Goal: Information Seeking & Learning: Learn about a topic

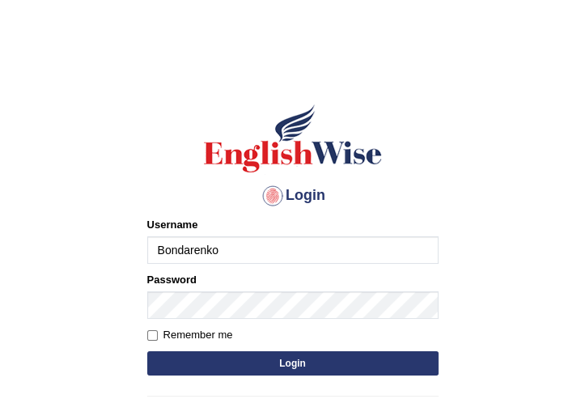
type input "Bondarenko"
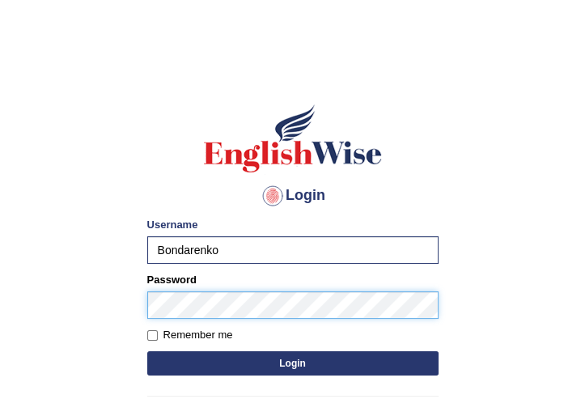
click at [147, 351] on button "Login" at bounding box center [292, 363] width 291 height 24
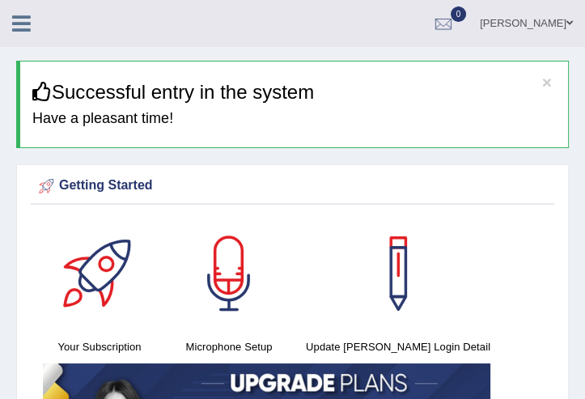
click at [26, 33] on icon at bounding box center [21, 23] width 19 height 21
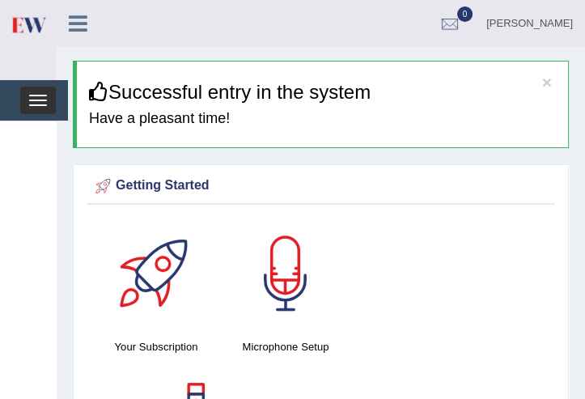
click at [45, 104] on span "button" at bounding box center [38, 105] width 18 height 2
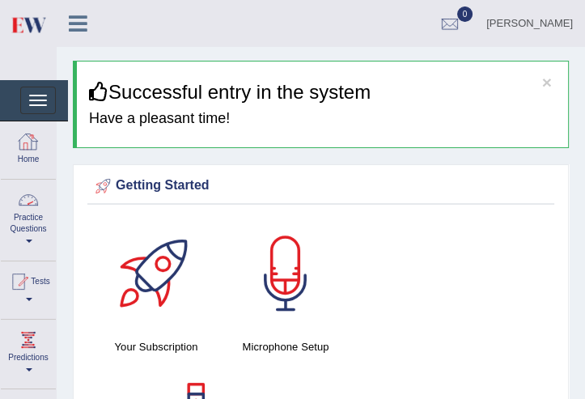
click at [32, 214] on link "Practice Questions" at bounding box center [28, 218] width 55 height 76
click at [26, 237] on link "Practice Questions" at bounding box center [26, 218] width 51 height 76
click at [28, 235] on link "Practice Questions" at bounding box center [28, 218] width 55 height 76
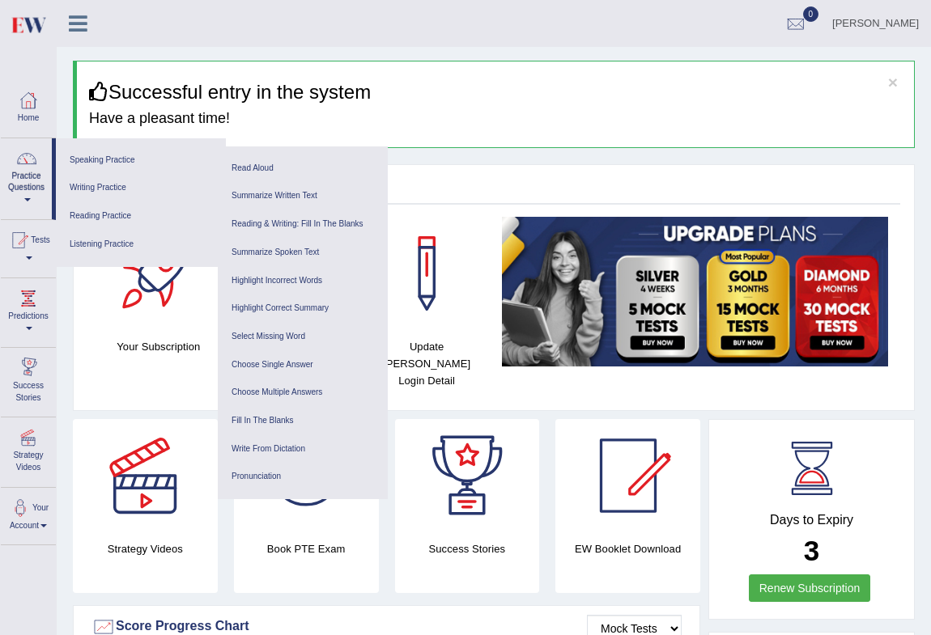
click at [468, 173] on div "Getting Started" at bounding box center [493, 189] width 812 height 32
click at [465, 184] on div "Getting Started" at bounding box center [493, 186] width 804 height 24
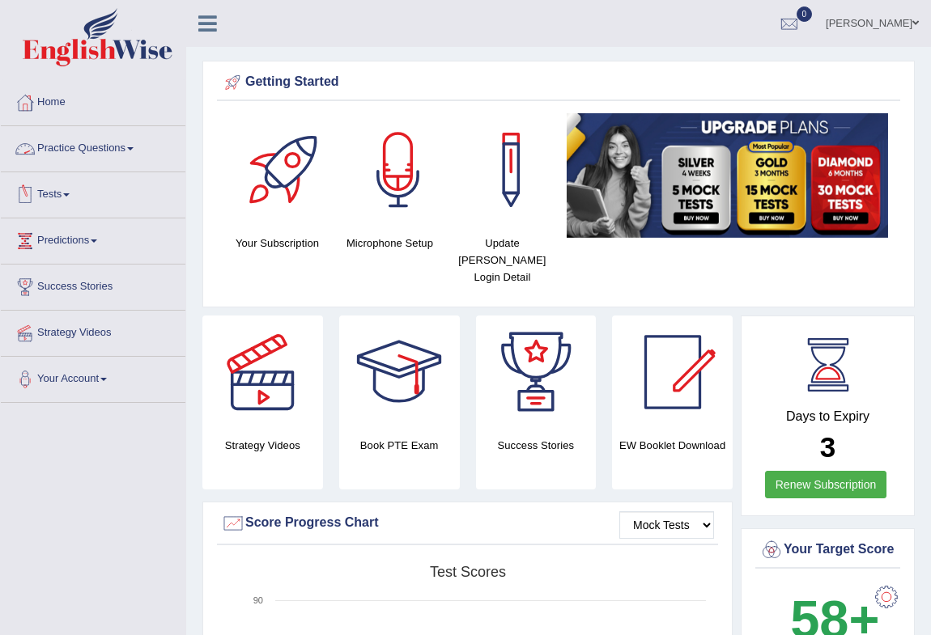
click at [70, 142] on link "Practice Questions" at bounding box center [93, 146] width 184 height 40
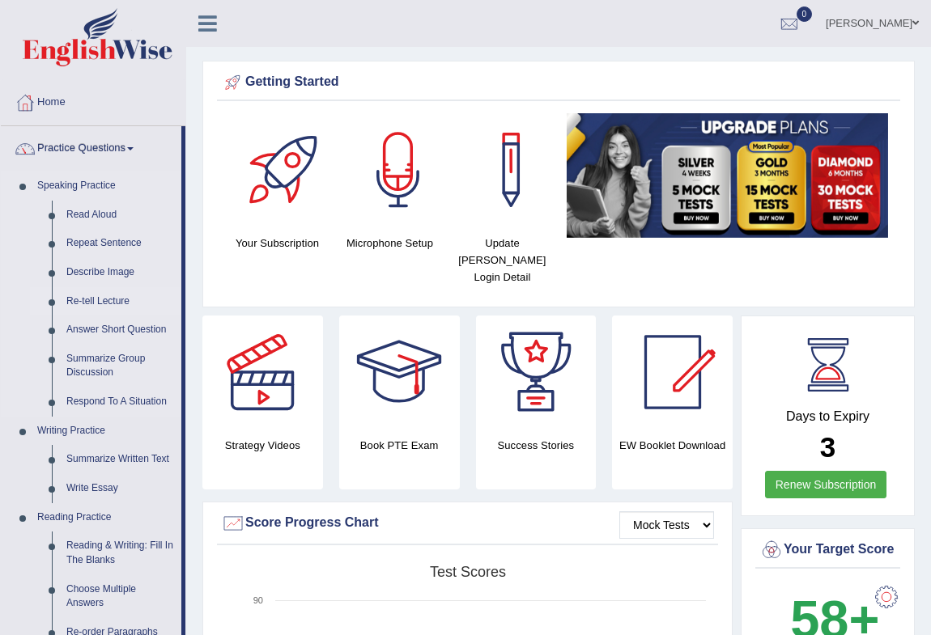
click at [116, 304] on link "Re-tell Lecture" at bounding box center [120, 301] width 122 height 29
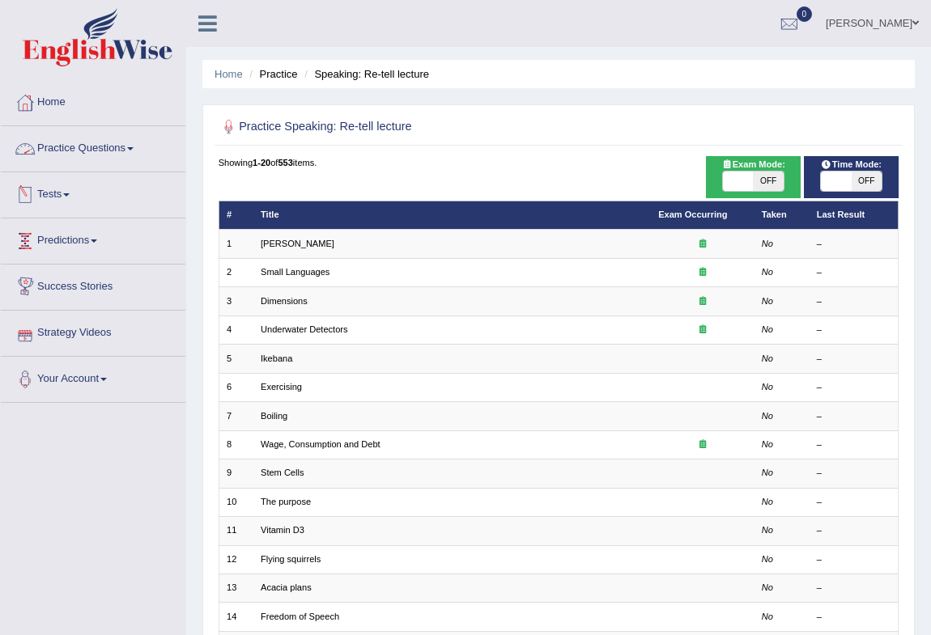
click at [72, 143] on link "Practice Questions" at bounding box center [93, 146] width 184 height 40
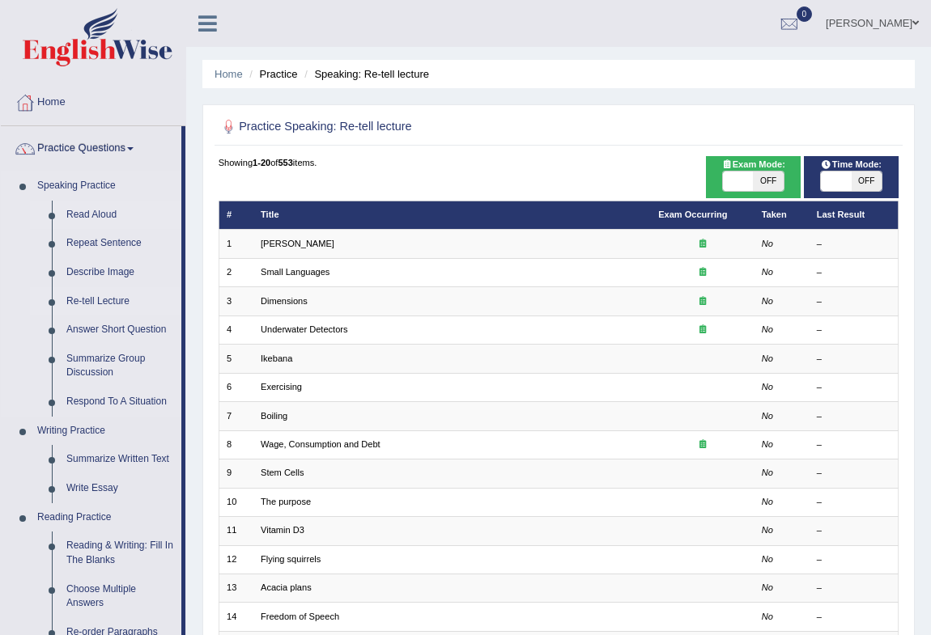
click at [79, 218] on link "Read Aloud" at bounding box center [120, 215] width 122 height 29
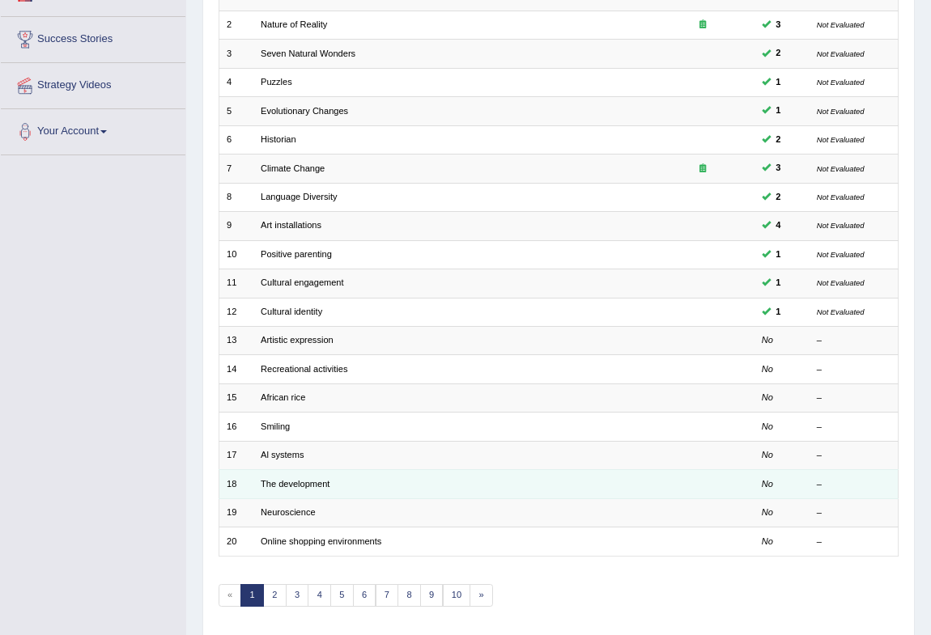
scroll to position [299, 0]
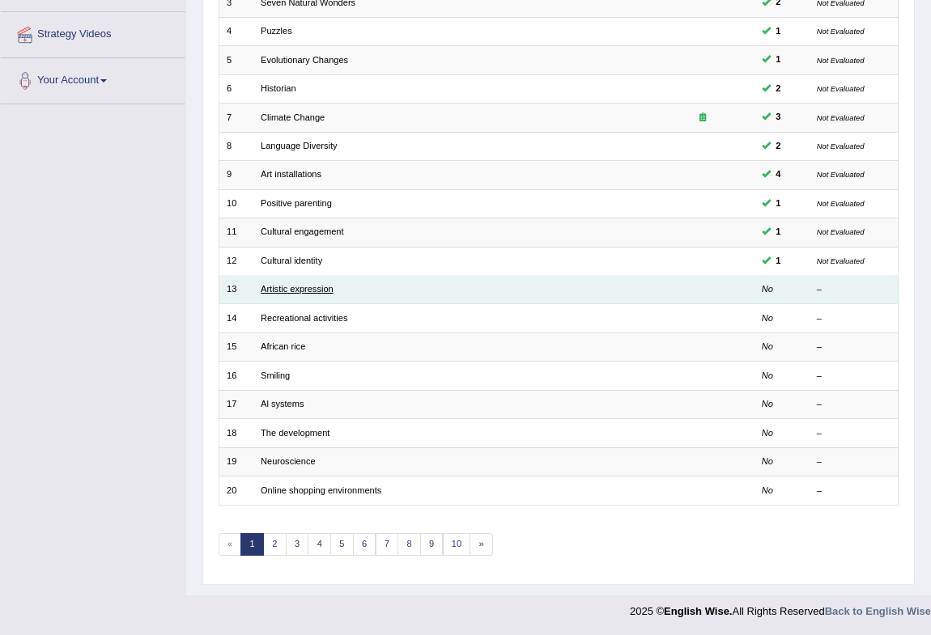
click at [304, 288] on link "Artistic expression" at bounding box center [297, 289] width 73 height 10
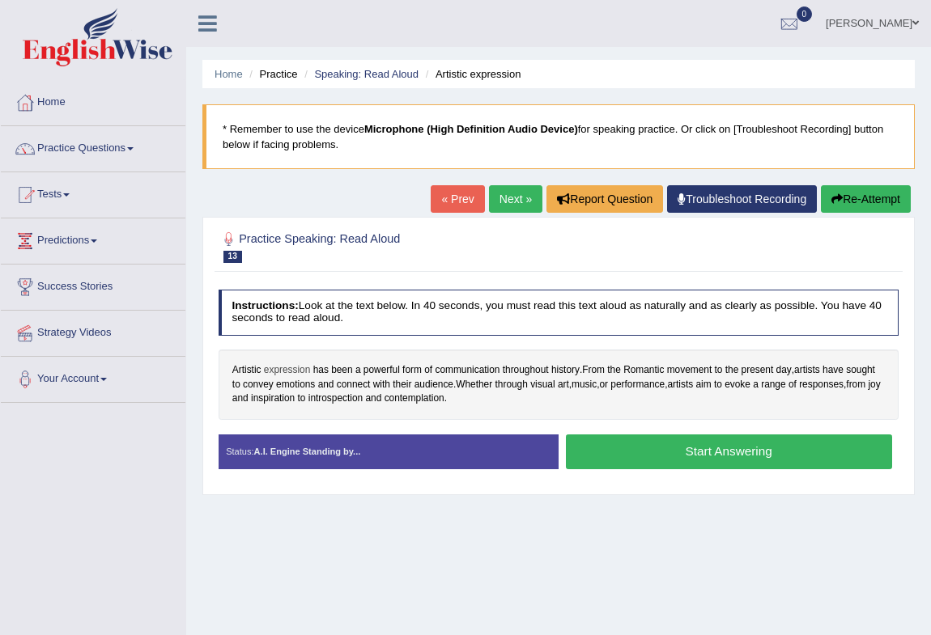
click at [278, 368] on span "expression" at bounding box center [287, 370] width 47 height 15
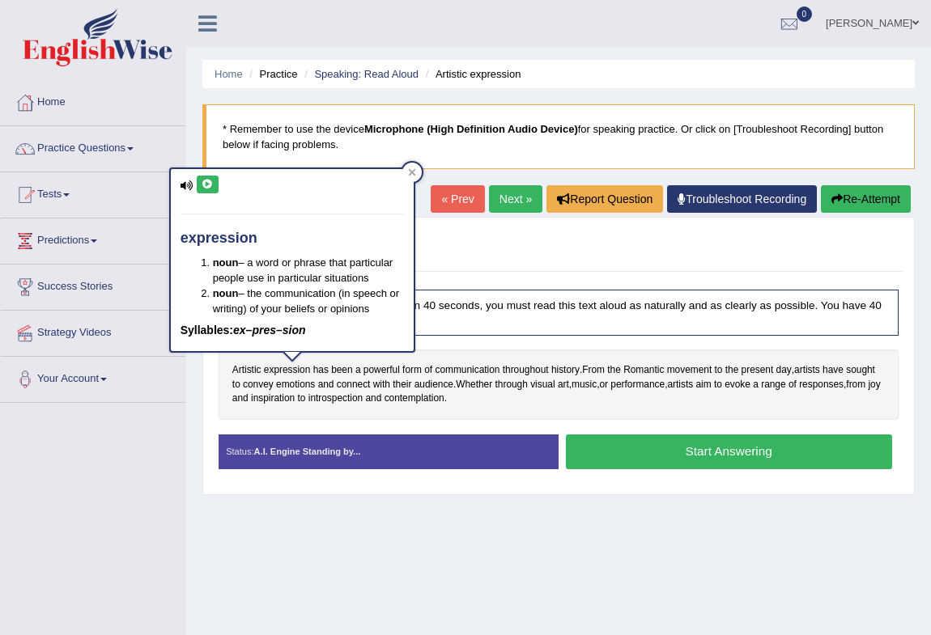
click at [207, 183] on icon at bounding box center [207, 185] width 12 height 10
click at [209, 180] on icon at bounding box center [207, 185] width 12 height 10
click at [210, 185] on icon at bounding box center [207, 185] width 12 height 10
click at [212, 190] on button at bounding box center [208, 185] width 22 height 18
click at [242, 369] on span "Artistic" at bounding box center [246, 370] width 29 height 15
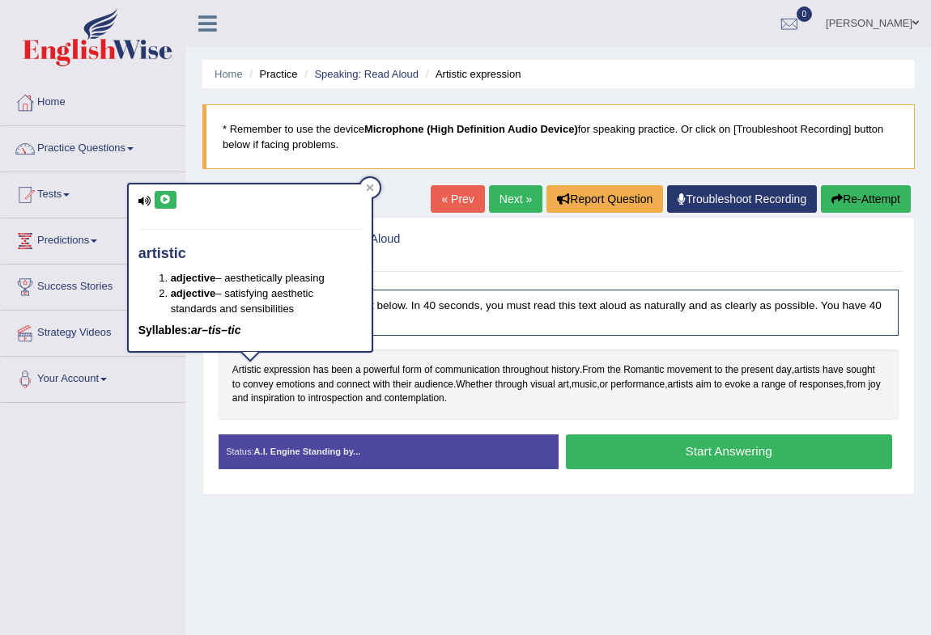
click at [161, 208] on button at bounding box center [166, 200] width 22 height 18
click at [370, 185] on icon at bounding box center [370, 188] width 8 height 8
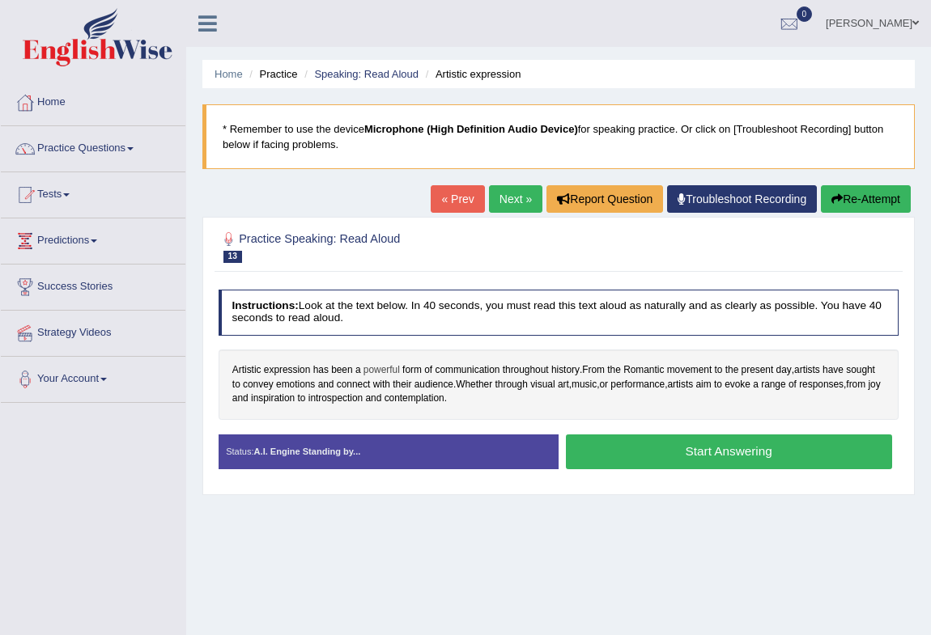
click at [384, 371] on span "powerful" at bounding box center [381, 370] width 36 height 15
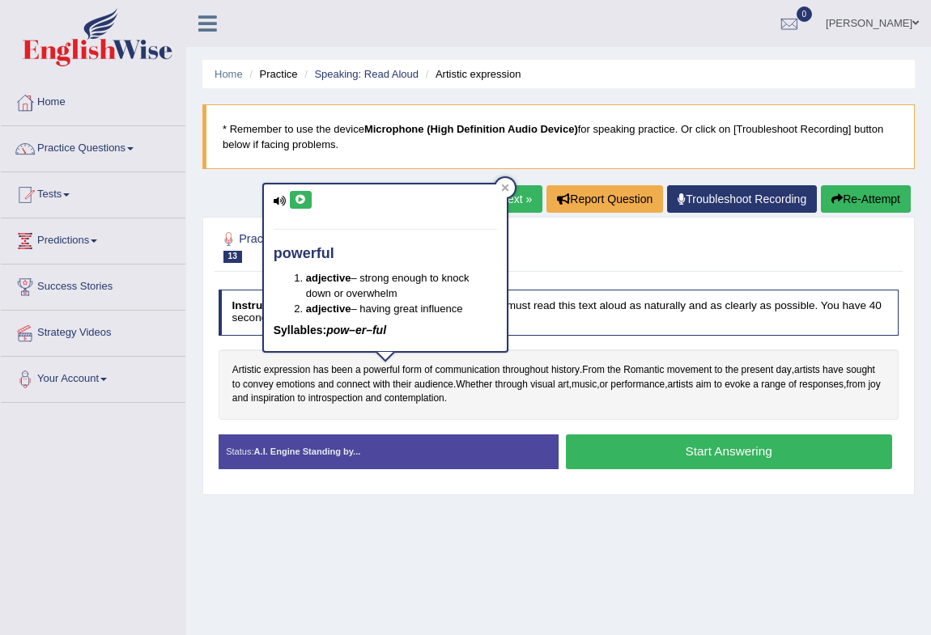
click at [298, 205] on button at bounding box center [301, 200] width 22 height 18
click at [501, 184] on icon at bounding box center [505, 188] width 8 height 8
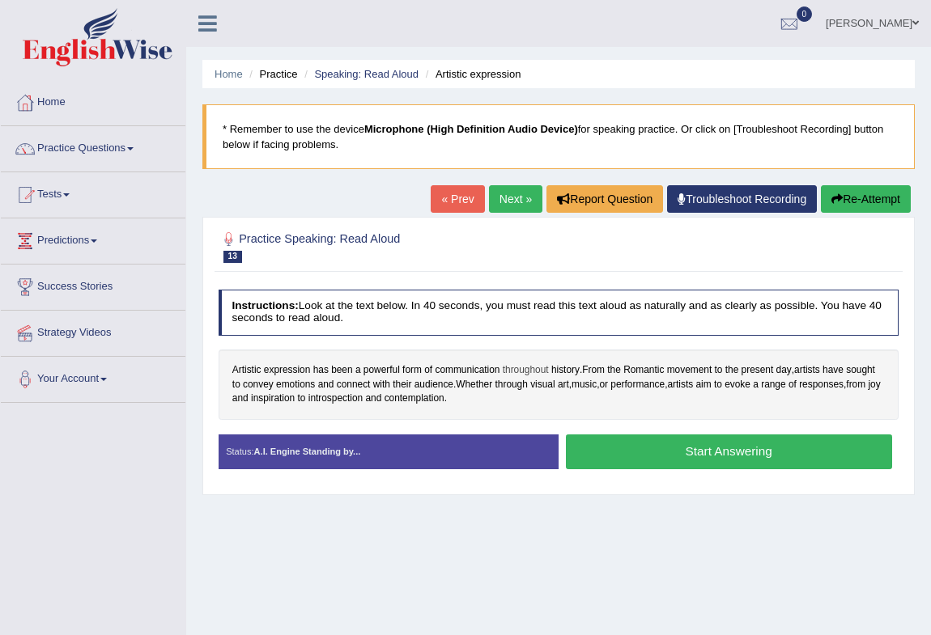
click at [519, 370] on span "throughout" at bounding box center [526, 370] width 46 height 15
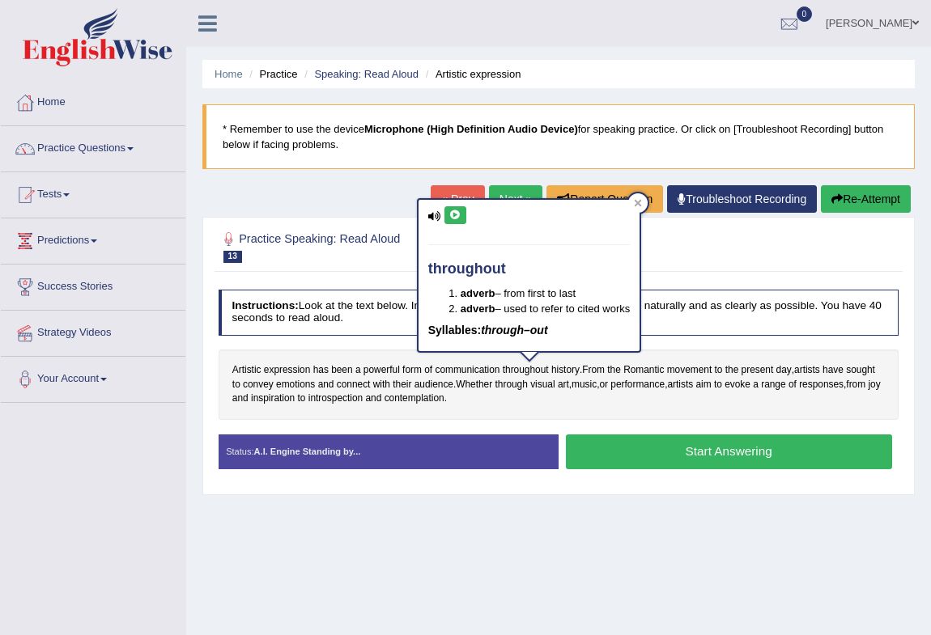
click at [452, 211] on icon at bounding box center [455, 215] width 12 height 10
click at [638, 371] on span "Romantic" at bounding box center [643, 370] width 40 height 15
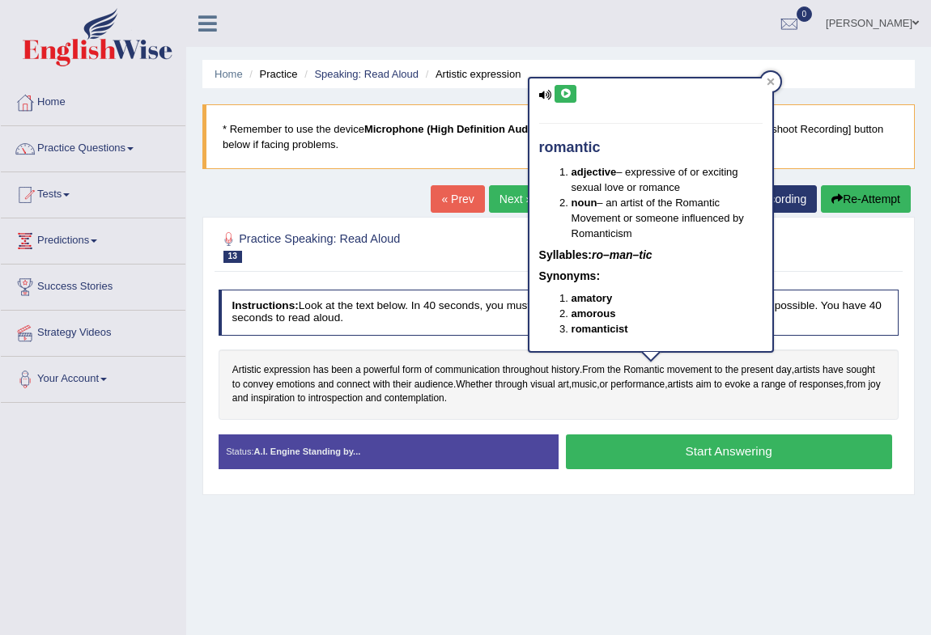
click at [564, 92] on icon at bounding box center [565, 94] width 12 height 10
click at [264, 385] on span "convey" at bounding box center [258, 385] width 31 height 15
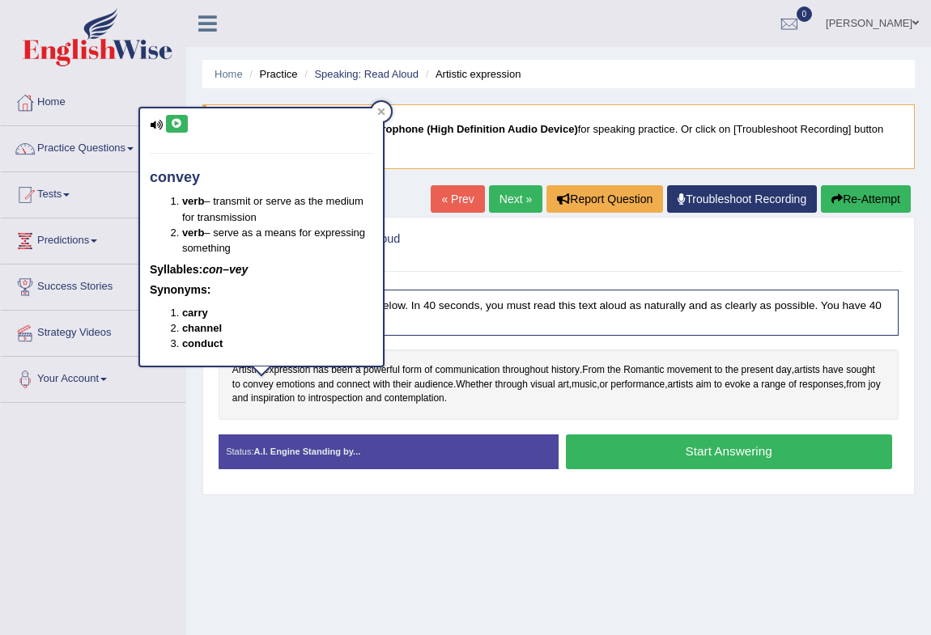
click at [180, 125] on icon at bounding box center [177, 124] width 12 height 10
click at [176, 115] on button at bounding box center [177, 124] width 22 height 18
click at [478, 385] on span "Whether" at bounding box center [474, 385] width 36 height 15
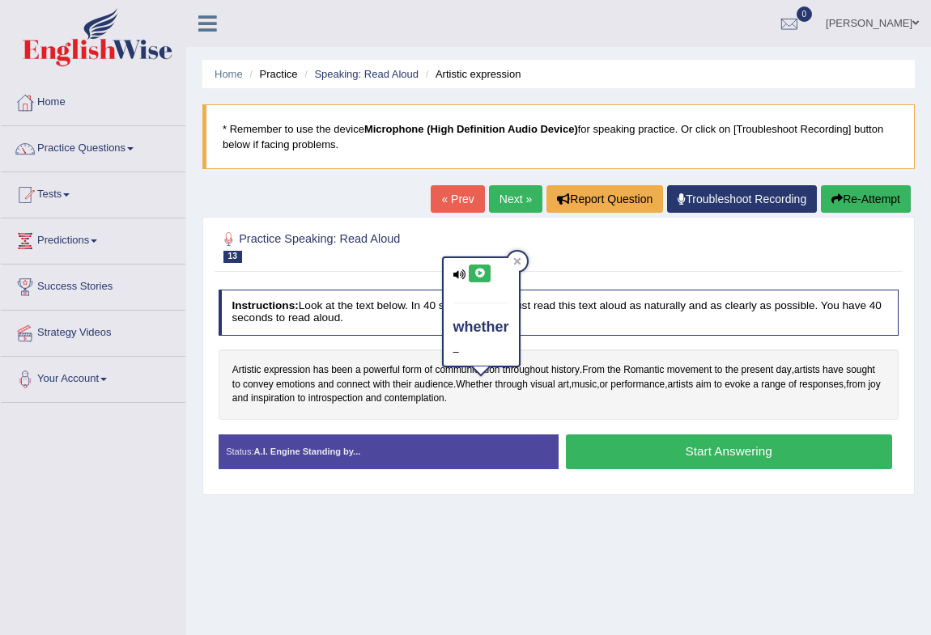
click at [475, 277] on icon at bounding box center [479, 274] width 12 height 10
click at [518, 388] on span "through" at bounding box center [511, 385] width 32 height 15
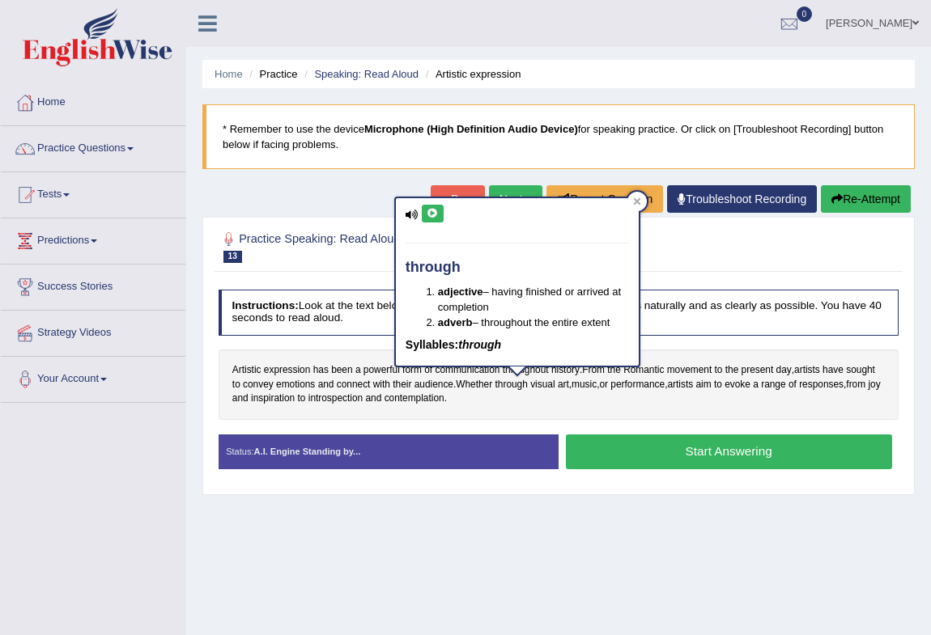
click at [422, 205] on button at bounding box center [433, 214] width 22 height 18
click at [521, 403] on div "Artistic expression has been a powerful form of communication throughout histor…" at bounding box center [558, 385] width 681 height 70
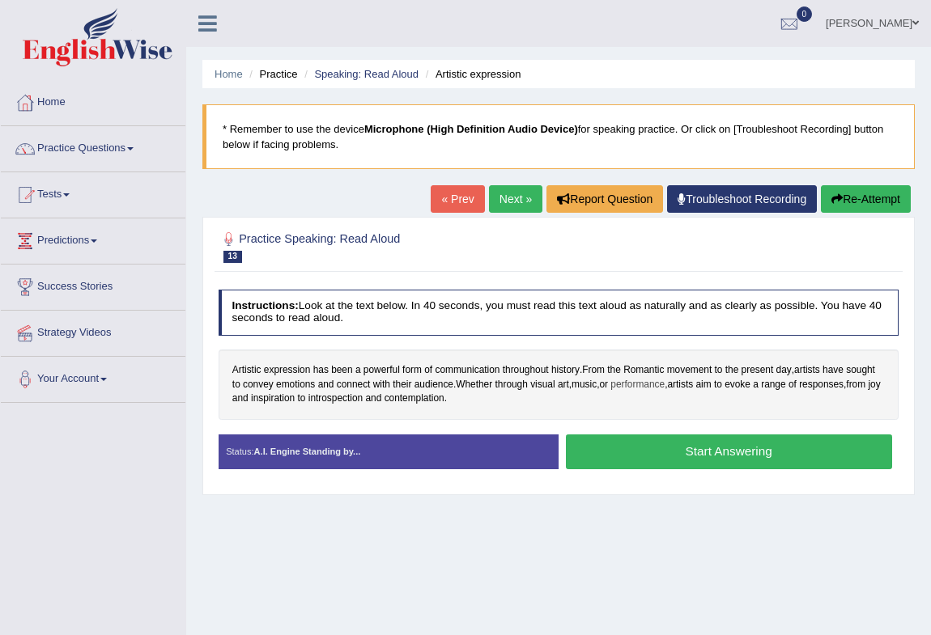
click at [638, 384] on span "performance" at bounding box center [637, 385] width 54 height 15
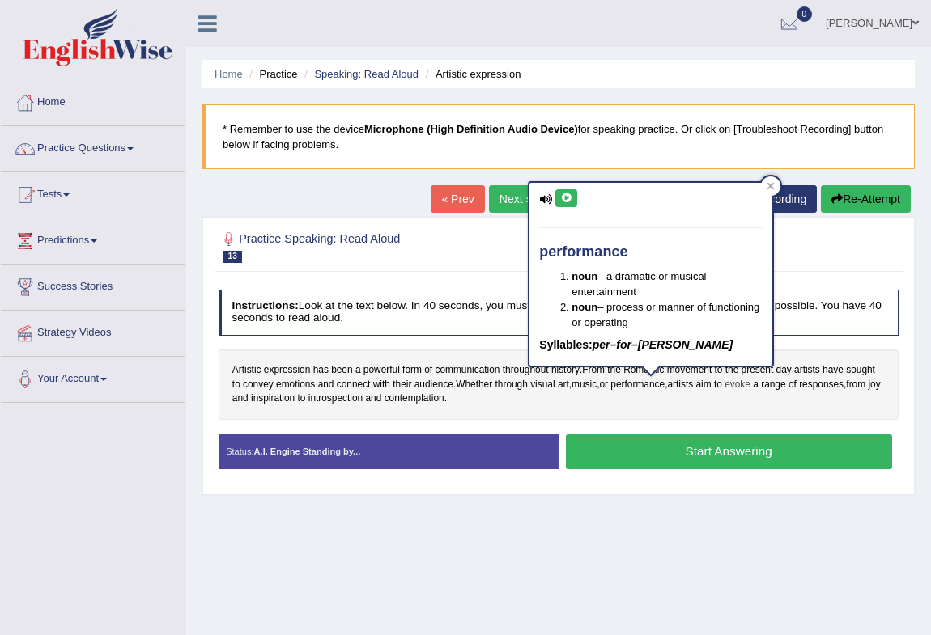
click at [740, 384] on span "evoke" at bounding box center [737, 385] width 26 height 15
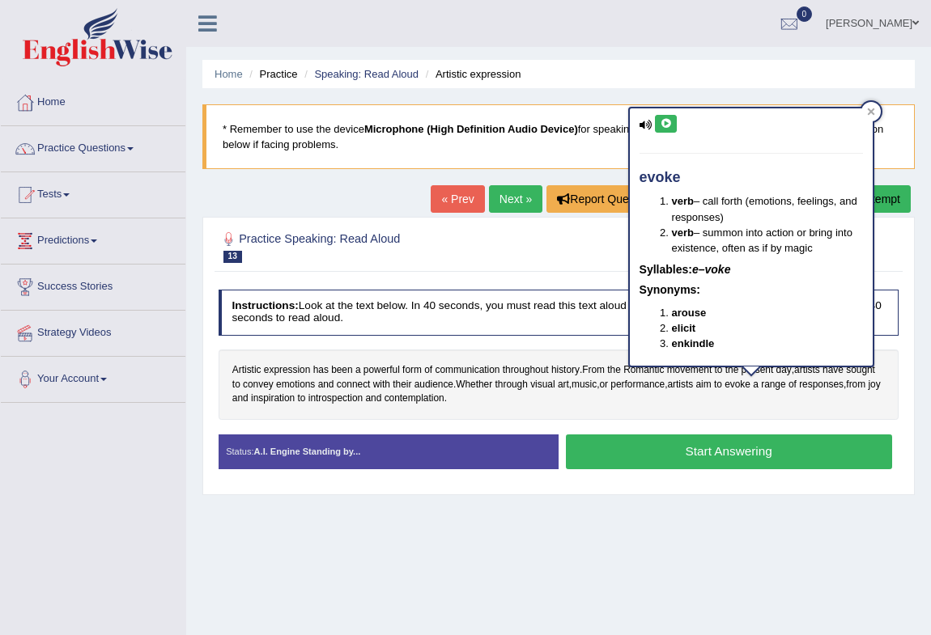
click at [664, 115] on button at bounding box center [666, 124] width 22 height 18
click at [353, 398] on span "introspection" at bounding box center [335, 399] width 54 height 15
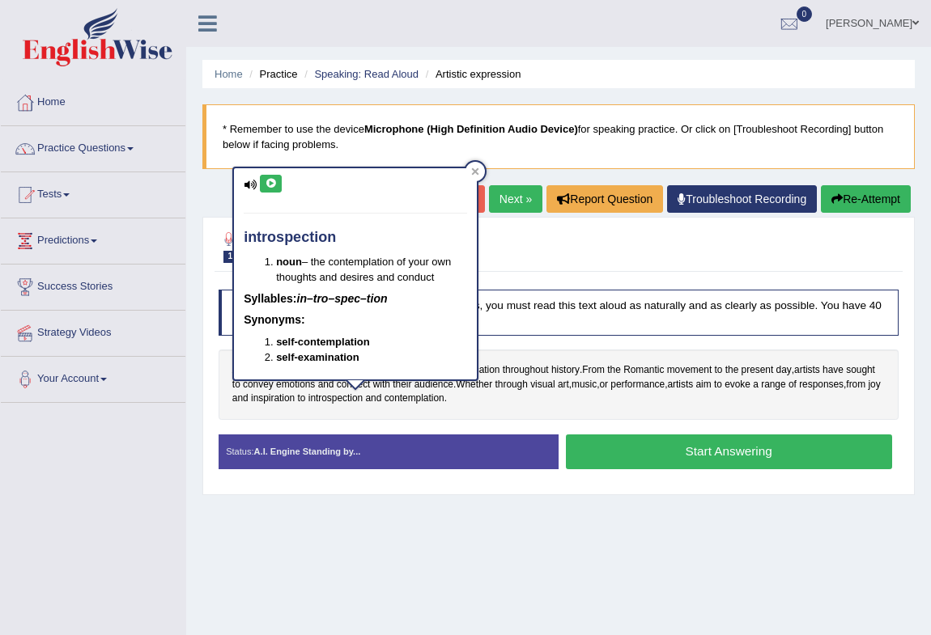
click at [269, 184] on icon at bounding box center [271, 184] width 12 height 10
click at [519, 350] on div "Artistic expression has been a powerful form of communication throughout histor…" at bounding box center [558, 385] width 681 height 70
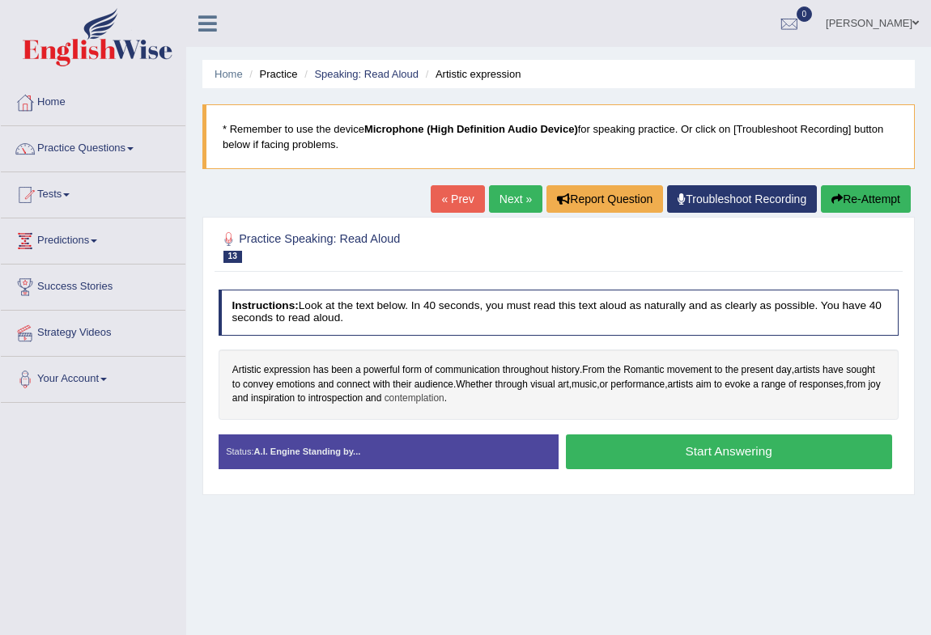
click at [423, 397] on span "contemplation" at bounding box center [414, 399] width 60 height 15
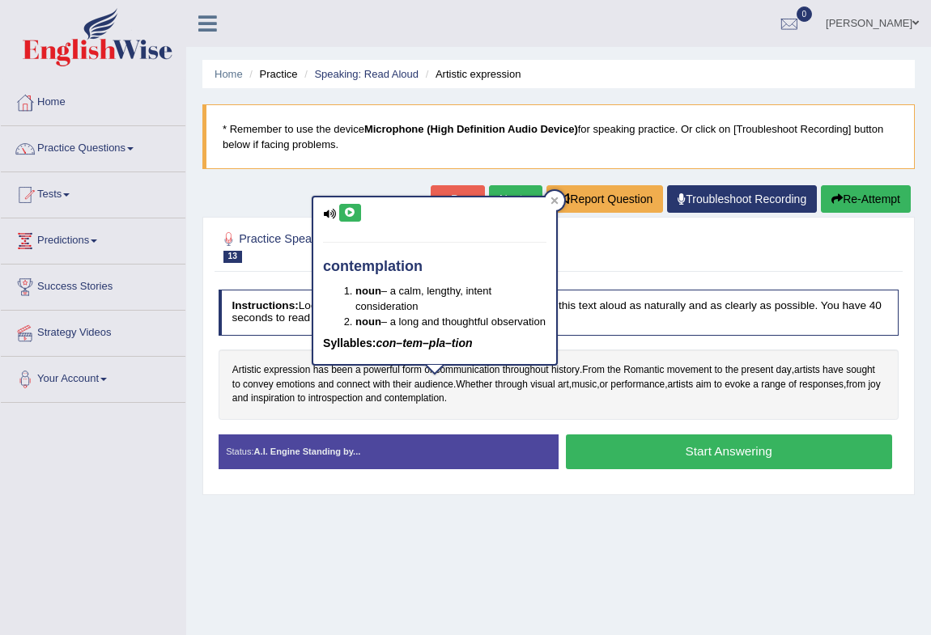
click at [355, 218] on button at bounding box center [350, 213] width 22 height 18
click at [550, 200] on icon at bounding box center [554, 201] width 8 height 8
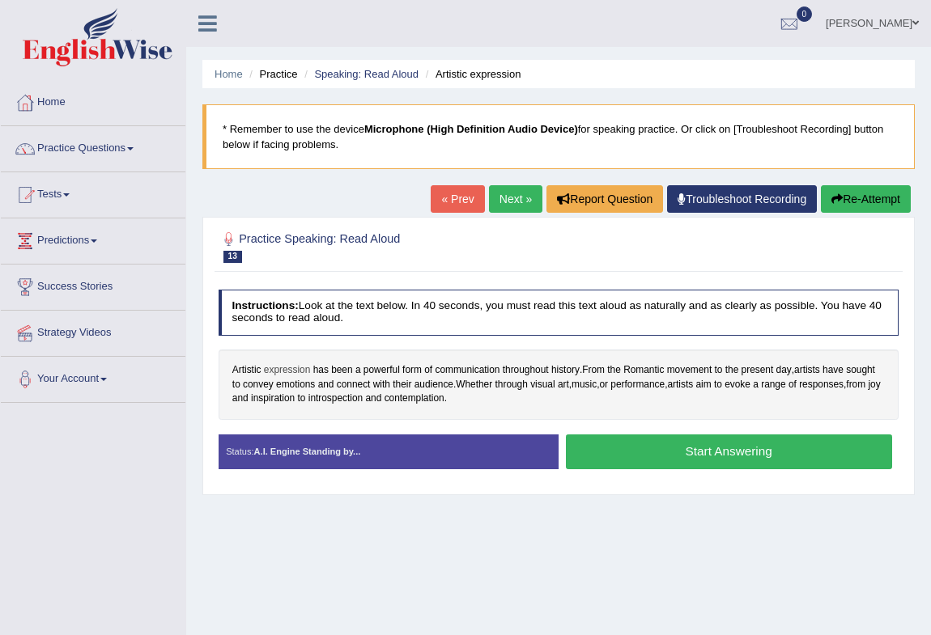
click at [296, 370] on span "expression" at bounding box center [287, 370] width 47 height 15
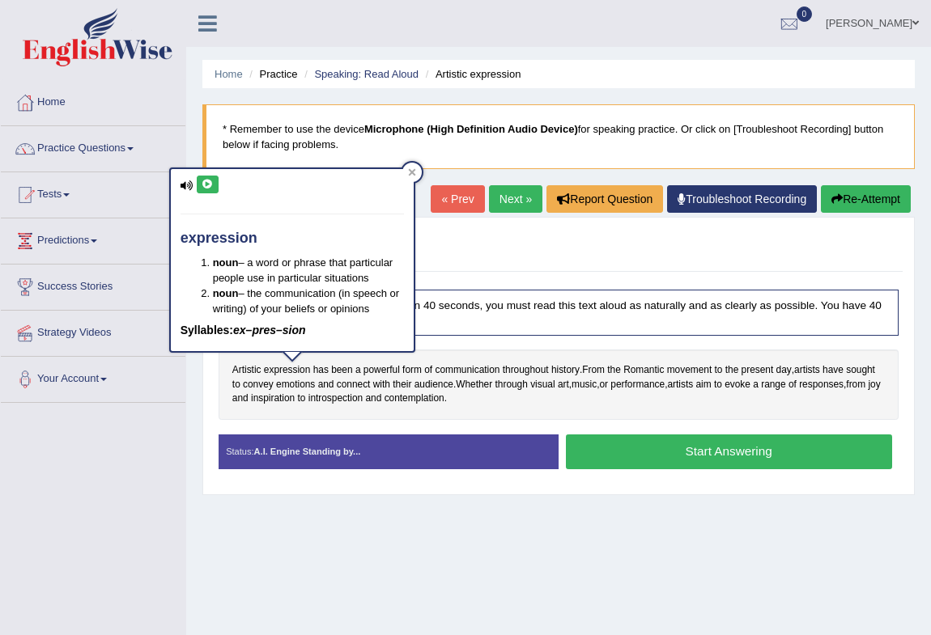
click at [207, 182] on icon at bounding box center [207, 185] width 12 height 10
click at [414, 172] on icon at bounding box center [412, 172] width 8 height 8
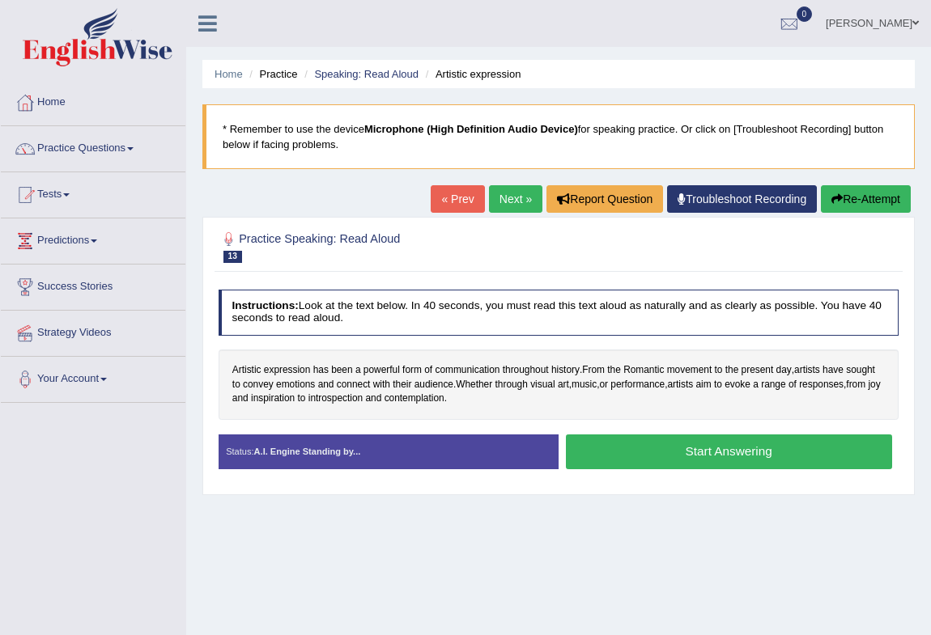
click at [757, 450] on button "Start Answering" at bounding box center [729, 452] width 326 height 35
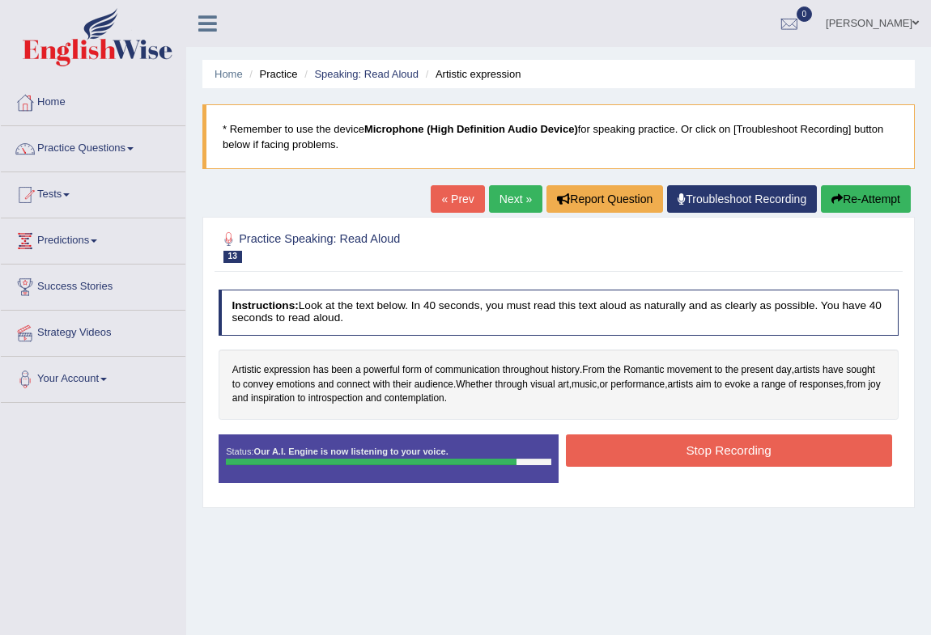
click at [756, 444] on button "Stop Recording" at bounding box center [729, 451] width 326 height 32
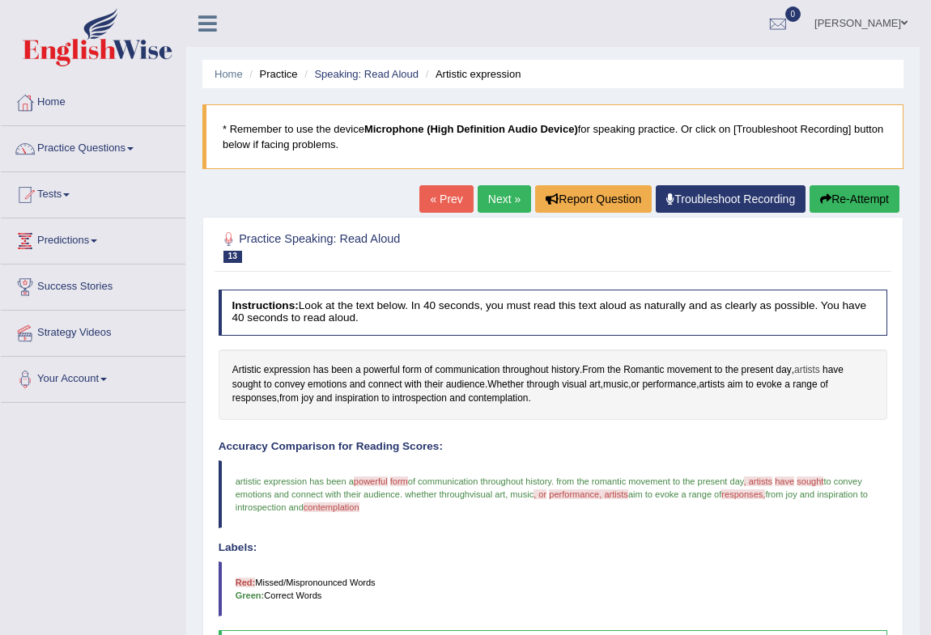
click at [809, 367] on span "artists" at bounding box center [807, 370] width 26 height 15
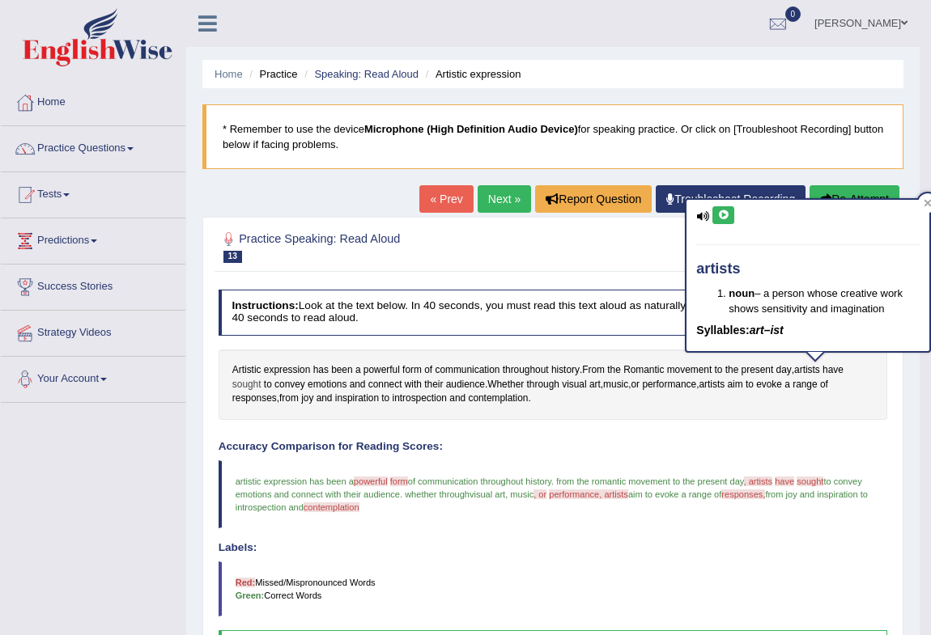
click at [245, 380] on span "sought" at bounding box center [246, 385] width 29 height 15
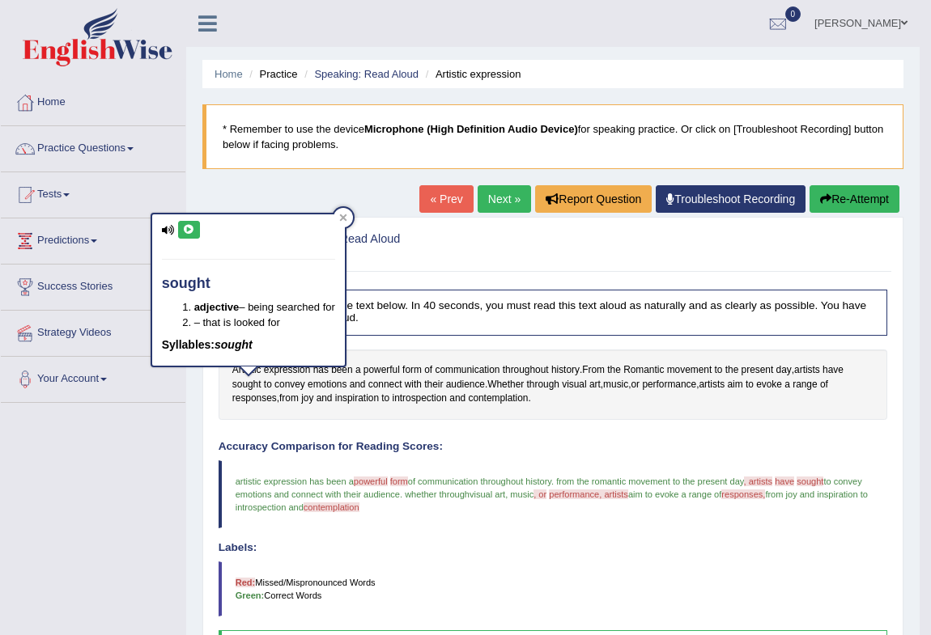
click at [187, 228] on icon at bounding box center [189, 230] width 12 height 10
click at [480, 398] on span "contemplation" at bounding box center [498, 399] width 60 height 15
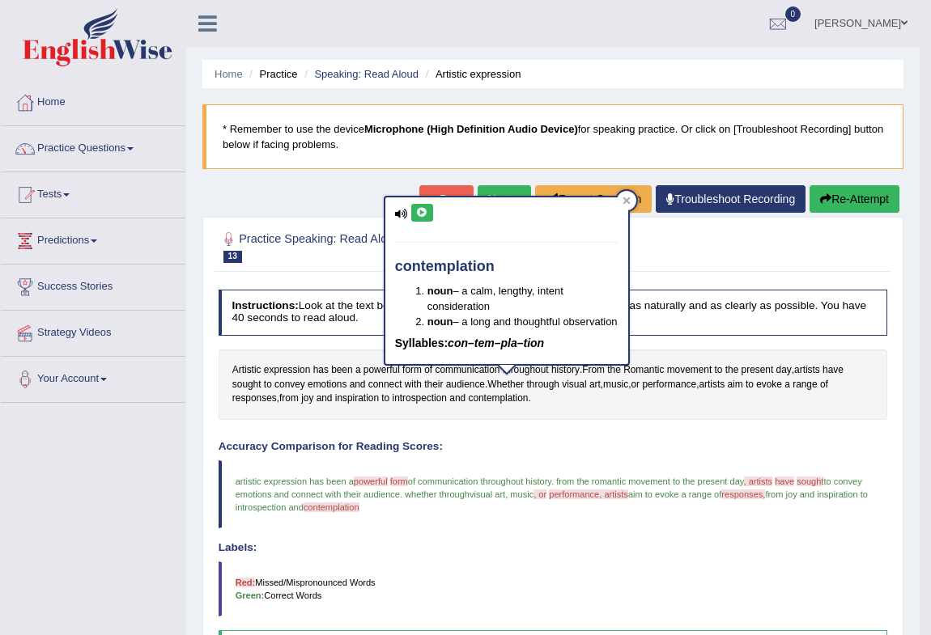
click at [417, 197] on div "contemplation noun – a calm, lengthy, intent consideration noun – a long and th…" at bounding box center [506, 281] width 243 height 168
click at [413, 210] on button at bounding box center [422, 213] width 22 height 18
click at [416, 392] on span "introspection" at bounding box center [419, 399] width 54 height 15
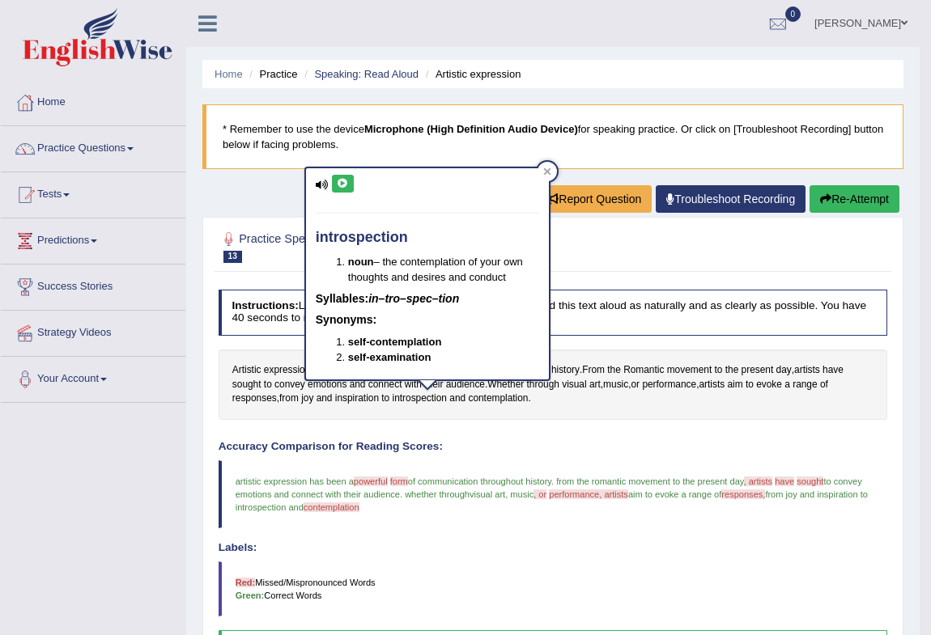
click at [349, 186] on button at bounding box center [343, 184] width 22 height 18
click at [550, 170] on div at bounding box center [546, 171] width 19 height 19
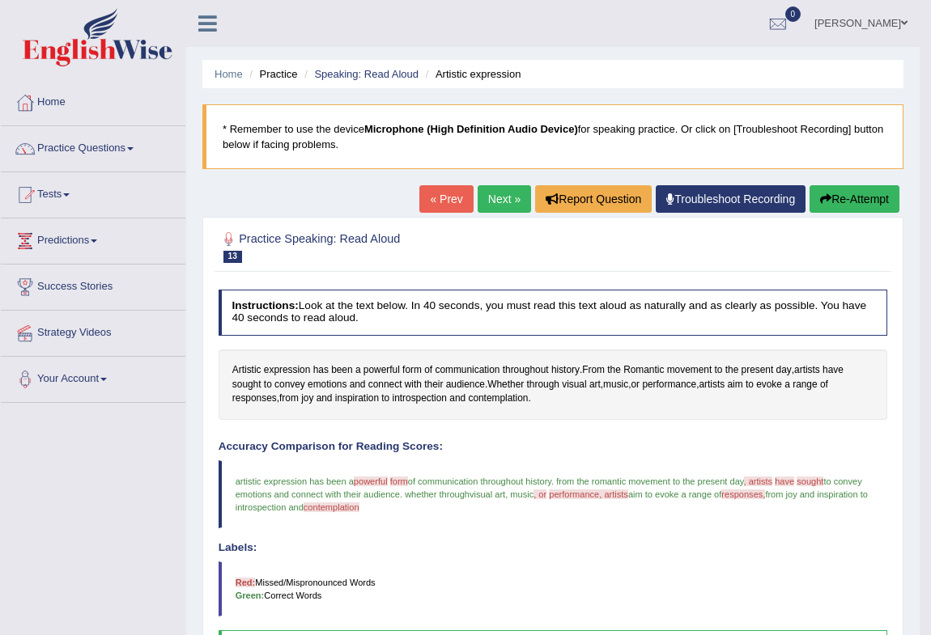
click at [871, 193] on button "Re-Attempt" at bounding box center [854, 199] width 90 height 28
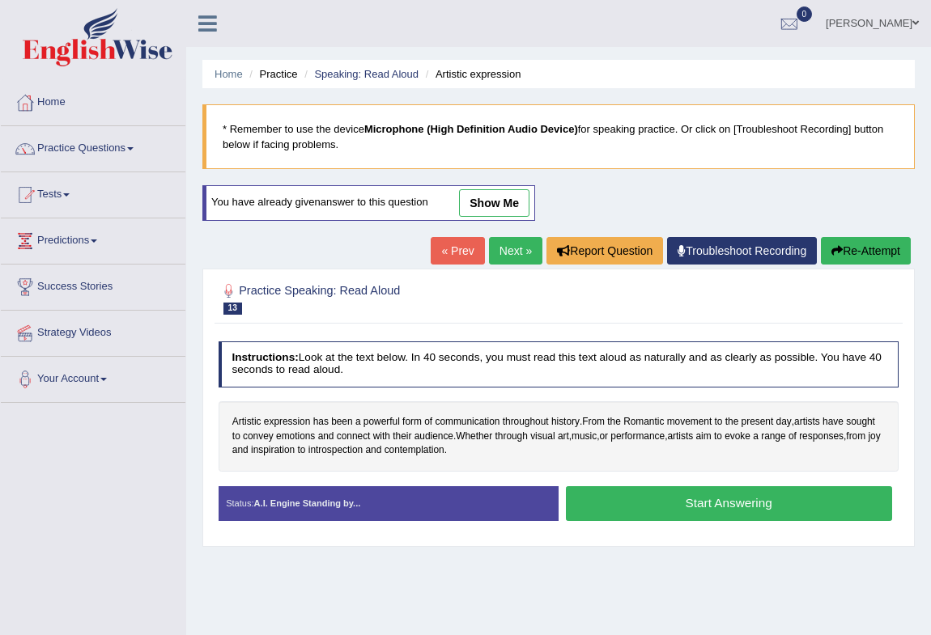
click at [691, 509] on button "Start Answering" at bounding box center [729, 503] width 326 height 35
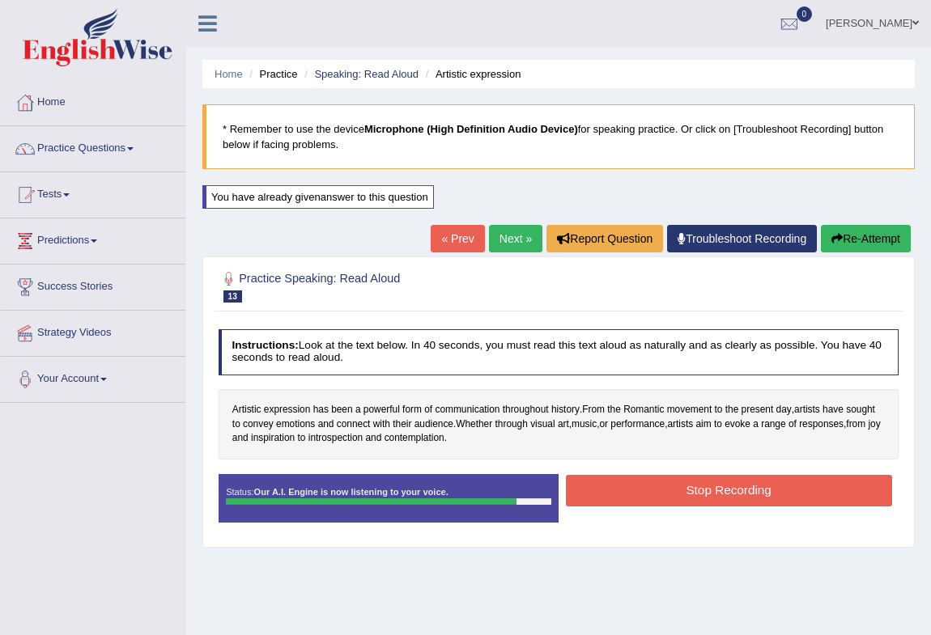
click at [694, 505] on button "Stop Recording" at bounding box center [729, 491] width 326 height 32
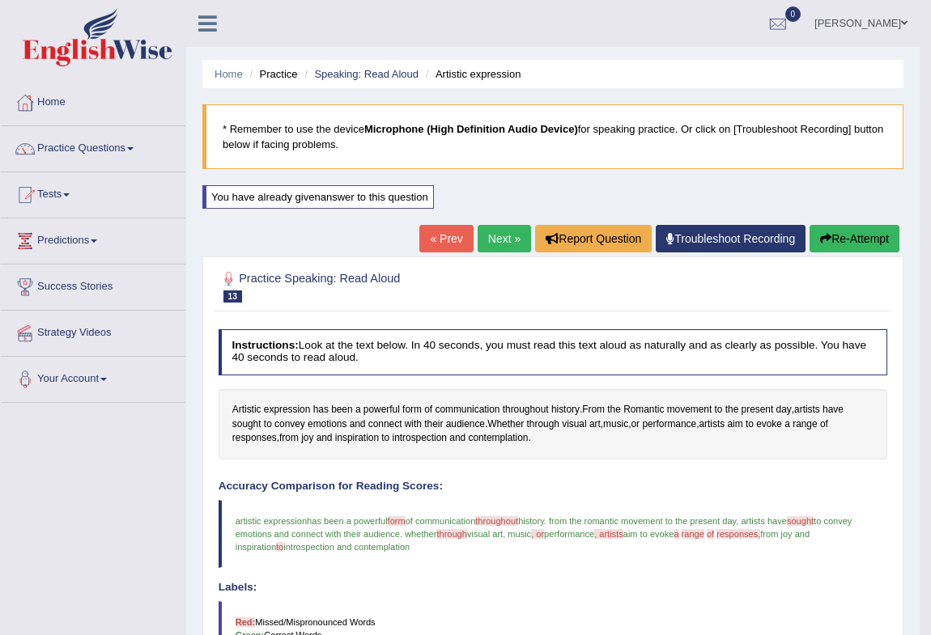
click at [884, 237] on button "Re-Attempt" at bounding box center [854, 239] width 90 height 28
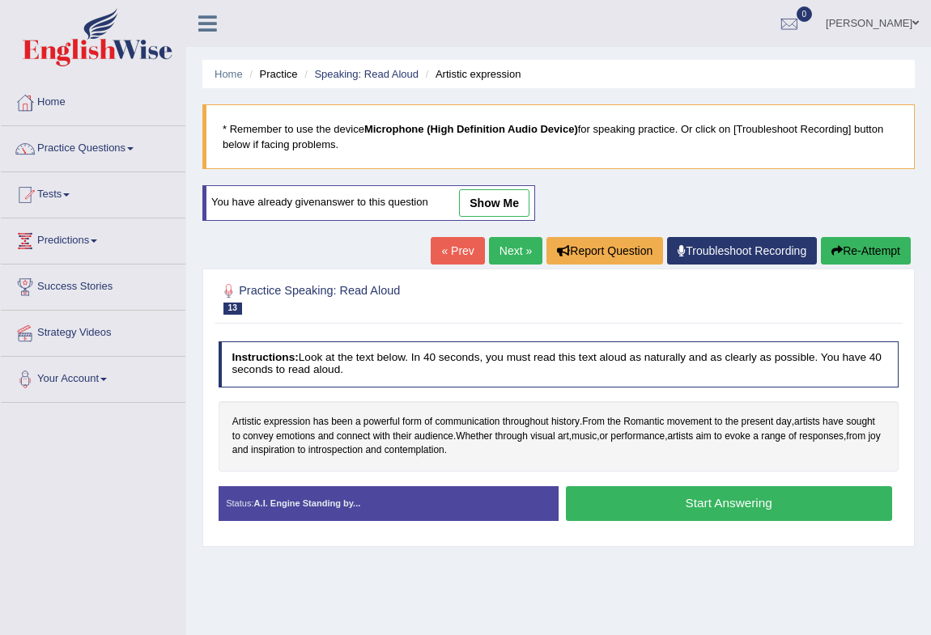
click at [684, 502] on button "Start Answering" at bounding box center [729, 503] width 326 height 35
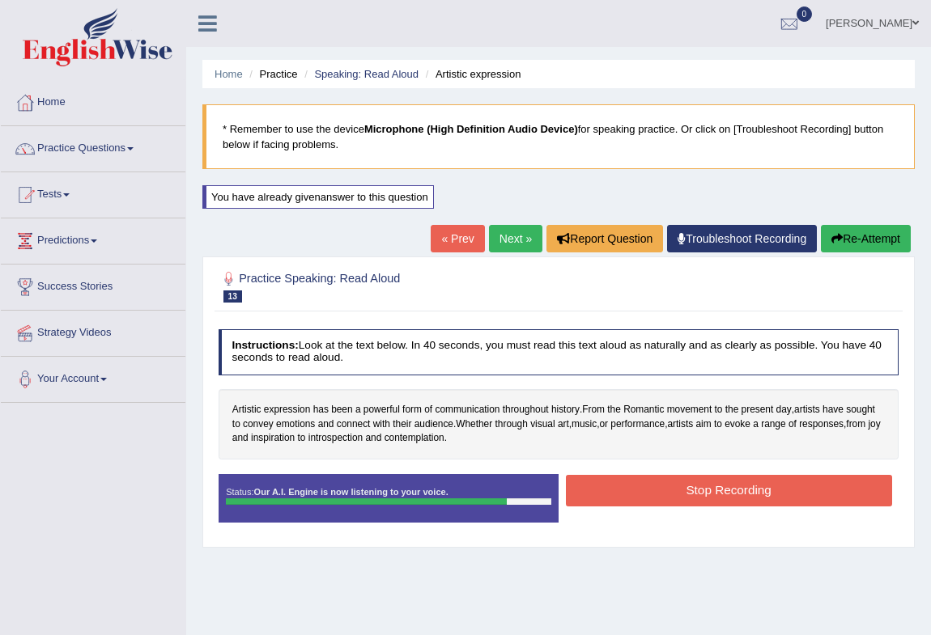
click at [615, 493] on button "Stop Recording" at bounding box center [729, 491] width 326 height 32
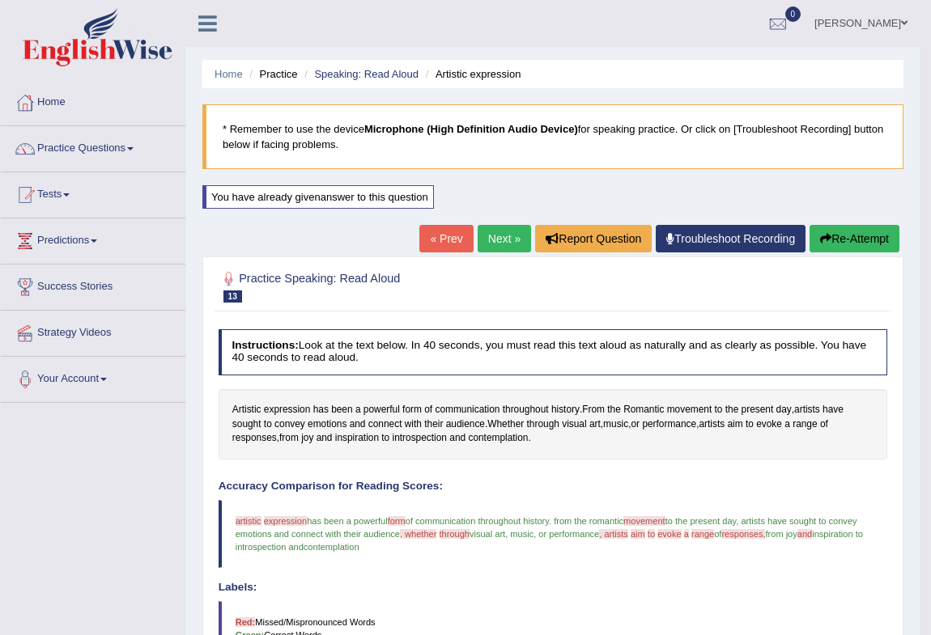
click at [867, 235] on button "Re-Attempt" at bounding box center [854, 239] width 90 height 28
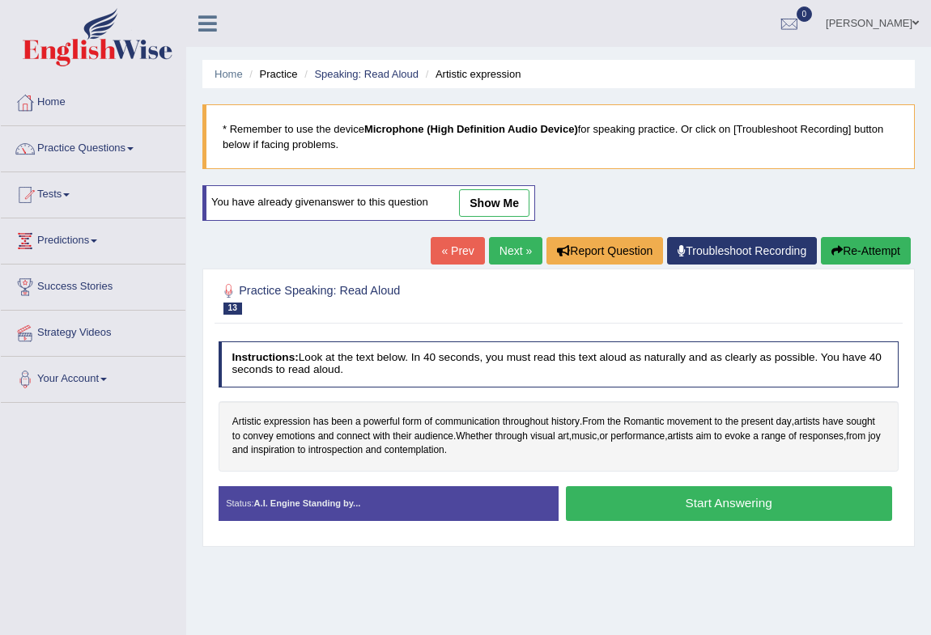
click at [671, 503] on button "Start Answering" at bounding box center [729, 503] width 326 height 35
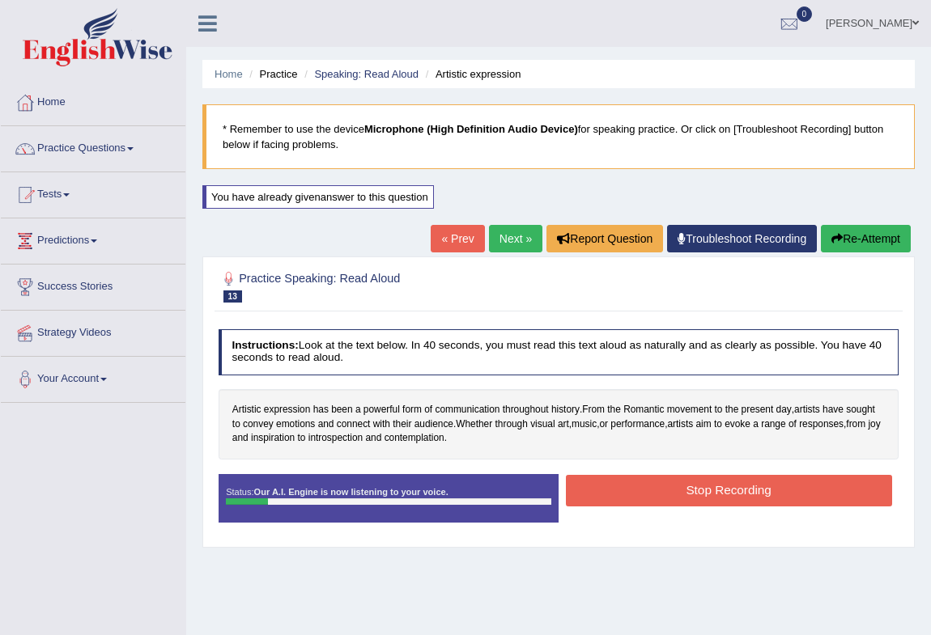
click at [883, 231] on button "Re-Attempt" at bounding box center [866, 239] width 90 height 28
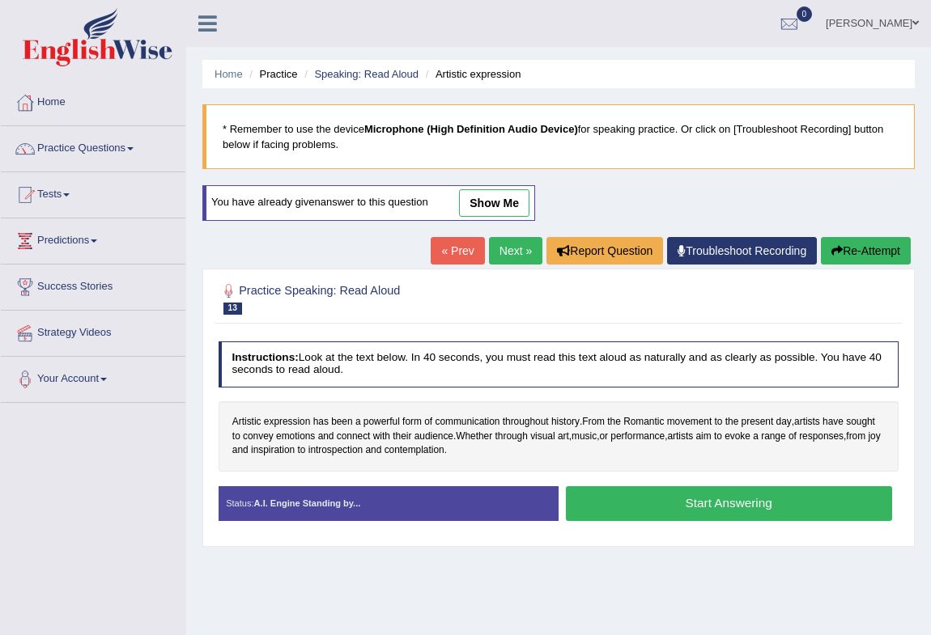
click at [761, 509] on button "Start Answering" at bounding box center [729, 503] width 326 height 35
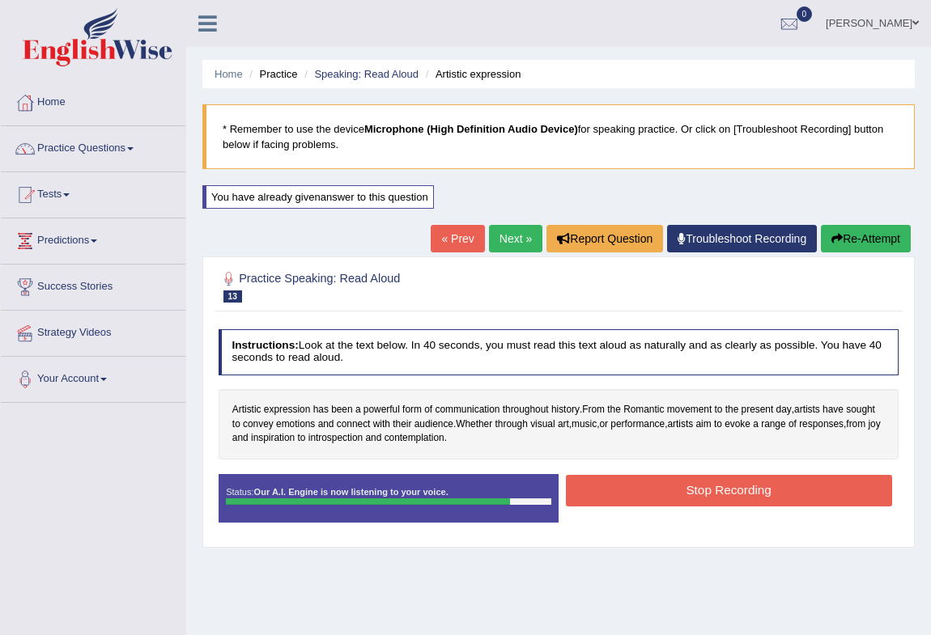
click at [723, 498] on button "Stop Recording" at bounding box center [729, 491] width 326 height 32
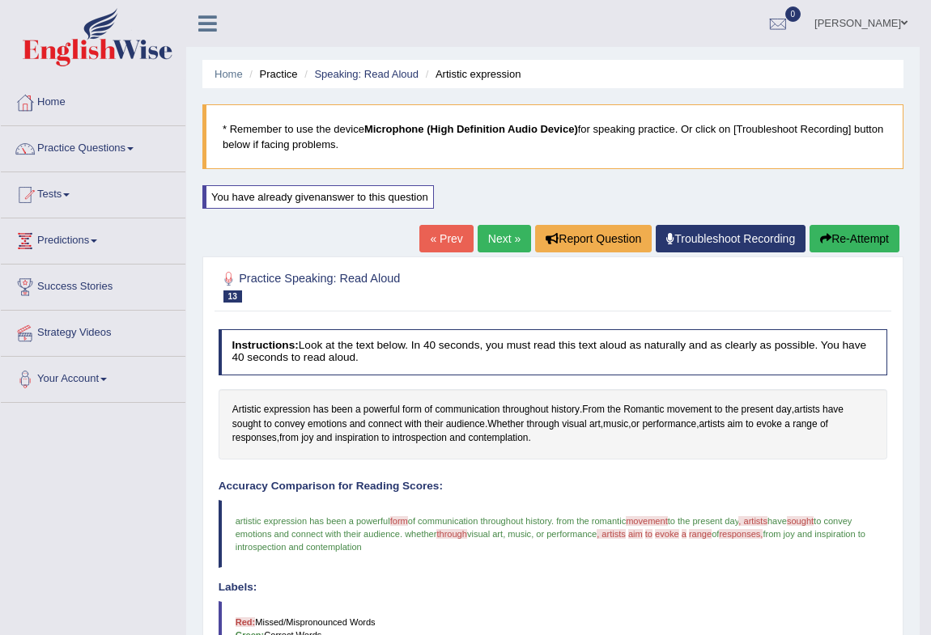
click at [492, 234] on link "Next »" at bounding box center [503, 239] width 53 height 28
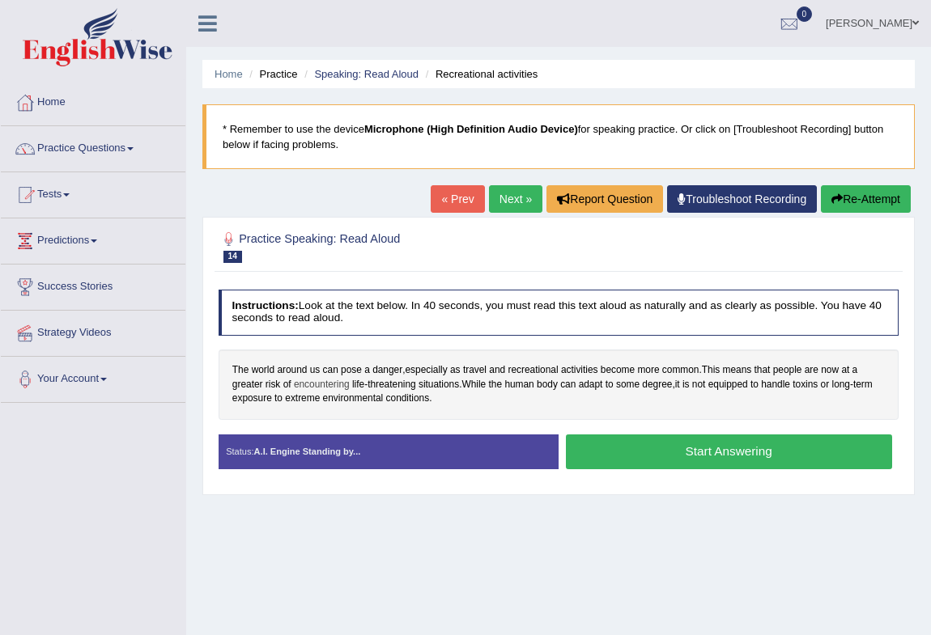
click at [301, 379] on span "encountering" at bounding box center [322, 385] width 56 height 15
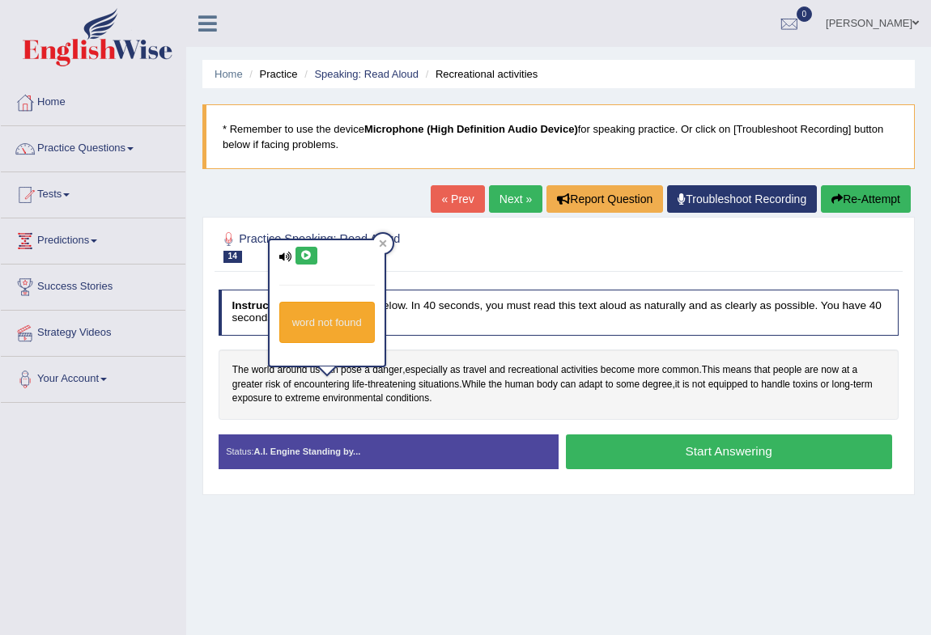
click at [305, 247] on button at bounding box center [306, 256] width 22 height 18
click at [311, 253] on icon at bounding box center [306, 256] width 12 height 10
drag, startPoint x: 244, startPoint y: 380, endPoint x: 341, endPoint y: 380, distance: 96.3
click at [245, 380] on span "greater" at bounding box center [247, 385] width 31 height 15
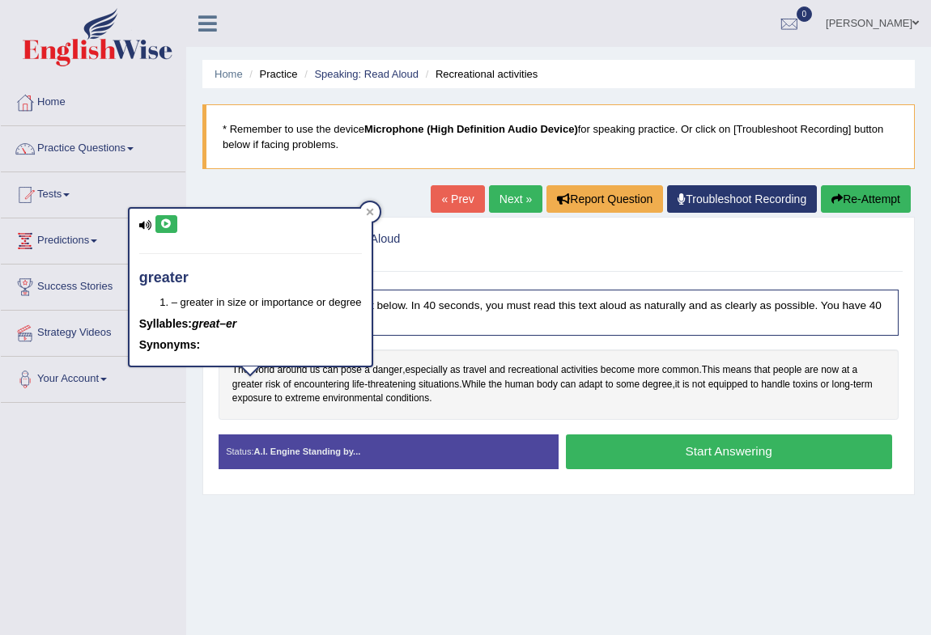
click at [165, 229] on button at bounding box center [166, 224] width 22 height 18
click at [318, 382] on span "encountering" at bounding box center [322, 385] width 56 height 15
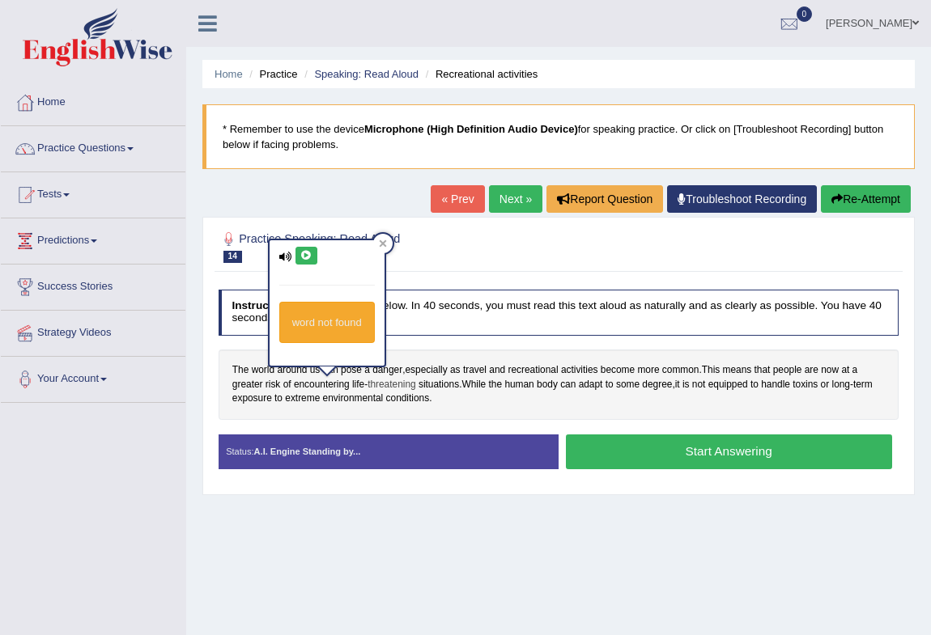
click at [377, 384] on span "threatening" at bounding box center [391, 385] width 49 height 15
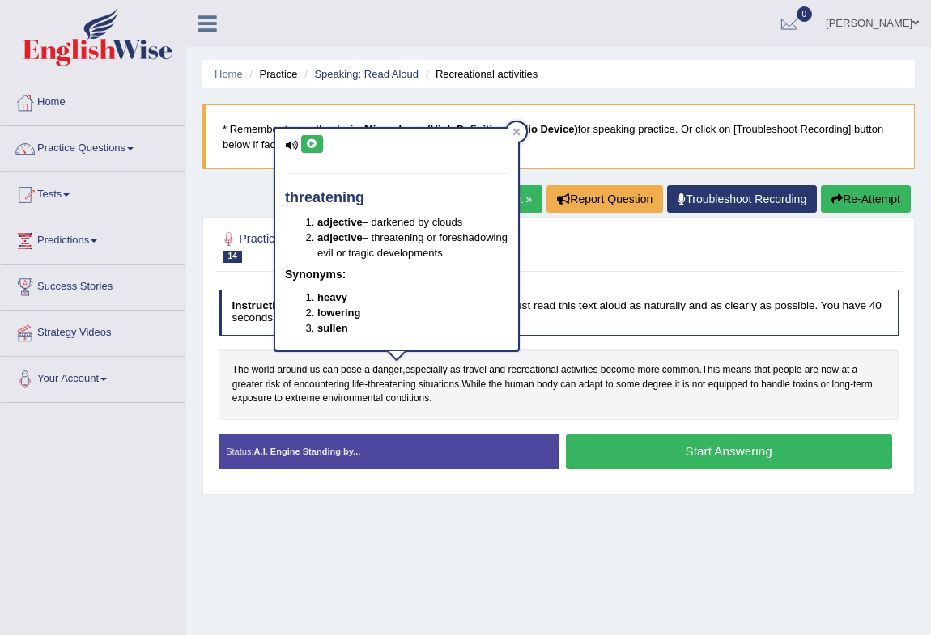
click at [310, 141] on icon at bounding box center [312, 144] width 12 height 10
click at [315, 142] on icon at bounding box center [312, 144] width 12 height 10
click at [733, 388] on span "equipped" at bounding box center [728, 385] width 40 height 15
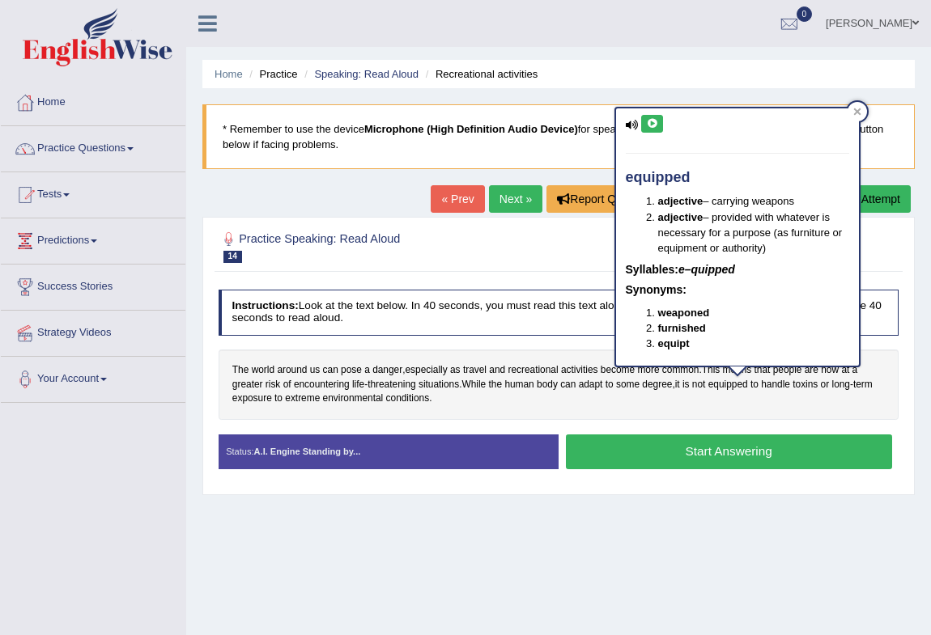
click at [647, 111] on div "equipped adjective – carrying weapons adjective – provided with whatever is nec…" at bounding box center [737, 236] width 243 height 257
click at [649, 119] on icon at bounding box center [652, 124] width 12 height 10
click at [258, 398] on span "exposure" at bounding box center [252, 399] width 40 height 15
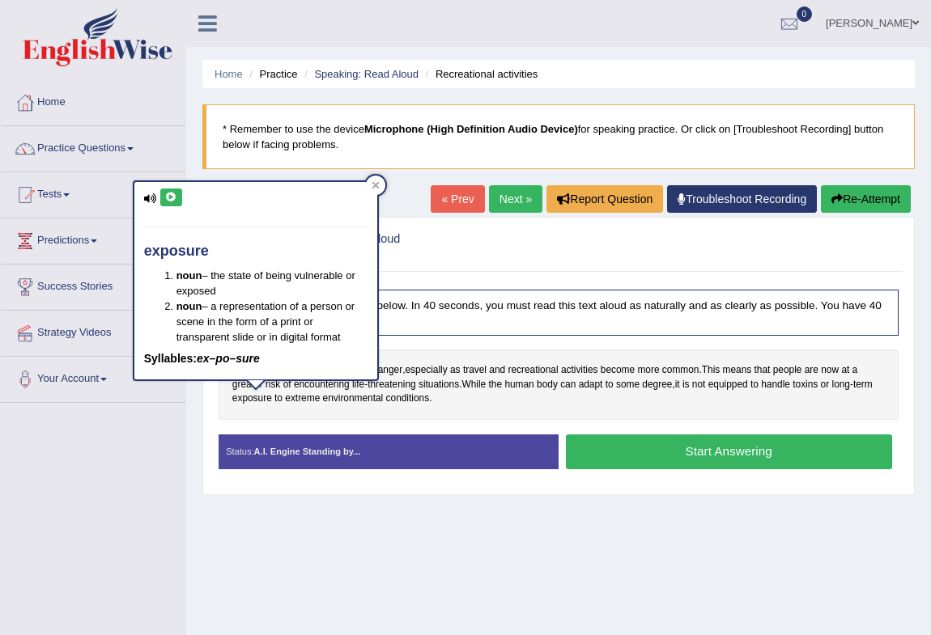
click at [168, 195] on icon at bounding box center [171, 198] width 12 height 10
click at [171, 199] on icon at bounding box center [171, 198] width 12 height 10
click at [363, 397] on span "environmental" at bounding box center [353, 399] width 61 height 15
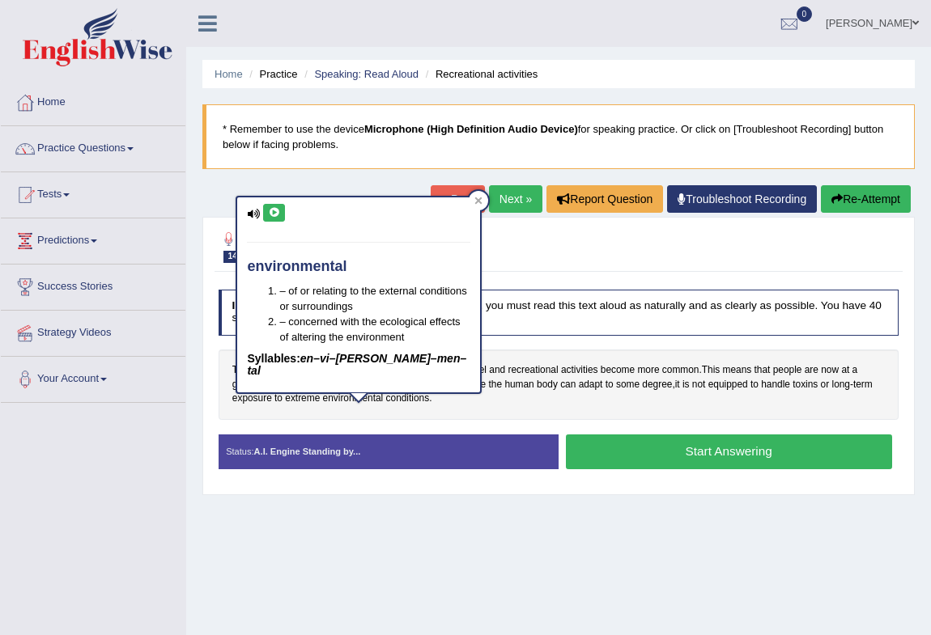
click at [275, 210] on icon at bounding box center [274, 213] width 12 height 10
click at [324, 413] on div "The world around us can pose a danger , especially as travel and recreational a…" at bounding box center [558, 385] width 681 height 70
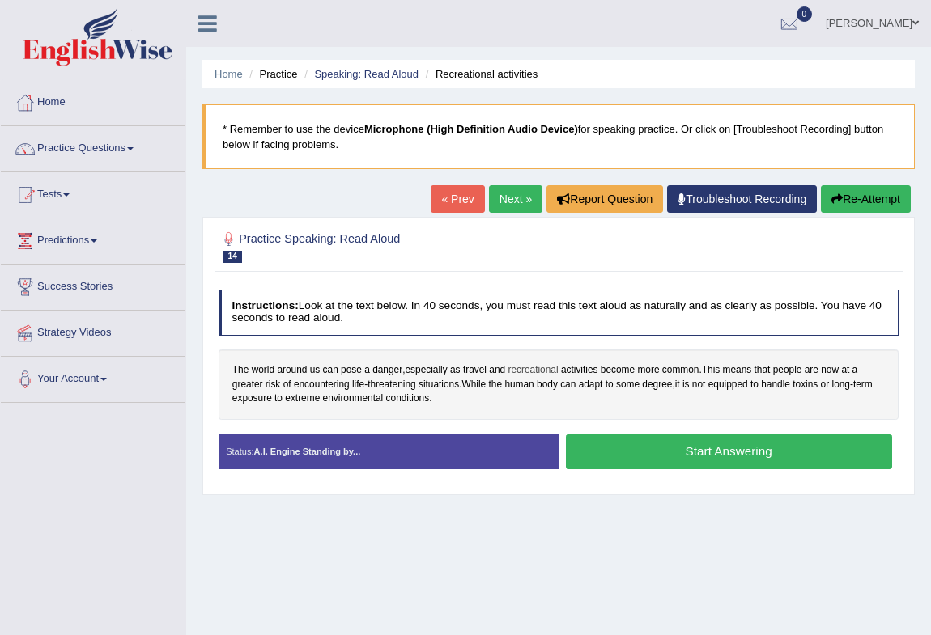
click at [546, 371] on span "recreational" at bounding box center [532, 370] width 50 height 15
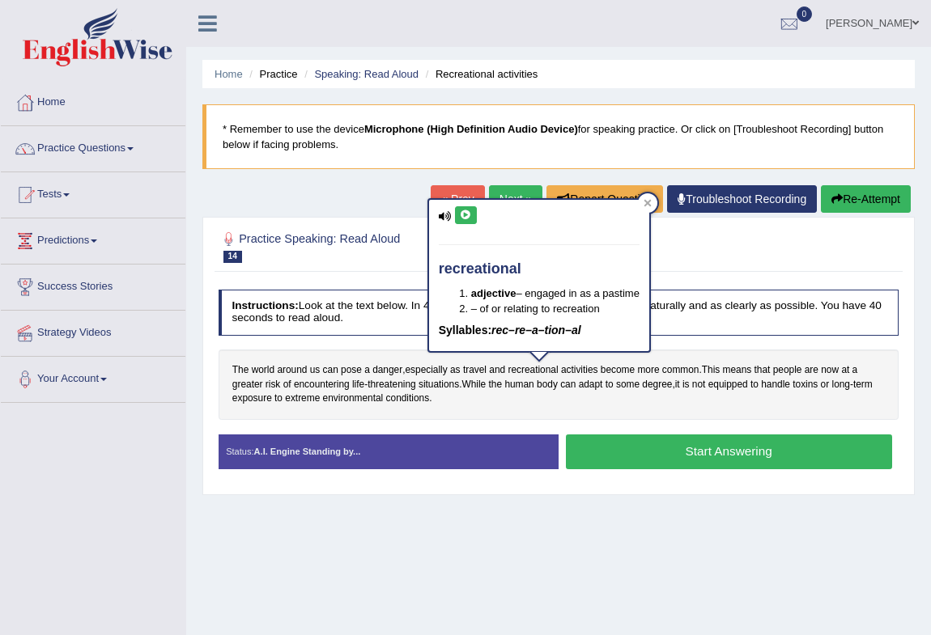
click at [467, 204] on div "recreational adjective – engaged in as a pastime – of or relating to recreation…" at bounding box center [539, 275] width 220 height 151
click at [467, 217] on icon at bounding box center [466, 215] width 12 height 10
click at [651, 201] on icon at bounding box center [647, 203] width 8 height 8
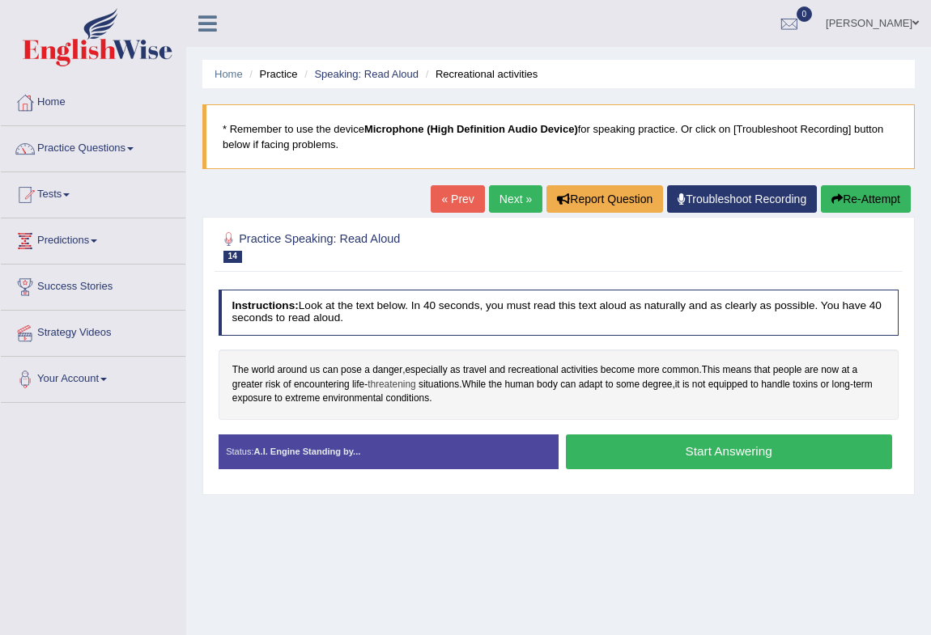
click at [398, 387] on span "threatening" at bounding box center [391, 385] width 49 height 15
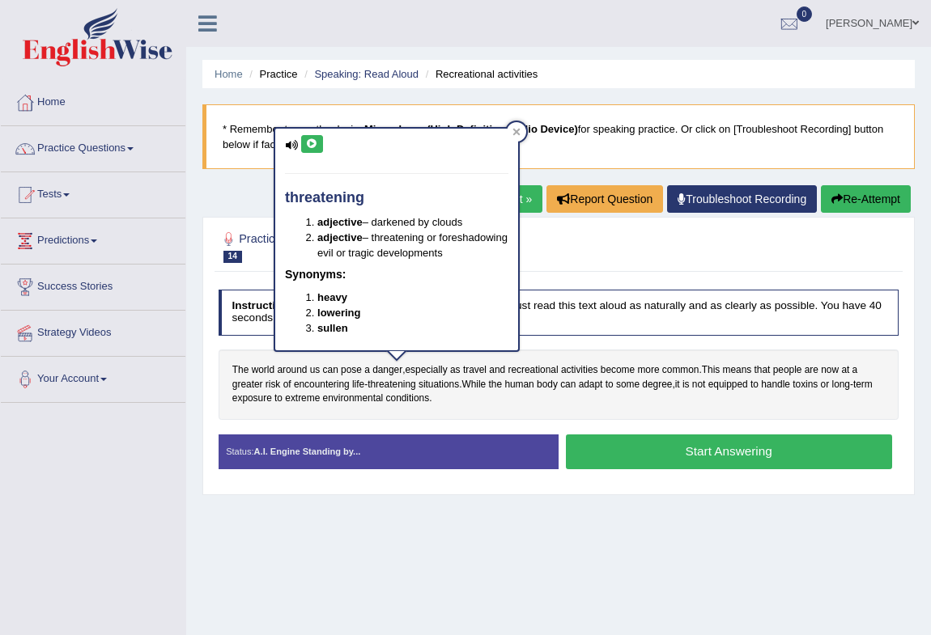
click at [307, 138] on button at bounding box center [312, 144] width 22 height 18
click at [519, 129] on icon at bounding box center [516, 132] width 8 height 8
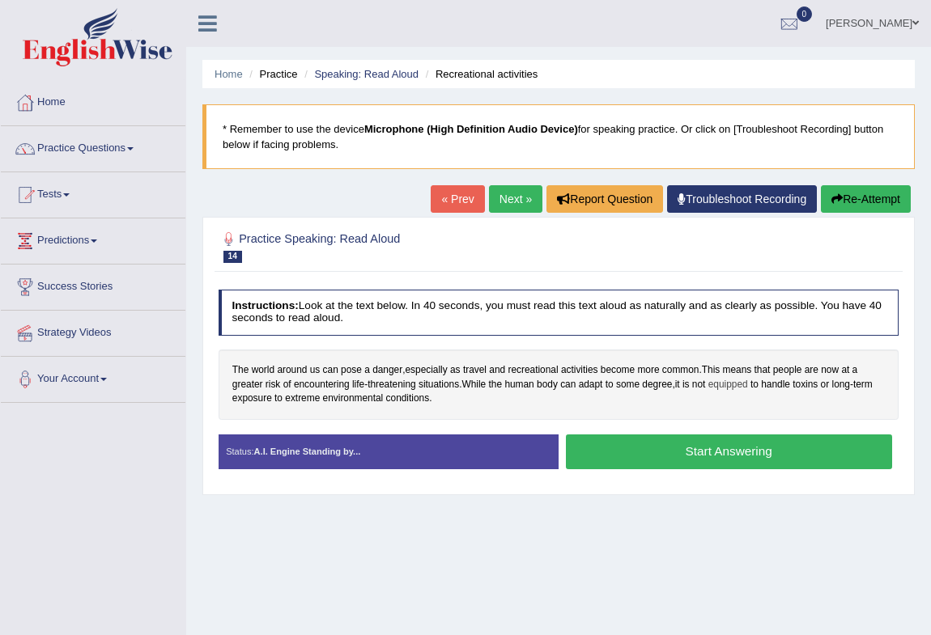
click at [736, 384] on span "equipped" at bounding box center [728, 385] width 40 height 15
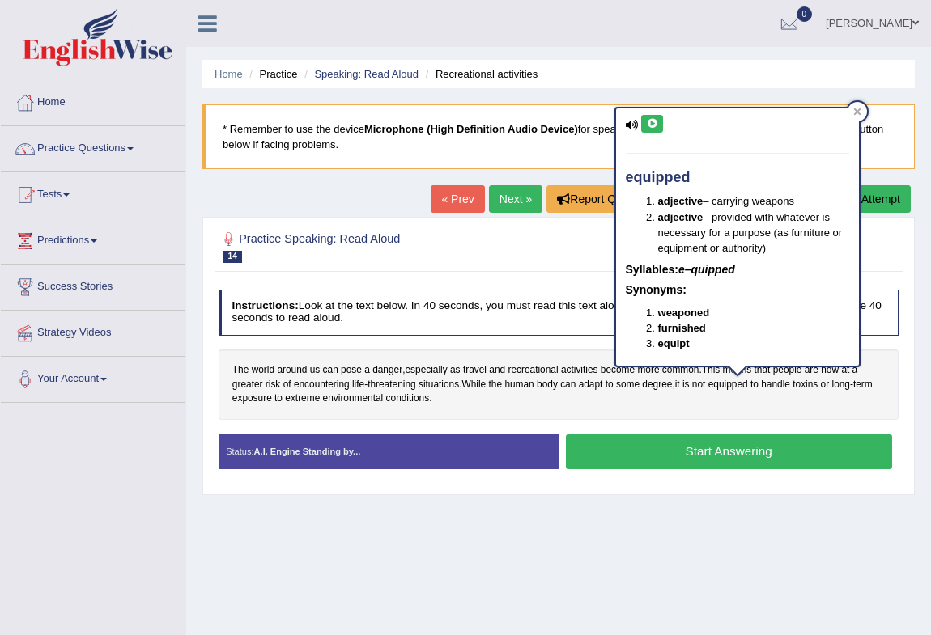
click at [648, 122] on icon at bounding box center [652, 124] width 12 height 10
click at [245, 399] on span "exposure" at bounding box center [252, 399] width 40 height 15
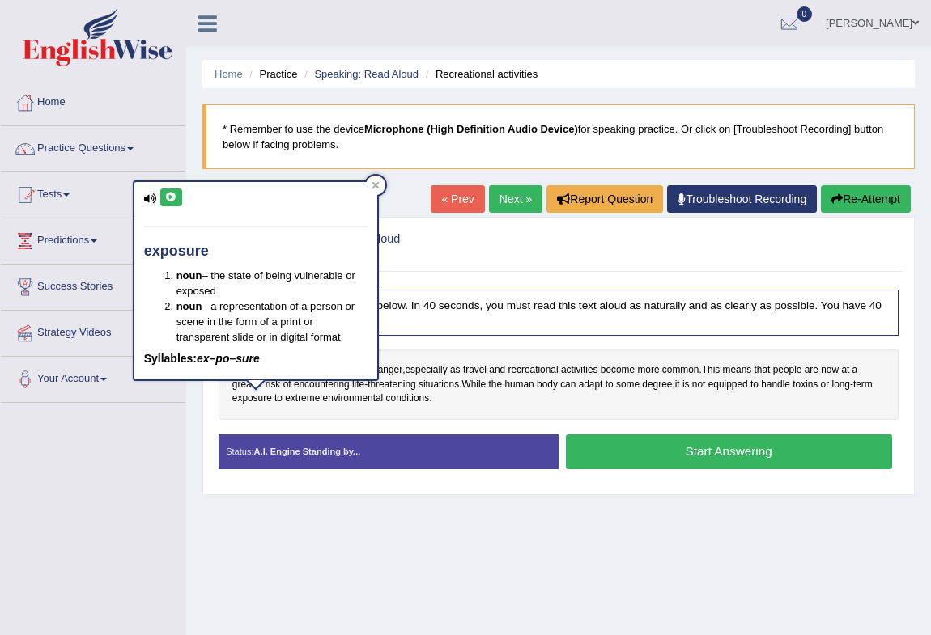
click at [166, 190] on button at bounding box center [171, 198] width 22 height 18
click at [370, 404] on span "environmental" at bounding box center [353, 399] width 61 height 15
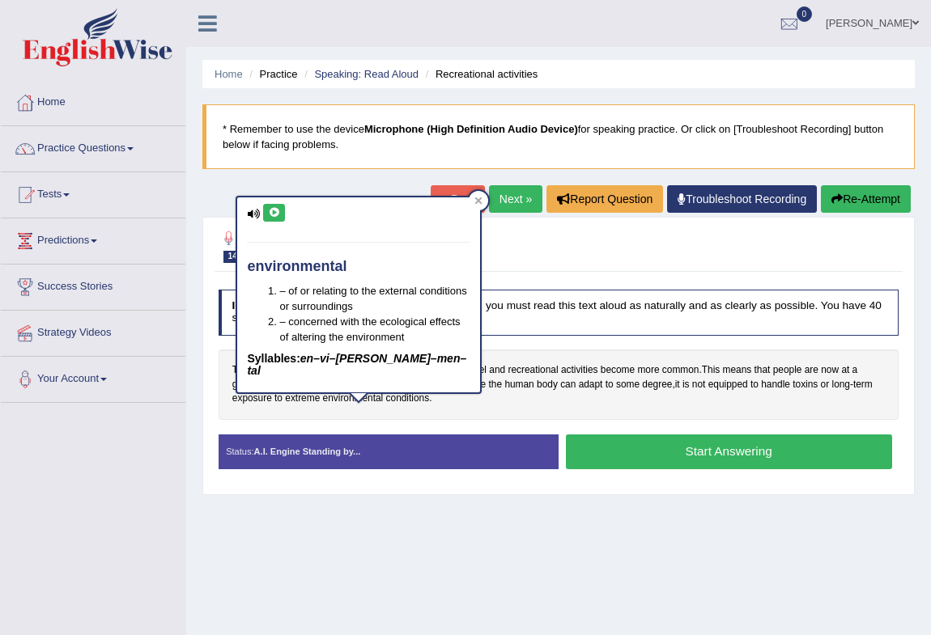
click at [272, 213] on icon at bounding box center [274, 213] width 12 height 10
click at [474, 201] on icon at bounding box center [478, 201] width 8 height 8
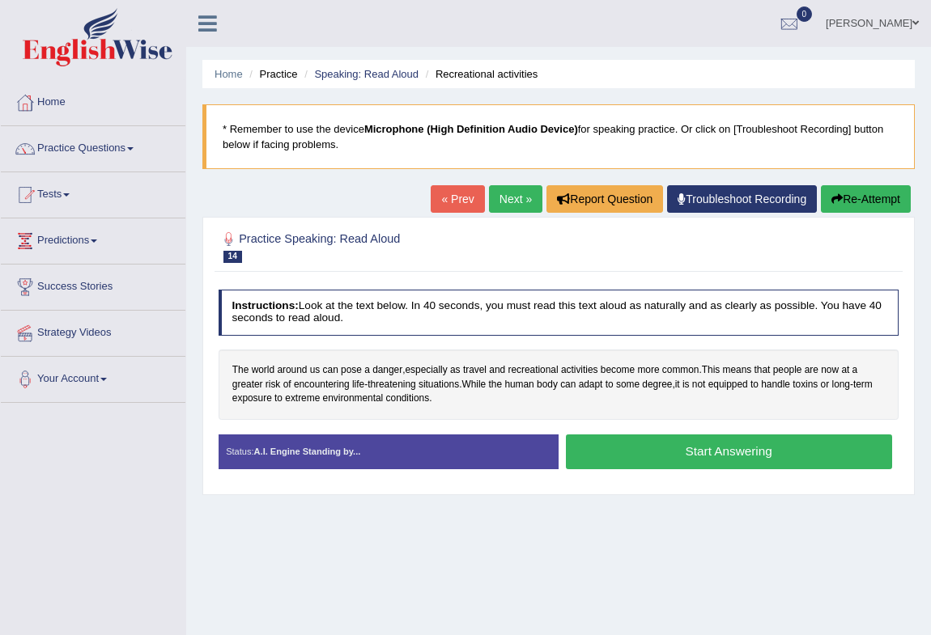
click at [663, 455] on button "Start Answering" at bounding box center [729, 452] width 326 height 35
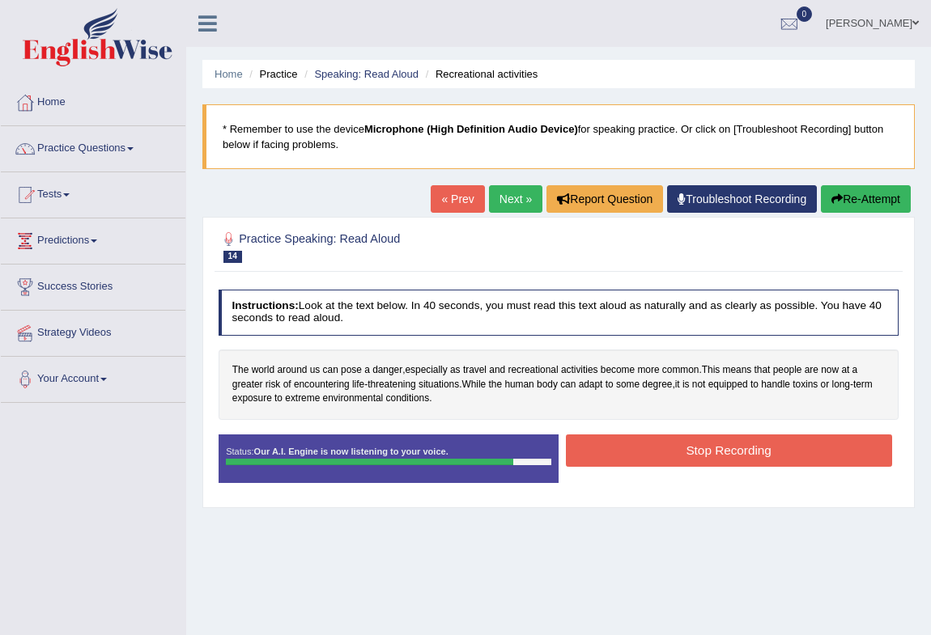
click at [664, 441] on button "Stop Recording" at bounding box center [729, 451] width 326 height 32
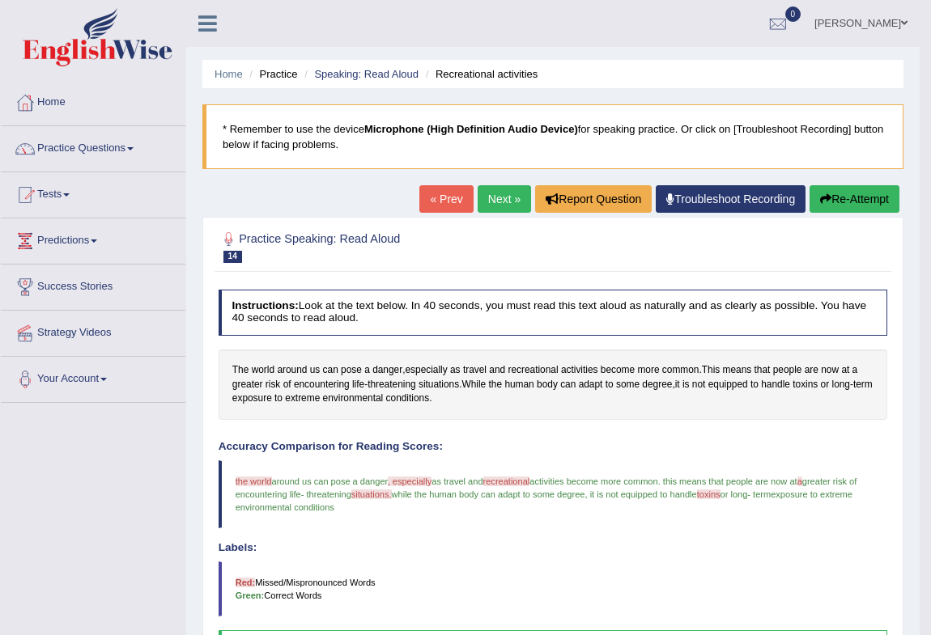
click at [873, 201] on button "Re-Attempt" at bounding box center [854, 199] width 90 height 28
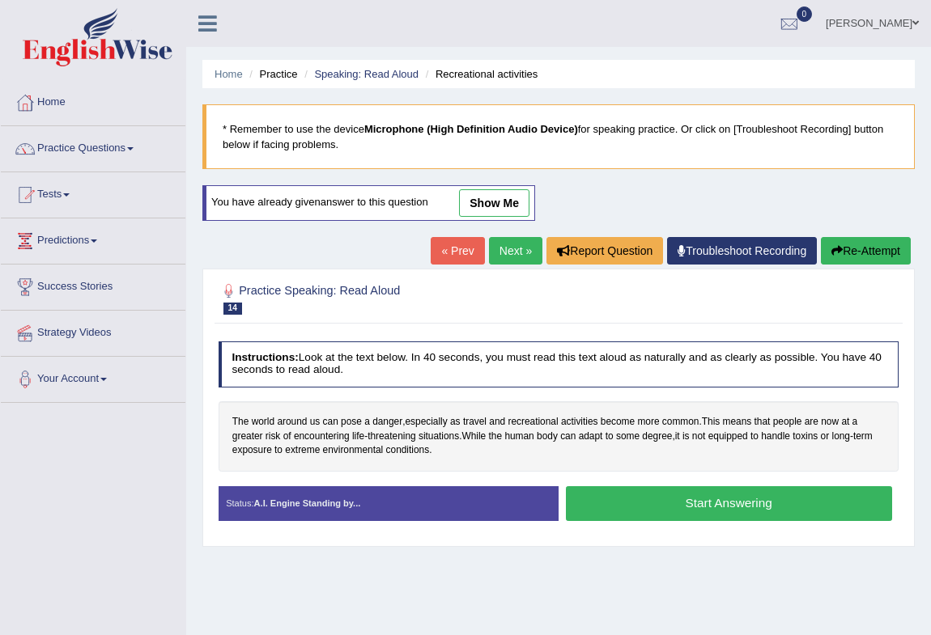
click at [760, 496] on button "Start Answering" at bounding box center [729, 503] width 326 height 35
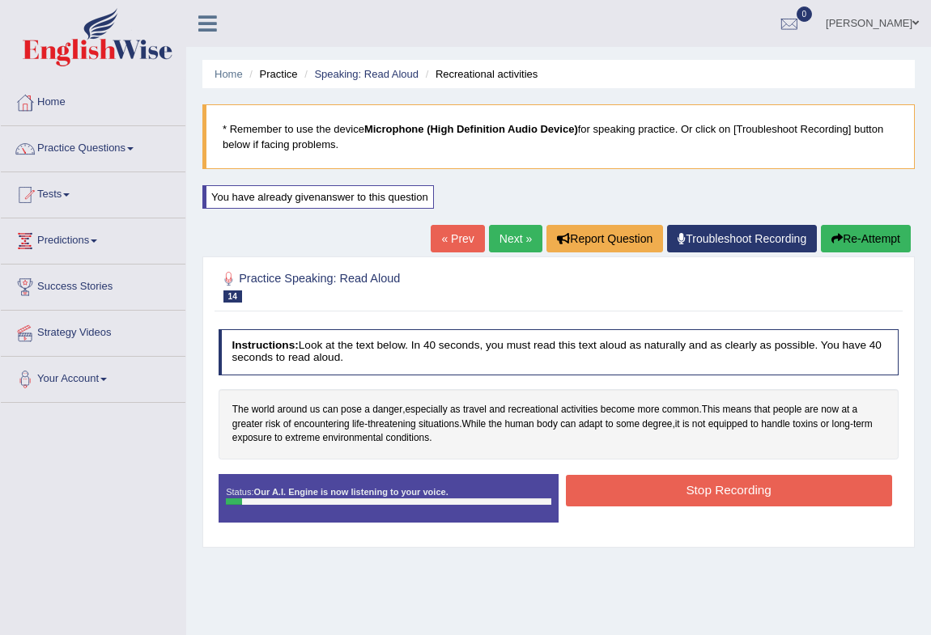
click at [878, 246] on button "Re-Attempt" at bounding box center [866, 239] width 90 height 28
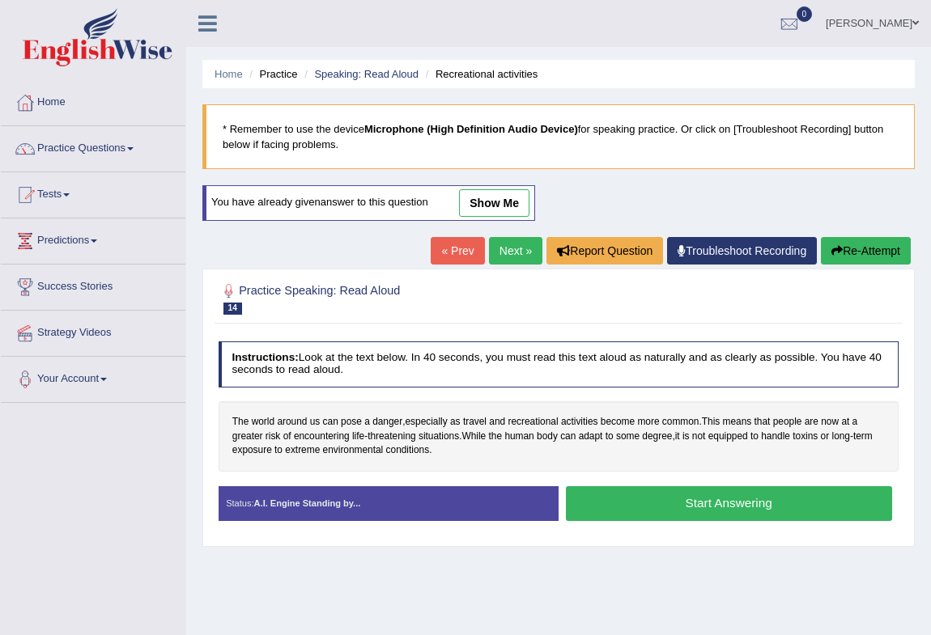
click at [654, 512] on button "Start Answering" at bounding box center [729, 503] width 326 height 35
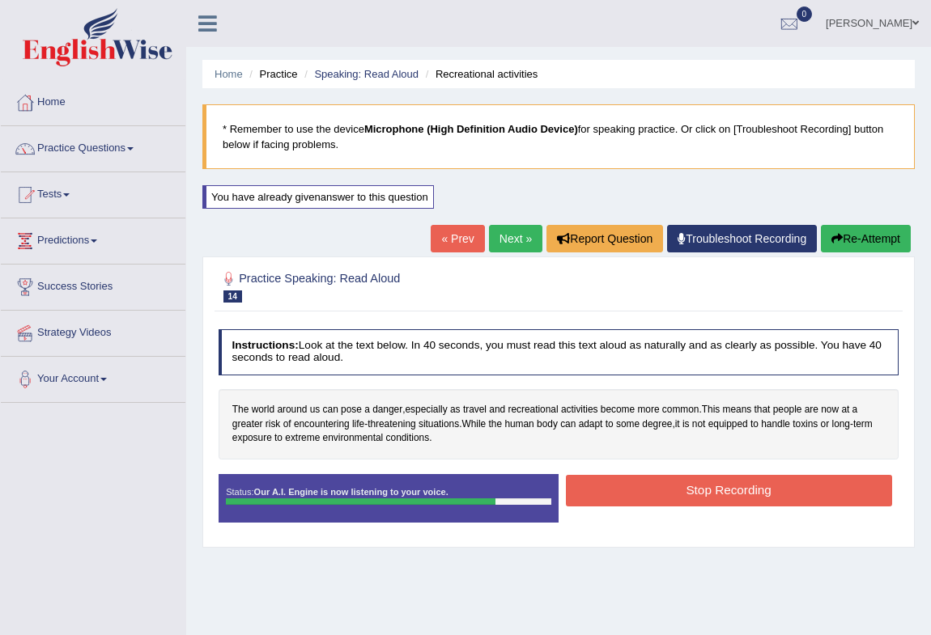
click at [681, 494] on button "Stop Recording" at bounding box center [729, 491] width 326 height 32
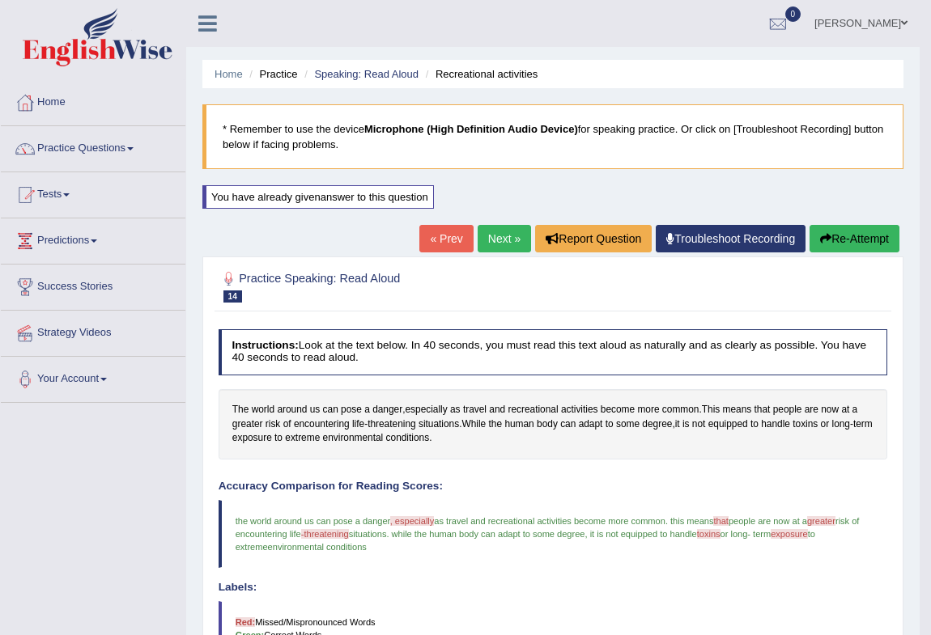
click at [500, 235] on link "Next »" at bounding box center [503, 239] width 53 height 28
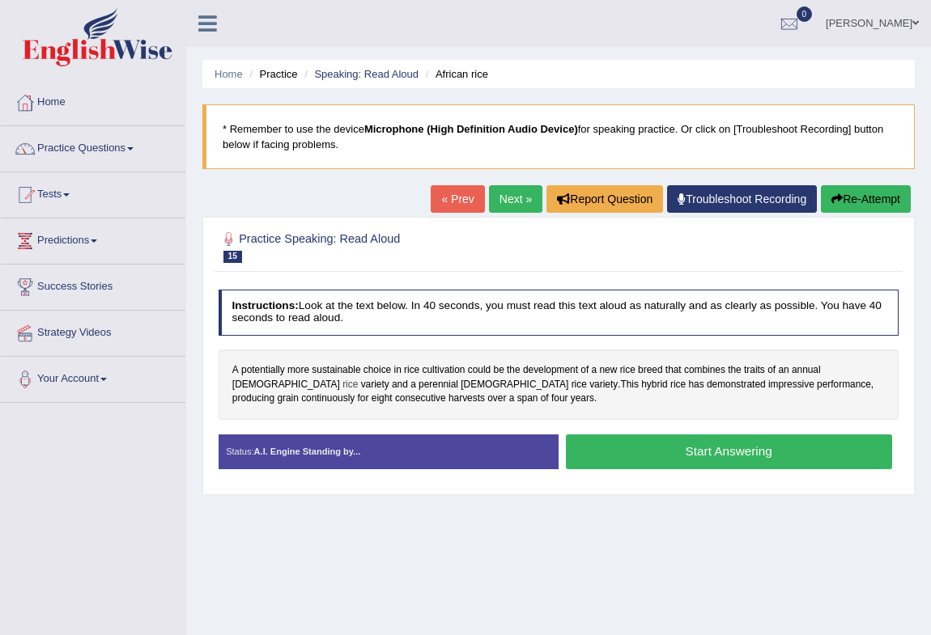
click at [358, 378] on span "rice" at bounding box center [349, 385] width 15 height 15
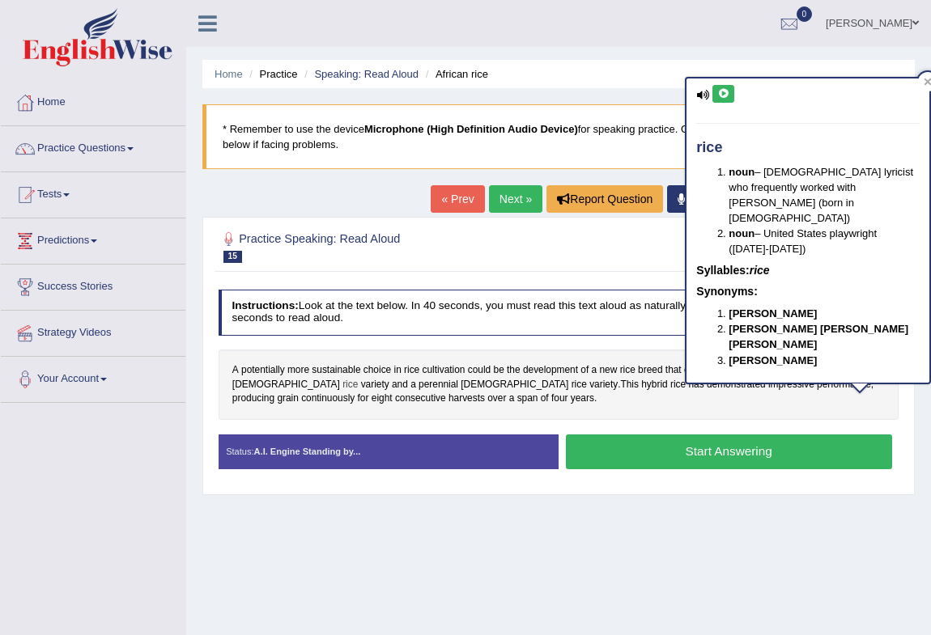
click at [358, 378] on span "rice" at bounding box center [349, 385] width 15 height 15
click at [418, 387] on span "perennial" at bounding box center [438, 385] width 40 height 15
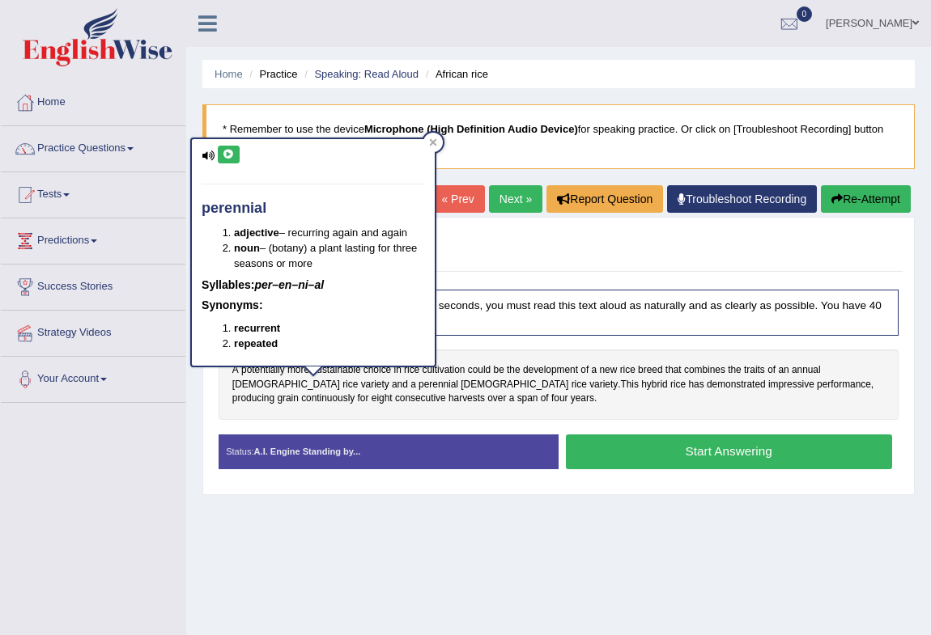
click at [224, 159] on button at bounding box center [229, 155] width 22 height 18
click at [589, 384] on span "variety" at bounding box center [603, 385] width 28 height 15
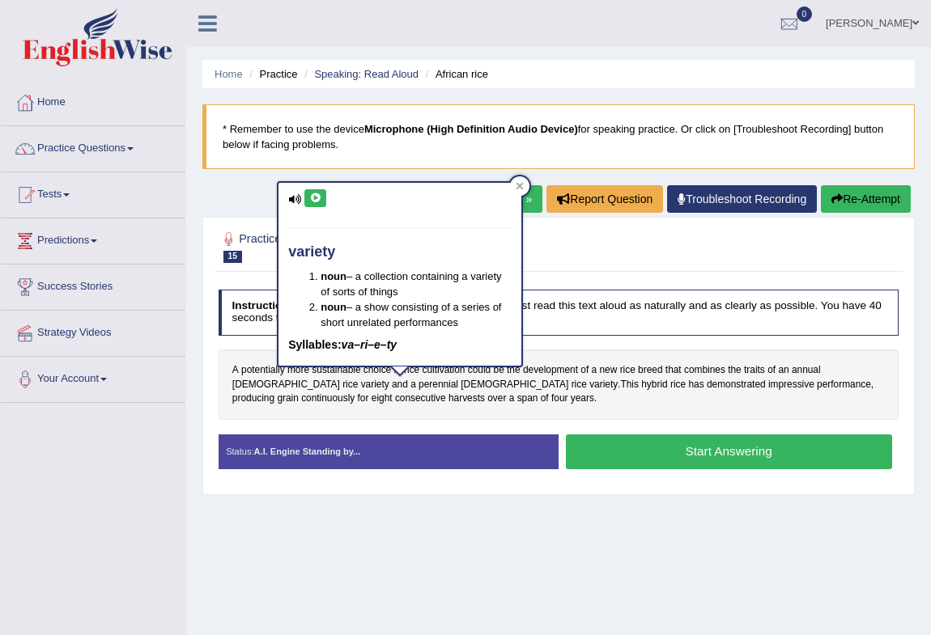
click at [322, 193] on button at bounding box center [315, 198] width 22 height 18
click at [571, 382] on span "rice" at bounding box center [578, 385] width 15 height 15
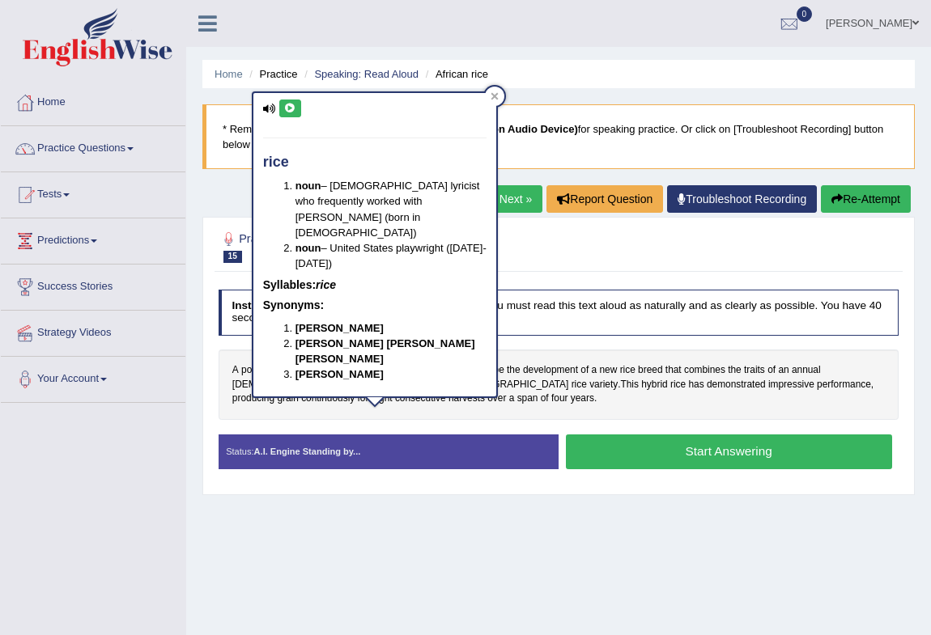
click at [295, 104] on button at bounding box center [290, 109] width 22 height 18
click at [354, 392] on span "continuously" at bounding box center [327, 399] width 53 height 15
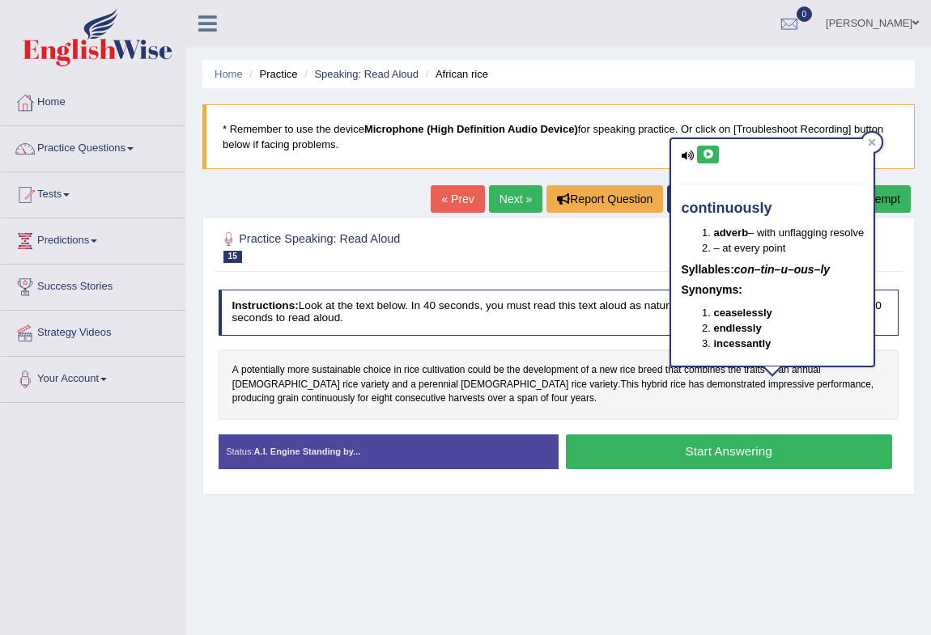
click at [700, 157] on button at bounding box center [708, 155] width 22 height 18
click at [824, 396] on div "A potentially more sustainable choice in rice cultivation could be the developm…" at bounding box center [558, 385] width 681 height 70
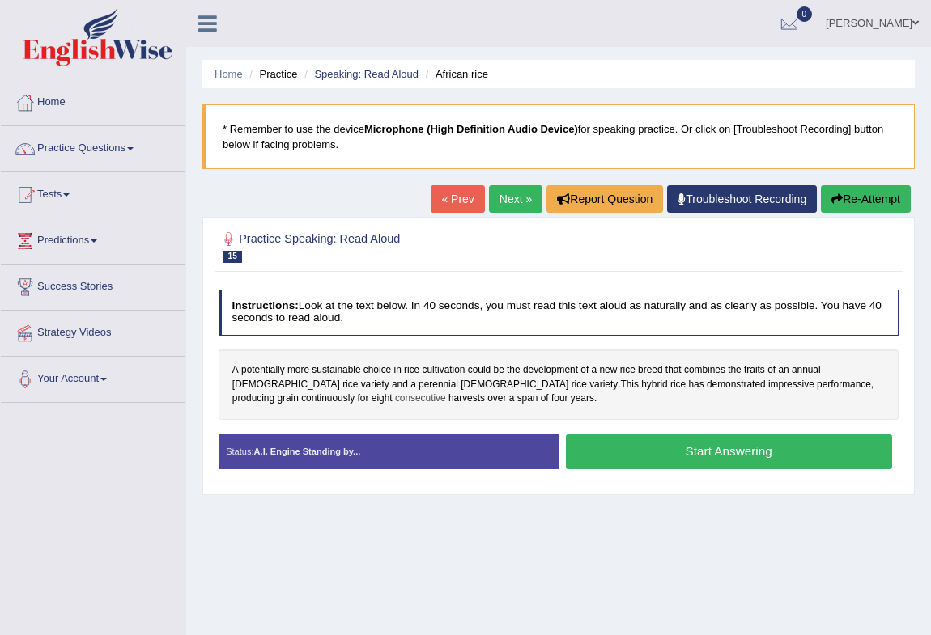
click at [395, 397] on span "consecutive" at bounding box center [420, 399] width 51 height 15
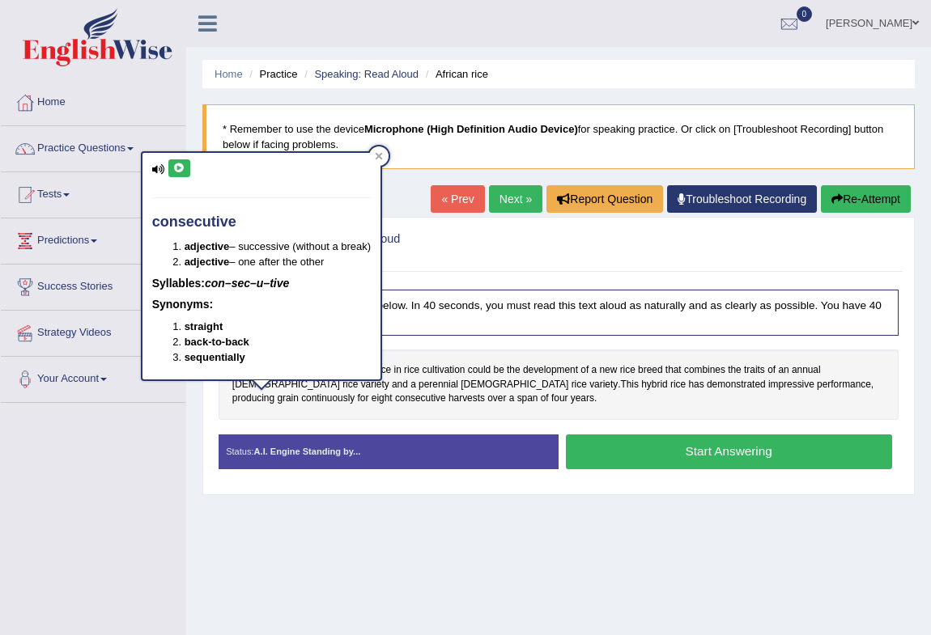
click at [180, 170] on icon at bounding box center [179, 168] width 12 height 10
click at [448, 399] on span "harvests" at bounding box center [466, 399] width 36 height 15
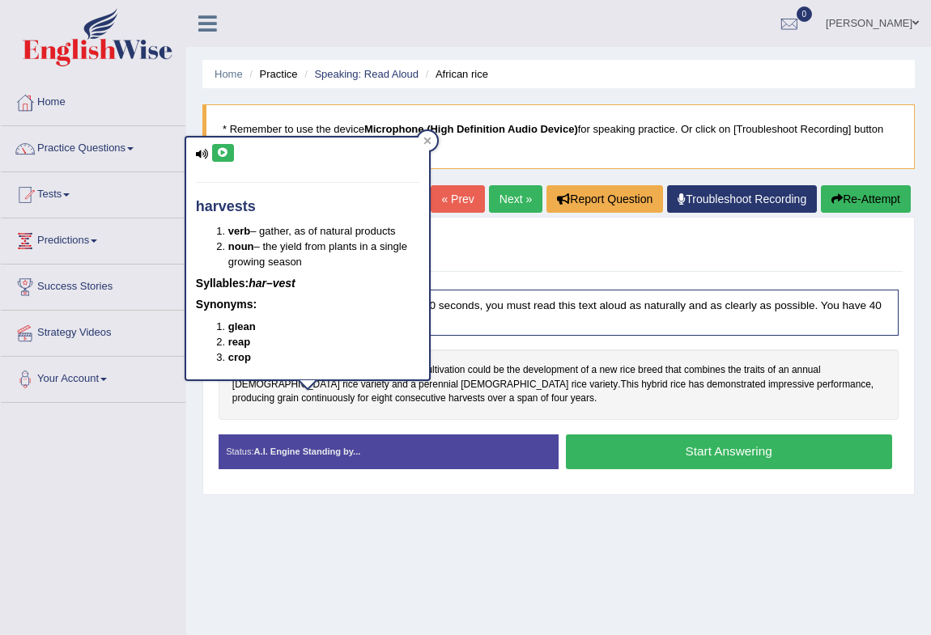
click at [227, 153] on icon at bounding box center [223, 153] width 12 height 10
click at [429, 138] on icon at bounding box center [426, 141] width 7 height 7
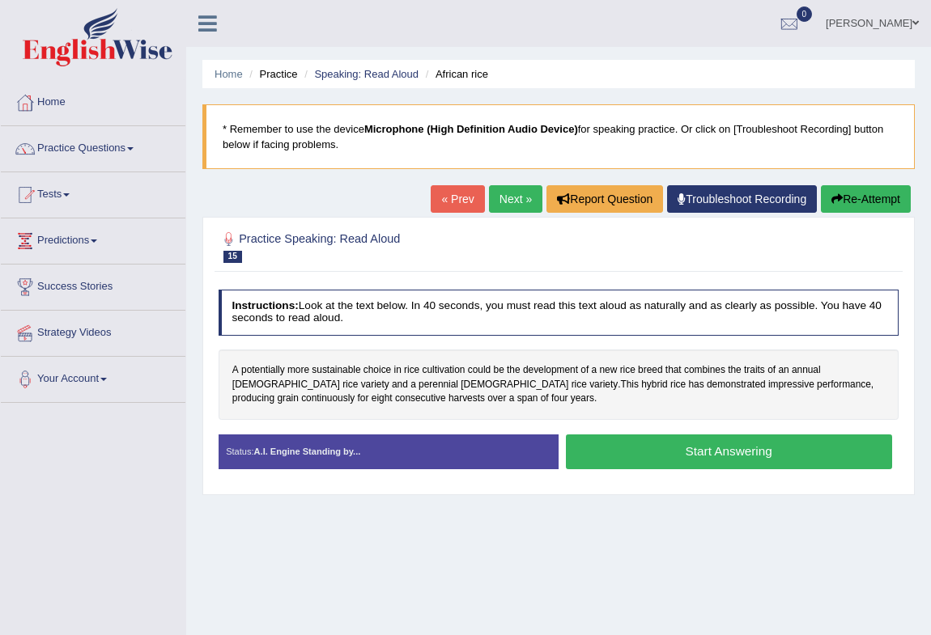
click at [644, 453] on button "Start Answering" at bounding box center [729, 452] width 326 height 35
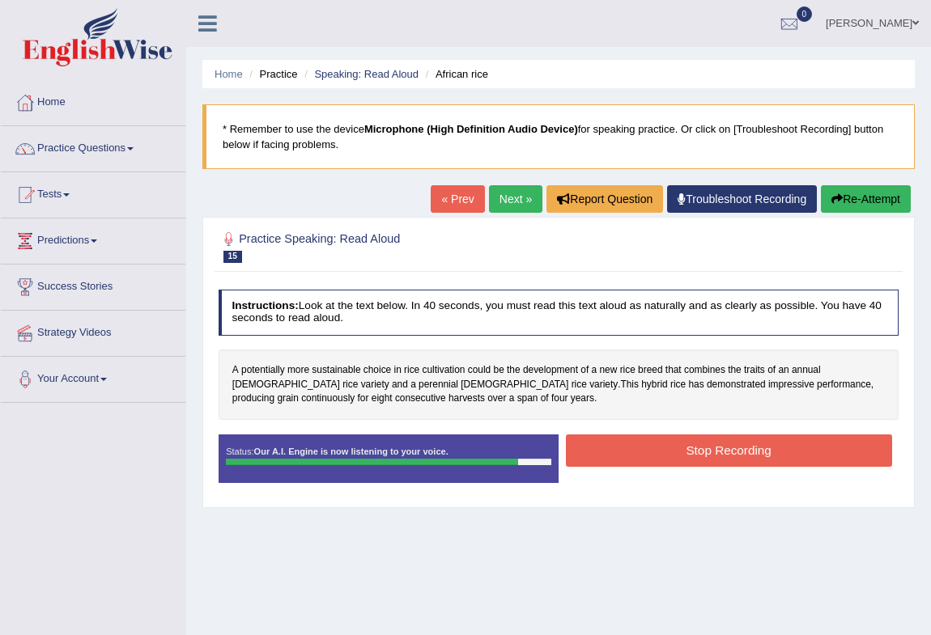
click at [629, 460] on button "Stop Recording" at bounding box center [729, 451] width 326 height 32
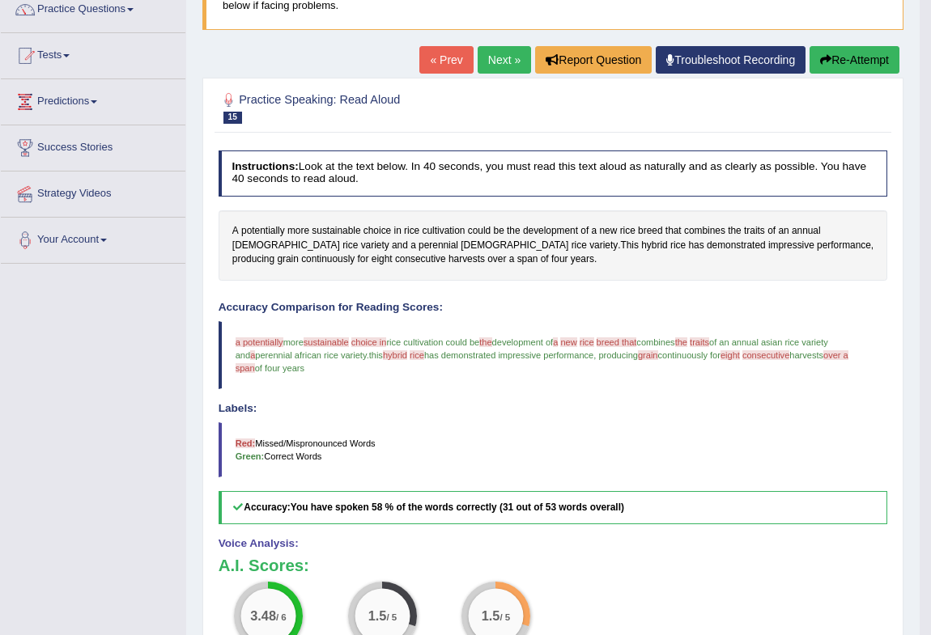
scroll to position [113, 0]
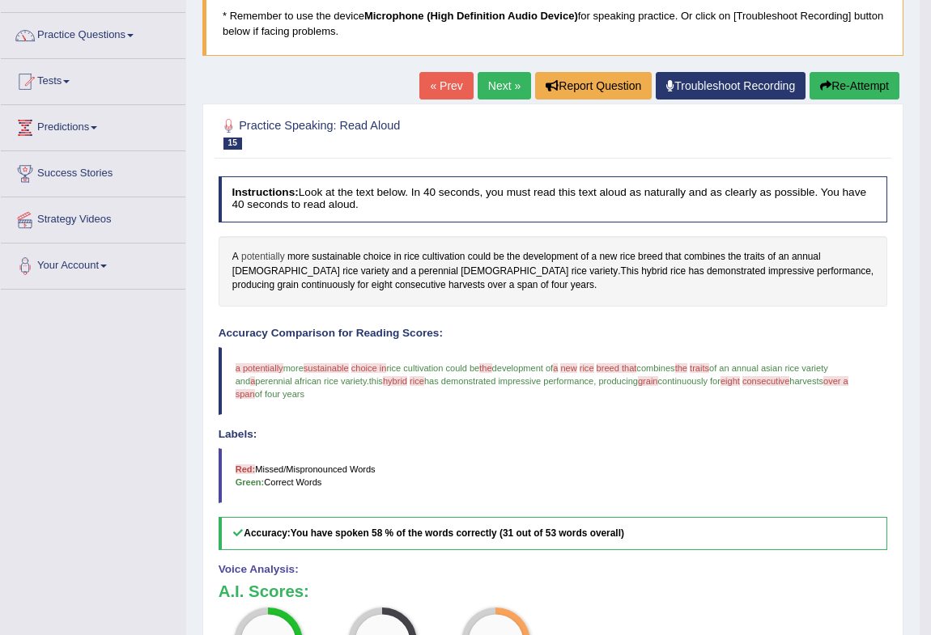
click at [260, 254] on span "potentially" at bounding box center [263, 257] width 44 height 15
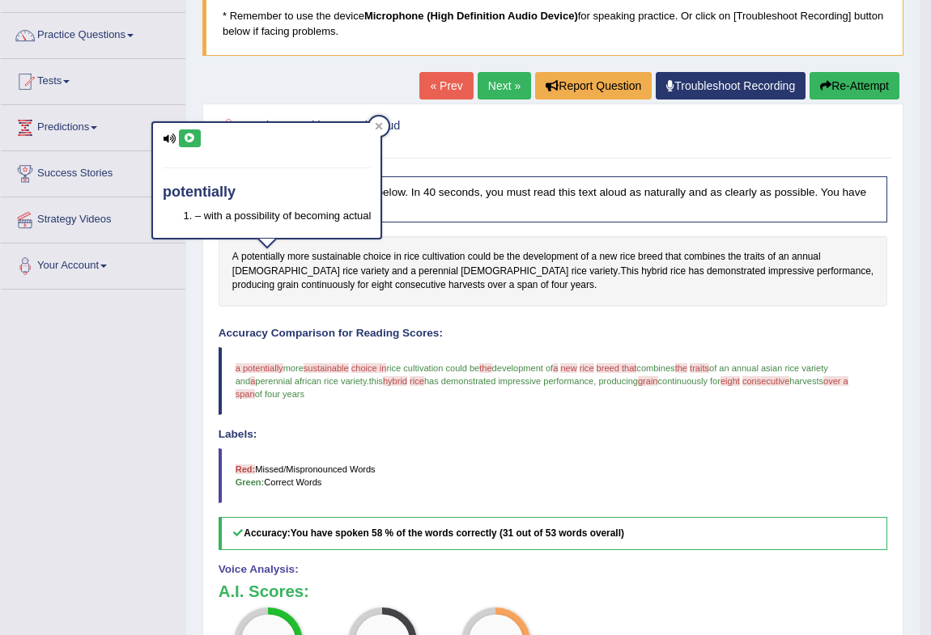
click at [191, 139] on icon at bounding box center [190, 139] width 12 height 10
click at [376, 124] on icon at bounding box center [378, 125] width 7 height 7
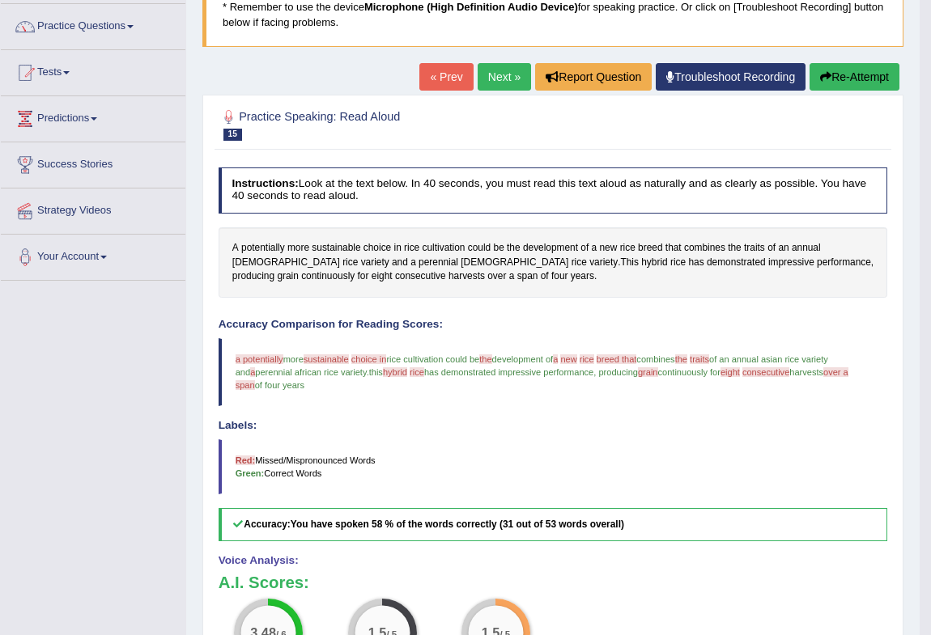
scroll to position [0, 0]
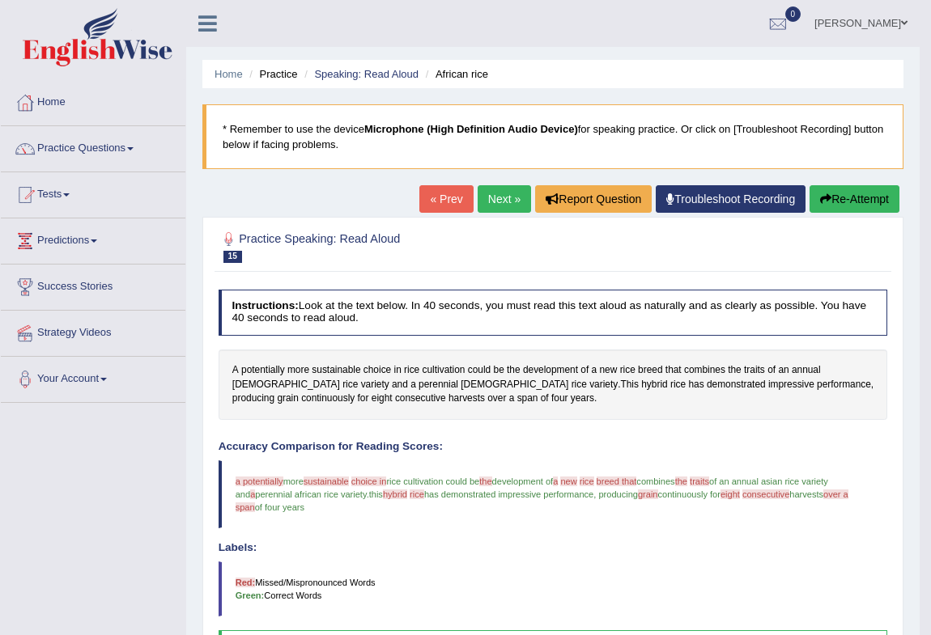
click at [858, 197] on button "Re-Attempt" at bounding box center [854, 199] width 90 height 28
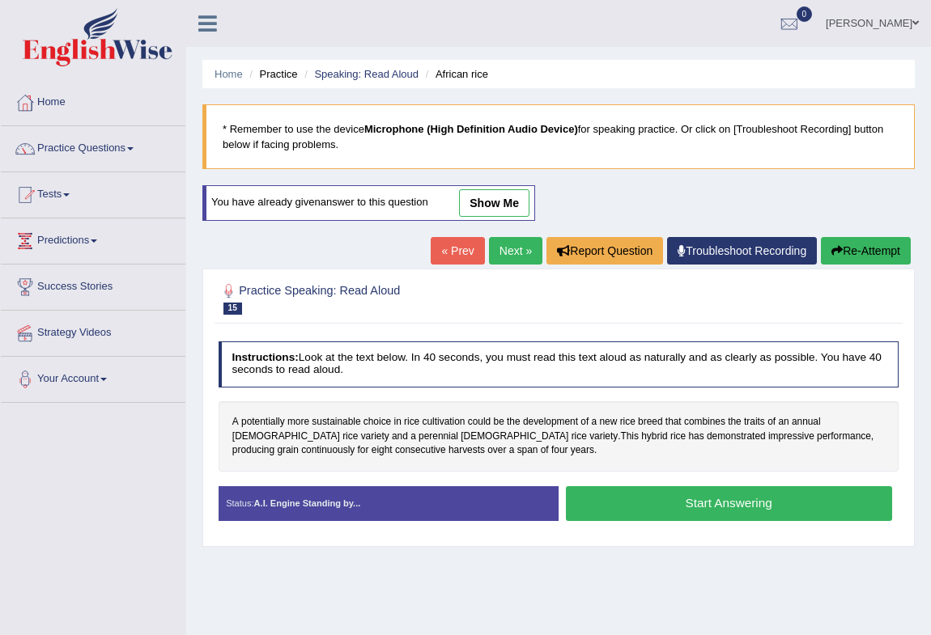
click at [667, 502] on button "Start Answering" at bounding box center [729, 503] width 326 height 35
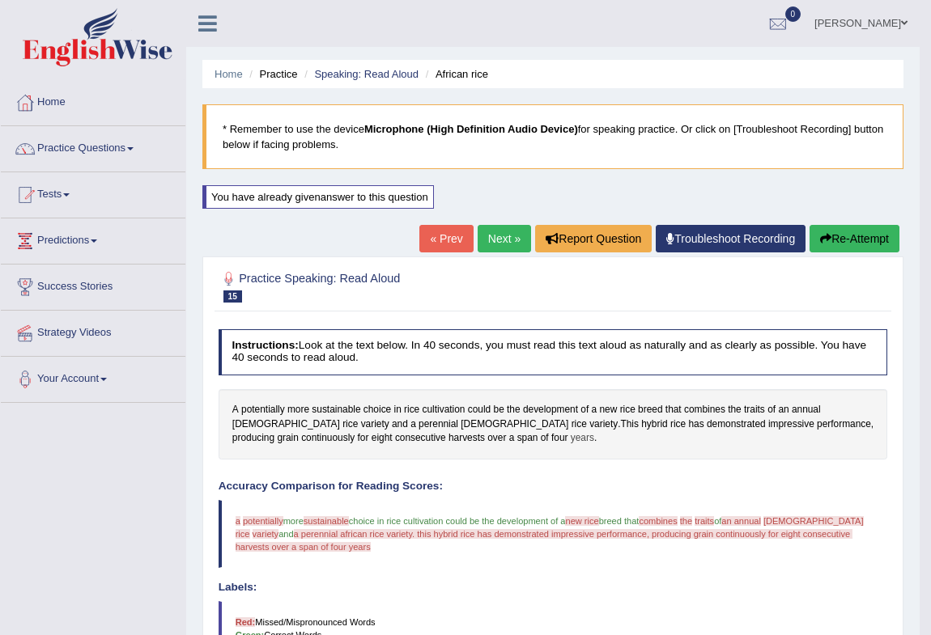
click at [570, 435] on span "years" at bounding box center [581, 438] width 23 height 15
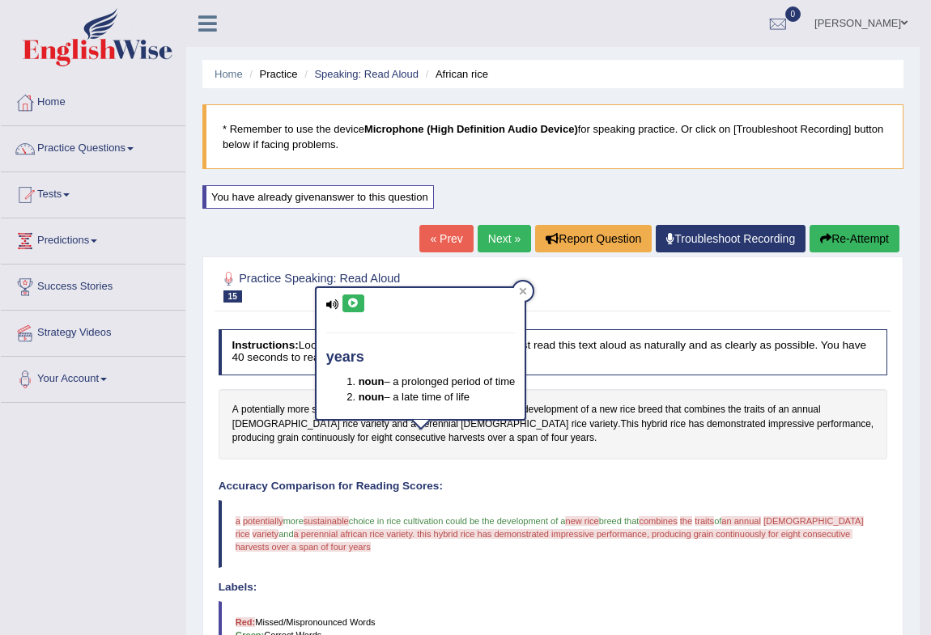
click at [348, 297] on button at bounding box center [353, 304] width 22 height 18
click at [350, 306] on icon at bounding box center [353, 304] width 12 height 10
click at [525, 291] on icon at bounding box center [522, 291] width 7 height 7
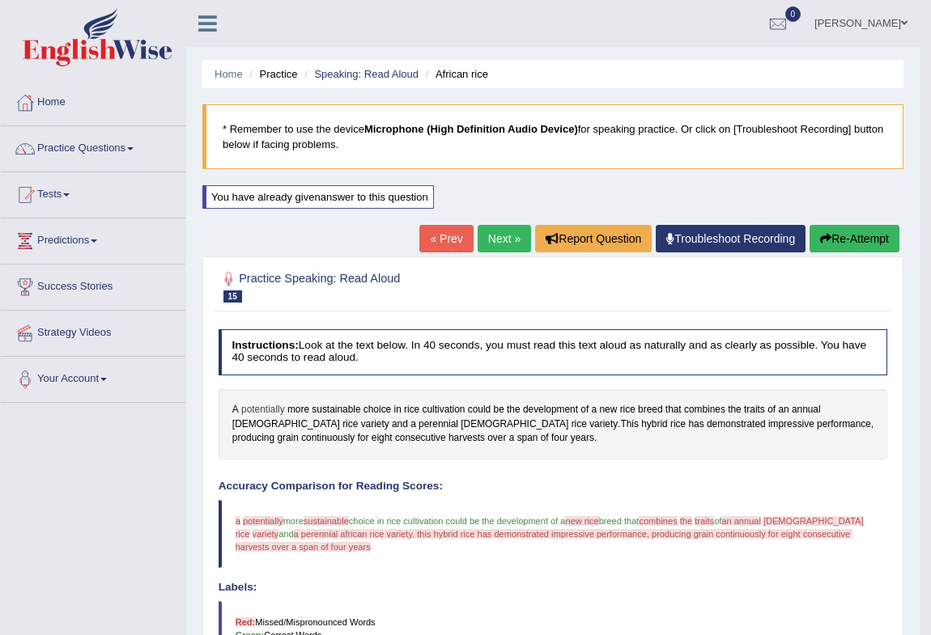
click at [268, 405] on span "potentially" at bounding box center [263, 410] width 44 height 15
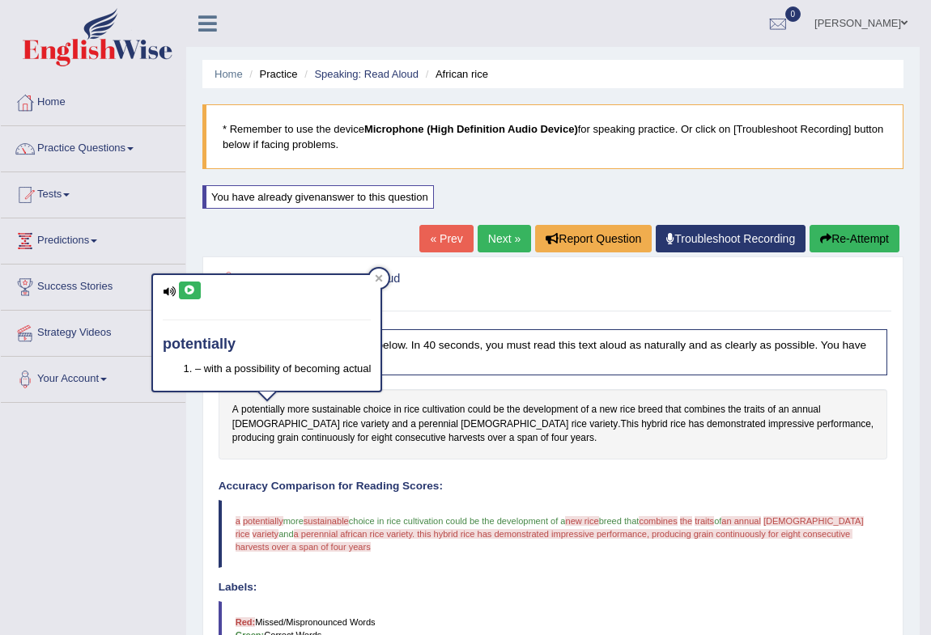
click at [185, 282] on button at bounding box center [190, 291] width 22 height 18
click at [193, 286] on icon at bounding box center [190, 291] width 12 height 10
click at [384, 271] on div at bounding box center [378, 278] width 19 height 19
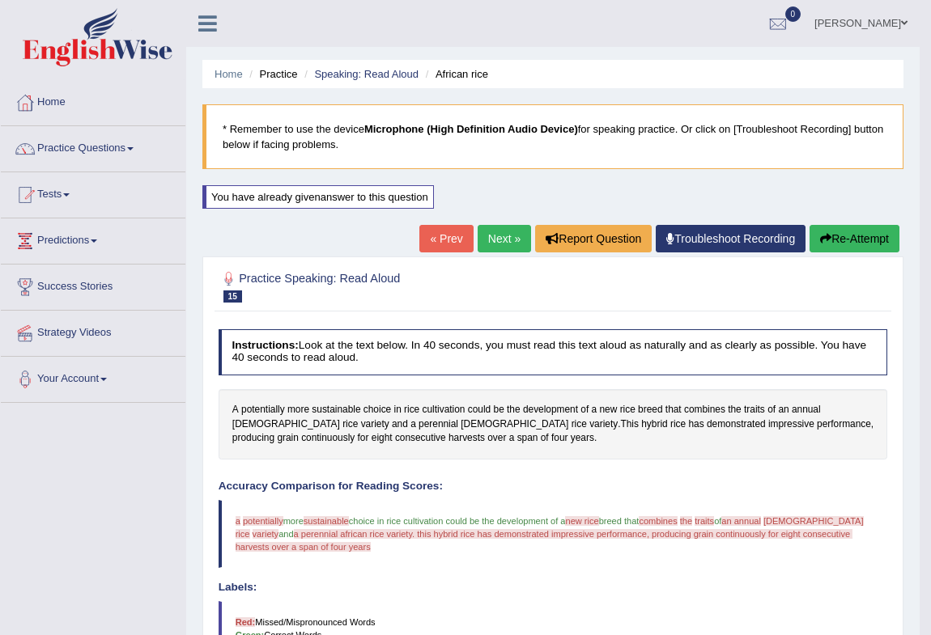
click at [842, 239] on button "Re-Attempt" at bounding box center [854, 239] width 90 height 28
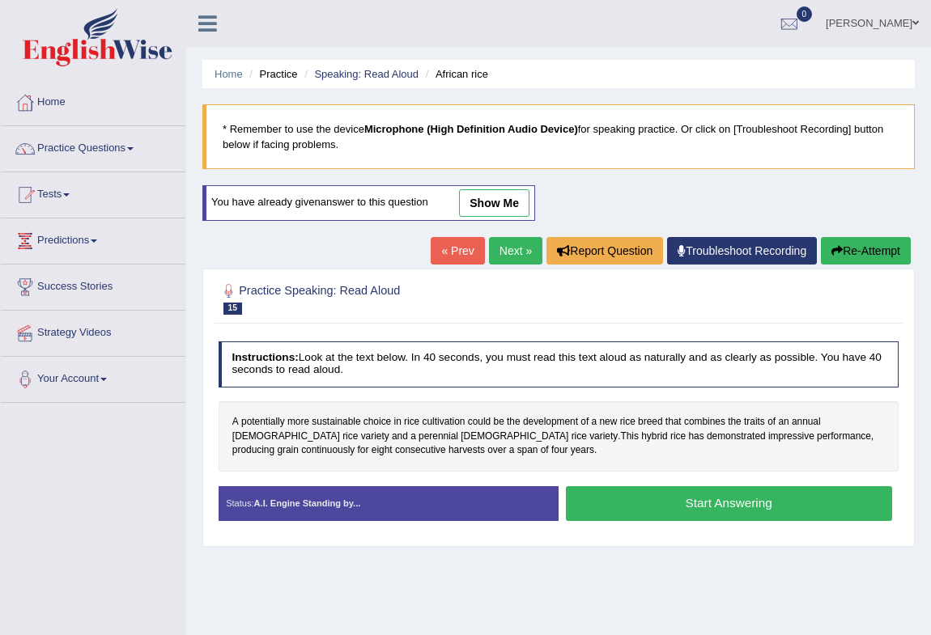
click at [691, 498] on button "Start Answering" at bounding box center [729, 503] width 326 height 35
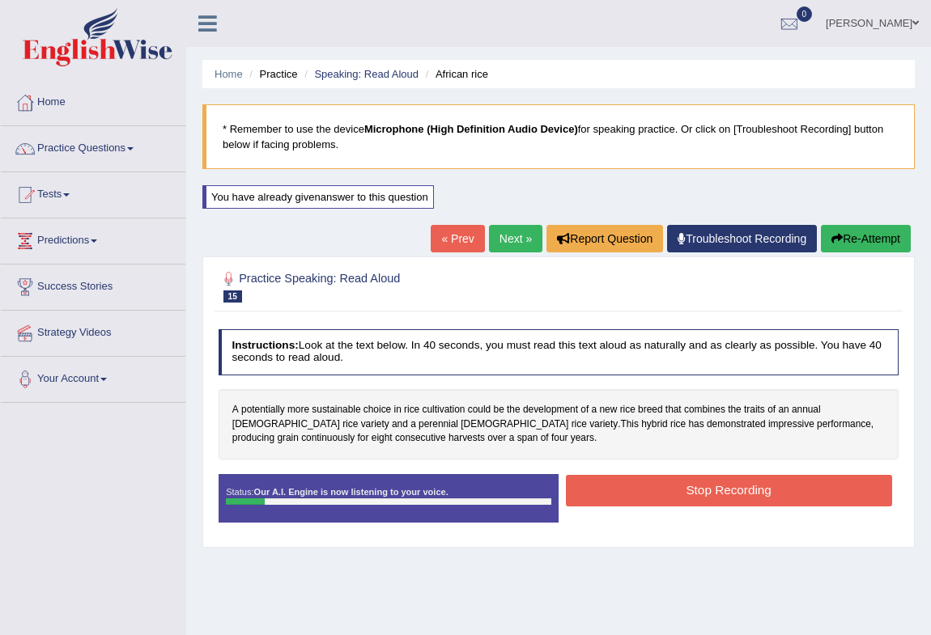
click at [654, 497] on button "Stop Recording" at bounding box center [729, 491] width 326 height 32
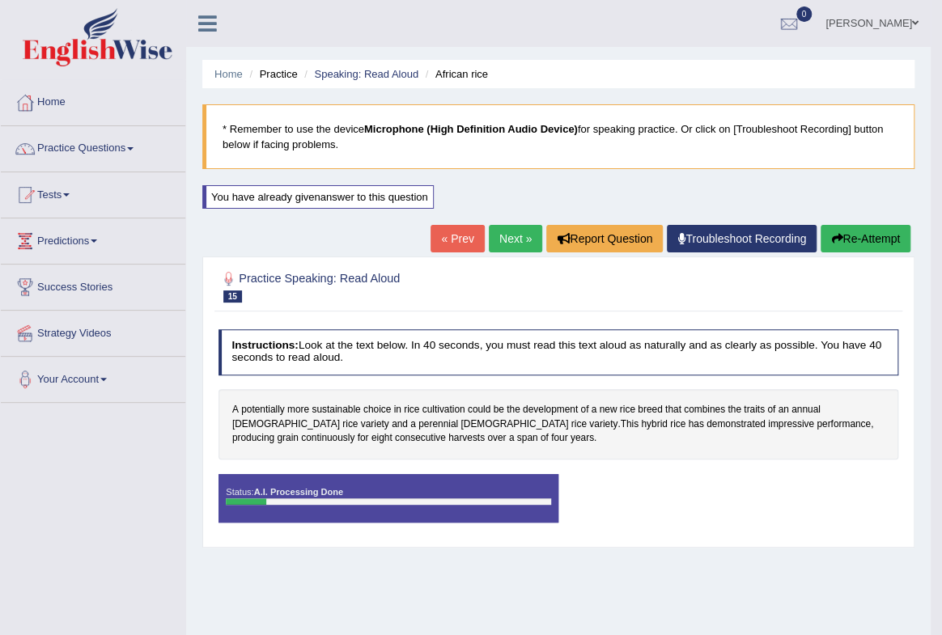
click at [0, 0] on div "Saving your answer..." at bounding box center [0, 0] width 0 height 0
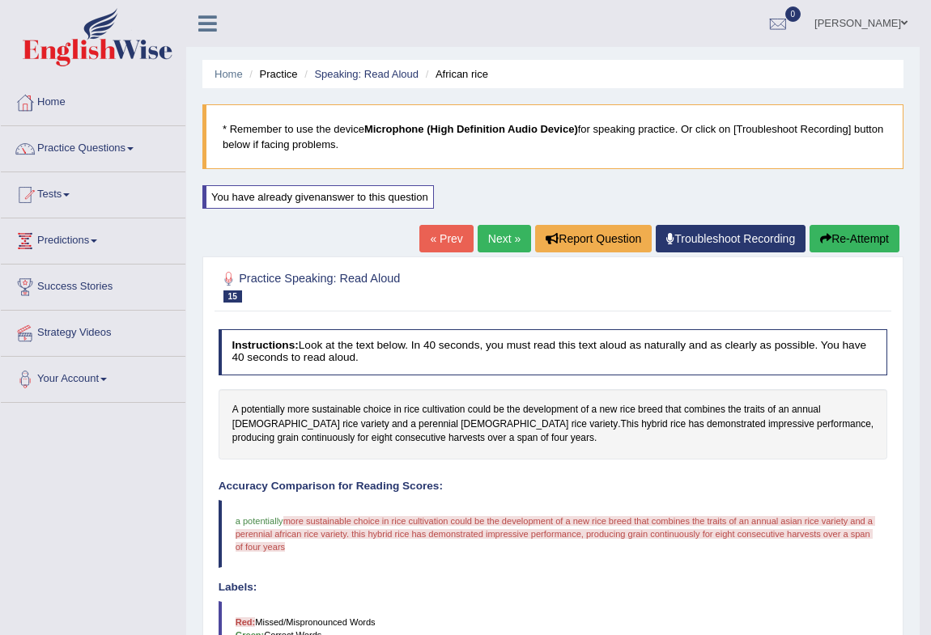
click at [893, 244] on button "Re-Attempt" at bounding box center [854, 239] width 90 height 28
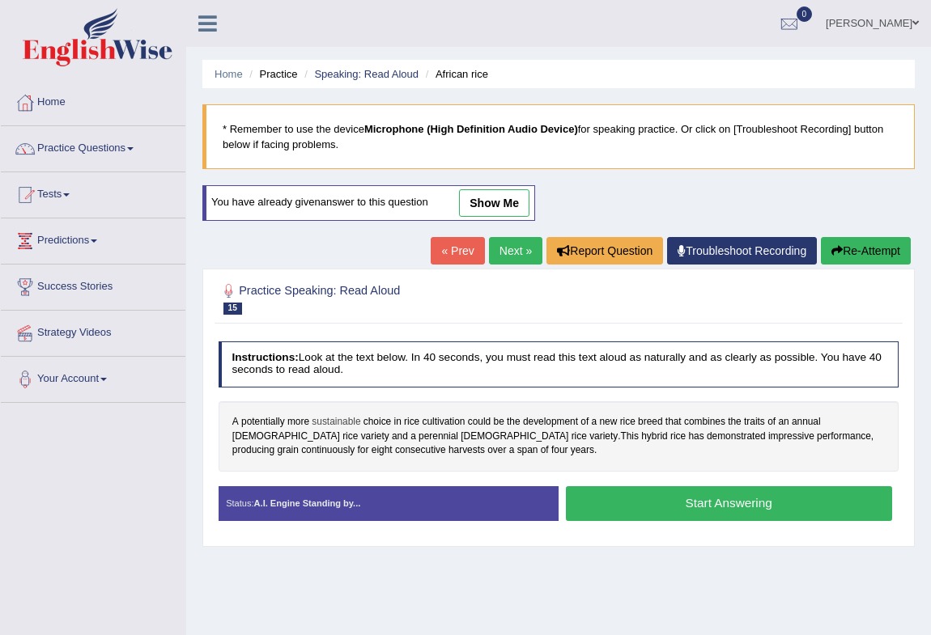
click at [326, 418] on span "sustainable" at bounding box center [336, 422] width 49 height 15
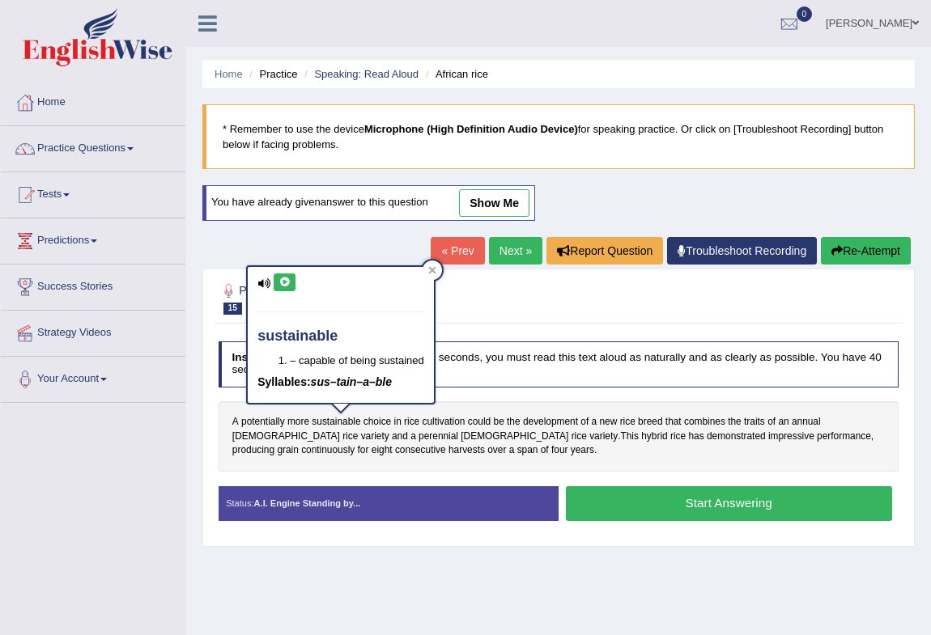
click at [280, 283] on icon at bounding box center [284, 283] width 12 height 10
click at [433, 271] on icon at bounding box center [431, 269] width 7 height 7
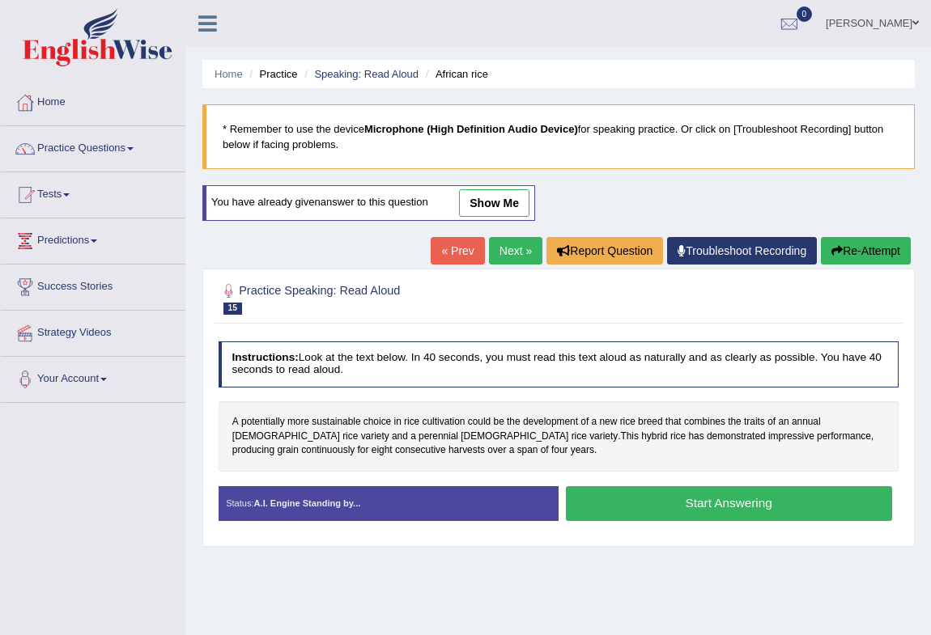
click at [681, 494] on button "Start Answering" at bounding box center [729, 503] width 326 height 35
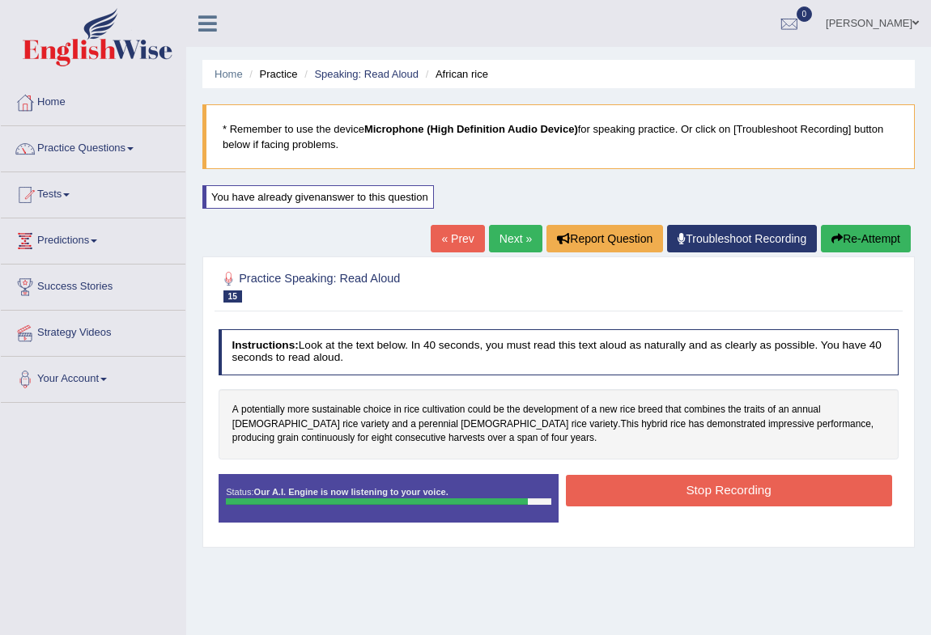
click at [673, 490] on button "Stop Recording" at bounding box center [729, 491] width 326 height 32
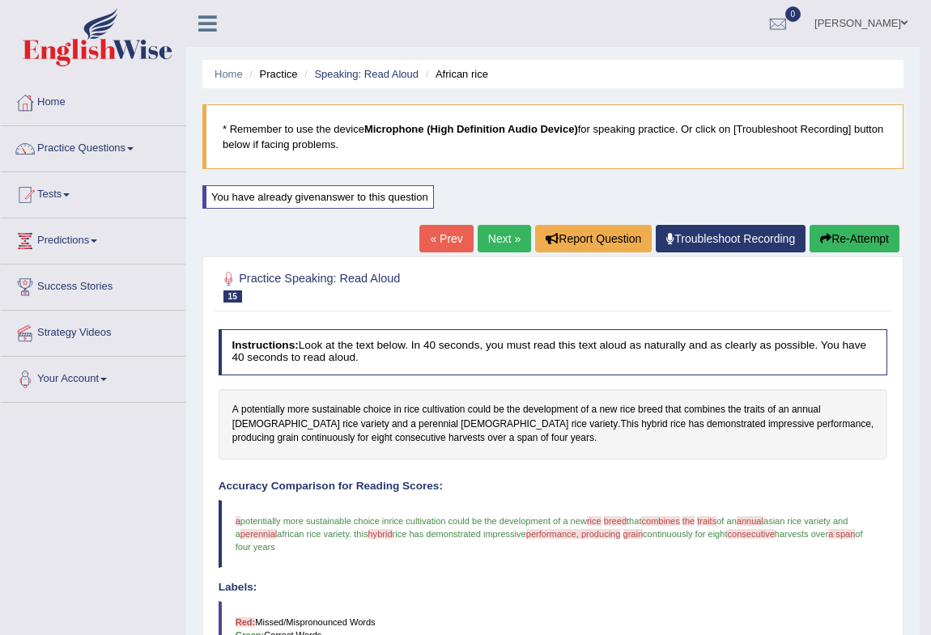
click at [500, 234] on link "Next »" at bounding box center [503, 239] width 53 height 28
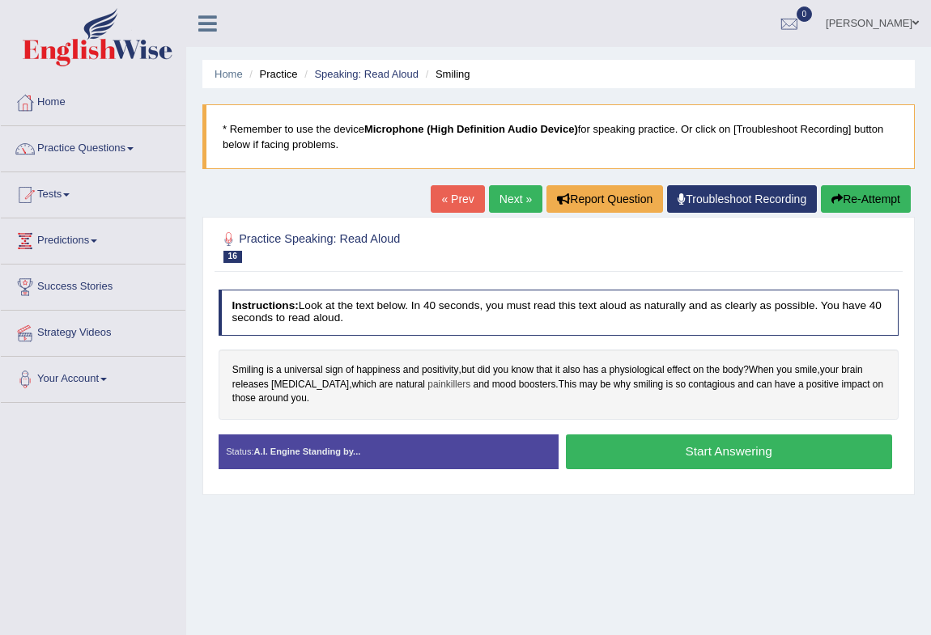
click at [427, 384] on span "painkillers" at bounding box center [448, 385] width 43 height 15
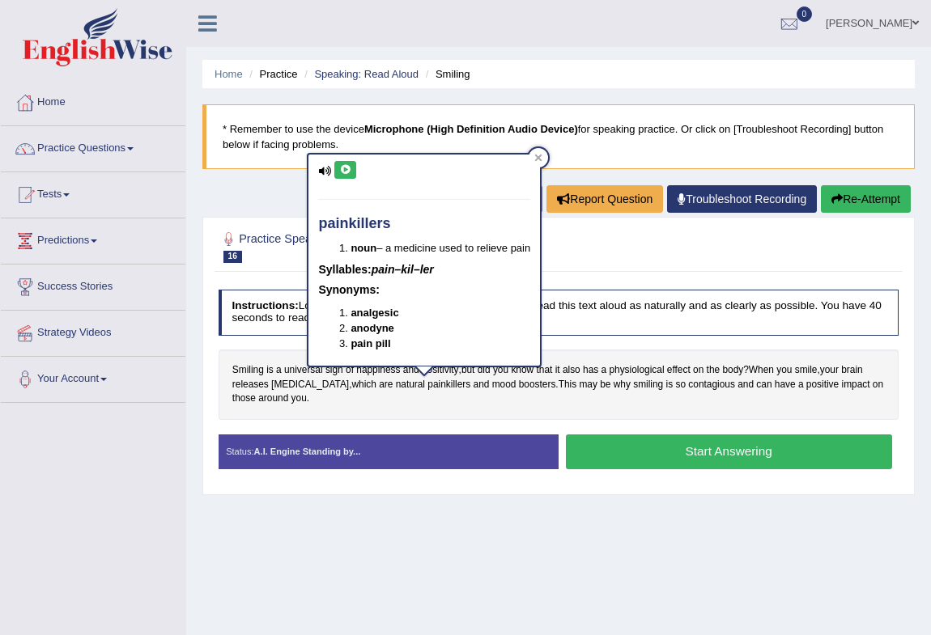
click at [345, 168] on icon at bounding box center [345, 170] width 12 height 10
click at [542, 155] on icon at bounding box center [538, 158] width 7 height 7
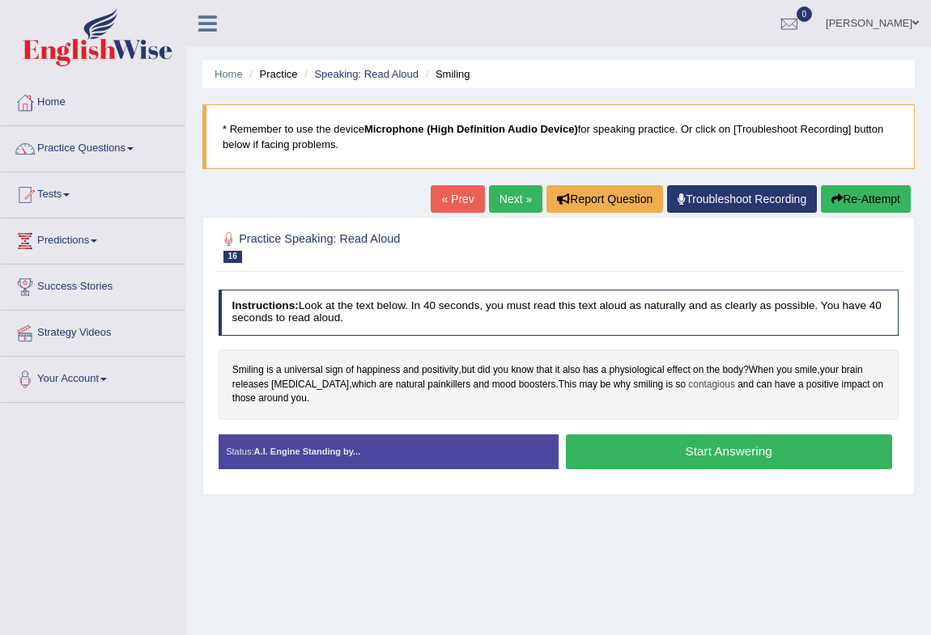
click at [689, 385] on span "contagious" at bounding box center [711, 385] width 47 height 15
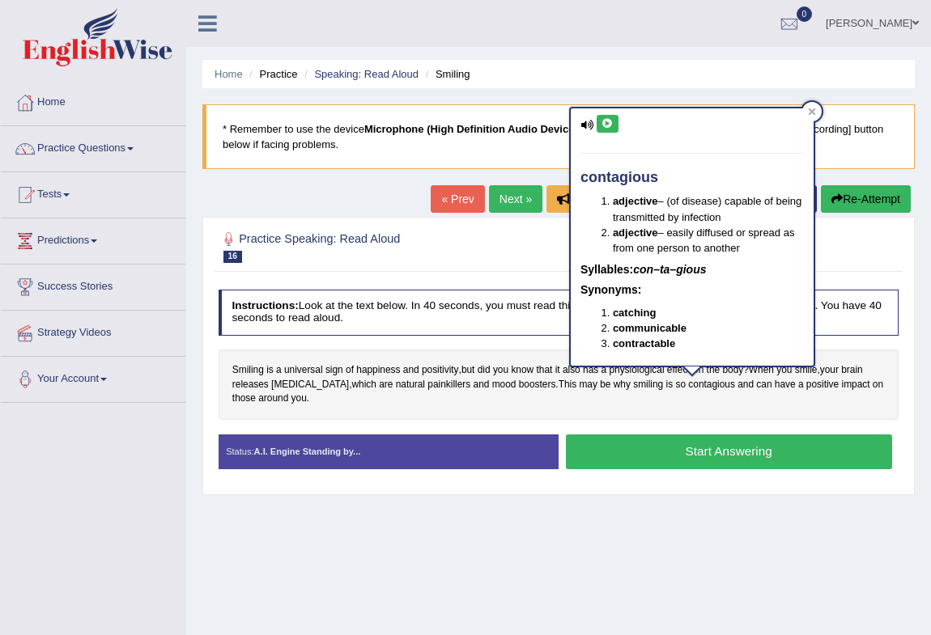
click at [613, 122] on icon at bounding box center [607, 124] width 12 height 10
click at [808, 108] on icon at bounding box center [812, 112] width 8 height 8
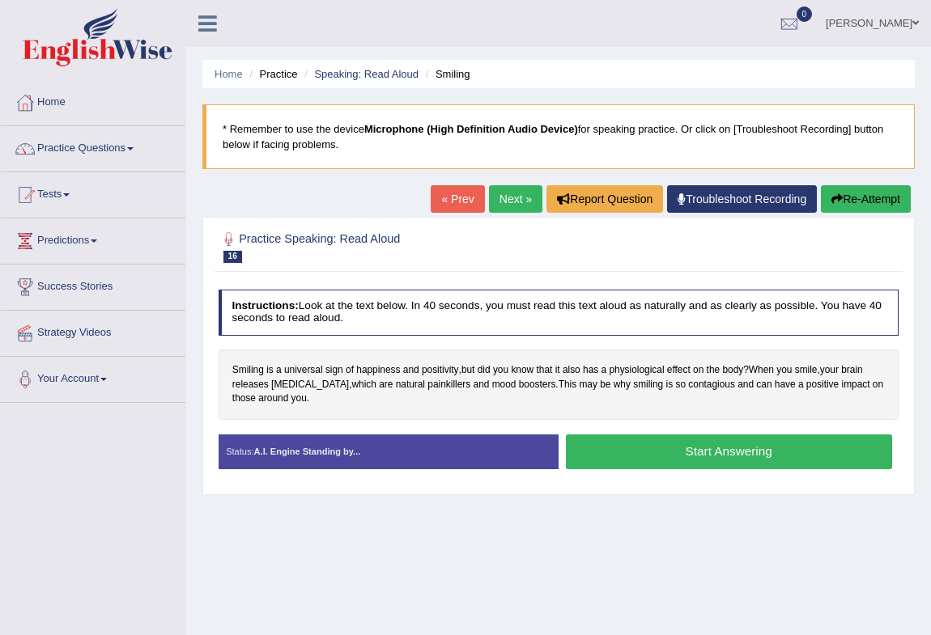
click at [661, 453] on button "Start Answering" at bounding box center [729, 452] width 326 height 35
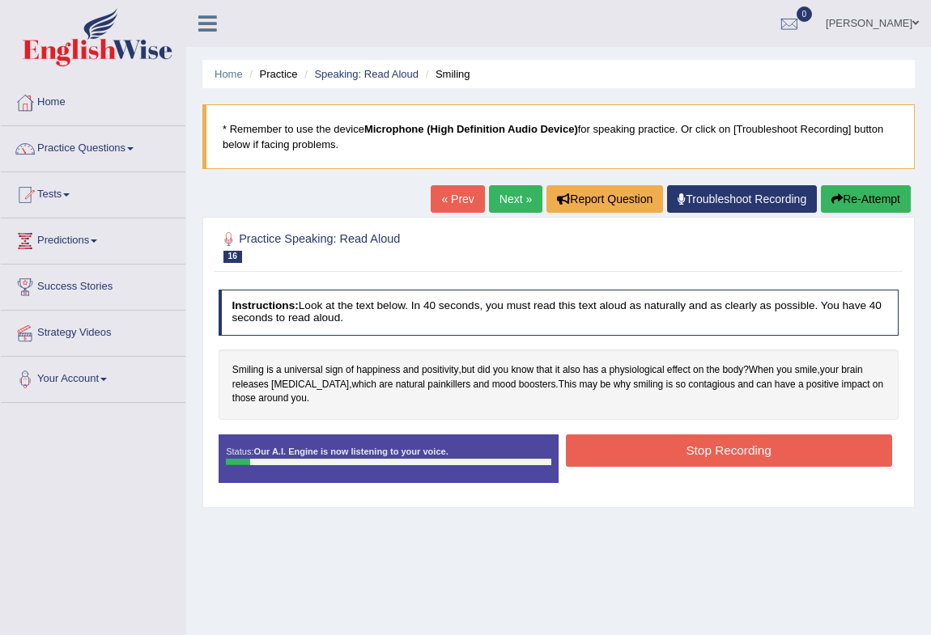
click at [846, 193] on button "Re-Attempt" at bounding box center [866, 199] width 90 height 28
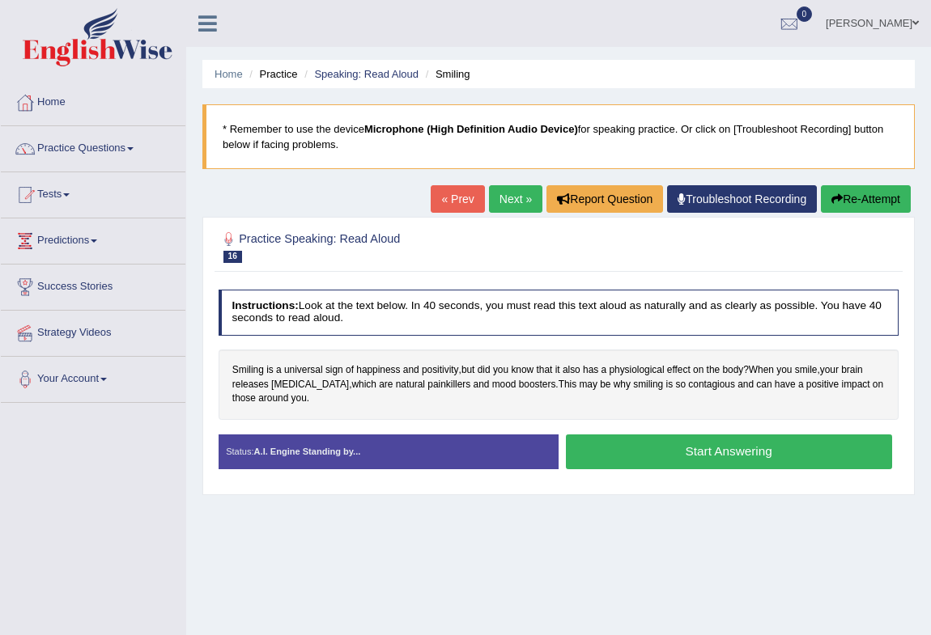
click at [693, 453] on button "Start Answering" at bounding box center [729, 452] width 326 height 35
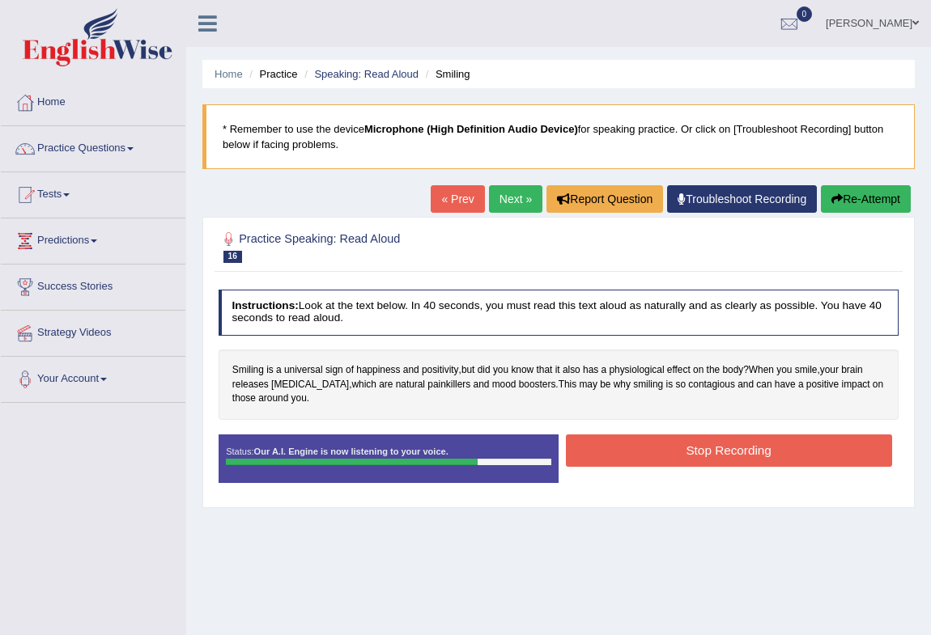
click at [693, 439] on button "Stop Recording" at bounding box center [729, 451] width 326 height 32
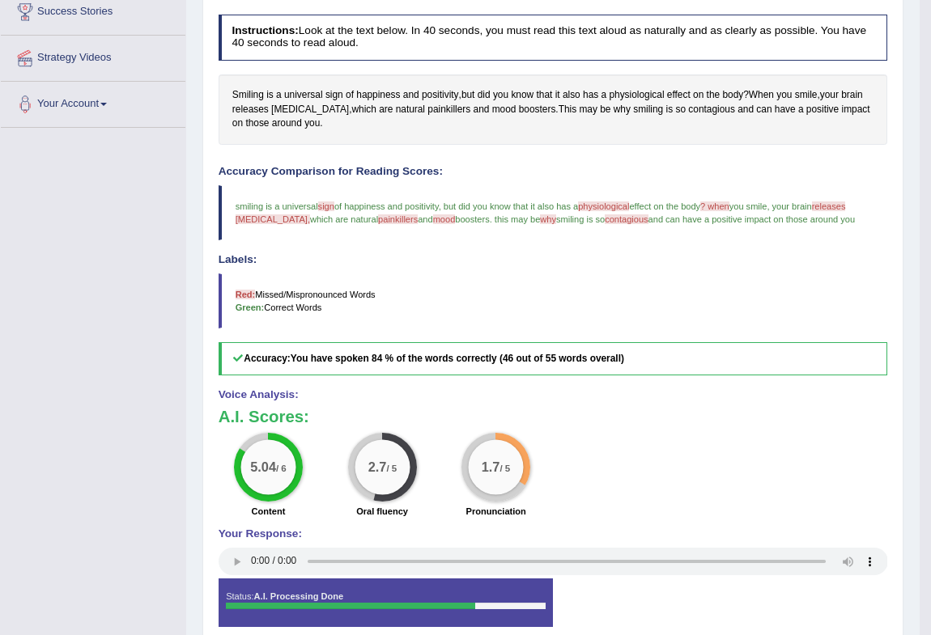
scroll to position [345, 0]
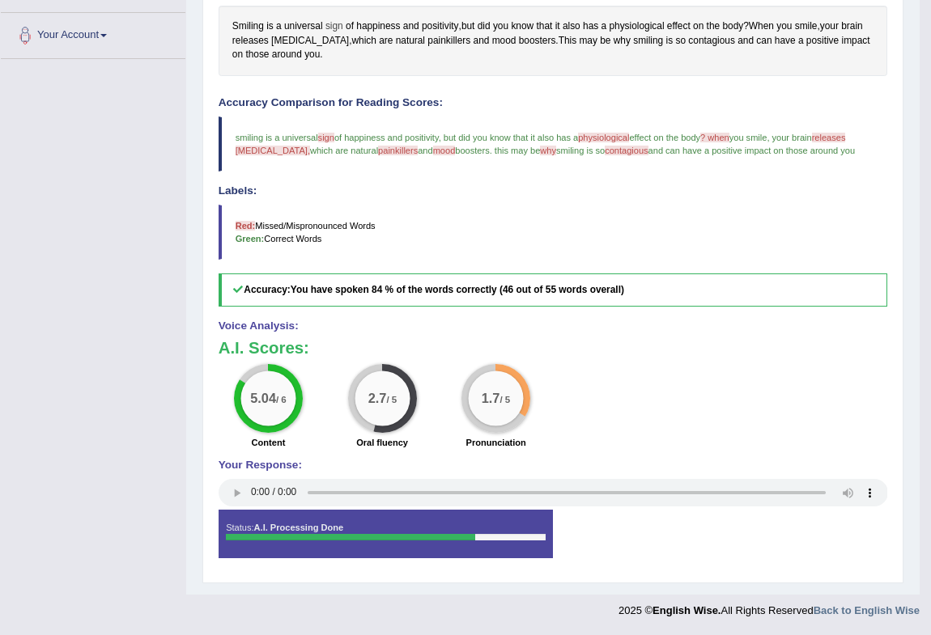
click at [333, 25] on span "sign" at bounding box center [334, 26] width 18 height 15
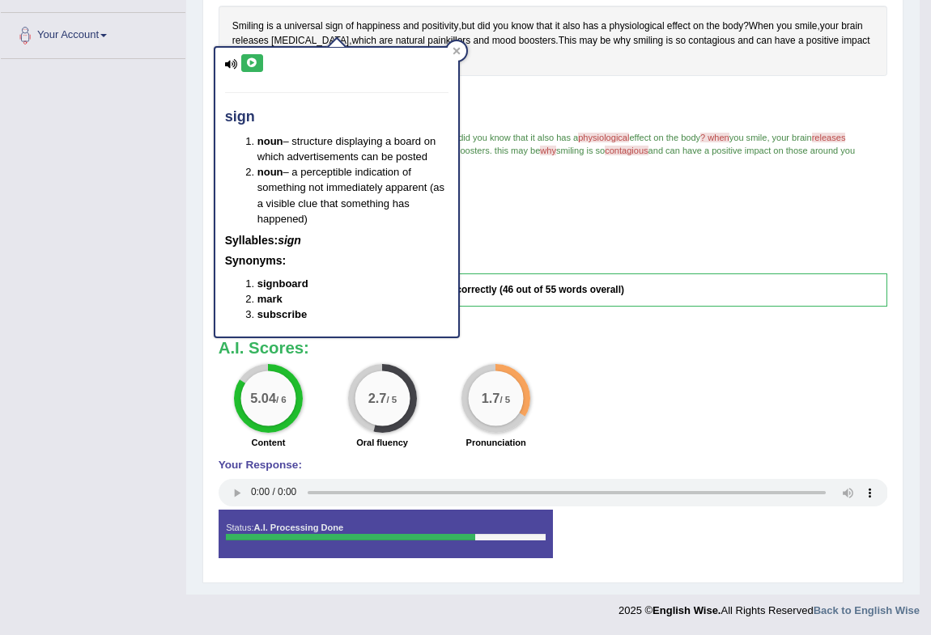
click at [249, 55] on button at bounding box center [252, 63] width 22 height 18
click at [259, 59] on button at bounding box center [252, 63] width 22 height 18
click at [456, 49] on icon at bounding box center [455, 51] width 7 height 7
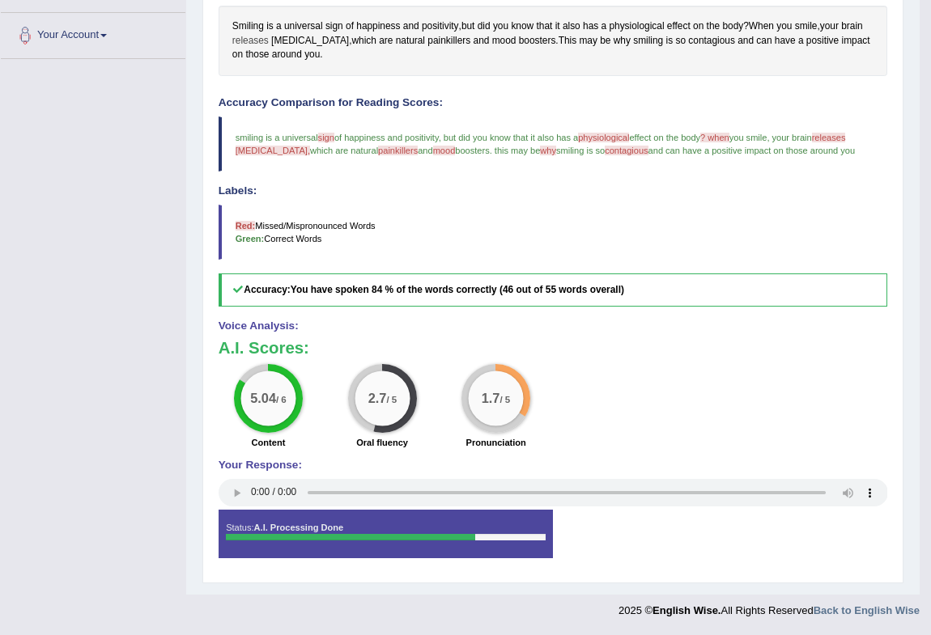
click at [251, 39] on span "releases" at bounding box center [250, 41] width 36 height 15
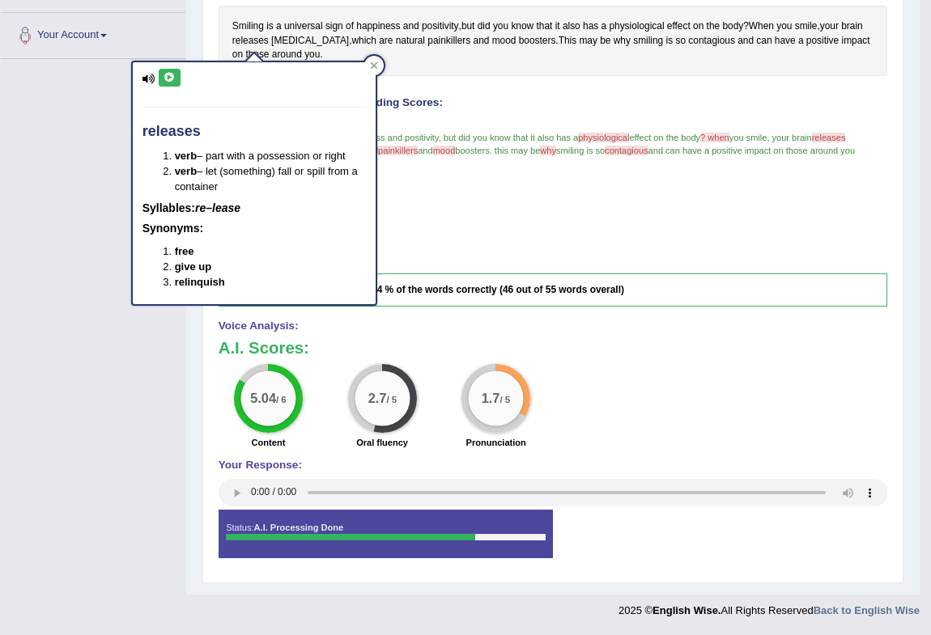
click at [159, 79] on button at bounding box center [170, 78] width 22 height 18
click at [371, 62] on icon at bounding box center [373, 64] width 7 height 7
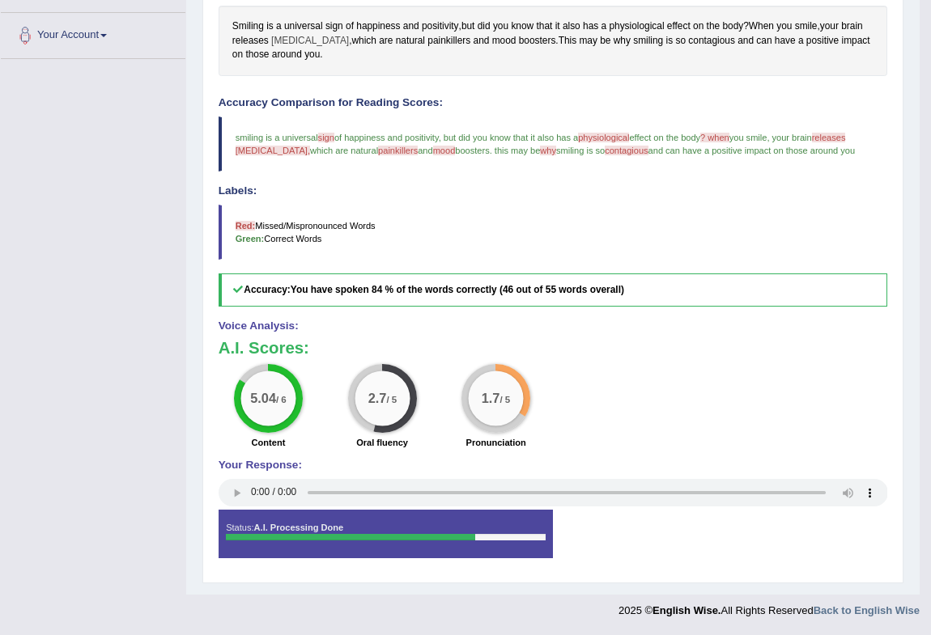
click at [306, 34] on span "[MEDICAL_DATA]" at bounding box center [310, 41] width 78 height 15
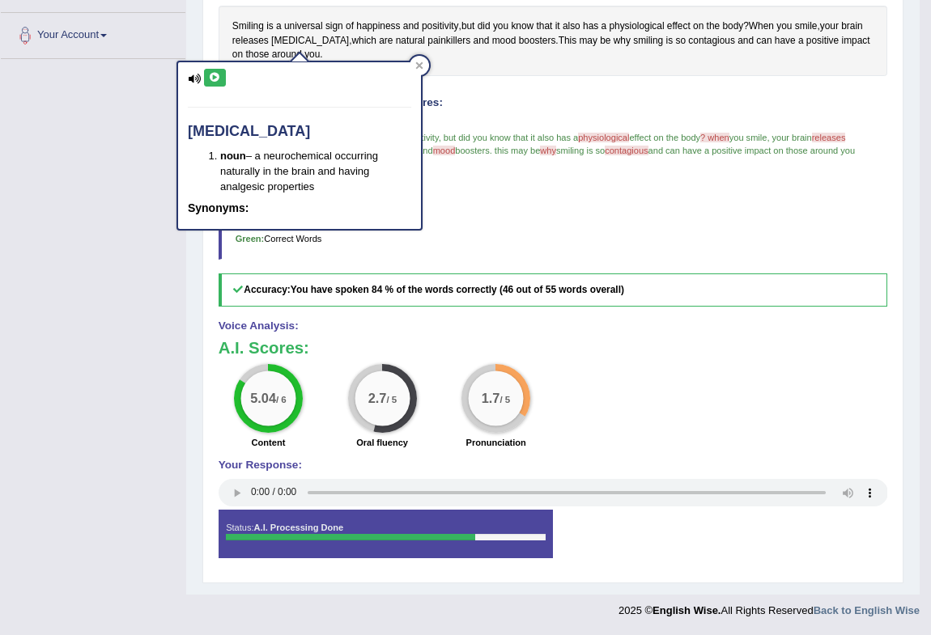
click at [214, 73] on icon at bounding box center [215, 78] width 12 height 10
click at [213, 73] on icon at bounding box center [215, 78] width 12 height 10
click at [211, 75] on icon at bounding box center [215, 78] width 12 height 10
click at [417, 61] on icon at bounding box center [419, 64] width 7 height 7
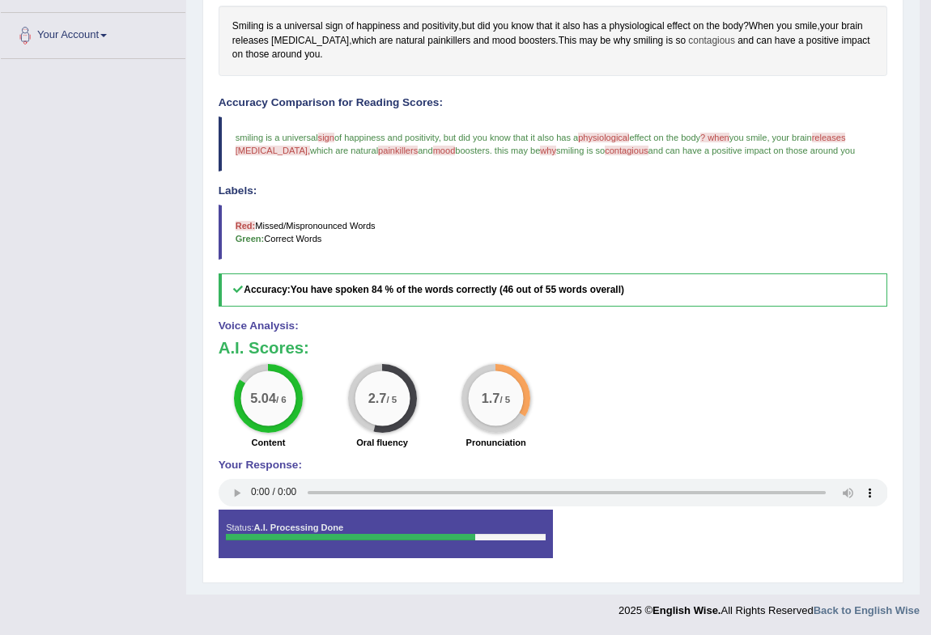
click at [688, 41] on span "contagious" at bounding box center [711, 41] width 47 height 15
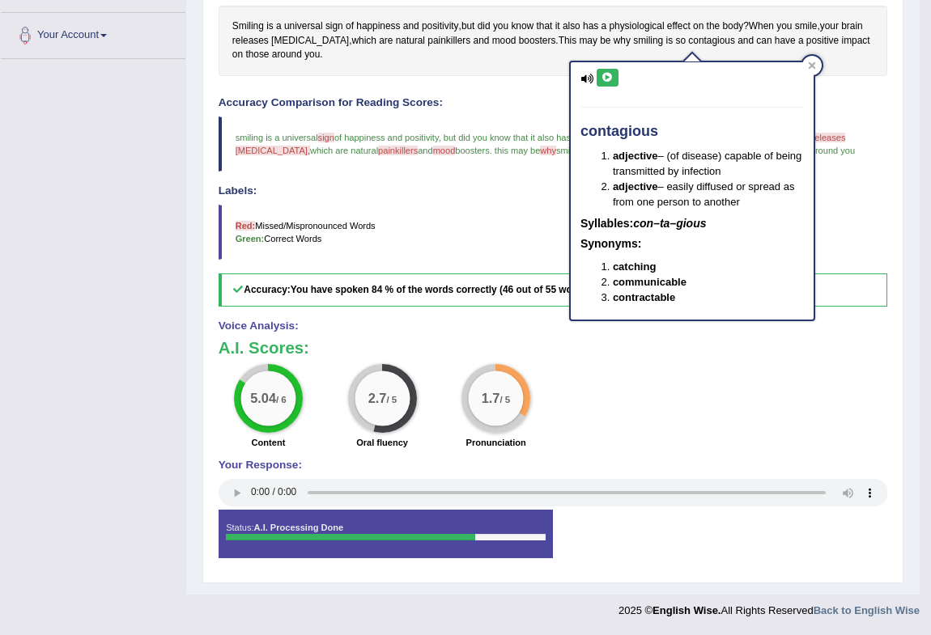
click at [611, 74] on icon at bounding box center [607, 78] width 12 height 10
click at [808, 64] on icon at bounding box center [812, 65] width 8 height 8
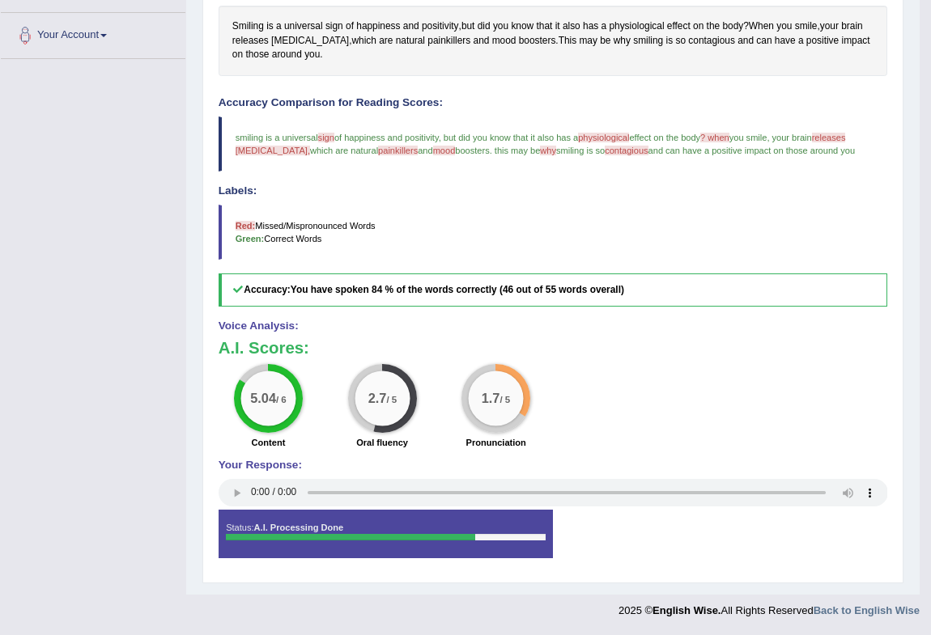
click at [612, 137] on span "physiological" at bounding box center [603, 138] width 51 height 10
click at [634, 27] on span "physiological" at bounding box center [636, 26] width 55 height 15
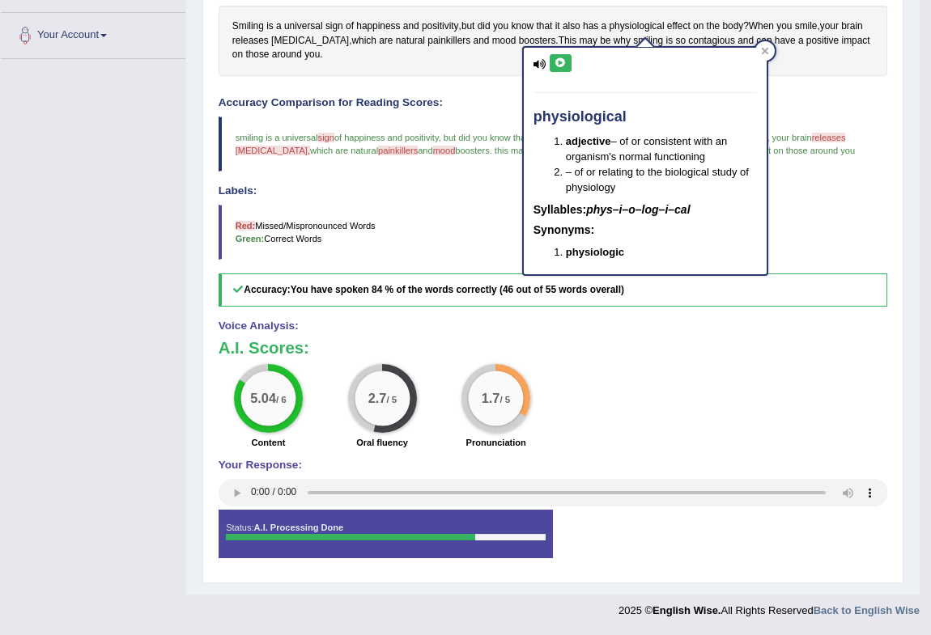
click at [566, 63] on button at bounding box center [560, 63] width 22 height 18
click at [765, 49] on icon at bounding box center [764, 51] width 7 height 7
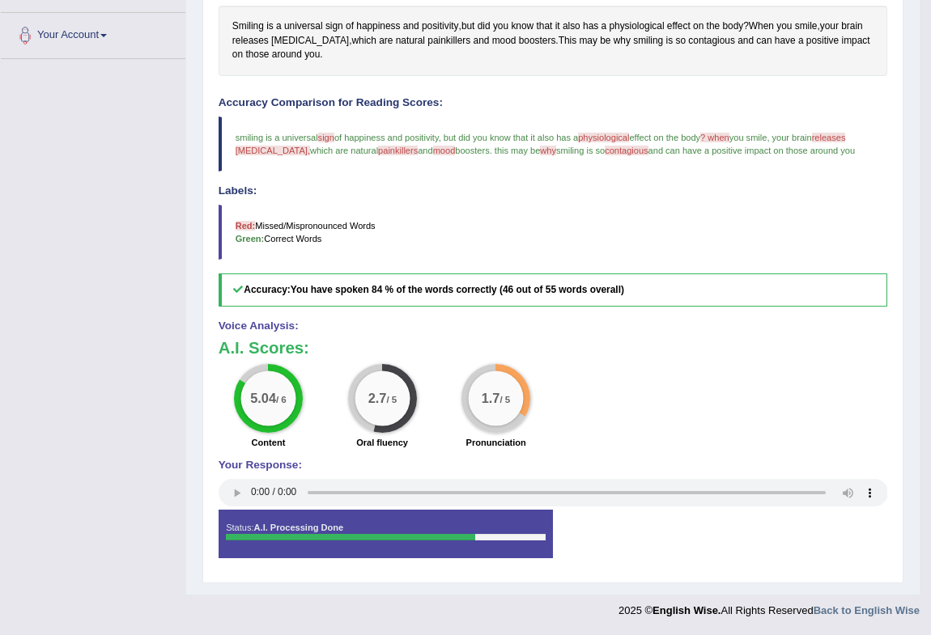
scroll to position [0, 0]
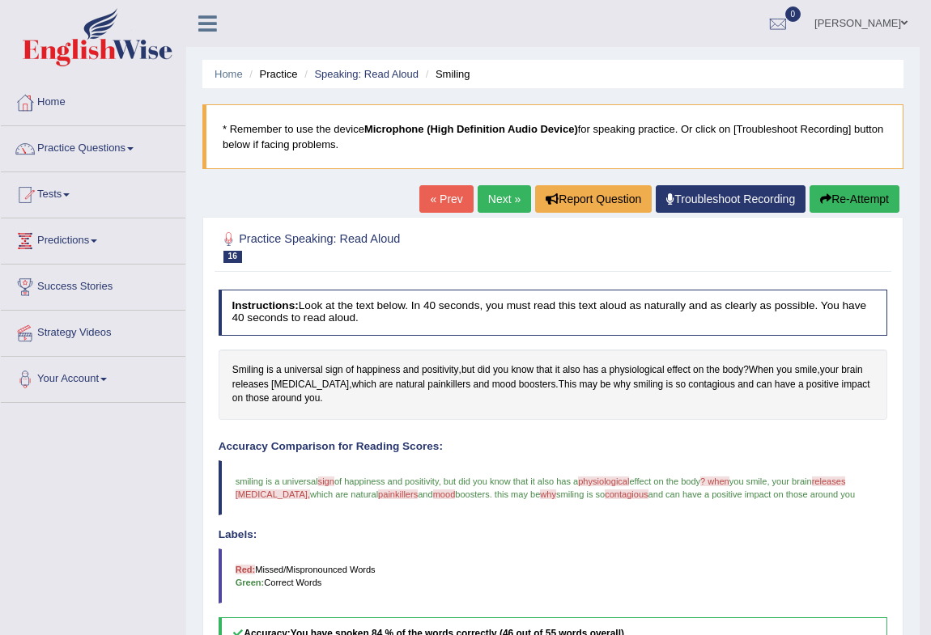
click at [844, 197] on button "Re-Attempt" at bounding box center [854, 199] width 90 height 28
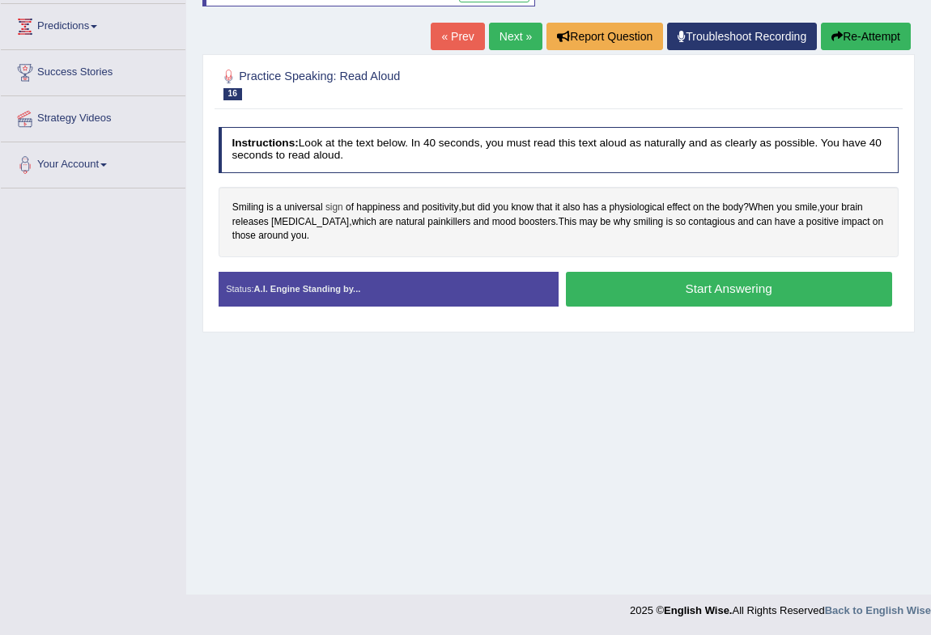
click at [331, 204] on span "sign" at bounding box center [334, 208] width 18 height 15
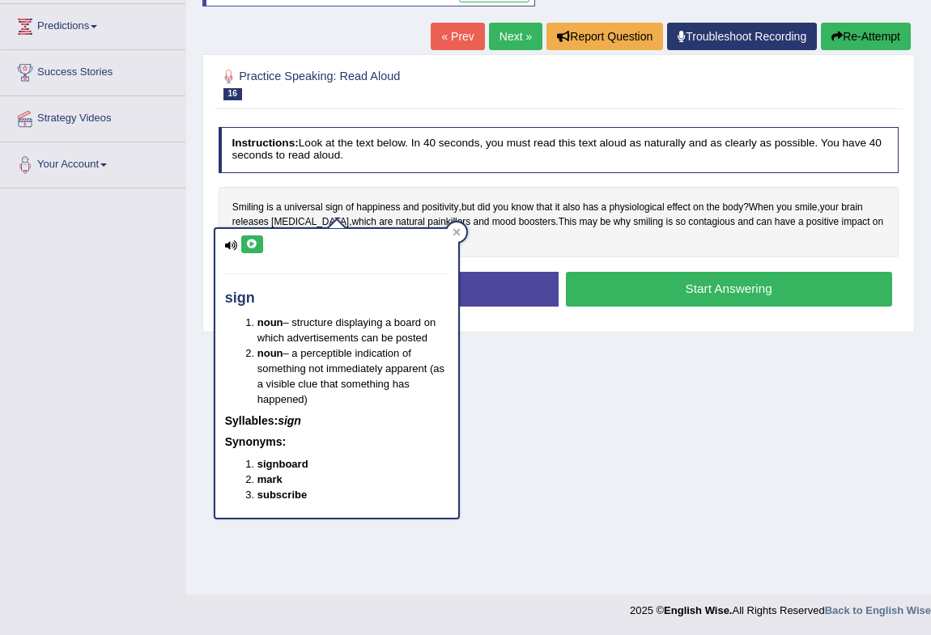
click at [251, 235] on button at bounding box center [252, 244] width 22 height 18
click at [655, 290] on button "Start Answering" at bounding box center [729, 289] width 326 height 35
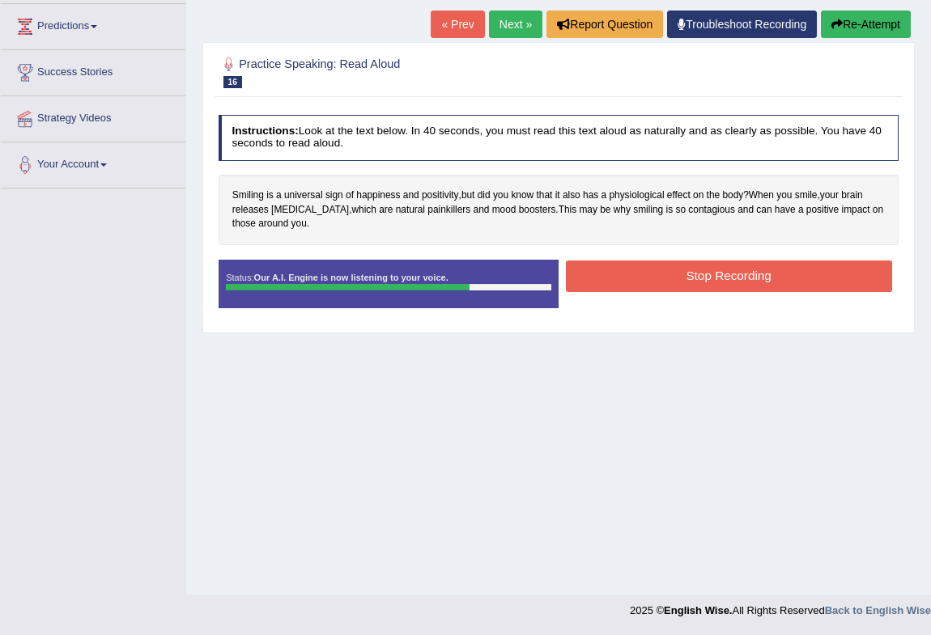
click at [715, 270] on button "Stop Recording" at bounding box center [729, 277] width 326 height 32
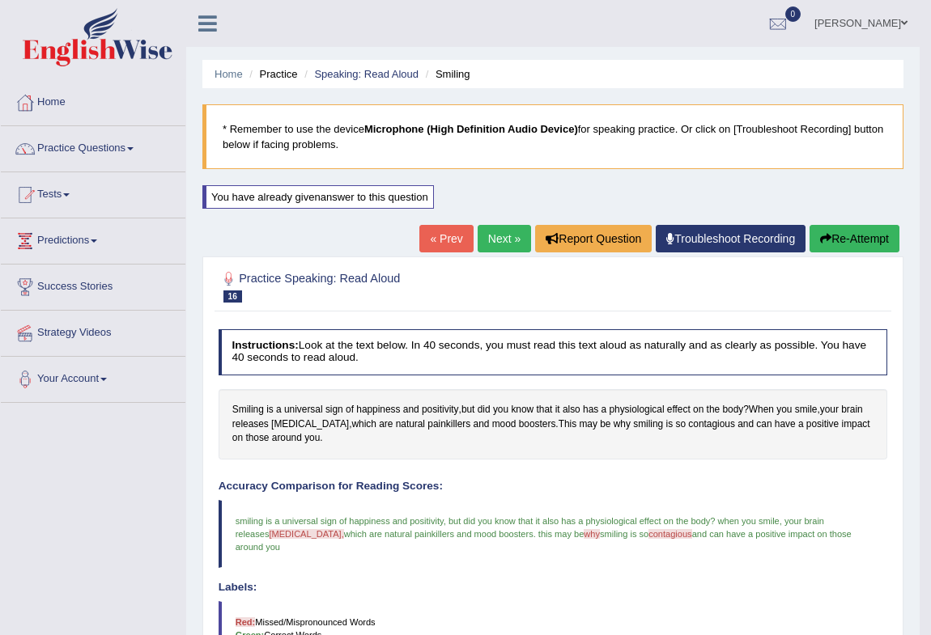
click at [486, 238] on link "Next »" at bounding box center [503, 239] width 53 height 28
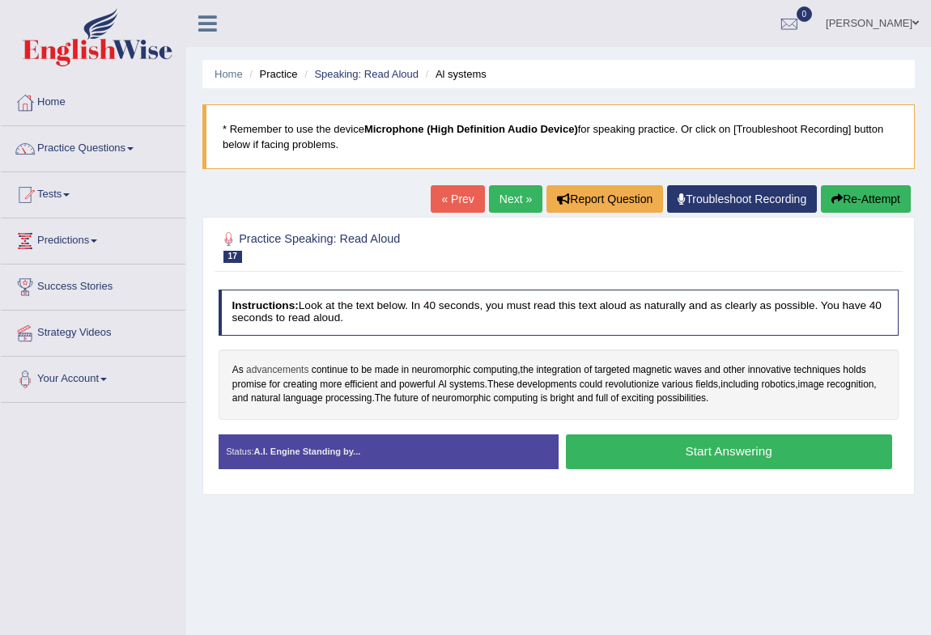
click at [305, 368] on span "advancements" at bounding box center [277, 370] width 62 height 15
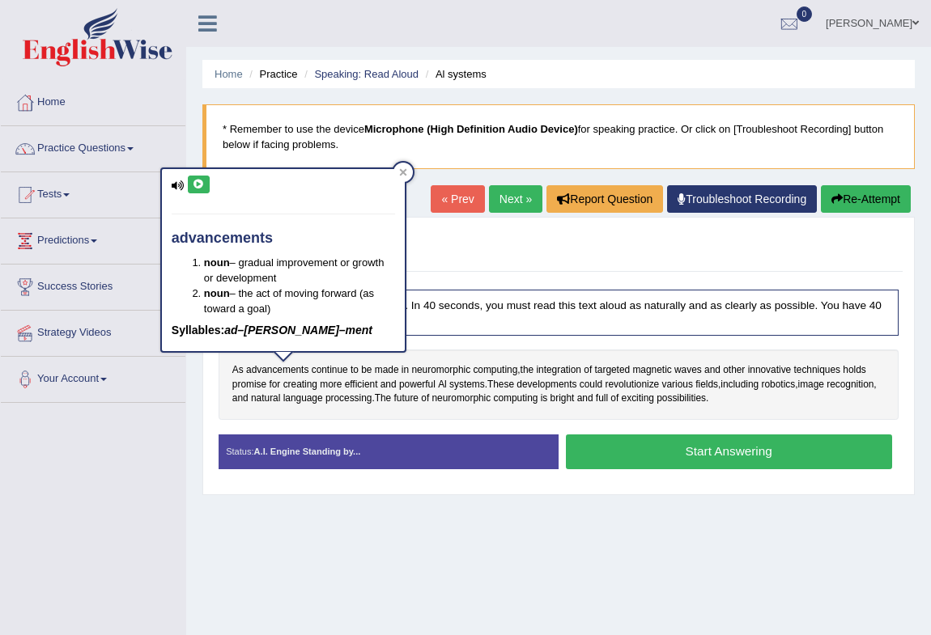
click at [198, 181] on icon at bounding box center [199, 185] width 12 height 10
click at [452, 371] on span "neuromorphic" at bounding box center [440, 370] width 59 height 15
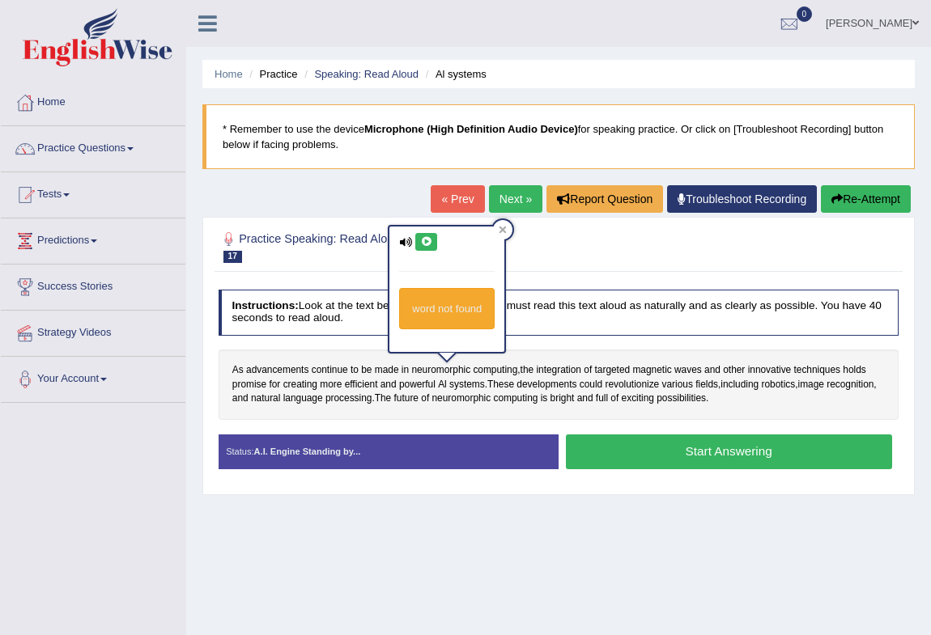
click at [426, 244] on icon at bounding box center [426, 242] width 12 height 10
click at [429, 243] on icon at bounding box center [426, 242] width 12 height 10
click at [434, 239] on button at bounding box center [426, 242] width 22 height 18
click at [498, 371] on span "computing" at bounding box center [495, 370] width 45 height 15
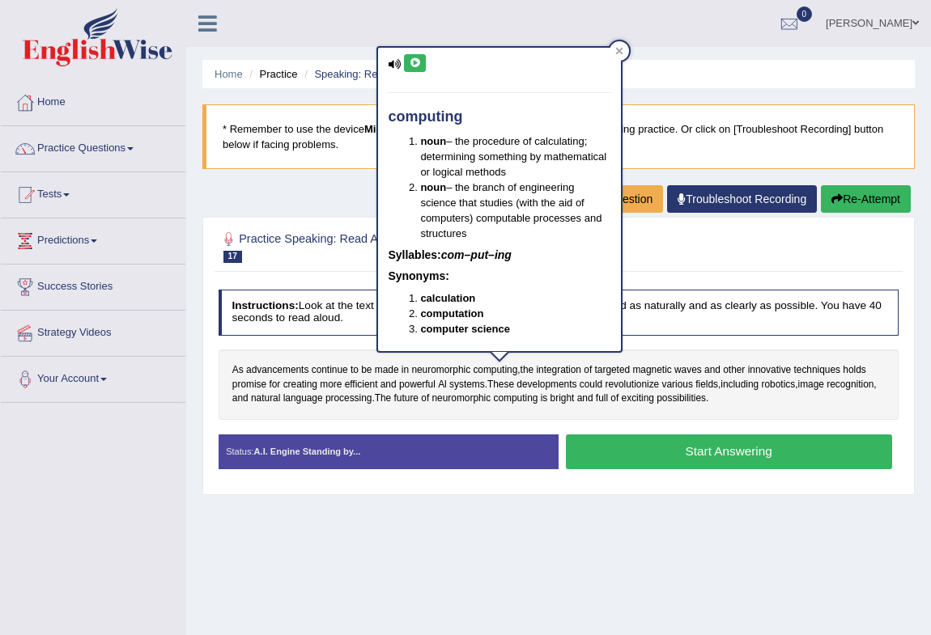
click at [409, 69] on button at bounding box center [415, 63] width 22 height 18
click at [269, 371] on span "advancements" at bounding box center [277, 370] width 62 height 15
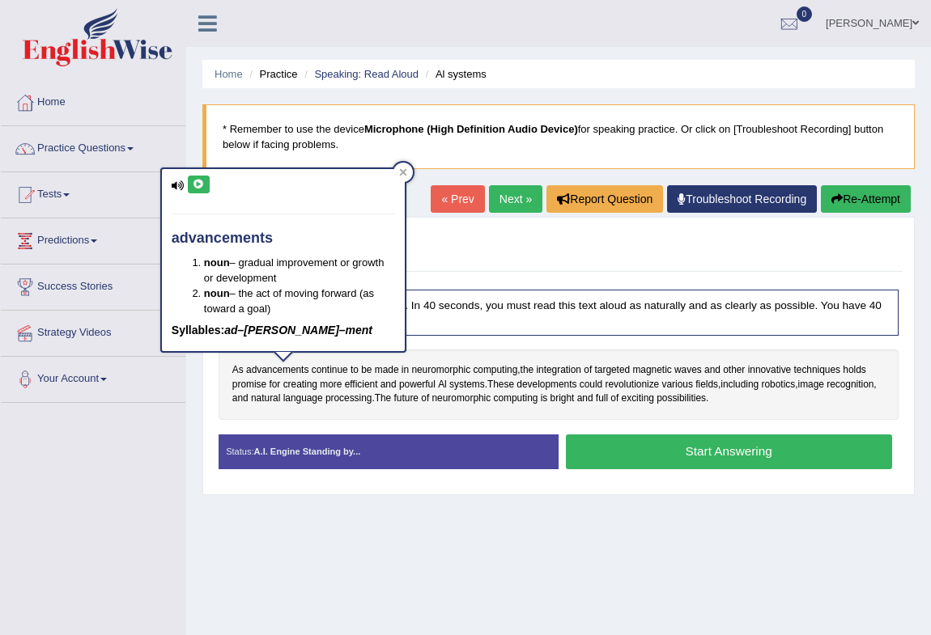
click at [192, 189] on button at bounding box center [199, 185] width 22 height 18
click at [402, 170] on icon at bounding box center [403, 172] width 8 height 8
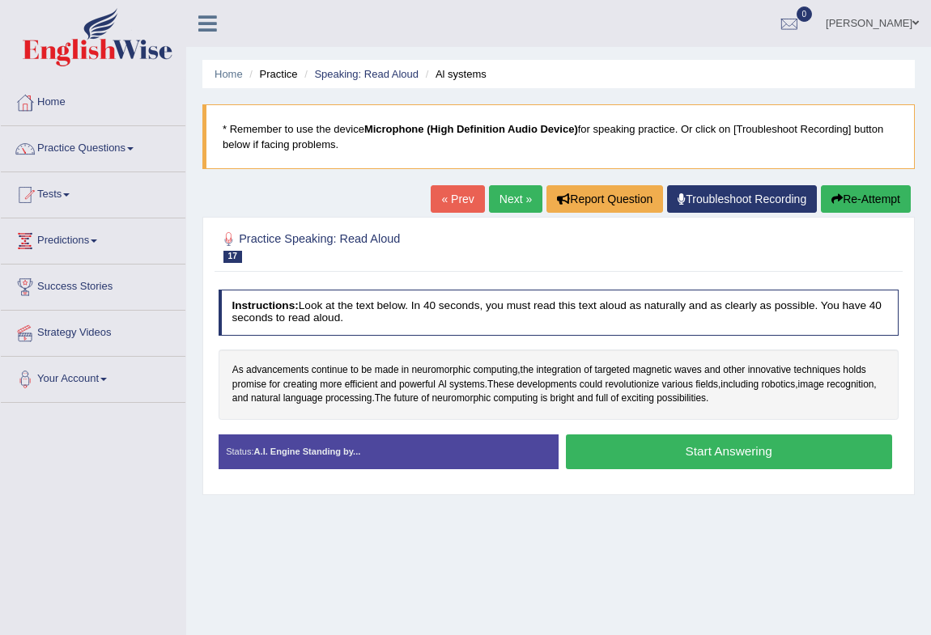
click at [640, 452] on button "Start Answering" at bounding box center [729, 452] width 326 height 35
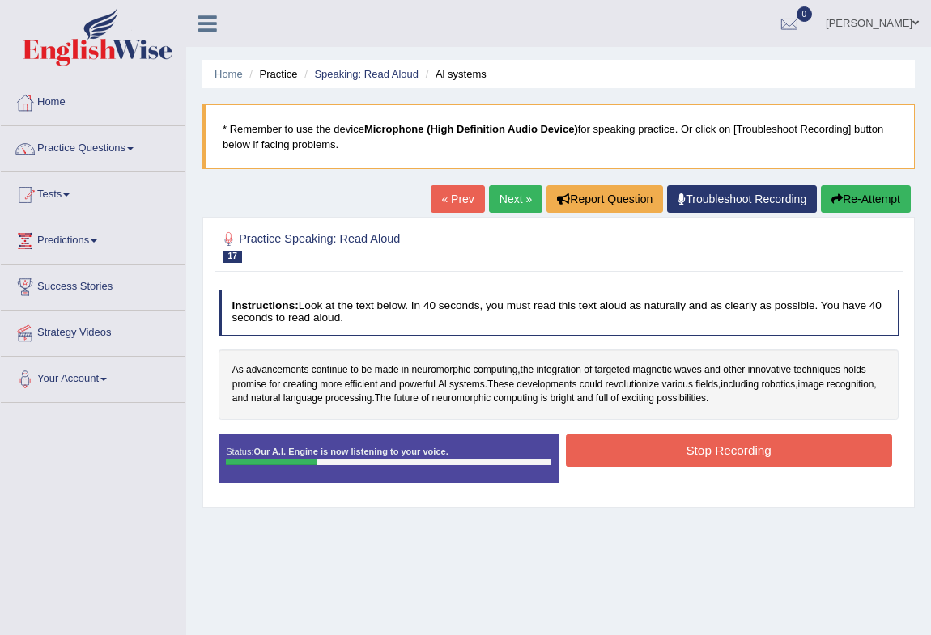
click at [853, 191] on button "Re-Attempt" at bounding box center [866, 199] width 90 height 28
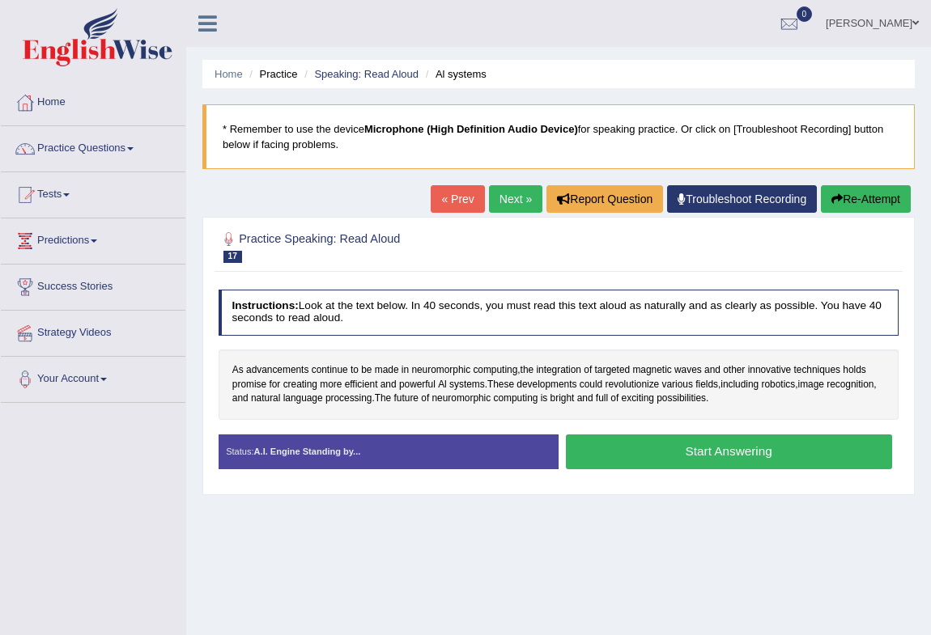
click at [638, 455] on button "Start Answering" at bounding box center [729, 452] width 326 height 35
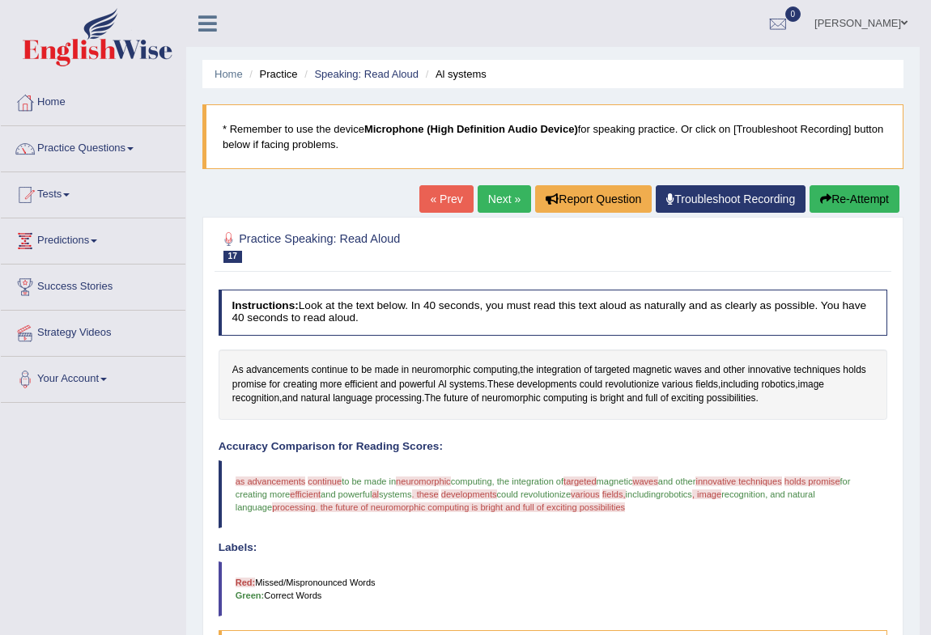
click at [845, 192] on button "Re-Attempt" at bounding box center [854, 199] width 90 height 28
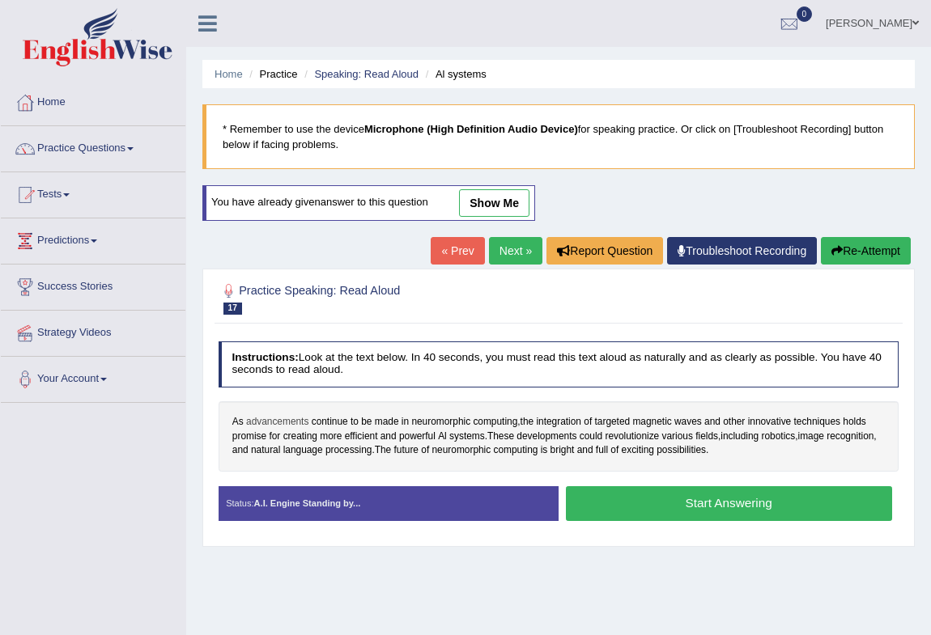
click at [274, 422] on span "advancements" at bounding box center [277, 422] width 62 height 15
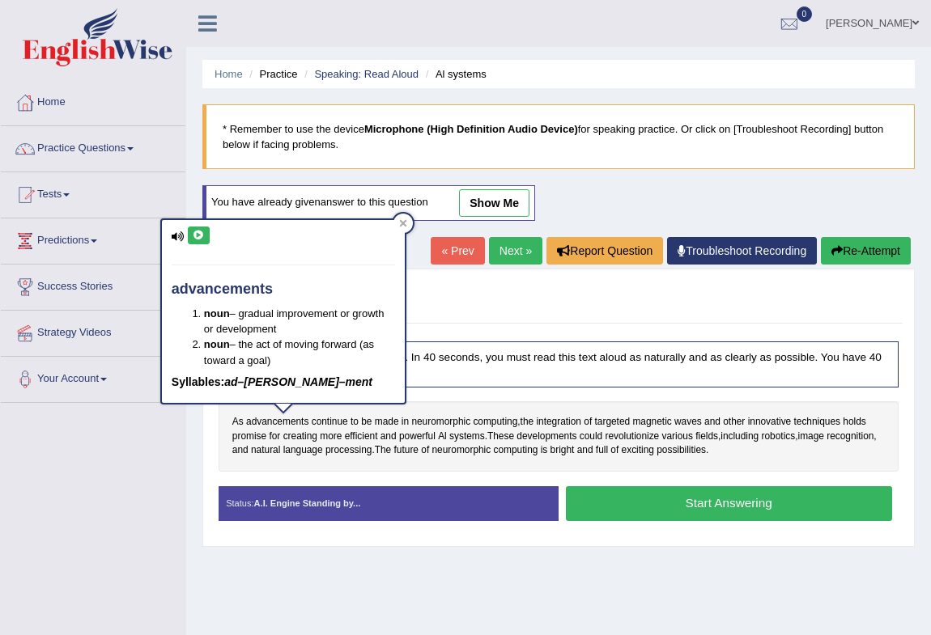
click at [201, 227] on button at bounding box center [199, 236] width 22 height 18
click at [438, 422] on span "neuromorphic" at bounding box center [440, 422] width 59 height 15
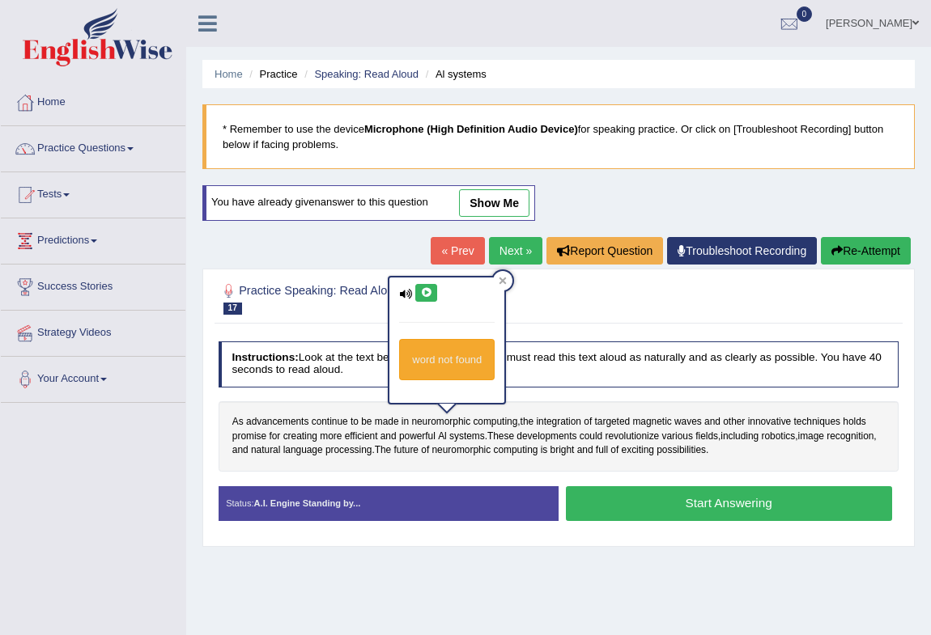
click at [426, 289] on icon at bounding box center [426, 293] width 12 height 10
click at [621, 423] on span "targeted" at bounding box center [613, 422] width 36 height 15
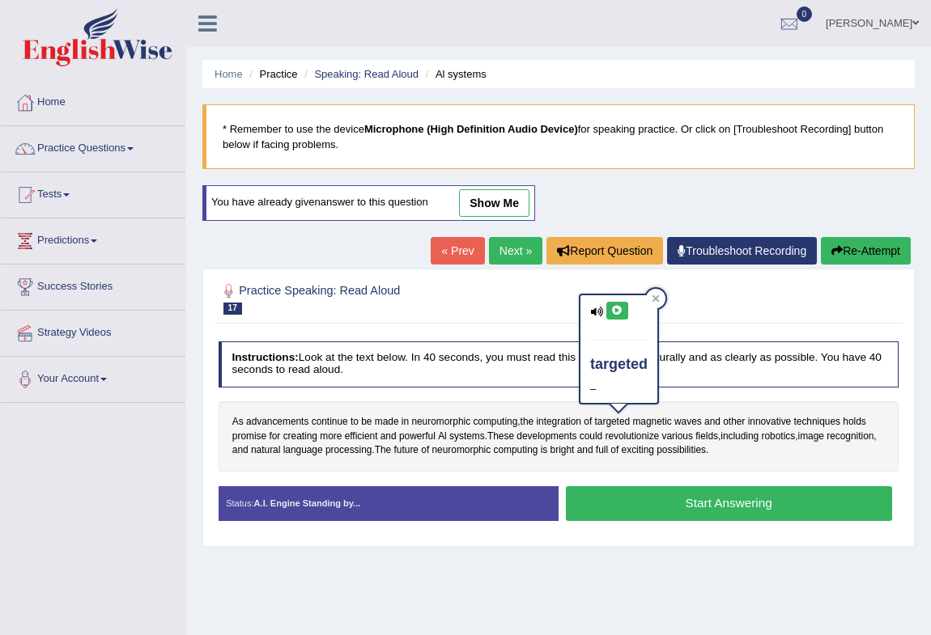
click at [614, 312] on icon at bounding box center [617, 311] width 12 height 10
click at [823, 422] on span "techniques" at bounding box center [817, 422] width 47 height 15
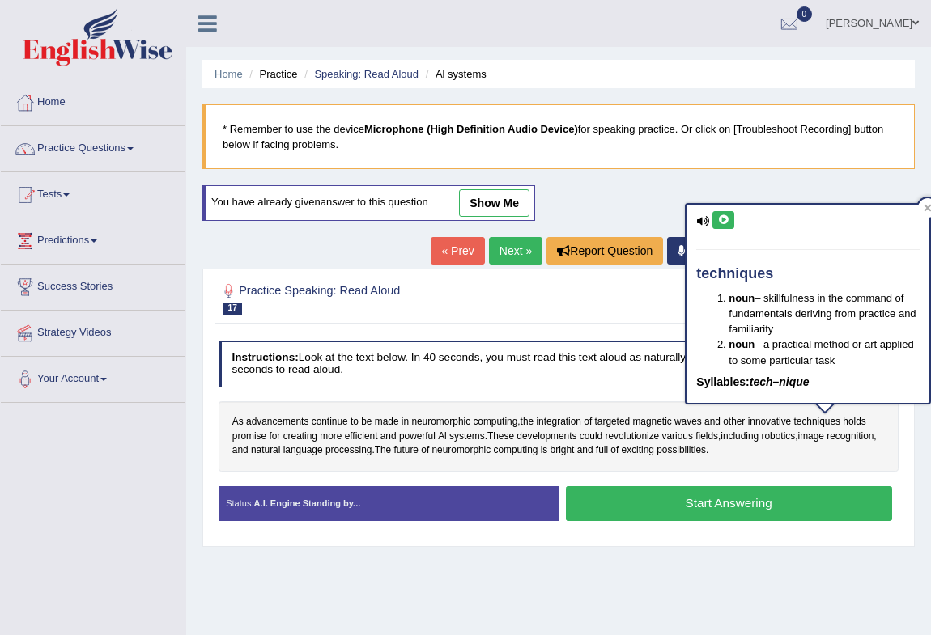
click at [717, 218] on icon at bounding box center [723, 220] width 12 height 10
click at [303, 437] on span "creating" at bounding box center [300, 437] width 34 height 15
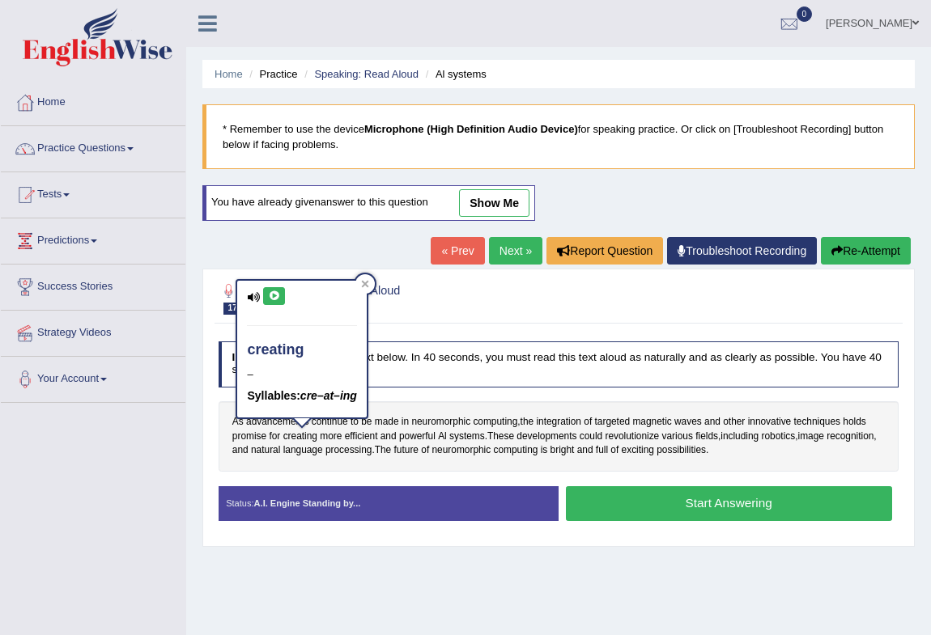
click at [269, 292] on icon at bounding box center [274, 296] width 12 height 10
click at [348, 438] on span "efficient" at bounding box center [361, 437] width 33 height 15
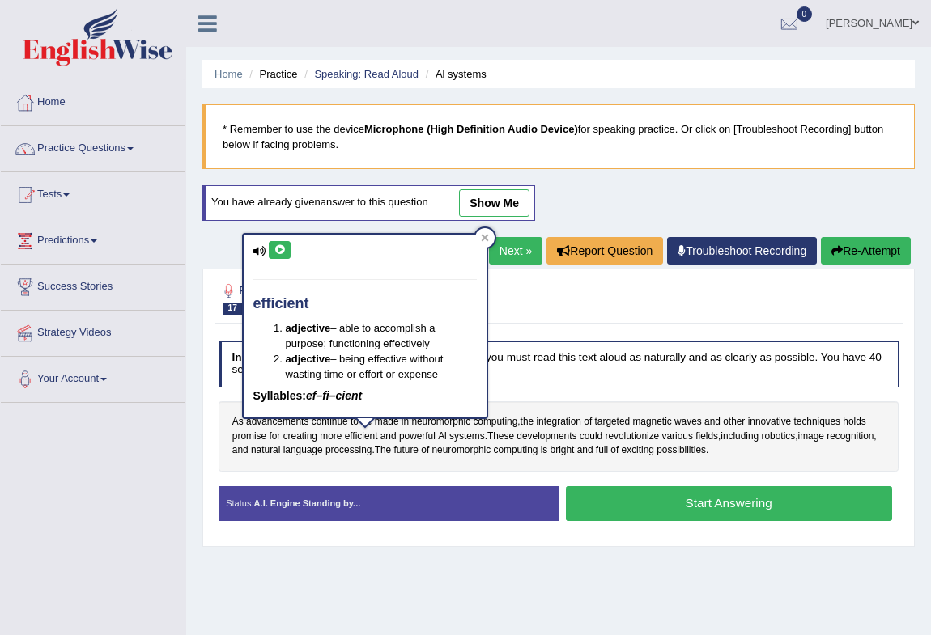
click at [278, 254] on button at bounding box center [280, 250] width 22 height 18
click at [486, 235] on icon at bounding box center [484, 238] width 7 height 7
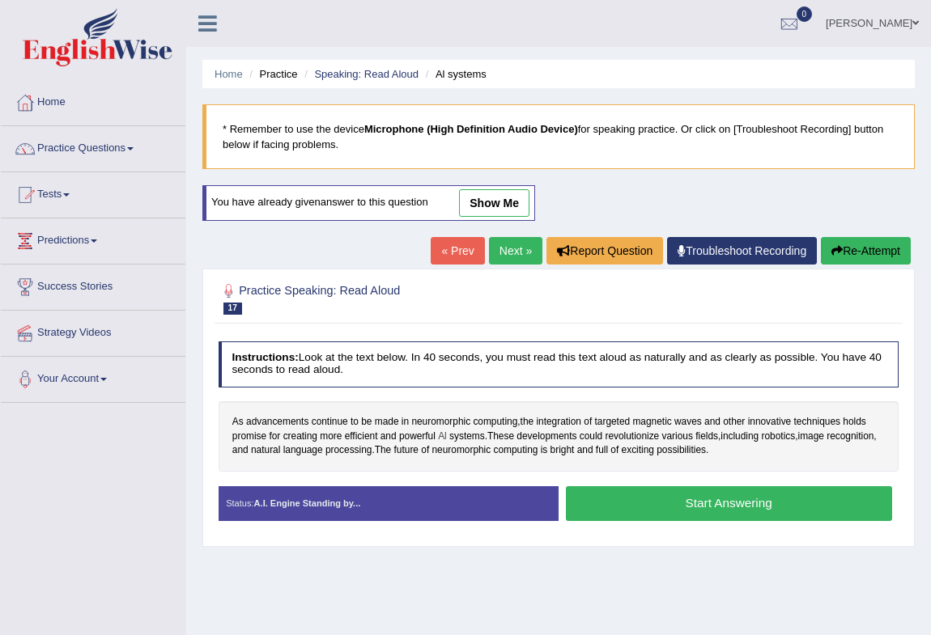
click at [440, 436] on span "Al" at bounding box center [442, 437] width 9 height 15
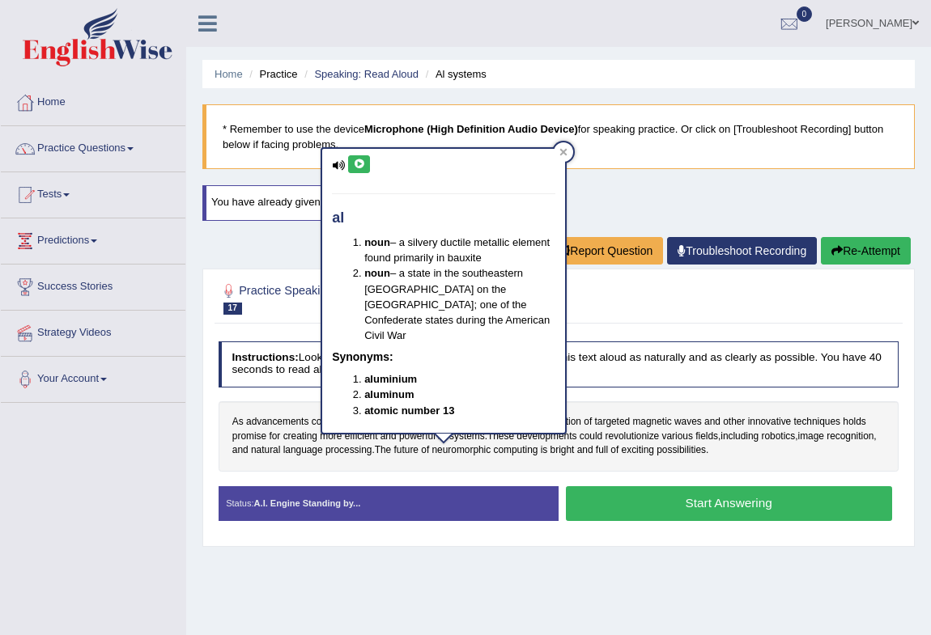
click at [357, 163] on icon at bounding box center [359, 164] width 12 height 10
click at [562, 146] on div at bounding box center [562, 151] width 19 height 19
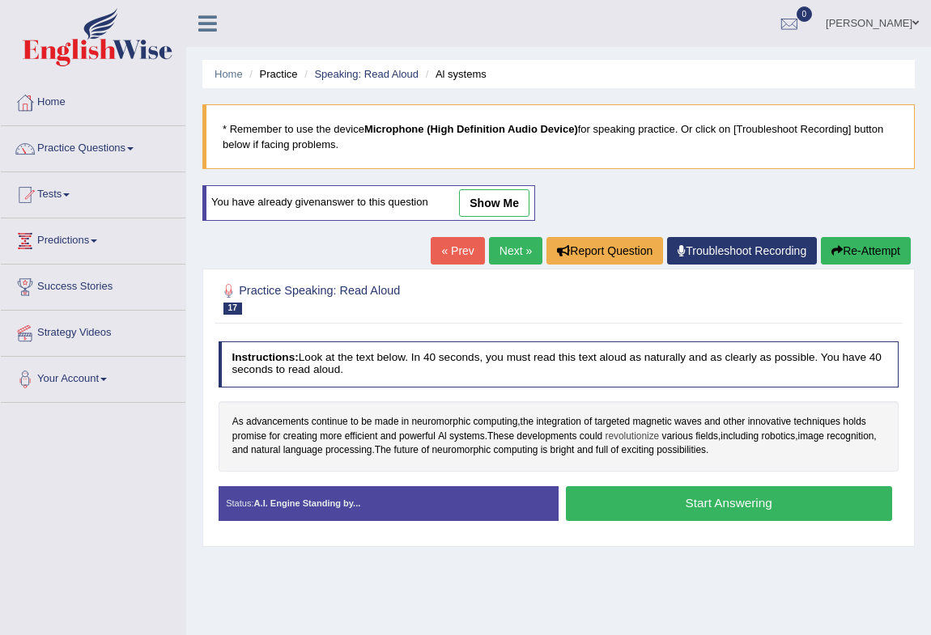
click at [633, 435] on span "revolutionize" at bounding box center [631, 437] width 54 height 15
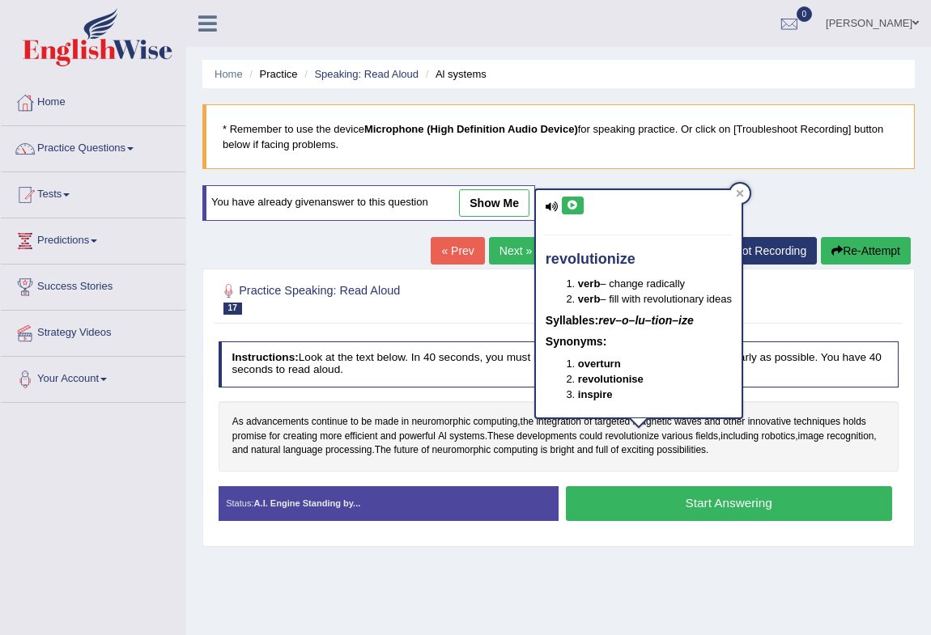
click at [567, 207] on icon at bounding box center [572, 206] width 12 height 10
click at [742, 189] on icon at bounding box center [740, 193] width 8 height 8
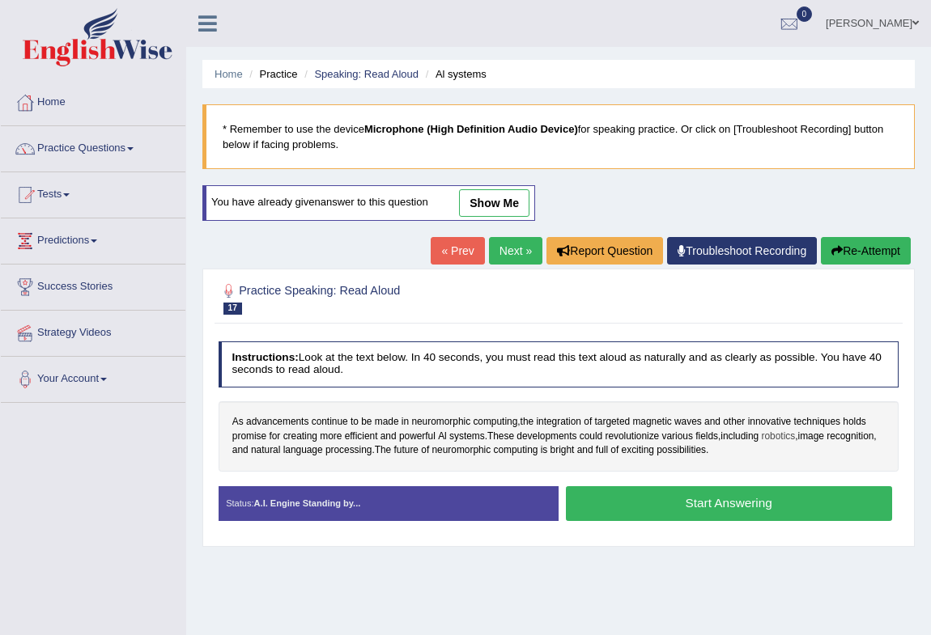
click at [787, 437] on span "robotics" at bounding box center [778, 437] width 34 height 15
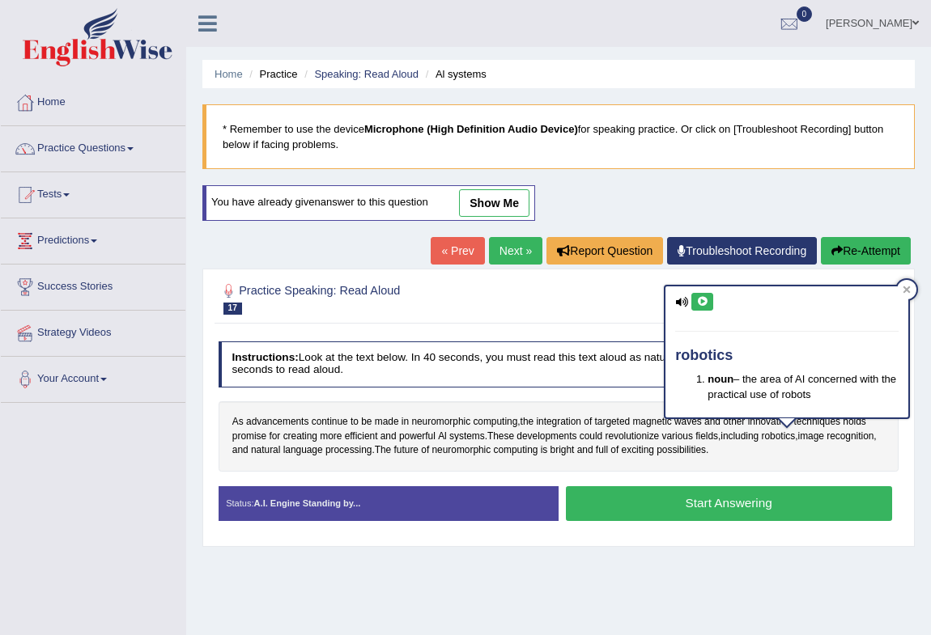
click at [702, 297] on icon at bounding box center [702, 302] width 12 height 10
click at [813, 452] on div "As advancements continue to be made in neuromorphic computing , the integration…" at bounding box center [558, 436] width 681 height 70
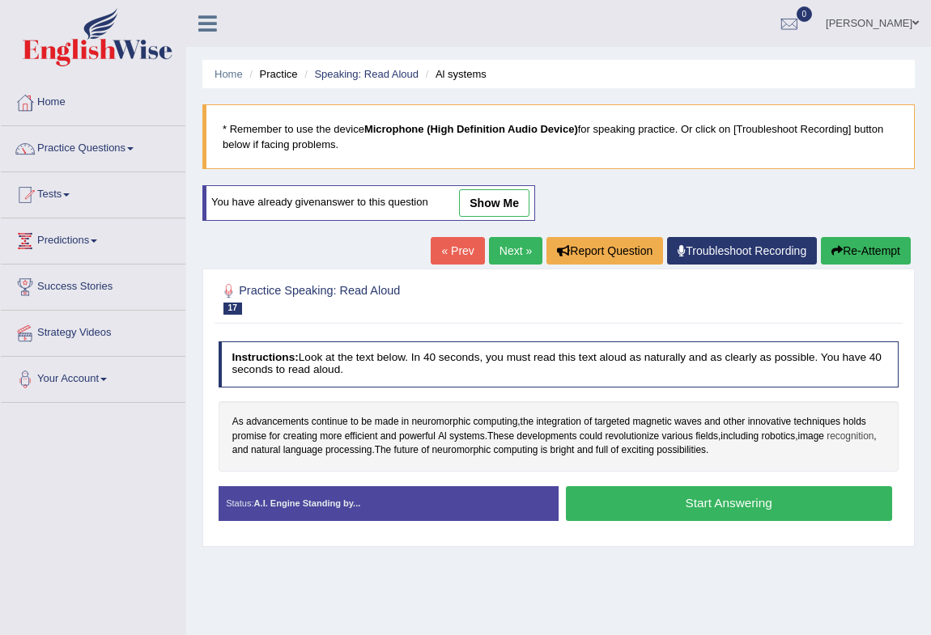
click at [857, 435] on span "recognition" at bounding box center [849, 437] width 47 height 15
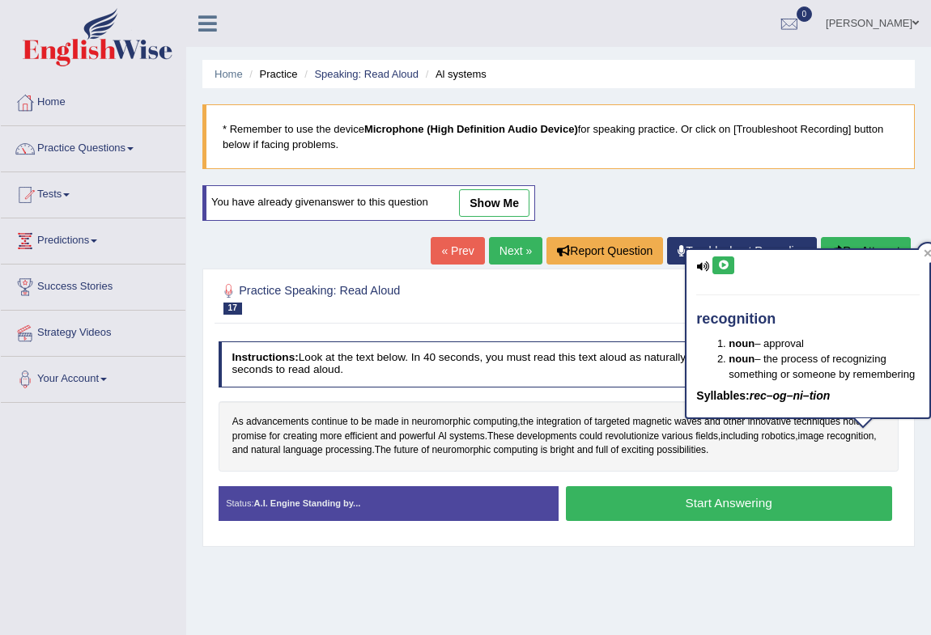
click at [722, 261] on icon at bounding box center [723, 266] width 12 height 10
click at [795, 449] on div "As advancements continue to be made in neuromorphic computing , the integration…" at bounding box center [558, 436] width 681 height 70
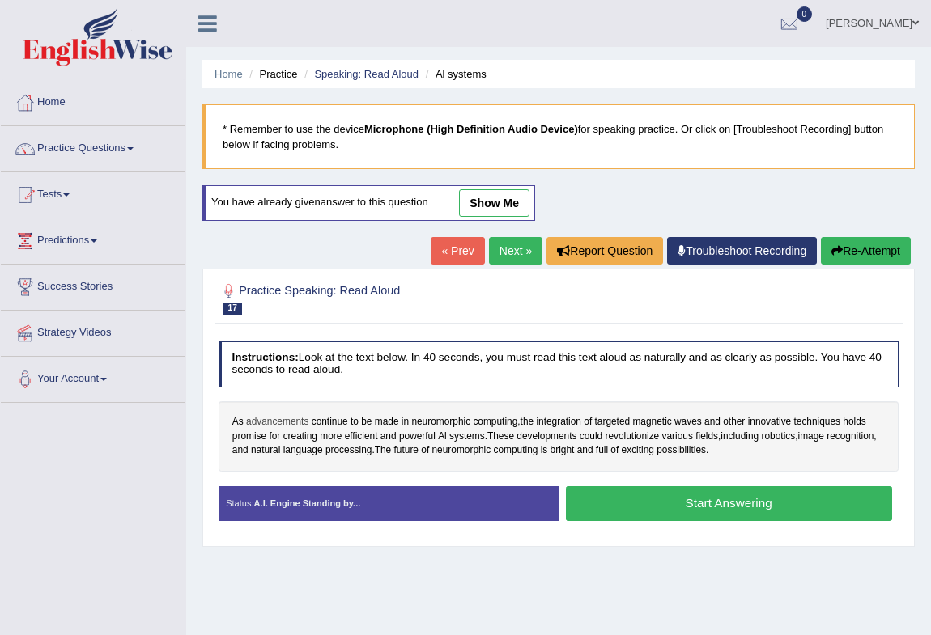
click at [294, 421] on span "advancements" at bounding box center [277, 422] width 62 height 15
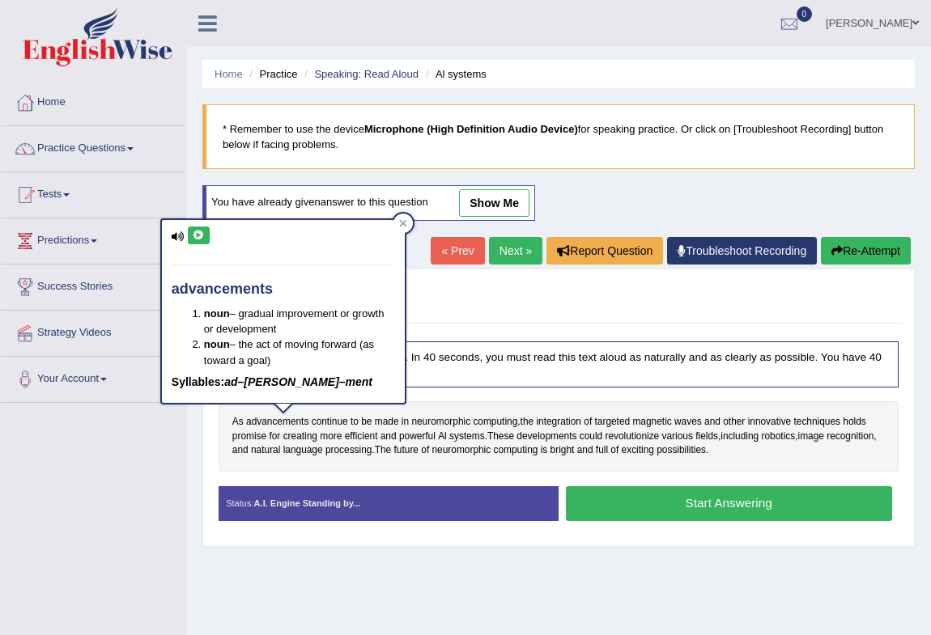
click at [199, 235] on icon at bounding box center [199, 236] width 12 height 10
click at [399, 221] on icon at bounding box center [403, 223] width 8 height 8
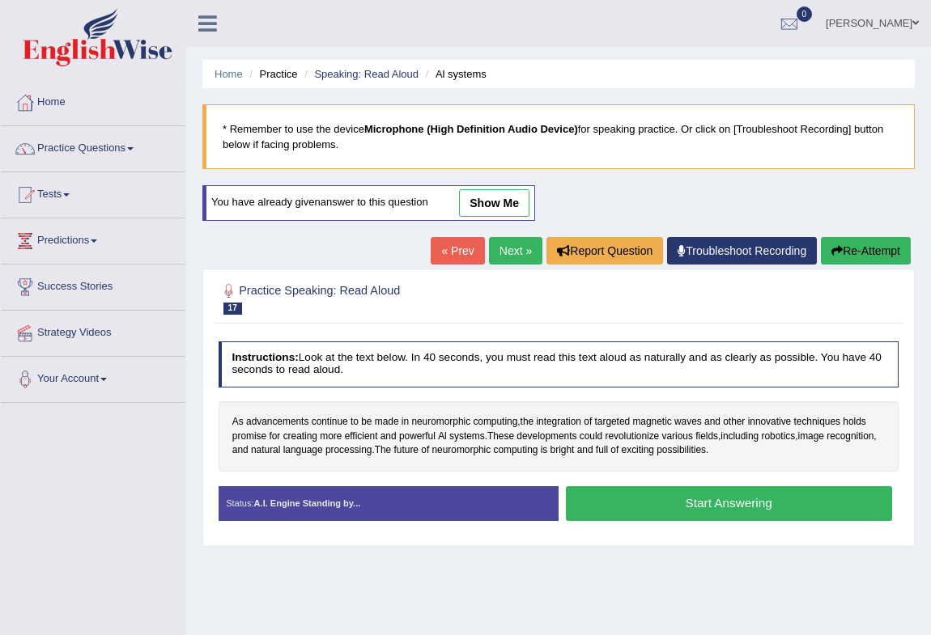
click at [596, 509] on button "Start Answering" at bounding box center [729, 503] width 326 height 35
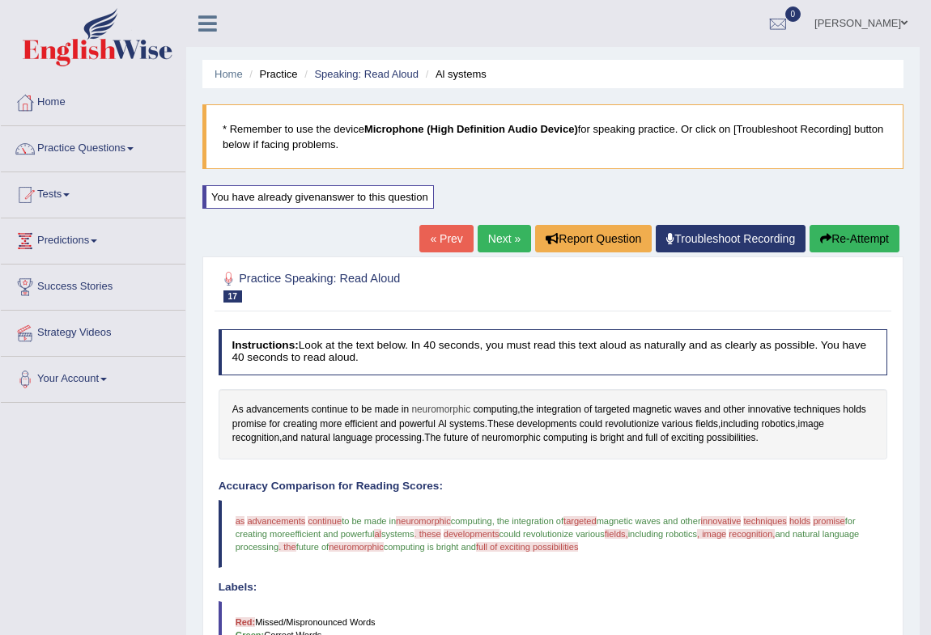
click at [430, 404] on span "neuromorphic" at bounding box center [440, 410] width 59 height 15
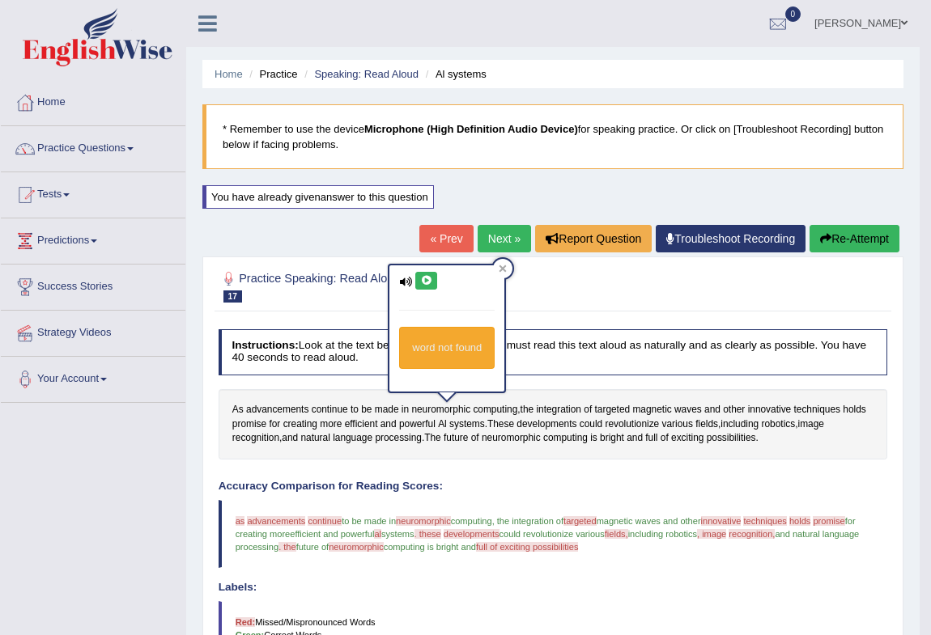
click at [426, 278] on icon at bounding box center [426, 281] width 12 height 10
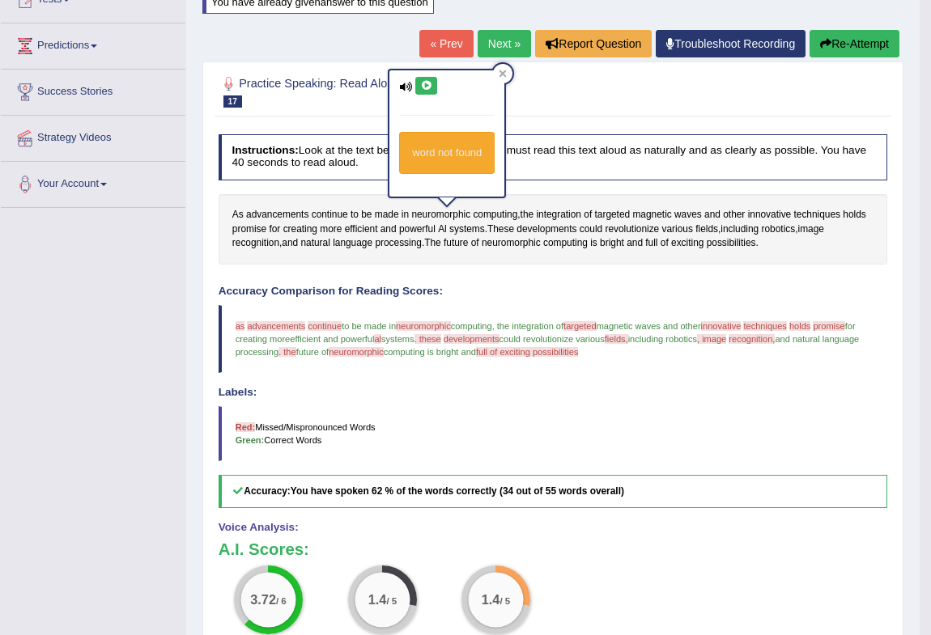
scroll to position [153, 0]
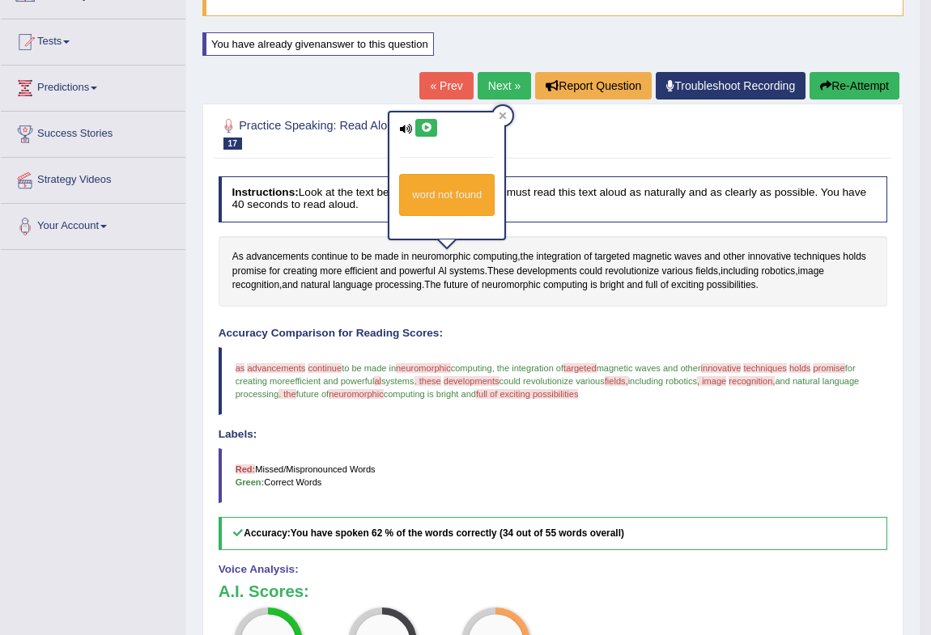
click at [865, 83] on button "Re-Attempt" at bounding box center [854, 86] width 90 height 28
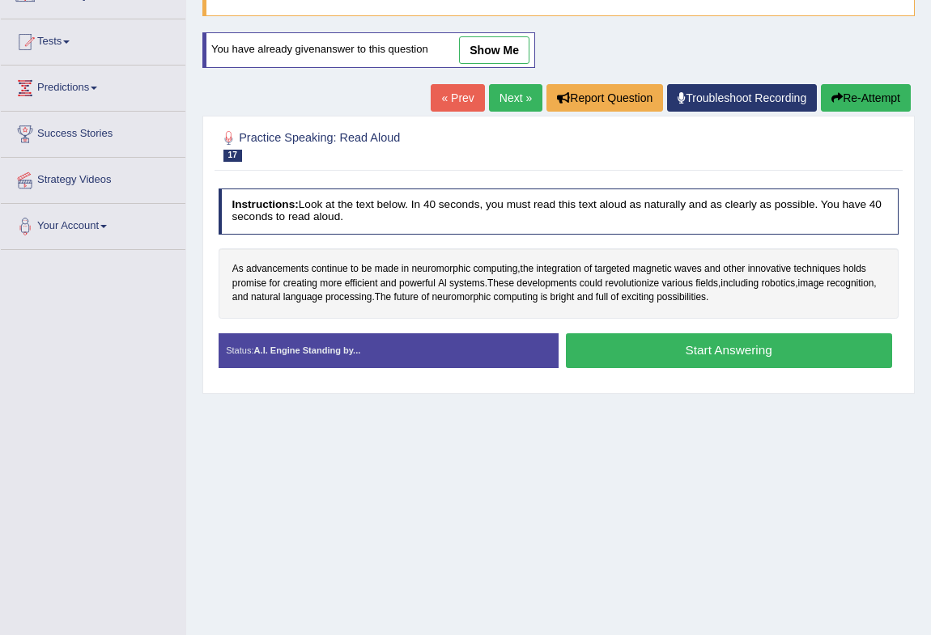
click at [710, 354] on button "Start Answering" at bounding box center [729, 350] width 326 height 35
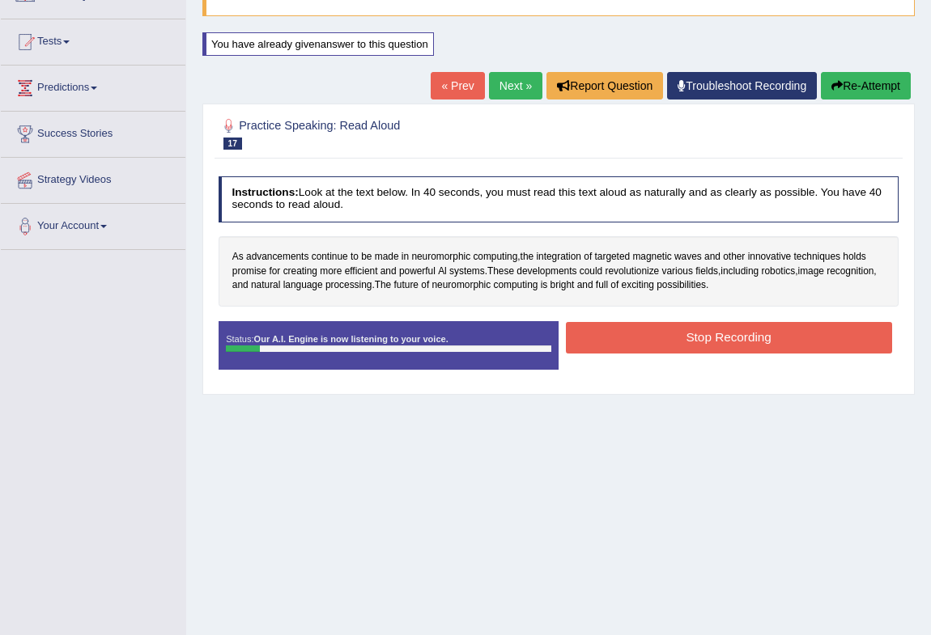
click at [864, 78] on button "Re-Attempt" at bounding box center [866, 86] width 90 height 28
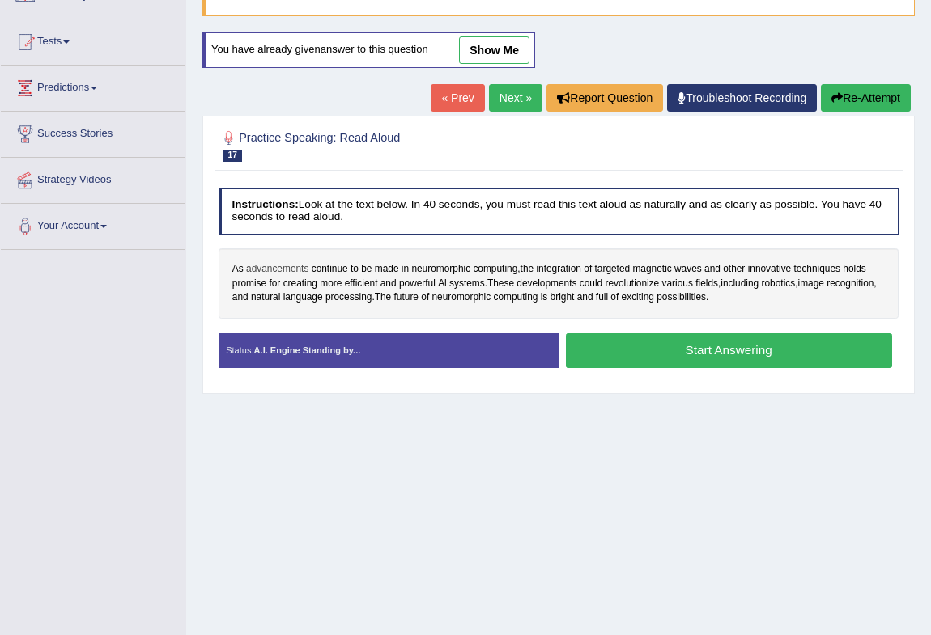
click at [283, 267] on span "advancements" at bounding box center [277, 269] width 62 height 15
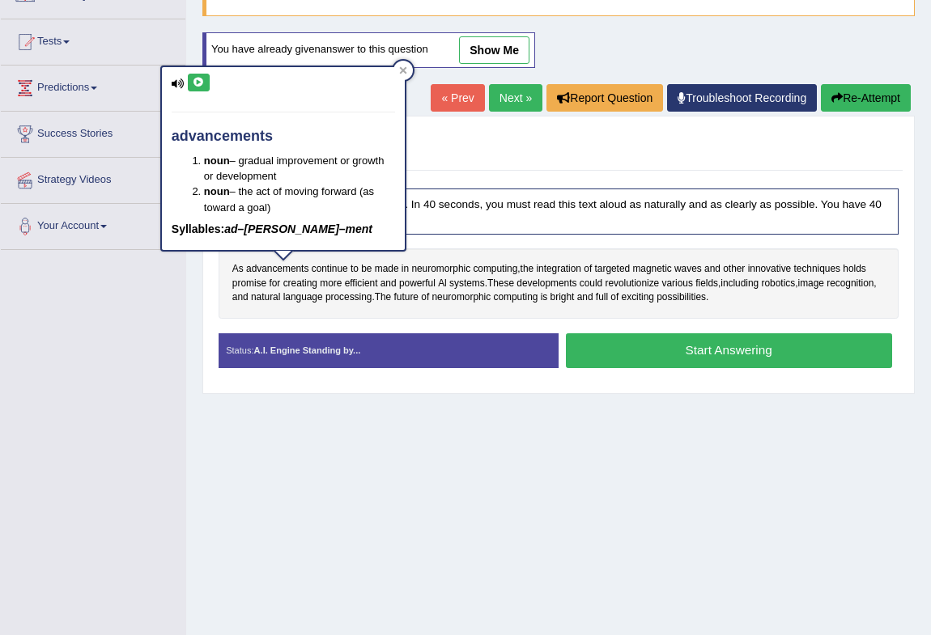
click at [193, 81] on icon at bounding box center [199, 83] width 12 height 10
click at [397, 69] on div at bounding box center [402, 70] width 19 height 19
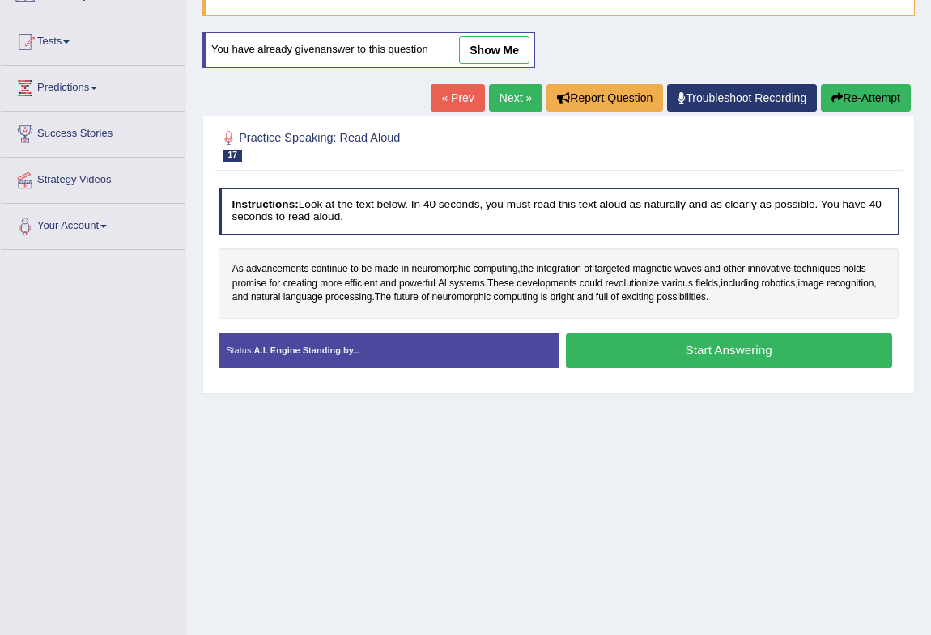
click at [663, 346] on button "Start Answering" at bounding box center [729, 350] width 326 height 35
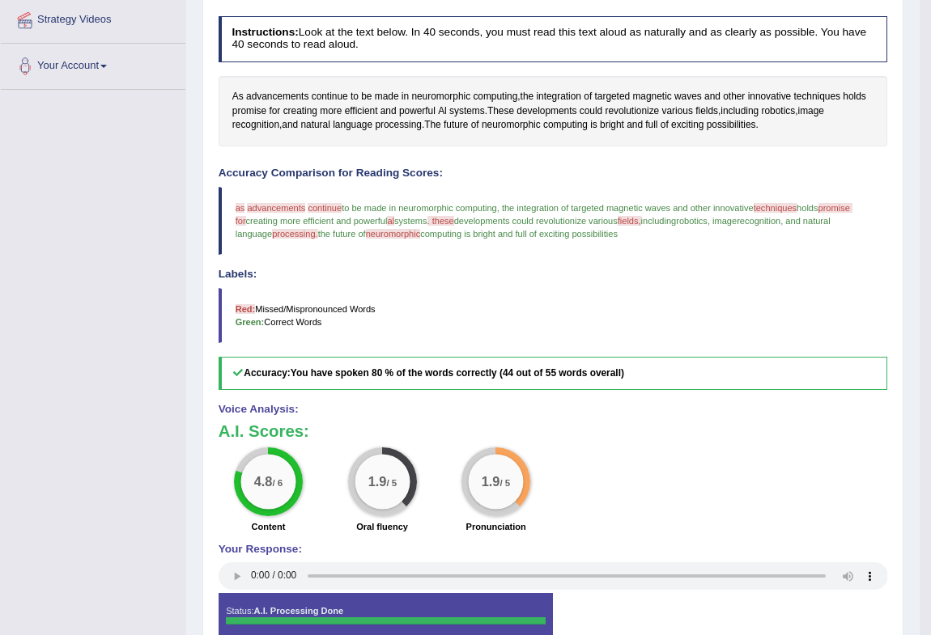
scroll to position [397, 0]
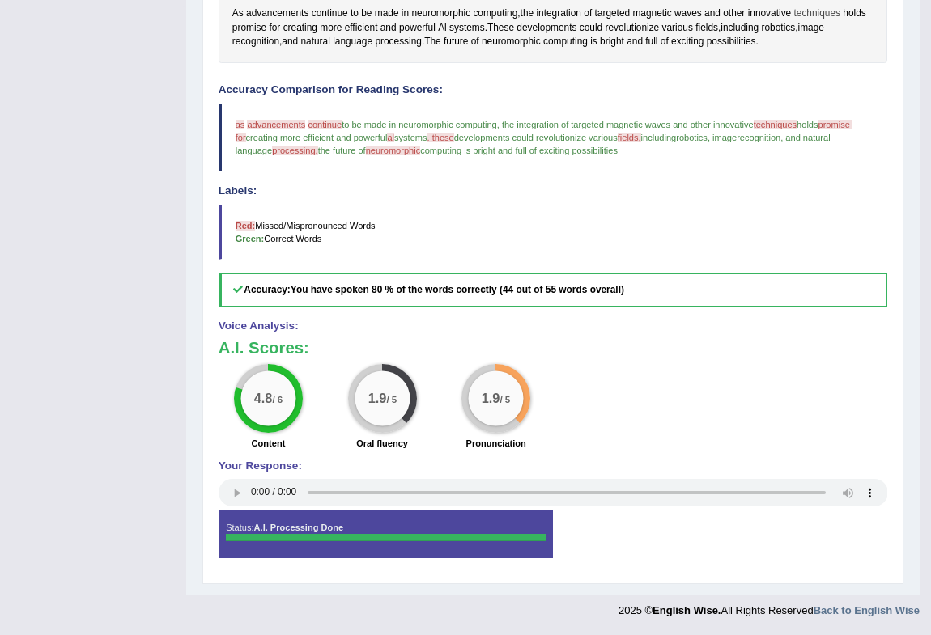
click at [815, 10] on span "techniques" at bounding box center [817, 13] width 47 height 15
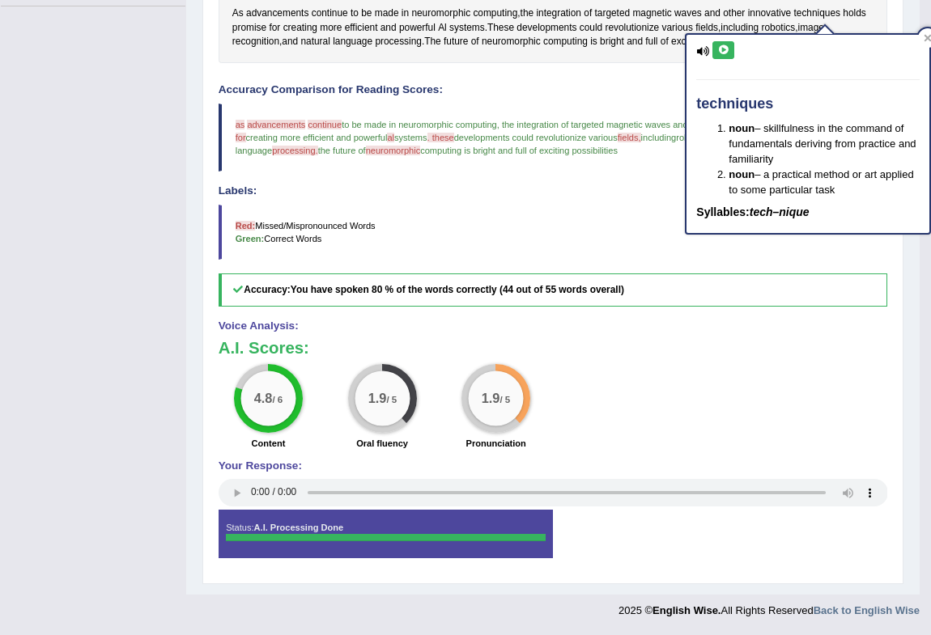
click at [723, 45] on icon at bounding box center [723, 50] width 12 height 10
click at [651, 176] on div "Accuracy Comparison for Reading Scores: as is advancements advancement continue…" at bounding box center [552, 195] width 669 height 223
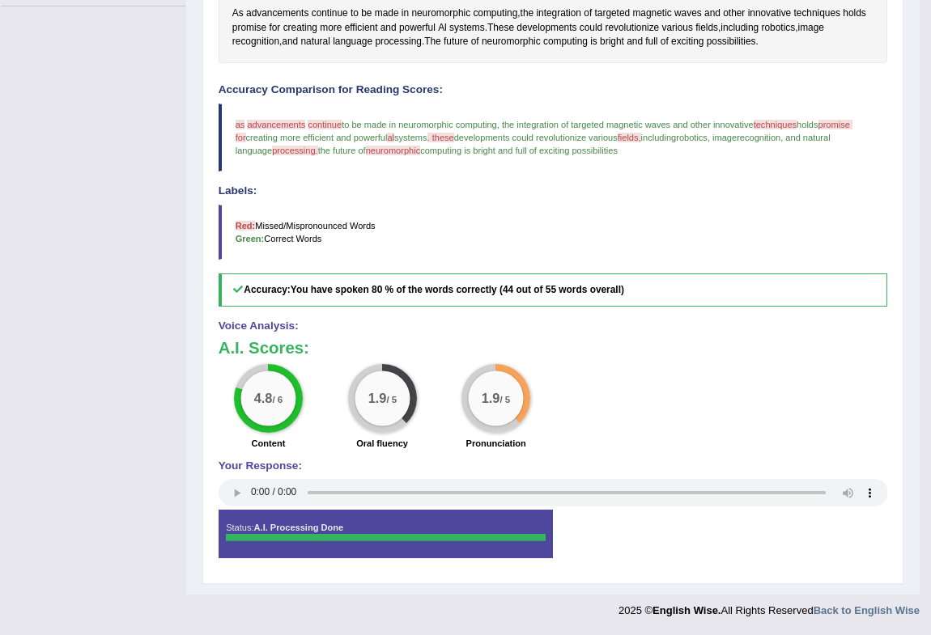
click at [852, 121] on span "promise for" at bounding box center [543, 131] width 617 height 23
click at [244, 23] on span "promise" at bounding box center [249, 28] width 34 height 15
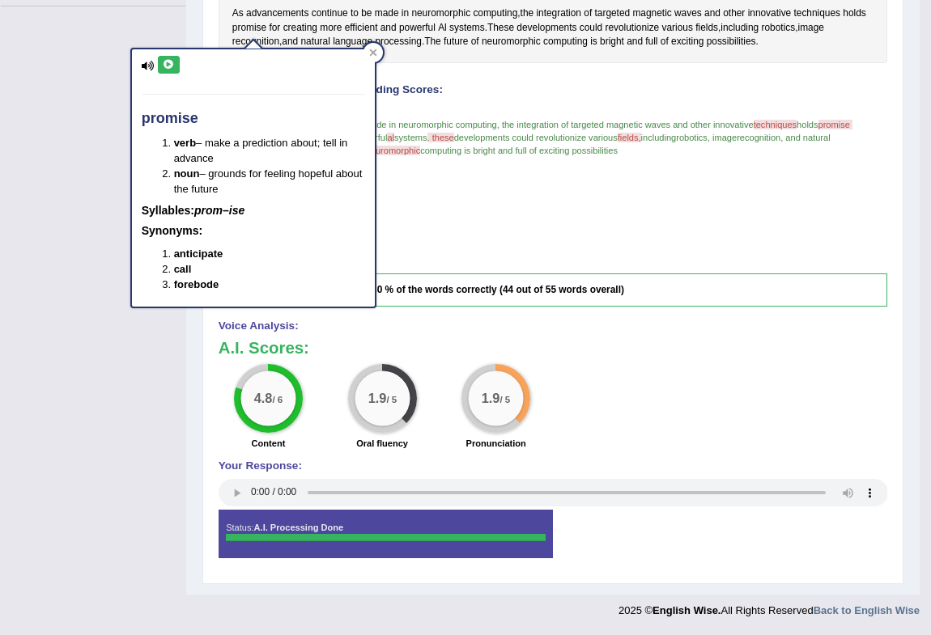
click at [168, 60] on icon at bounding box center [169, 65] width 12 height 10
click at [578, 190] on h4 "Labels:" at bounding box center [552, 191] width 669 height 12
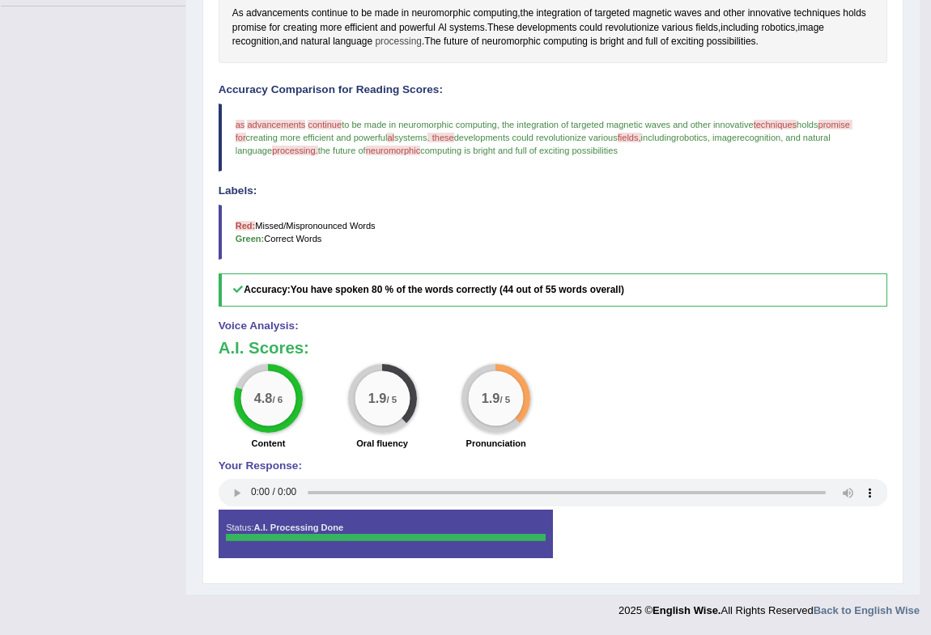
click at [408, 40] on span "processing" at bounding box center [398, 42] width 47 height 15
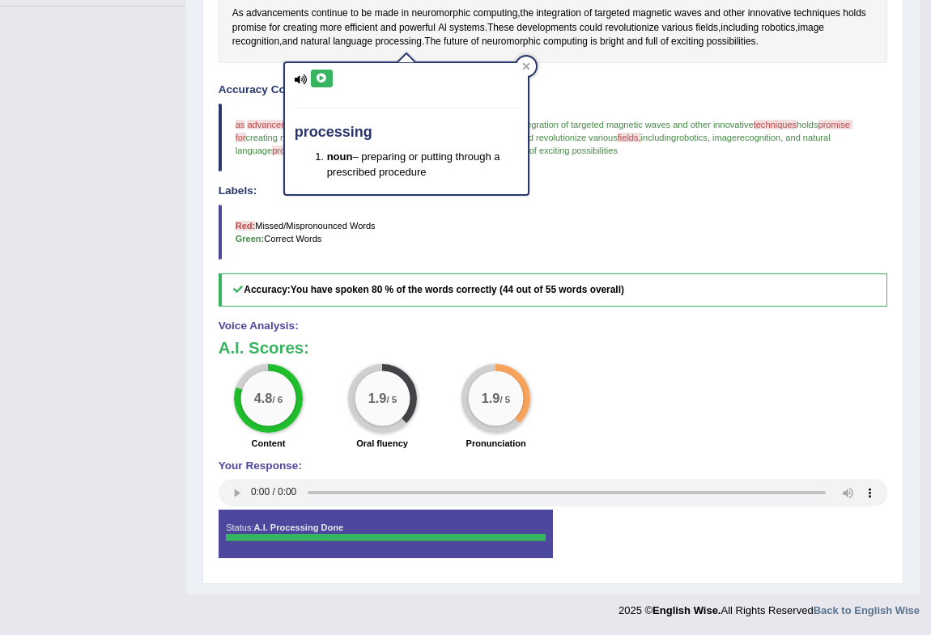
click at [317, 75] on icon at bounding box center [322, 79] width 12 height 10
click at [522, 62] on icon at bounding box center [526, 66] width 8 height 8
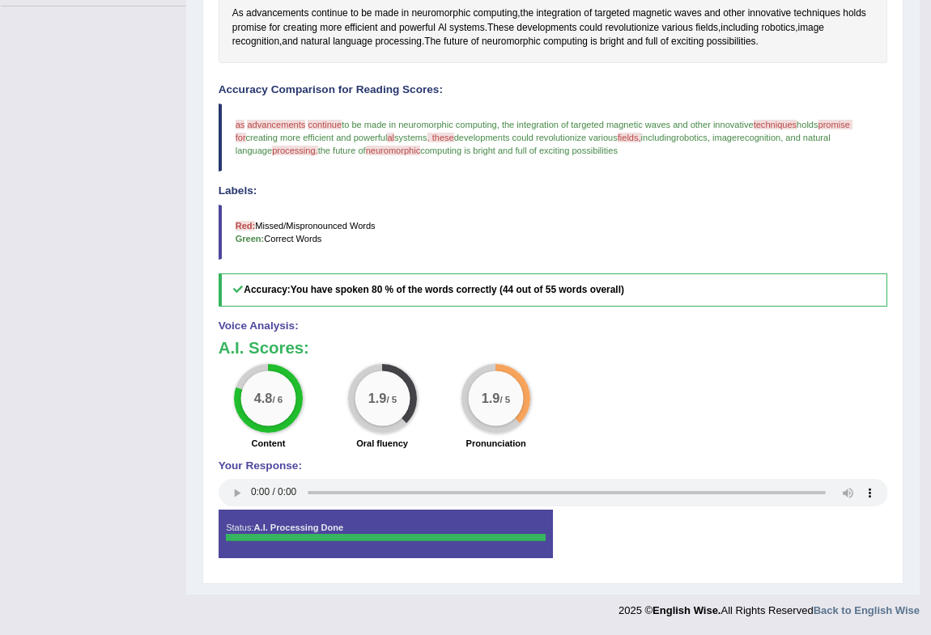
click at [395, 147] on span "neuromorphic" at bounding box center [393, 151] width 55 height 10
click at [519, 39] on span "neuromorphic" at bounding box center [510, 42] width 59 height 15
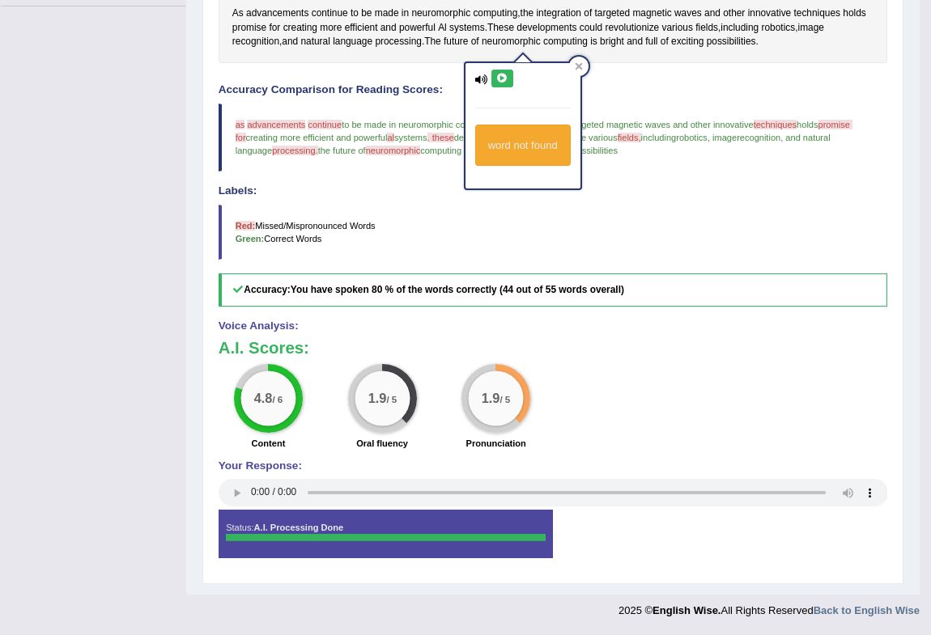
click at [498, 77] on icon at bounding box center [502, 79] width 12 height 10
click at [583, 64] on div at bounding box center [578, 66] width 19 height 19
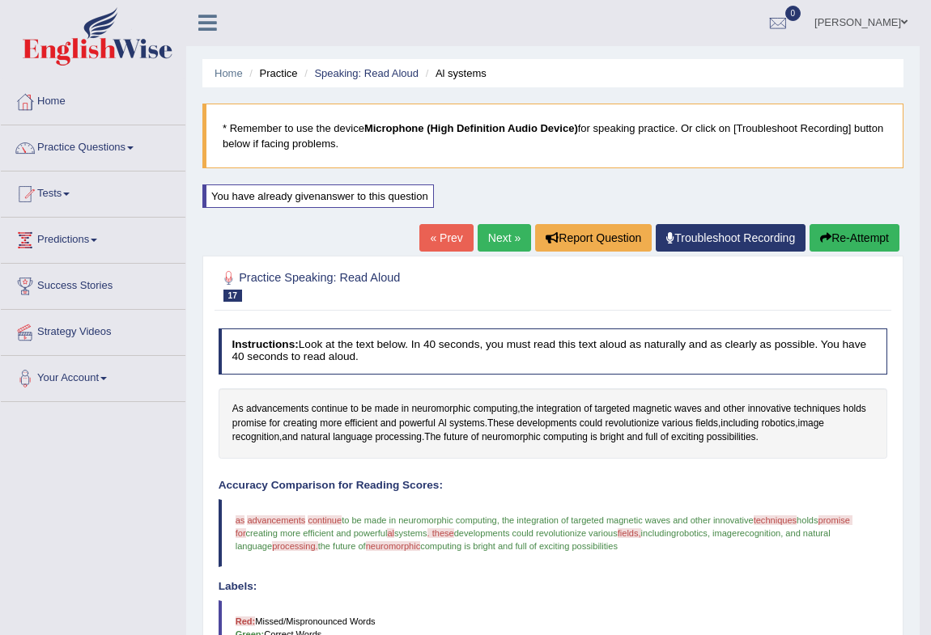
scroll to position [0, 0]
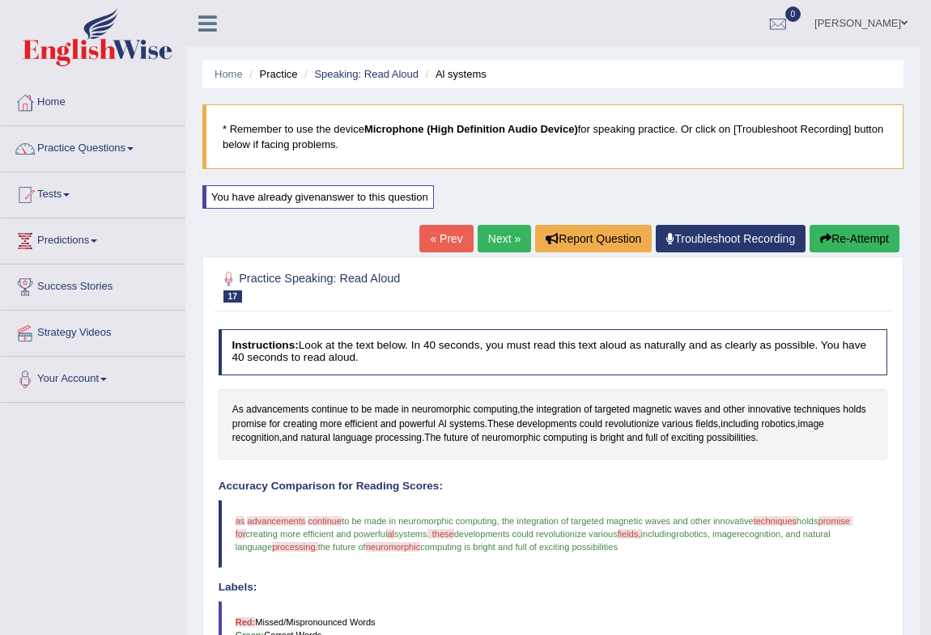
click at [842, 236] on button "Re-Attempt" at bounding box center [854, 239] width 90 height 28
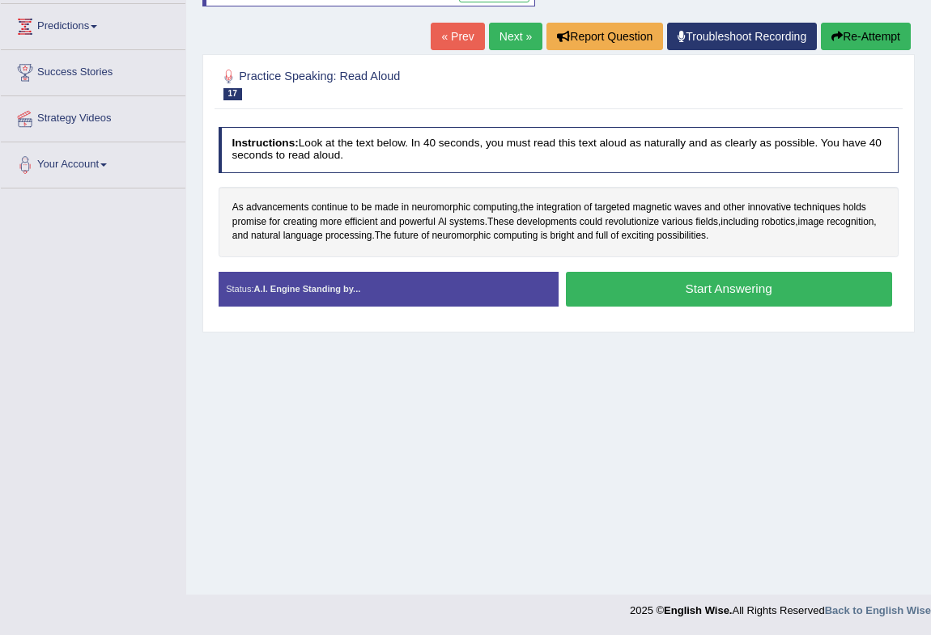
click at [703, 292] on button "Start Answering" at bounding box center [729, 289] width 326 height 35
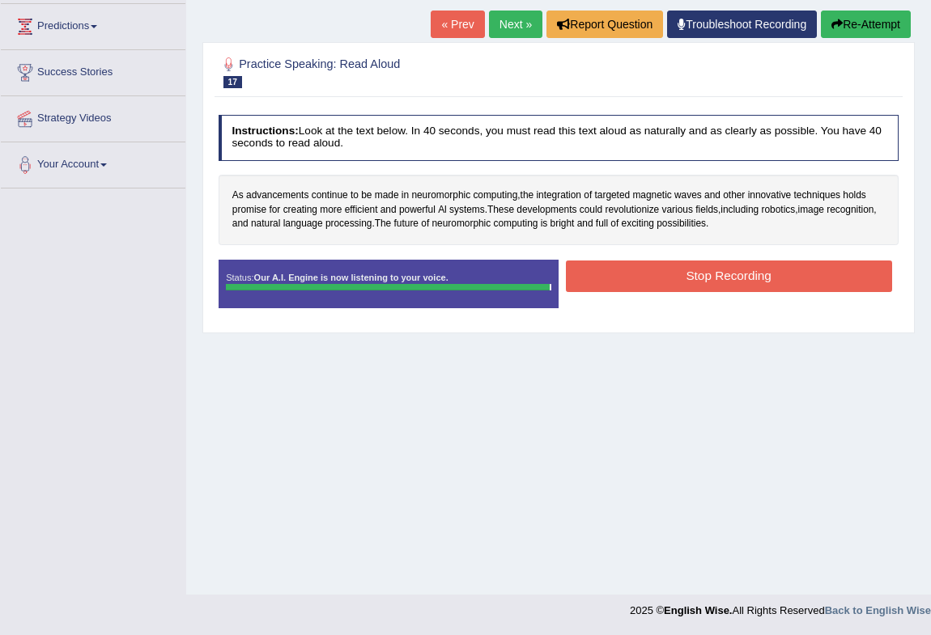
click at [689, 274] on button "Stop Recording" at bounding box center [729, 277] width 326 height 32
click at [689, 274] on div "Status: Our A.I. Engine is now listening to your voice. Start Answering Stop Re…" at bounding box center [558, 291] width 681 height 62
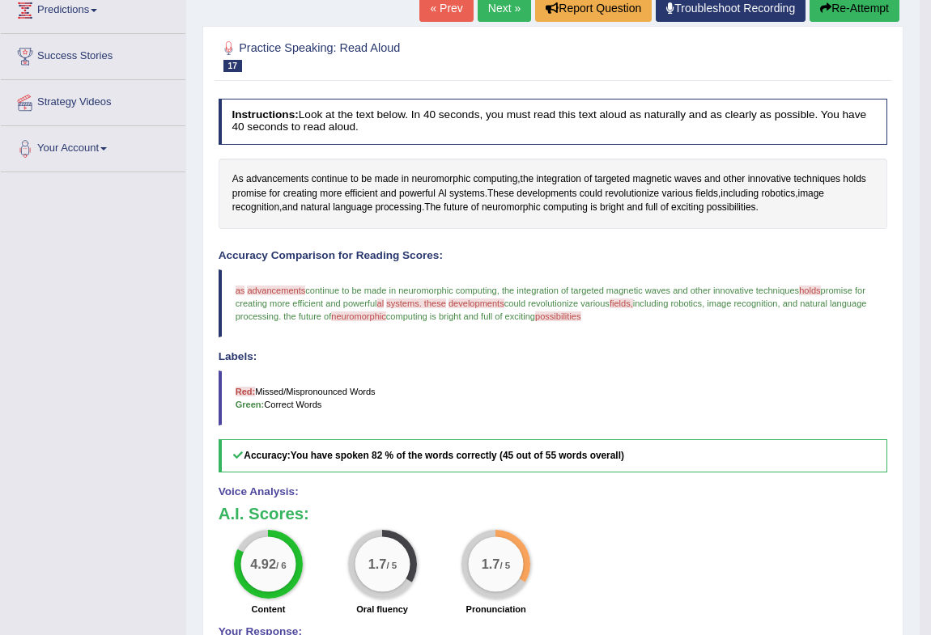
scroll to position [244, 0]
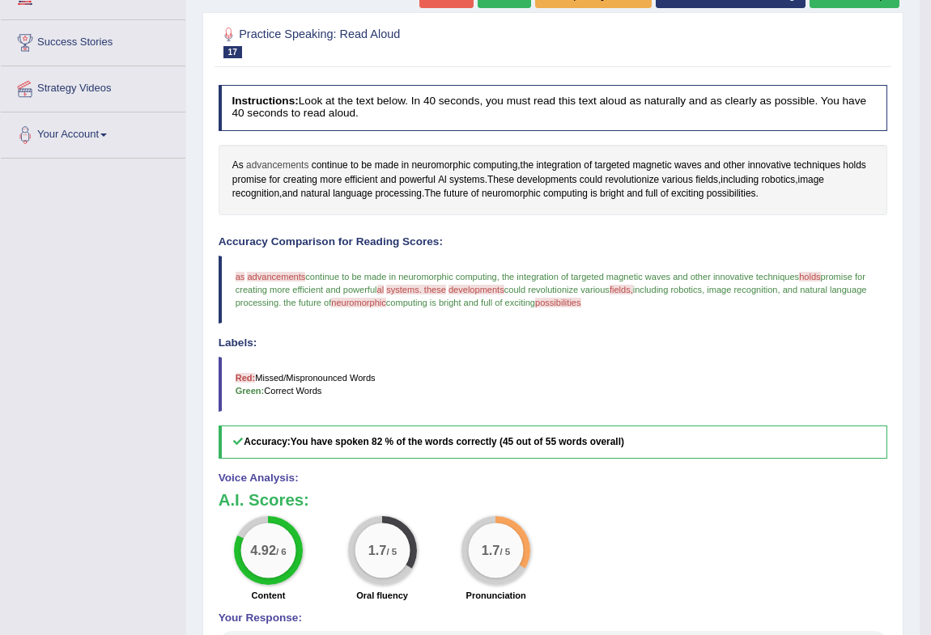
click at [269, 162] on span "advancements" at bounding box center [277, 166] width 62 height 15
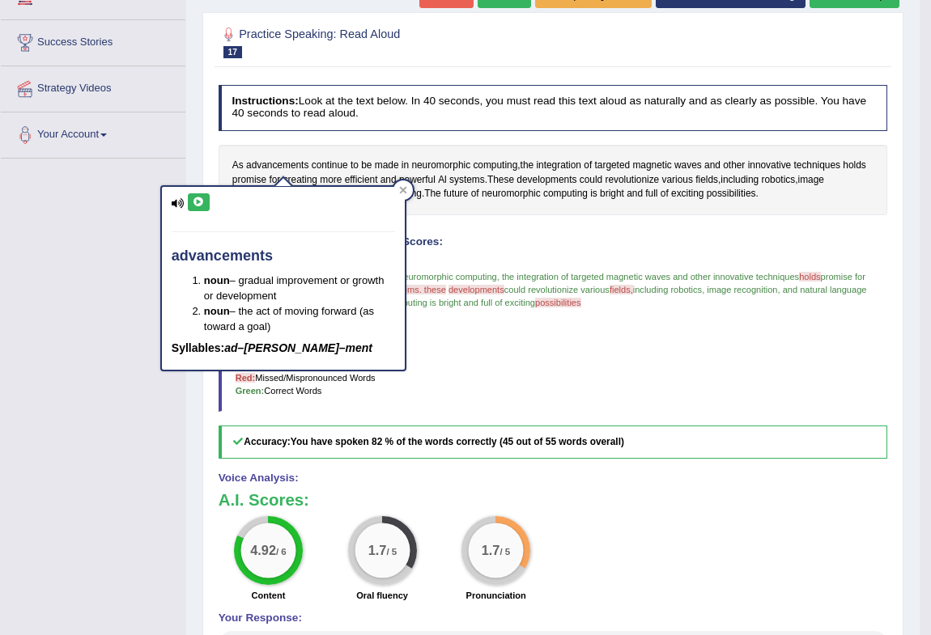
click at [195, 197] on icon at bounding box center [199, 202] width 12 height 10
click at [403, 188] on icon at bounding box center [402, 190] width 7 height 7
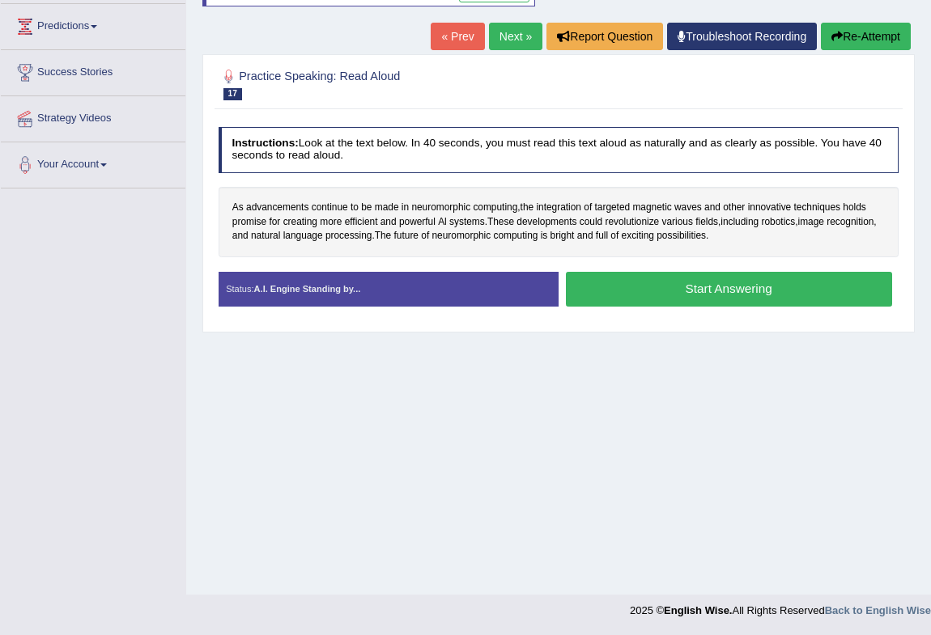
scroll to position [214, 0]
drag, startPoint x: 639, startPoint y: 285, endPoint x: 626, endPoint y: 285, distance: 13.8
click at [639, 285] on button "Start Answering" at bounding box center [729, 289] width 326 height 35
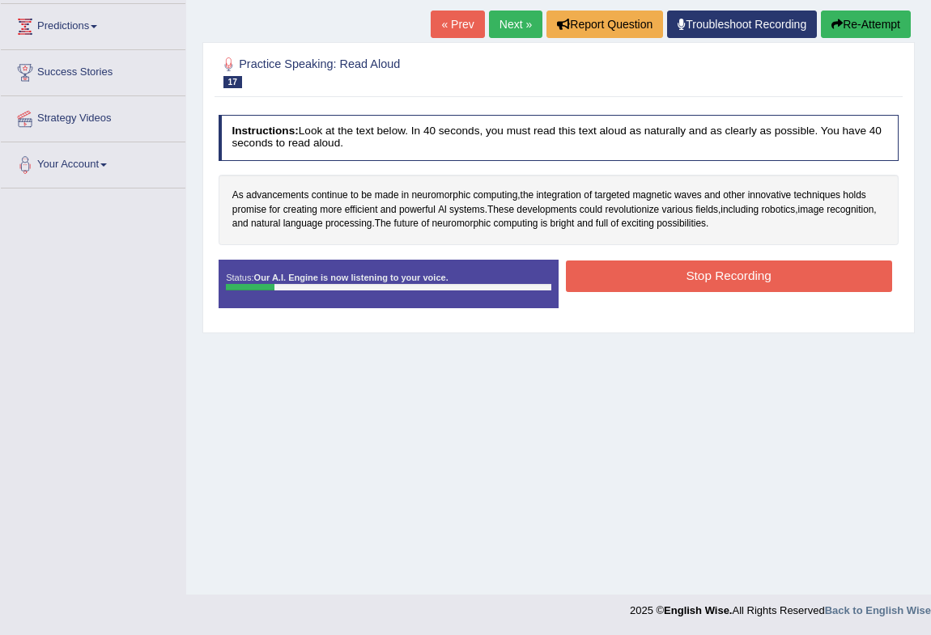
click at [869, 24] on button "Re-Attempt" at bounding box center [866, 25] width 90 height 28
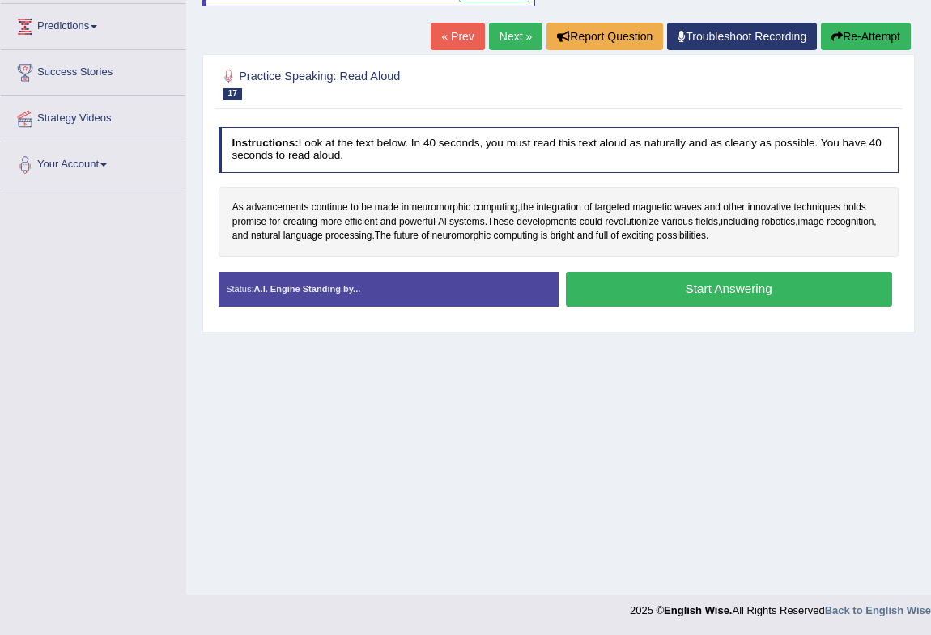
scroll to position [214, 0]
click at [655, 296] on button "Start Answering" at bounding box center [729, 289] width 326 height 35
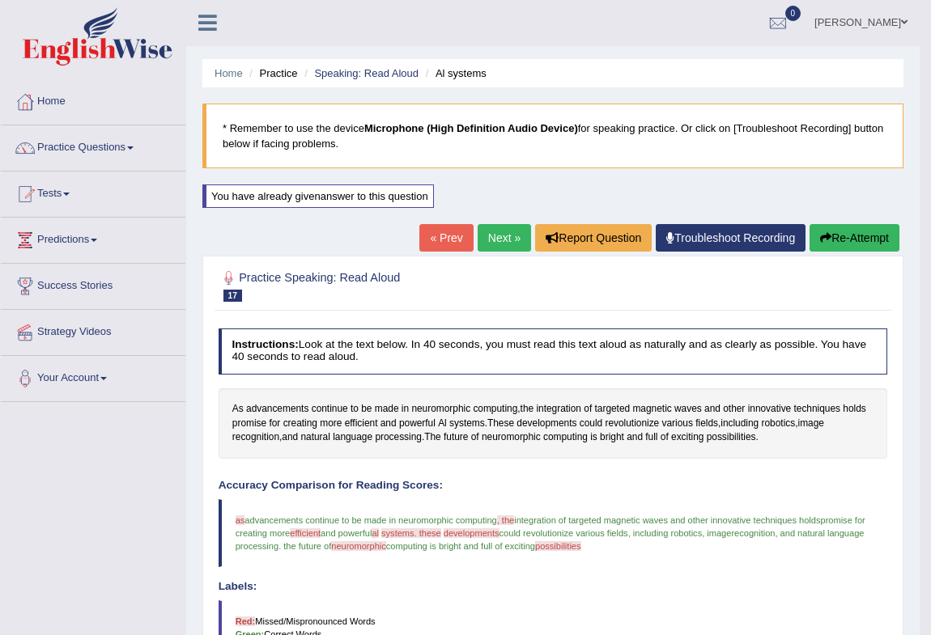
scroll to position [0, 0]
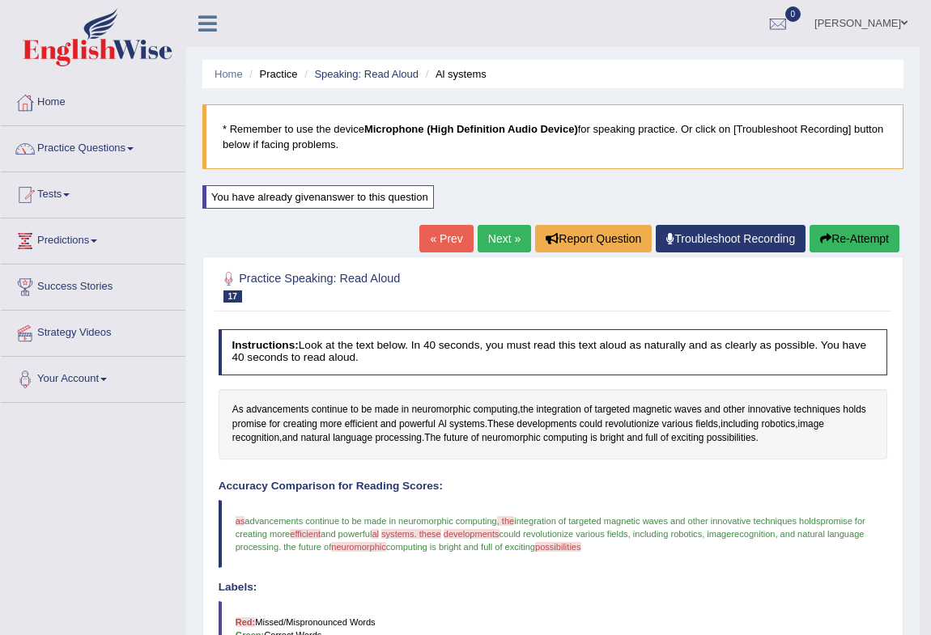
click at [505, 239] on link "Next »" at bounding box center [503, 239] width 53 height 28
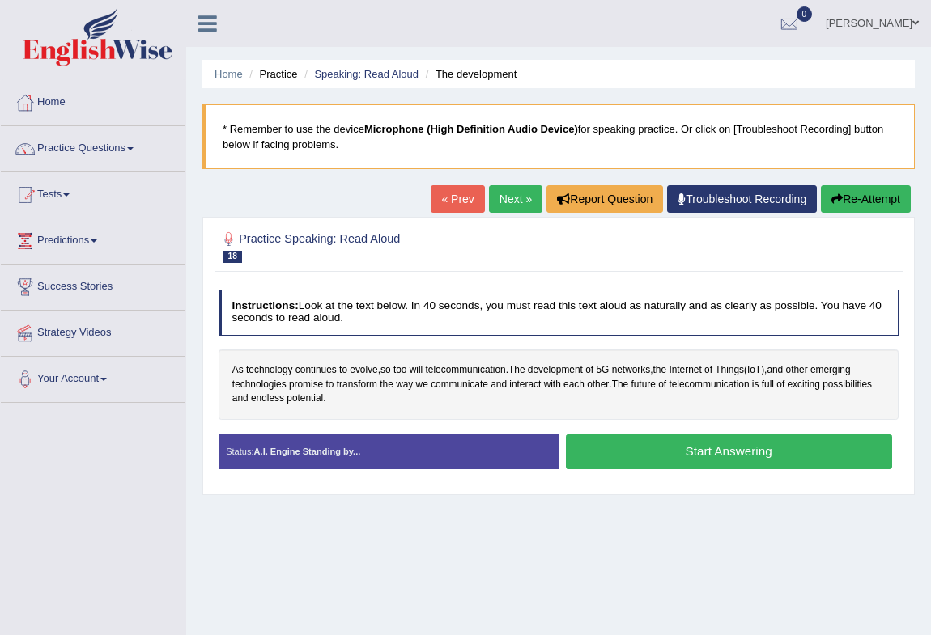
click at [727, 452] on button "Start Answering" at bounding box center [729, 452] width 326 height 35
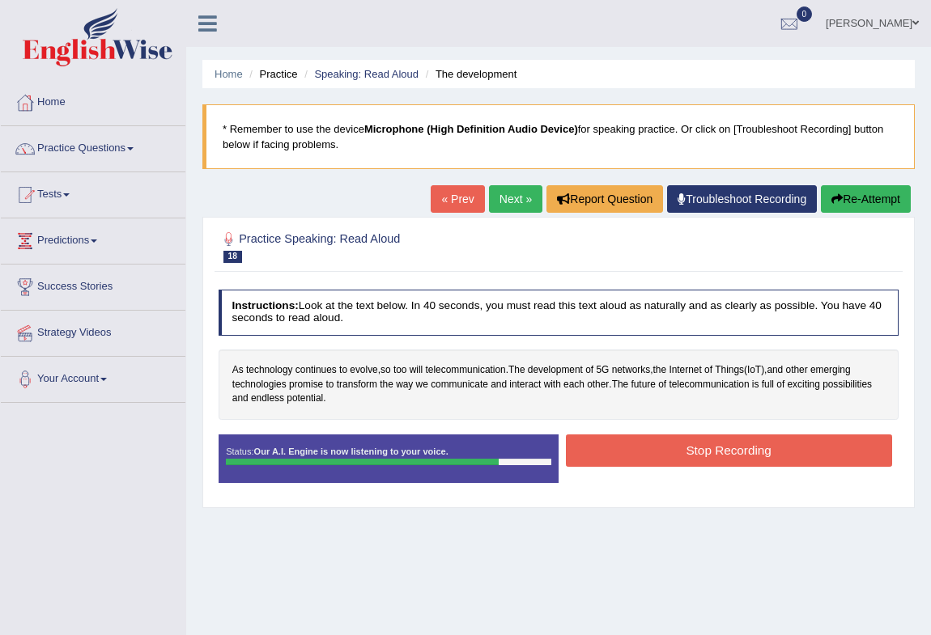
click at [736, 447] on button "Stop Recording" at bounding box center [729, 451] width 326 height 32
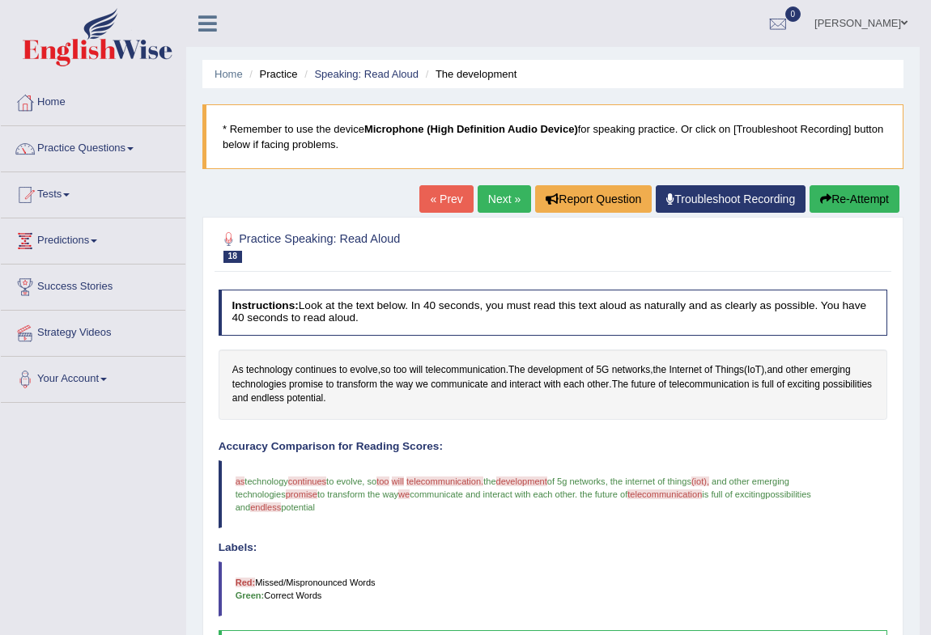
scroll to position [345, 0]
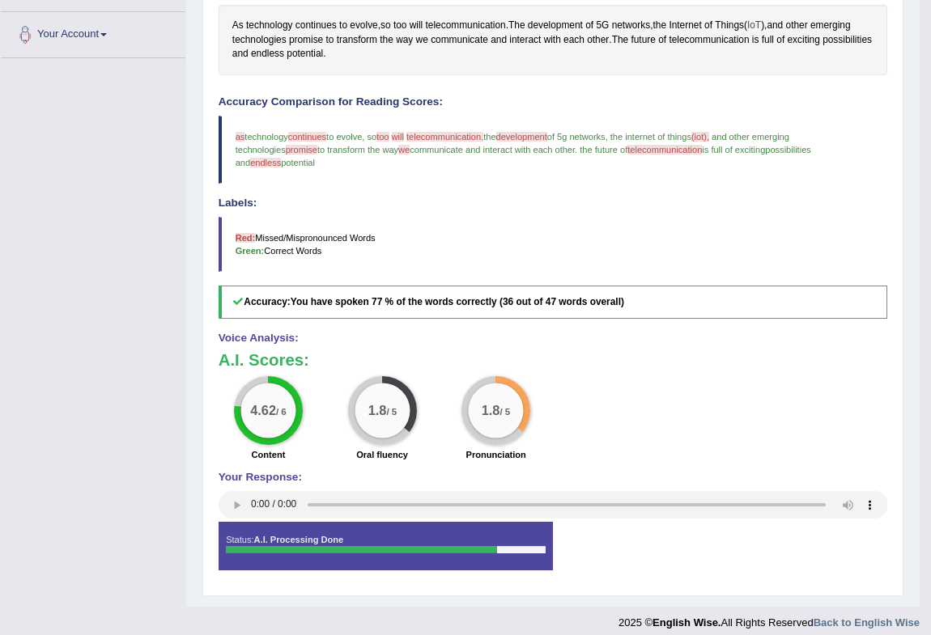
click at [761, 28] on span "IoT" at bounding box center [754, 26] width 14 height 15
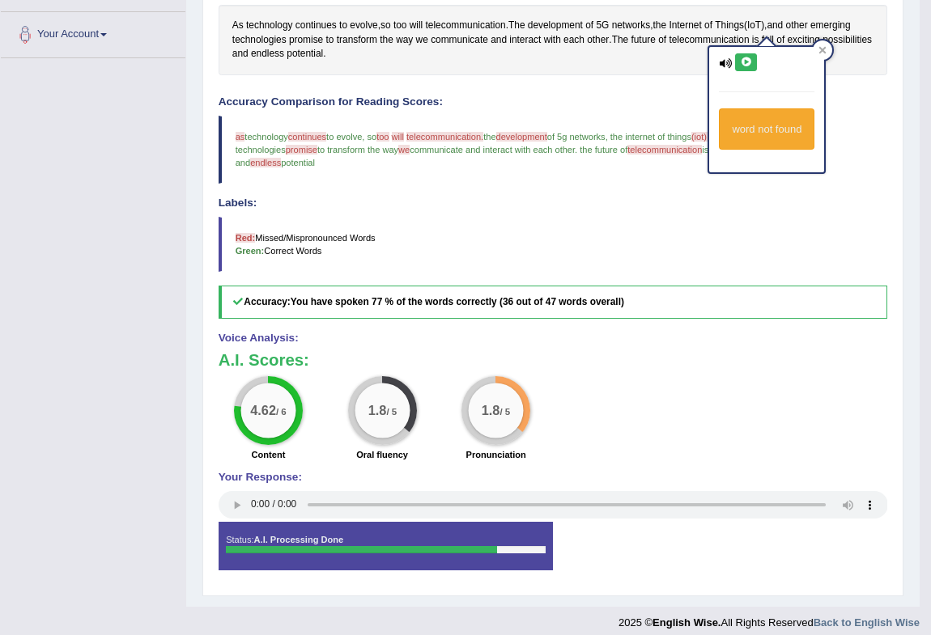
click at [736, 58] on button at bounding box center [746, 62] width 22 height 18
click at [823, 49] on icon at bounding box center [822, 50] width 7 height 7
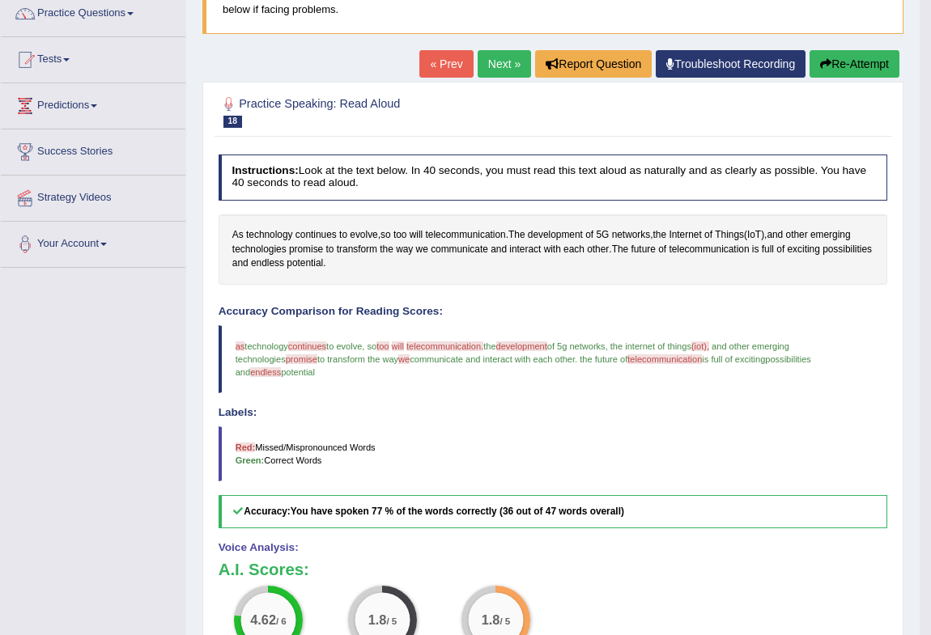
scroll to position [100, 0]
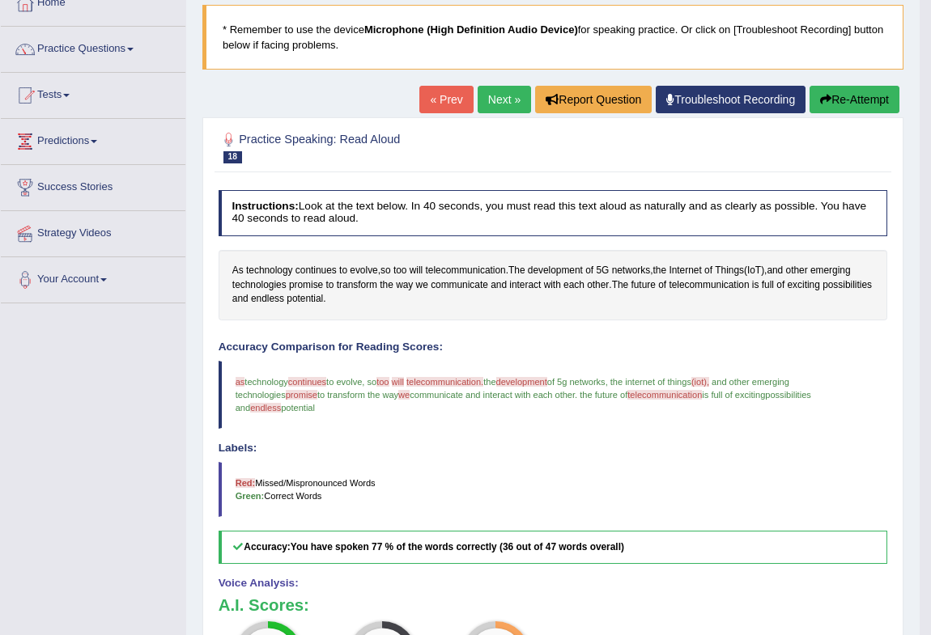
drag, startPoint x: 862, startPoint y: 99, endPoint x: 869, endPoint y: 104, distance: 8.8
click at [864, 99] on button "Re-Attempt" at bounding box center [854, 100] width 90 height 28
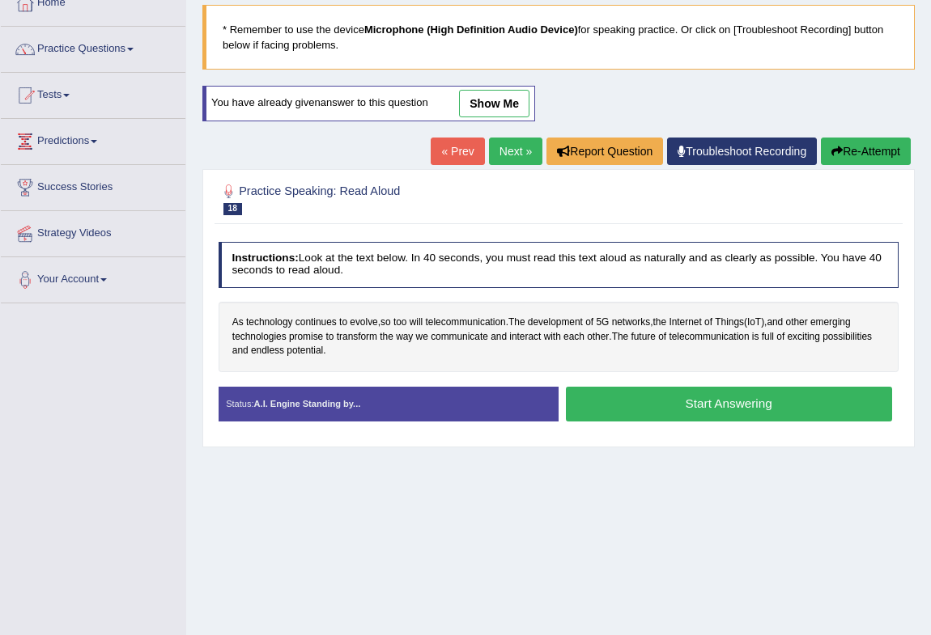
click at [623, 402] on button "Start Answering" at bounding box center [729, 404] width 326 height 35
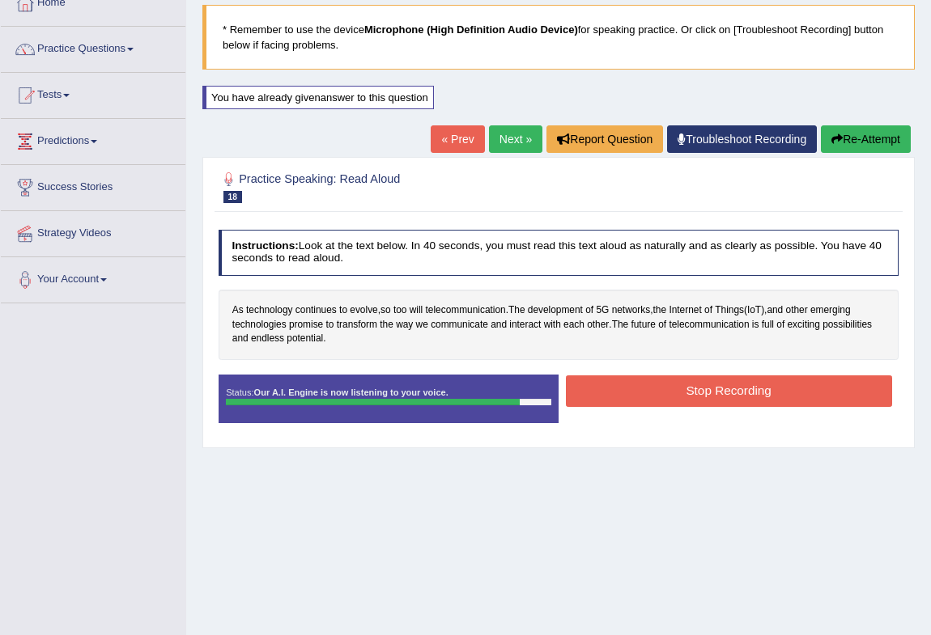
click at [671, 389] on button "Stop Recording" at bounding box center [729, 391] width 326 height 32
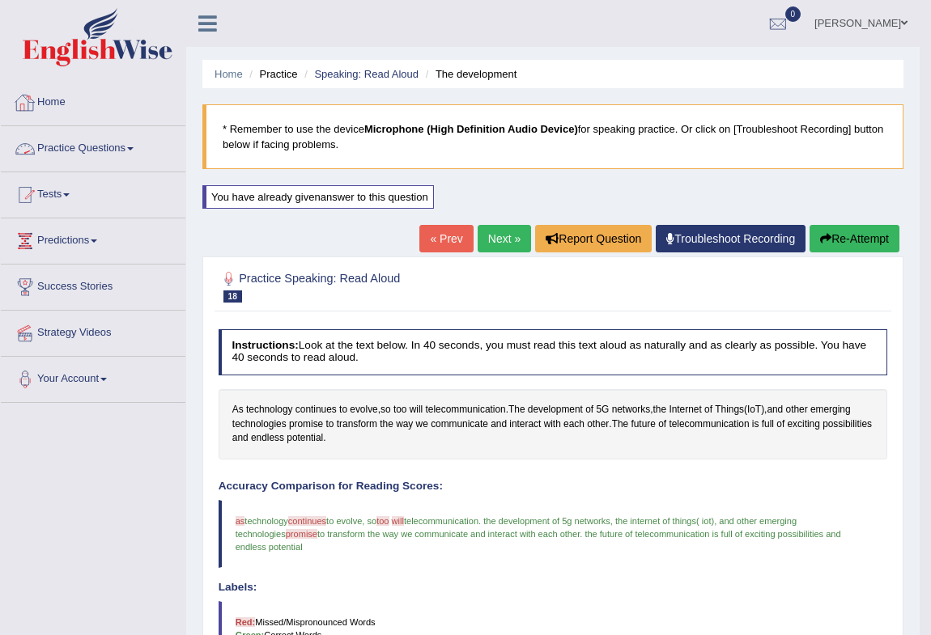
click at [88, 147] on link "Practice Questions" at bounding box center [93, 146] width 184 height 40
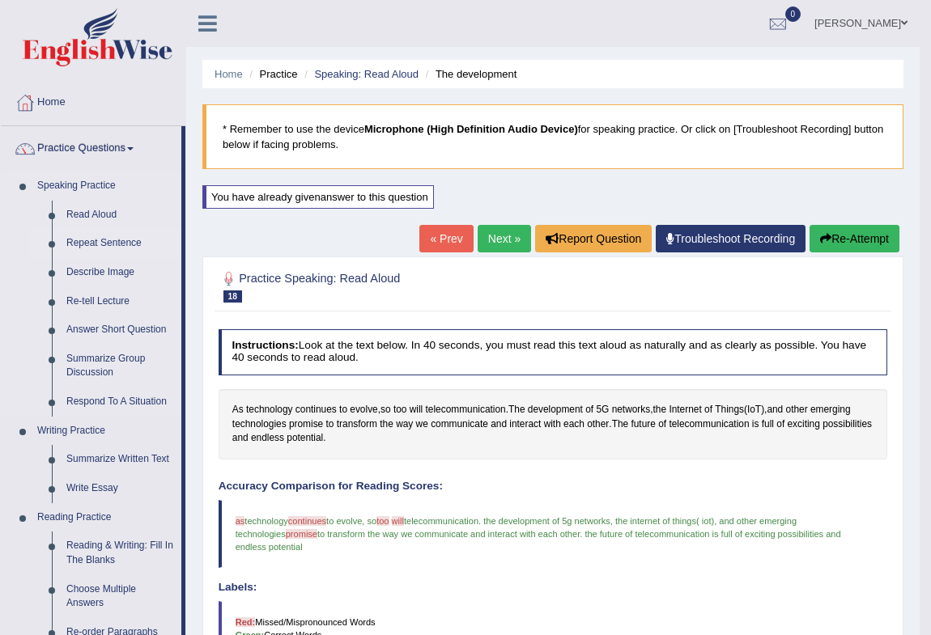
click at [117, 243] on link "Repeat Sentence" at bounding box center [120, 243] width 122 height 29
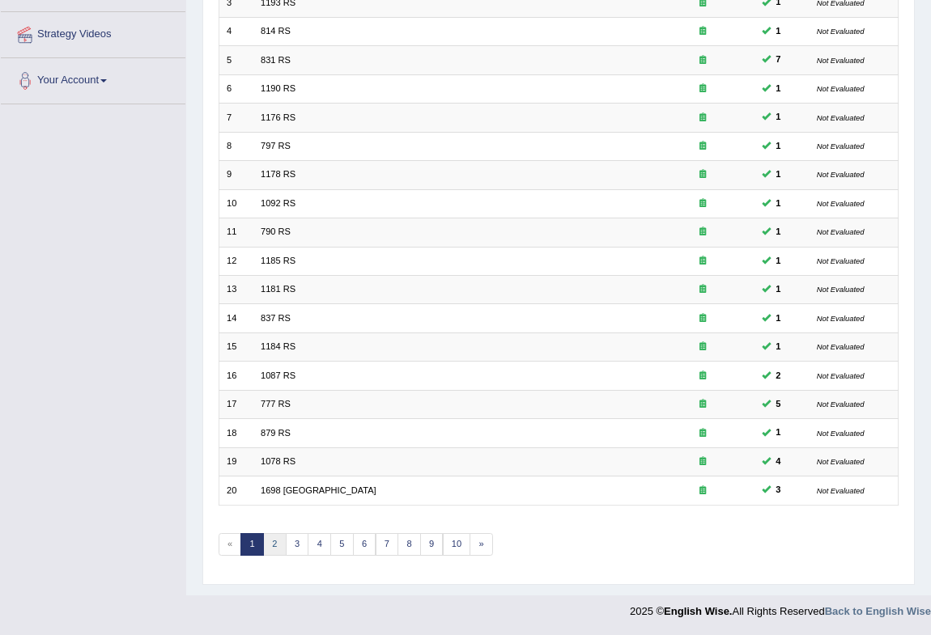
click at [272, 542] on link "2" at bounding box center [274, 544] width 23 height 23
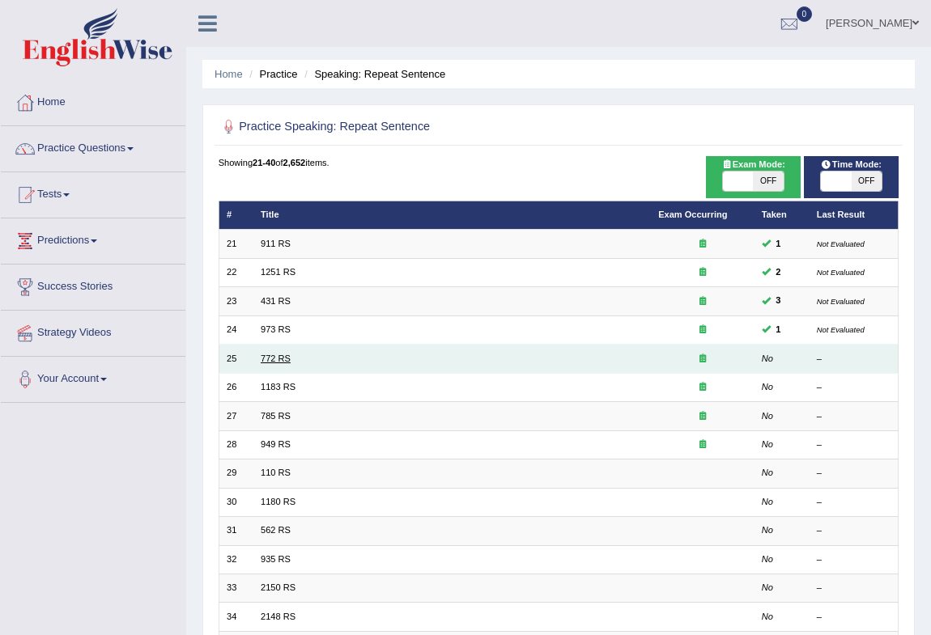
click at [277, 357] on link "772 RS" at bounding box center [276, 359] width 30 height 10
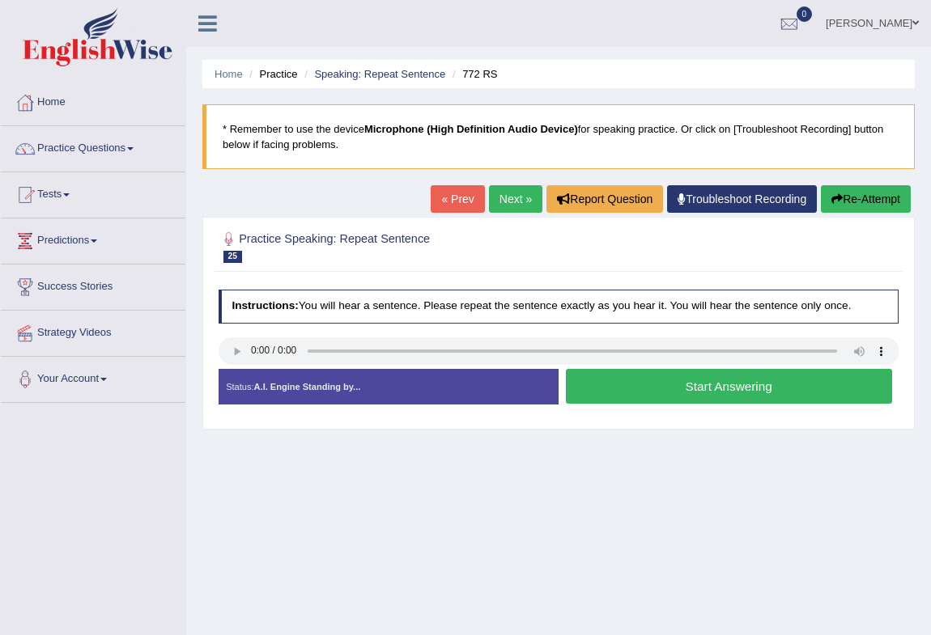
click at [748, 391] on button "Start Answering" at bounding box center [729, 386] width 326 height 35
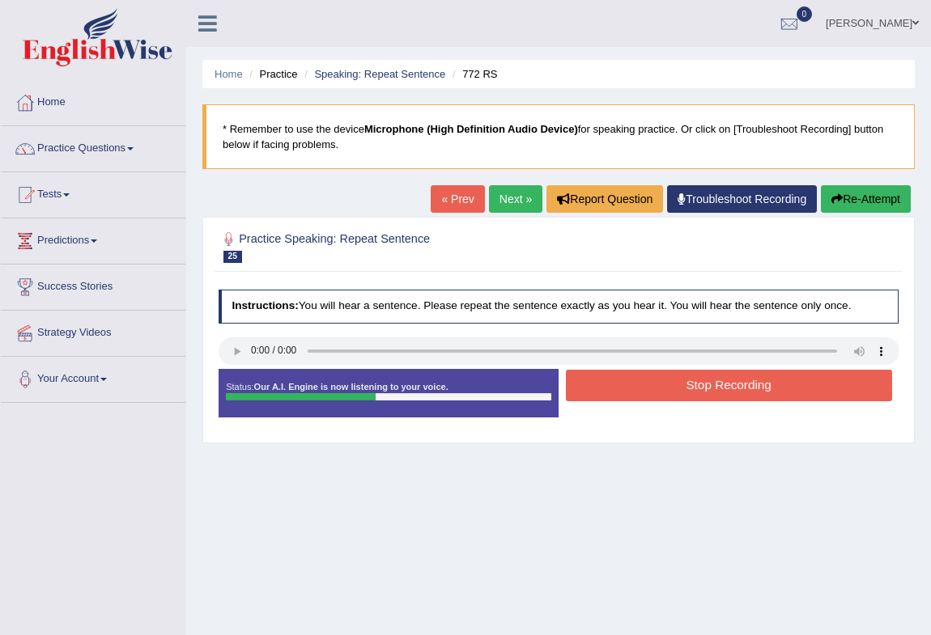
click at [715, 387] on button "Stop Recording" at bounding box center [729, 386] width 326 height 32
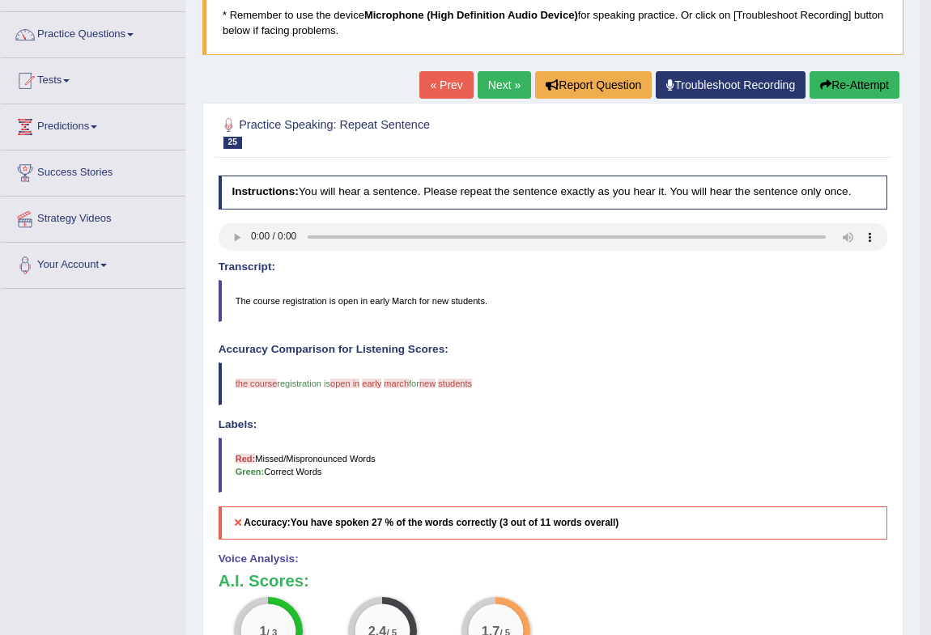
scroll to position [104, 0]
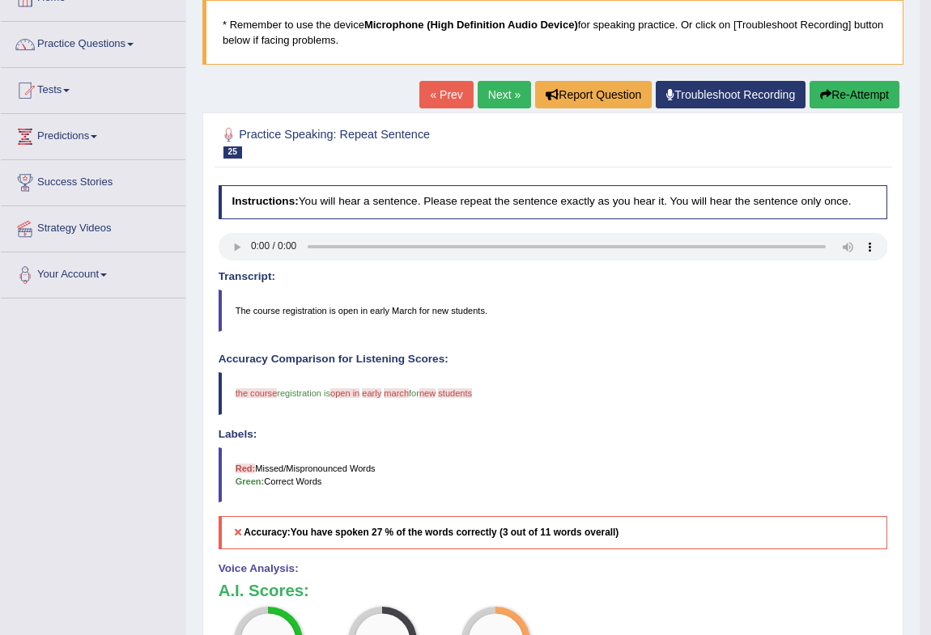
click at [858, 97] on button "Re-Attempt" at bounding box center [854, 95] width 90 height 28
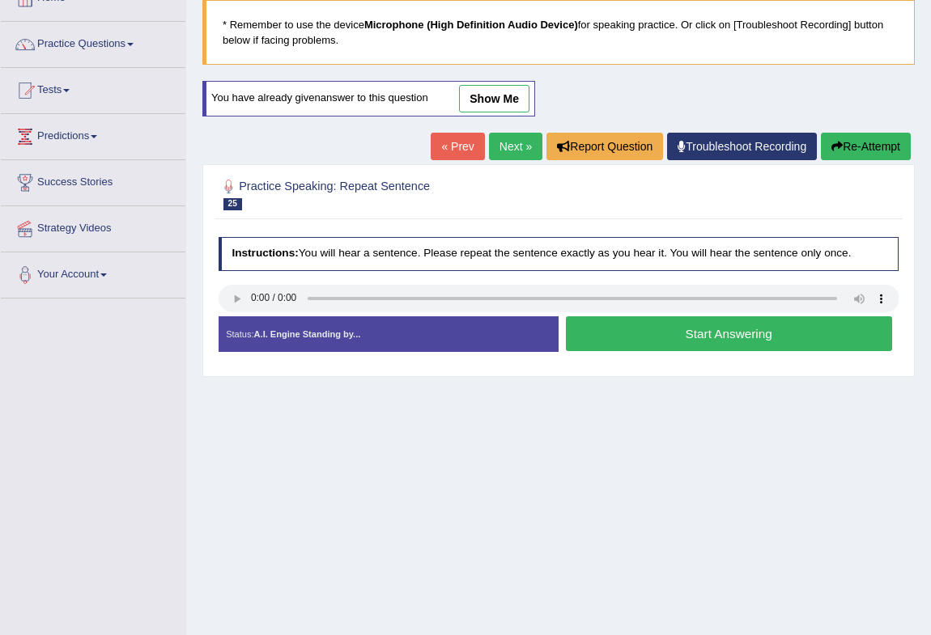
scroll to position [104, 0]
click at [733, 333] on button "Start Answering" at bounding box center [729, 333] width 326 height 35
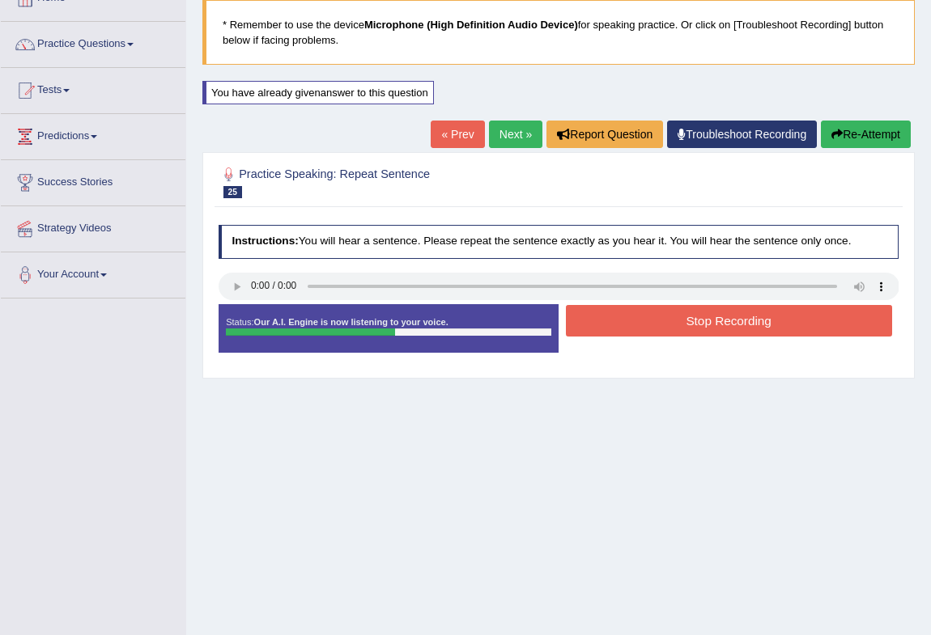
click at [719, 320] on button "Stop Recording" at bounding box center [729, 321] width 326 height 32
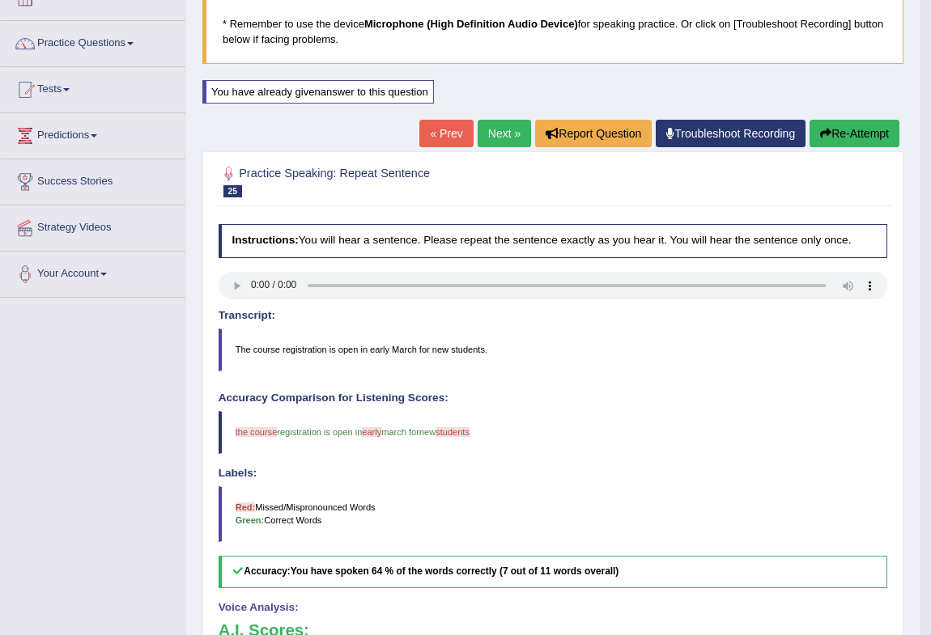
scroll to position [0, 0]
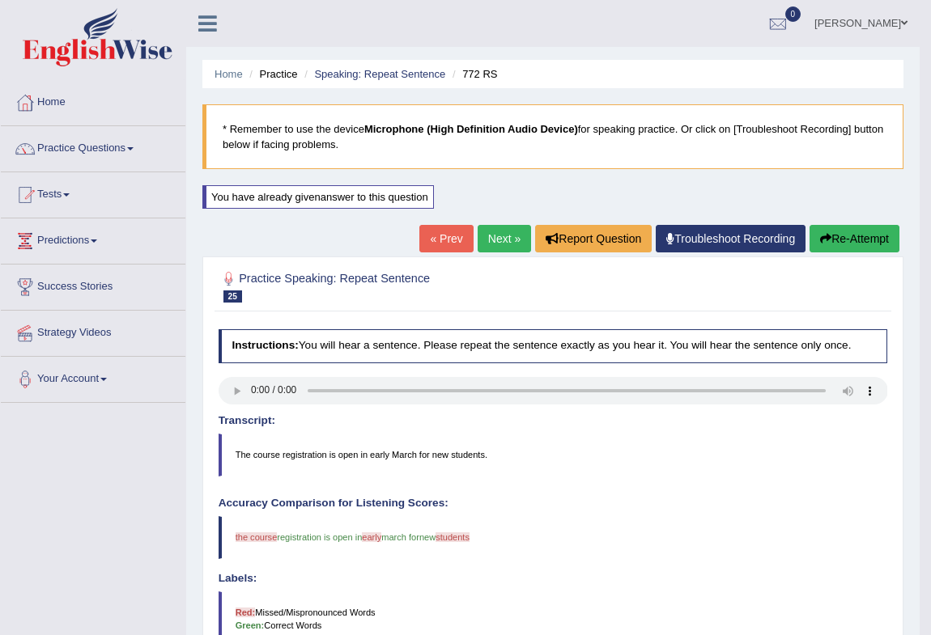
click at [858, 241] on button "Re-Attempt" at bounding box center [854, 239] width 90 height 28
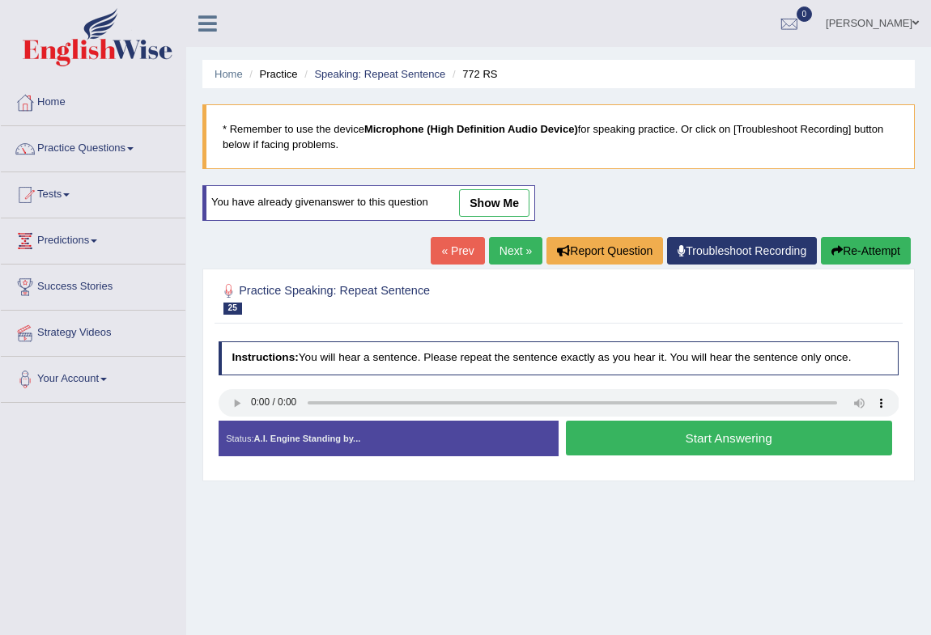
click at [708, 444] on button "Start Answering" at bounding box center [729, 438] width 326 height 35
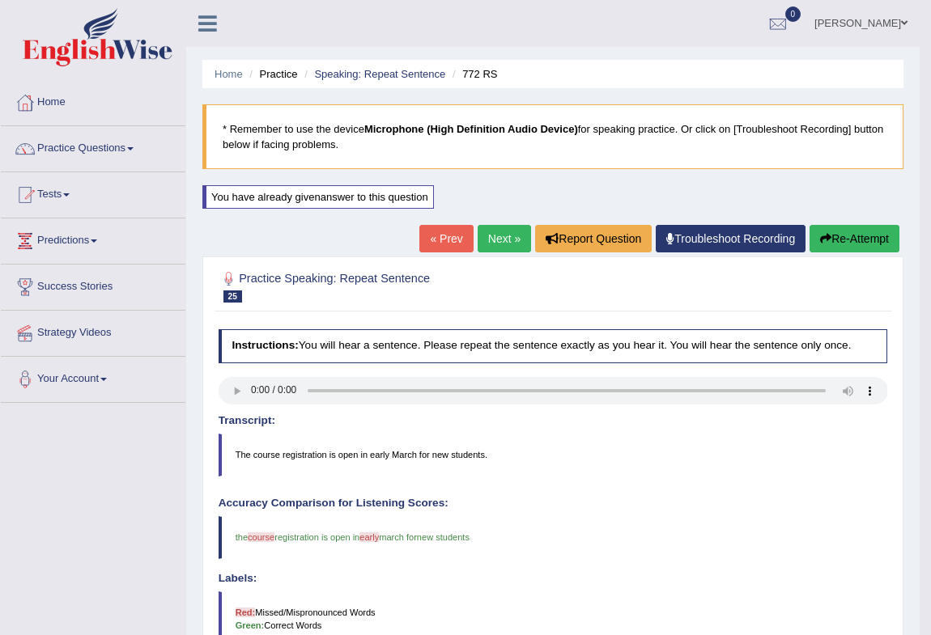
click at [860, 234] on button "Re-Attempt" at bounding box center [854, 239] width 90 height 28
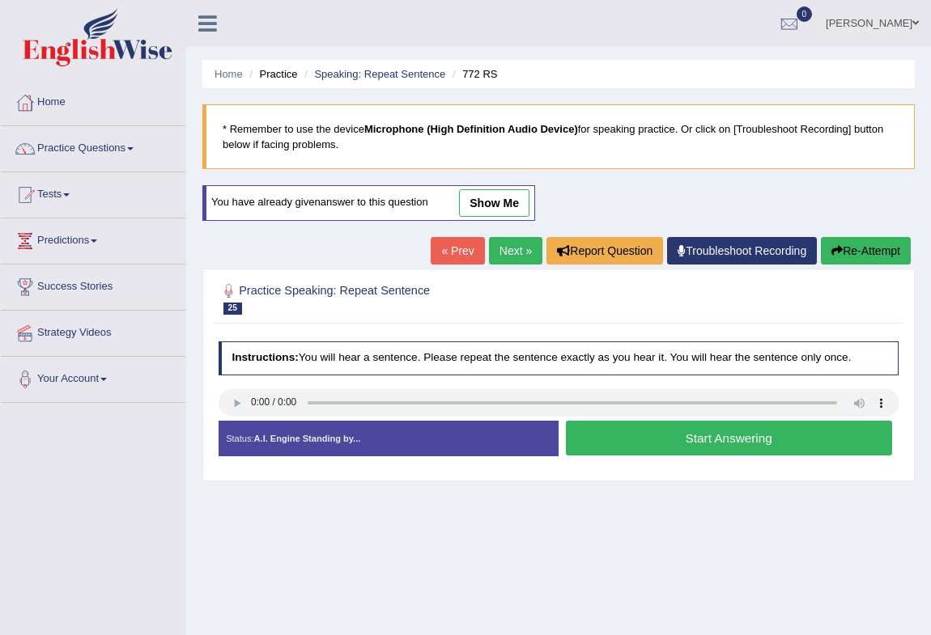
click at [685, 434] on button "Start Answering" at bounding box center [729, 438] width 326 height 35
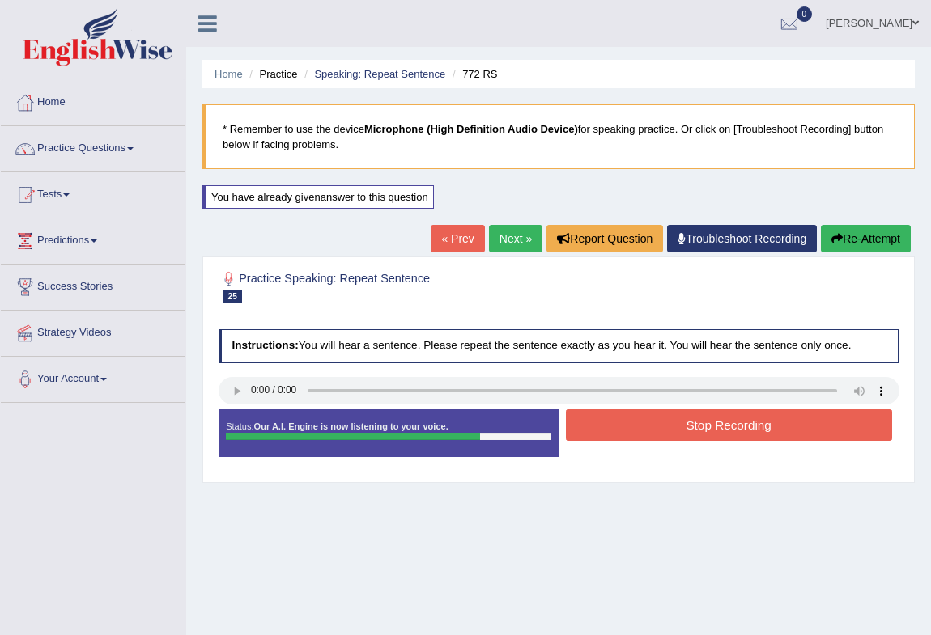
click at [680, 433] on button "Stop Recording" at bounding box center [729, 425] width 326 height 32
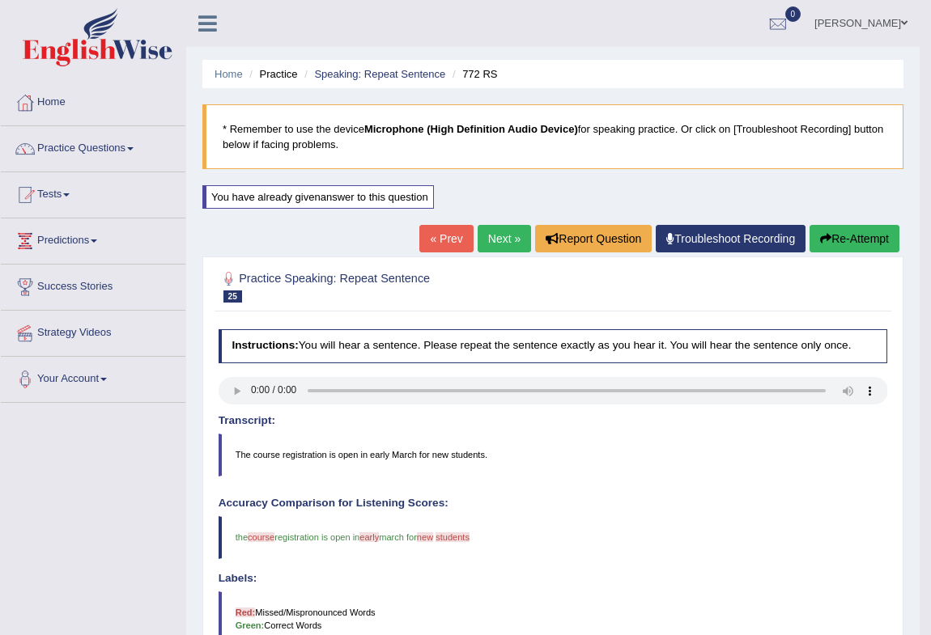
click at [862, 235] on button "Re-Attempt" at bounding box center [854, 239] width 90 height 28
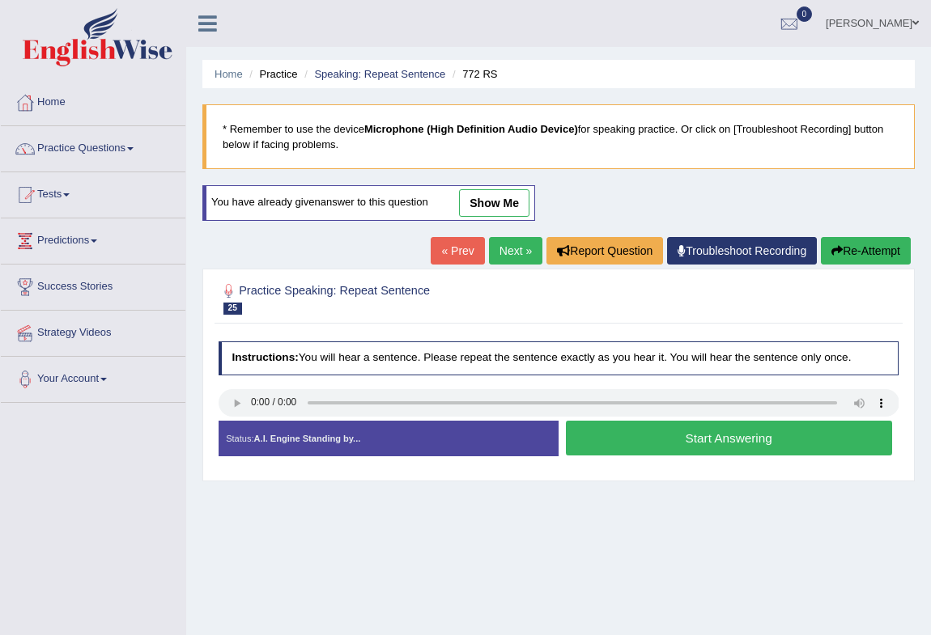
click at [695, 443] on button "Start Answering" at bounding box center [729, 438] width 326 height 35
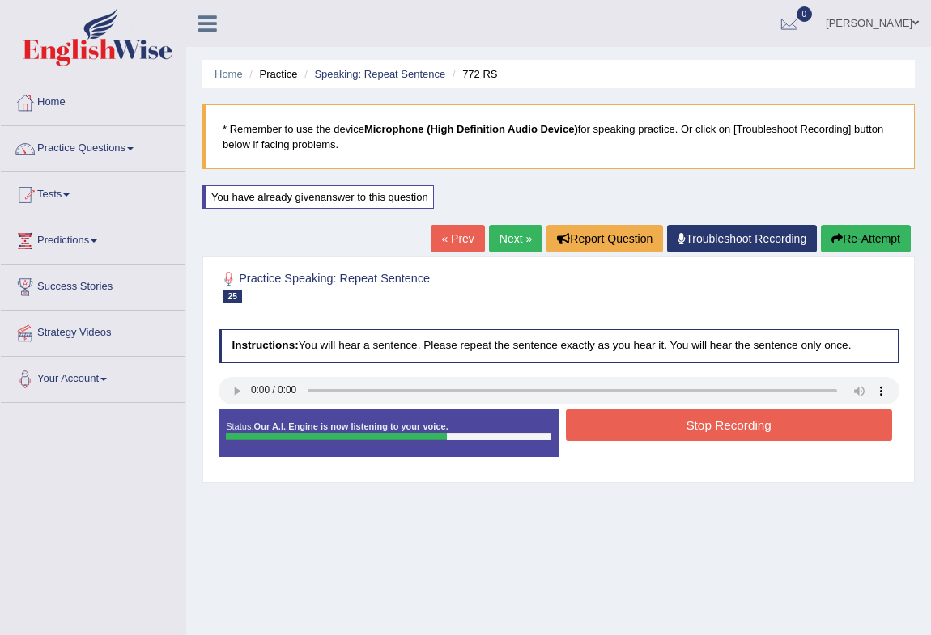
click at [693, 427] on button "Stop Recording" at bounding box center [729, 425] width 326 height 32
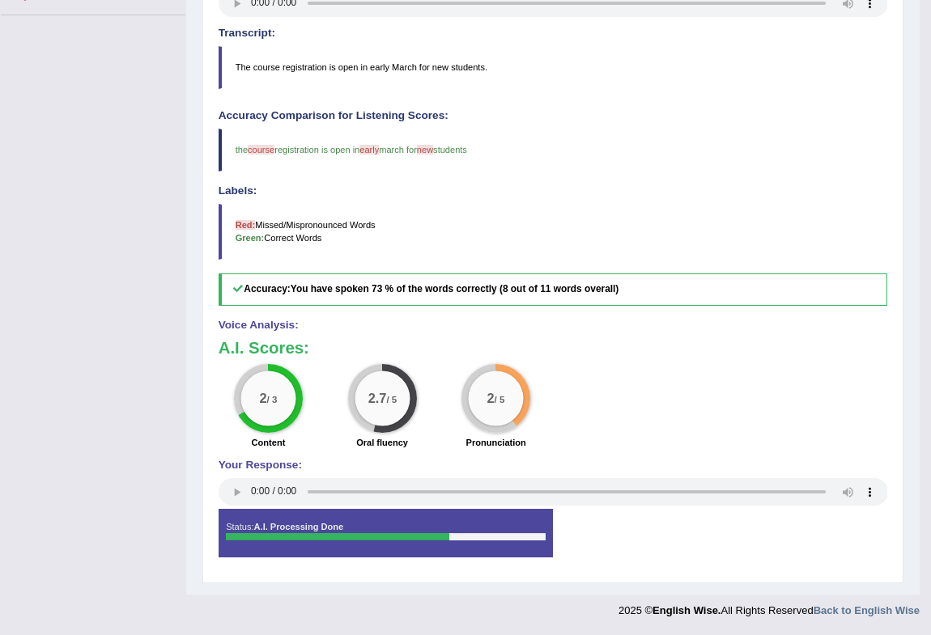
scroll to position [144, 0]
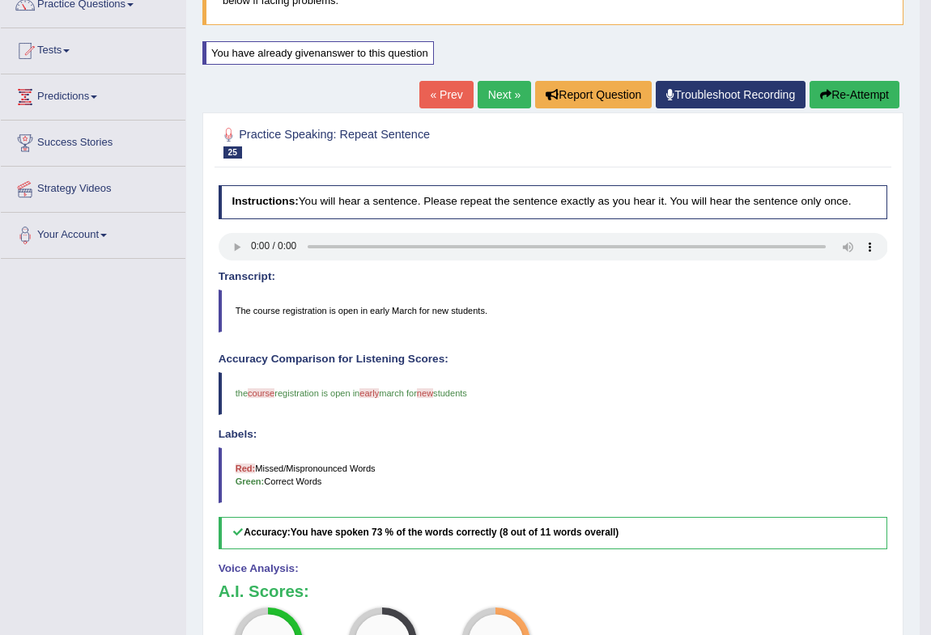
click at [270, 307] on blockquote "The course registration is open in early March for new students." at bounding box center [552, 311] width 669 height 42
click at [264, 306] on blockquote "The course registration is open in early March for new students." at bounding box center [552, 311] width 669 height 42
click at [827, 94] on icon "button" at bounding box center [825, 94] width 11 height 11
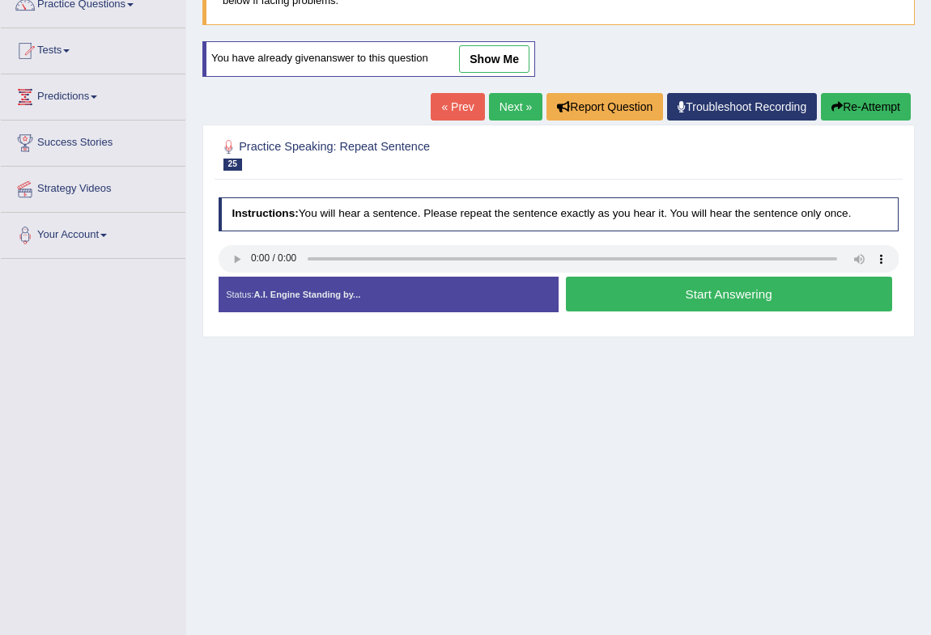
click at [719, 304] on button "Start Answering" at bounding box center [729, 294] width 326 height 35
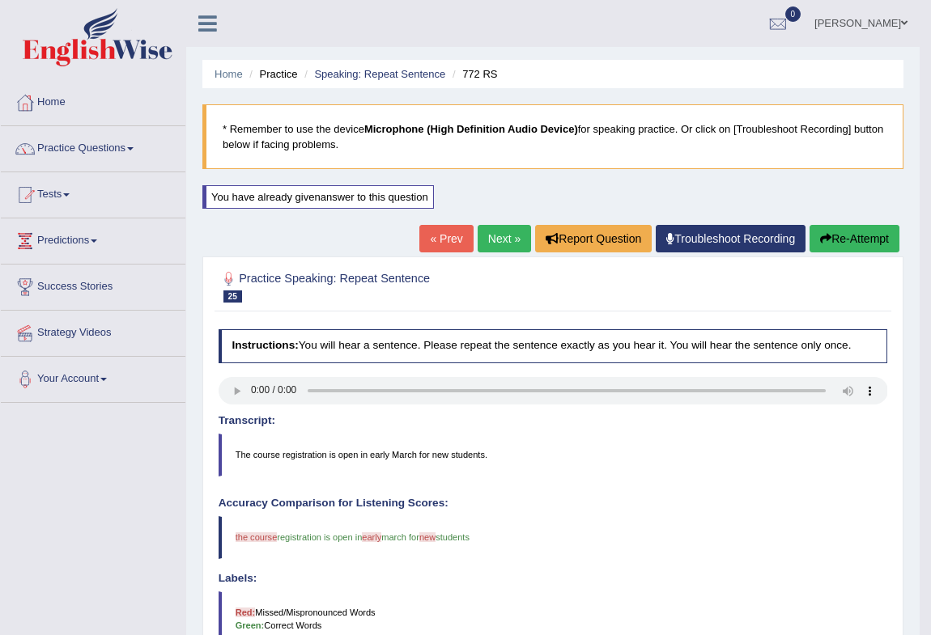
click at [844, 233] on button "Re-Attempt" at bounding box center [854, 239] width 90 height 28
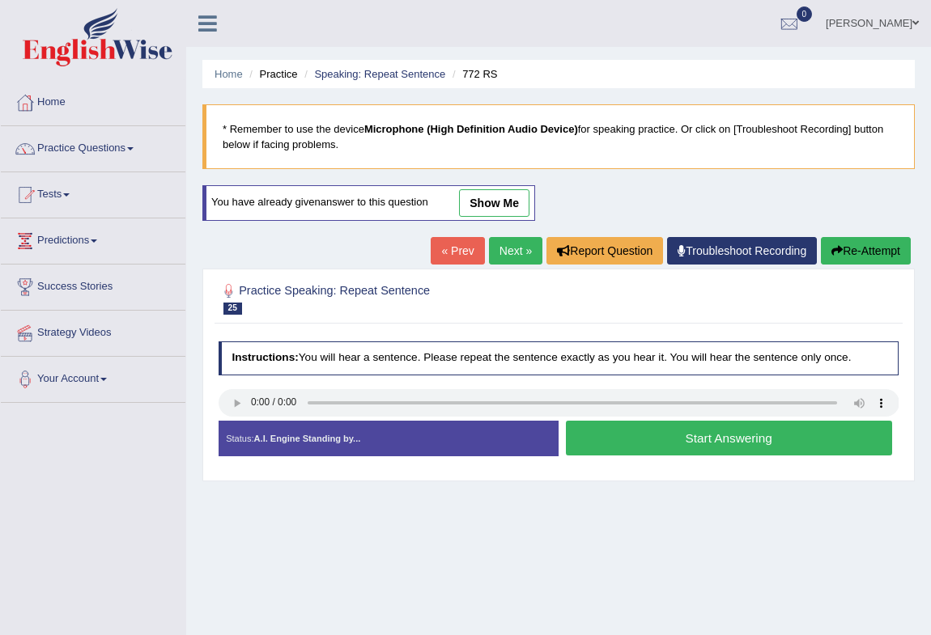
click at [672, 444] on button "Start Answering" at bounding box center [729, 438] width 326 height 35
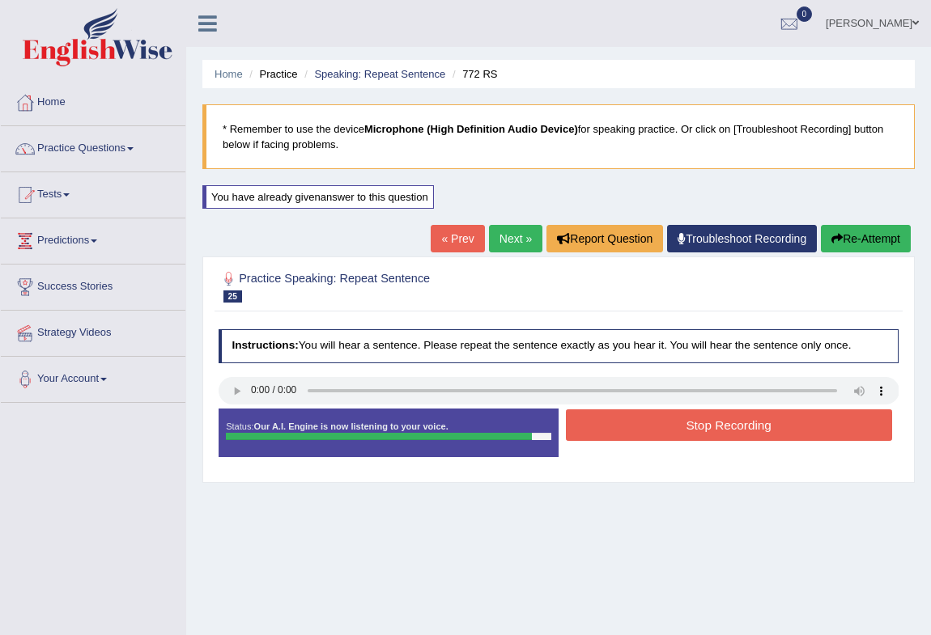
click at [677, 426] on button "Stop Recording" at bounding box center [729, 425] width 326 height 32
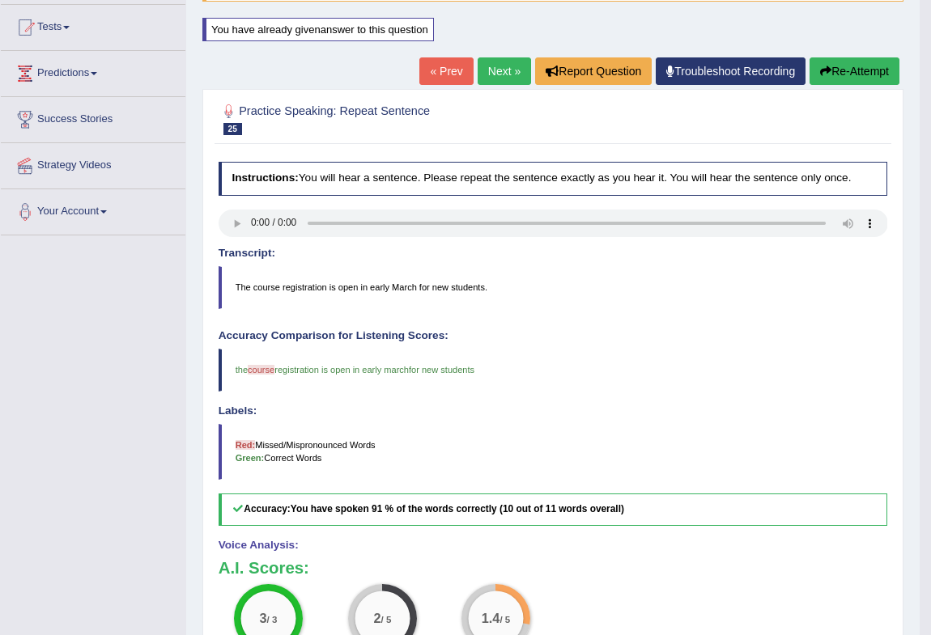
scroll to position [144, 0]
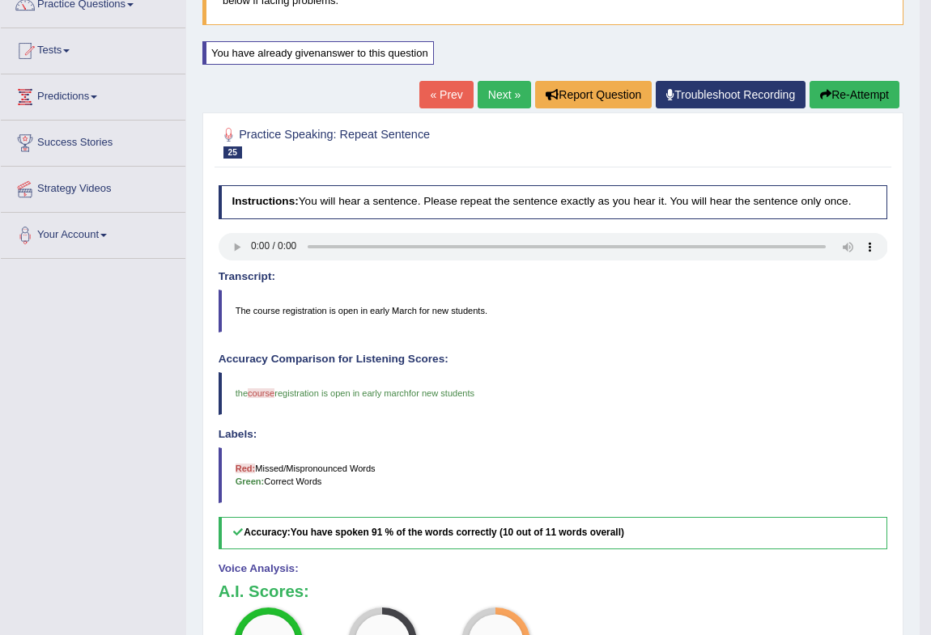
click at [847, 99] on button "Re-Attempt" at bounding box center [854, 95] width 90 height 28
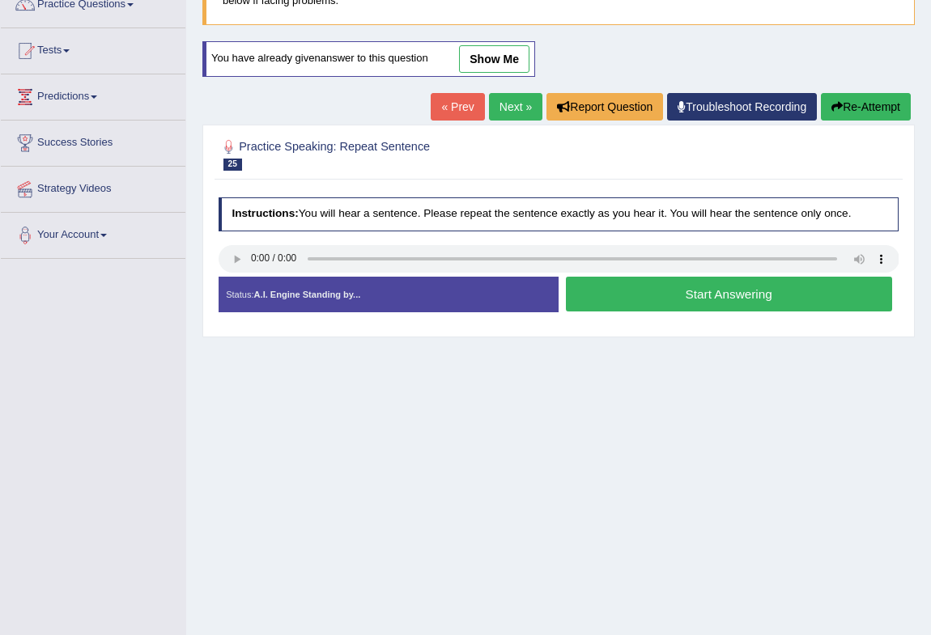
click at [660, 305] on button "Start Answering" at bounding box center [729, 294] width 326 height 35
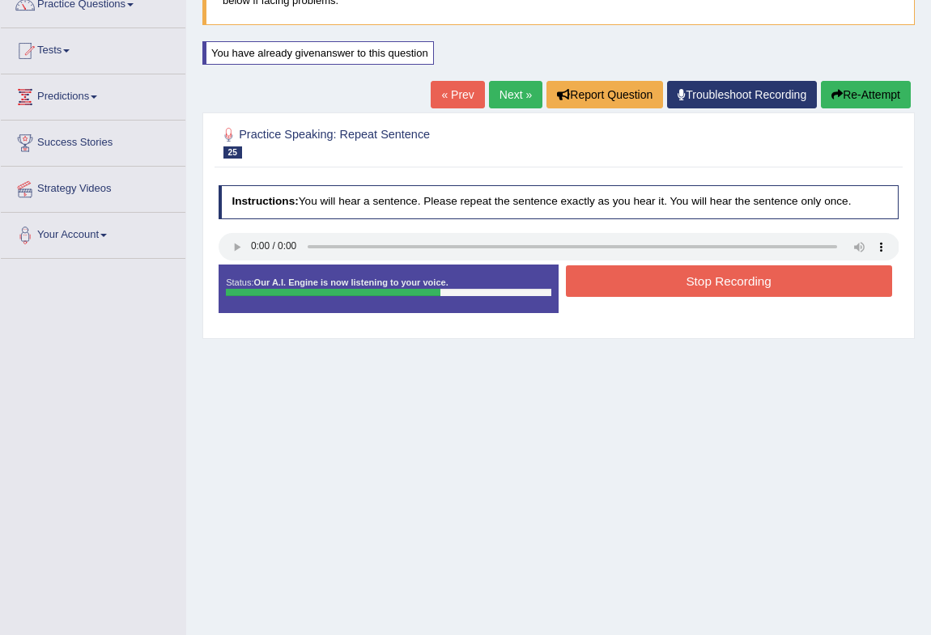
click at [735, 294] on button "Stop Recording" at bounding box center [729, 281] width 326 height 32
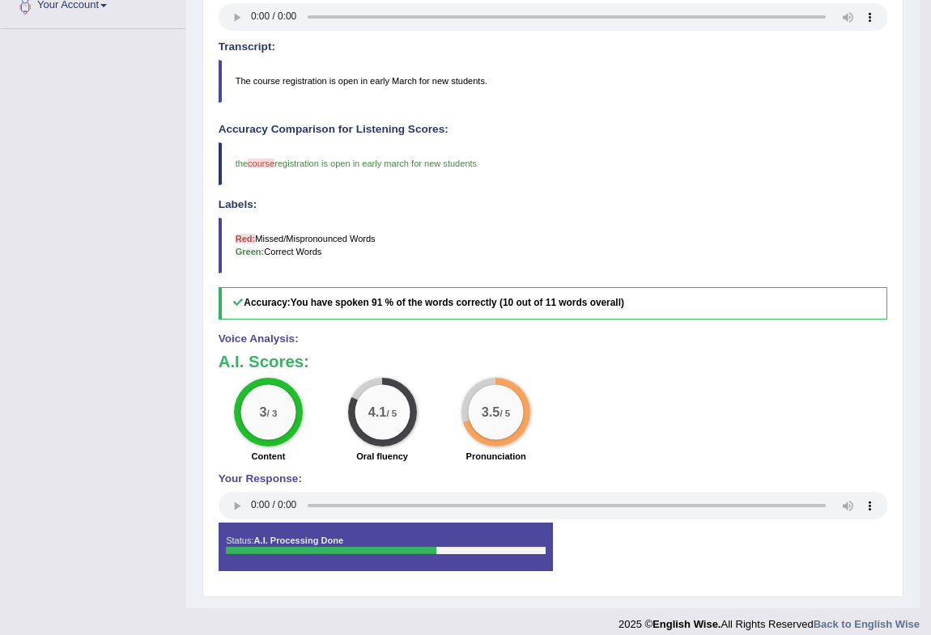
scroll to position [388, 0]
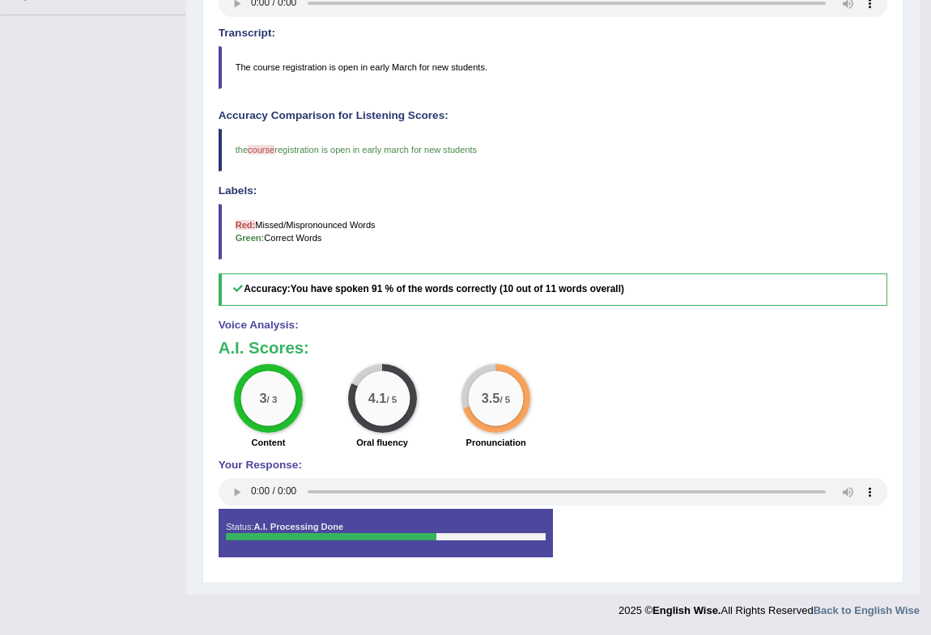
click at [258, 145] on span "course" at bounding box center [261, 150] width 27 height 10
click at [267, 69] on blockquote "The course registration is open in early March for new students." at bounding box center [552, 67] width 669 height 42
click at [265, 66] on blockquote "The course registration is open in early March for new students." at bounding box center [552, 67] width 669 height 42
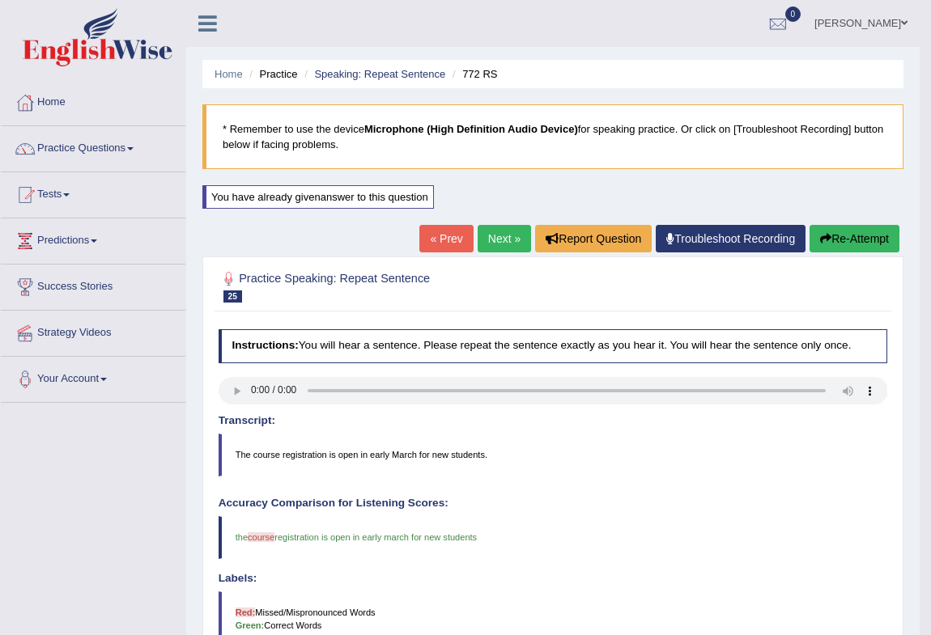
click at [479, 229] on link "Next »" at bounding box center [503, 239] width 53 height 28
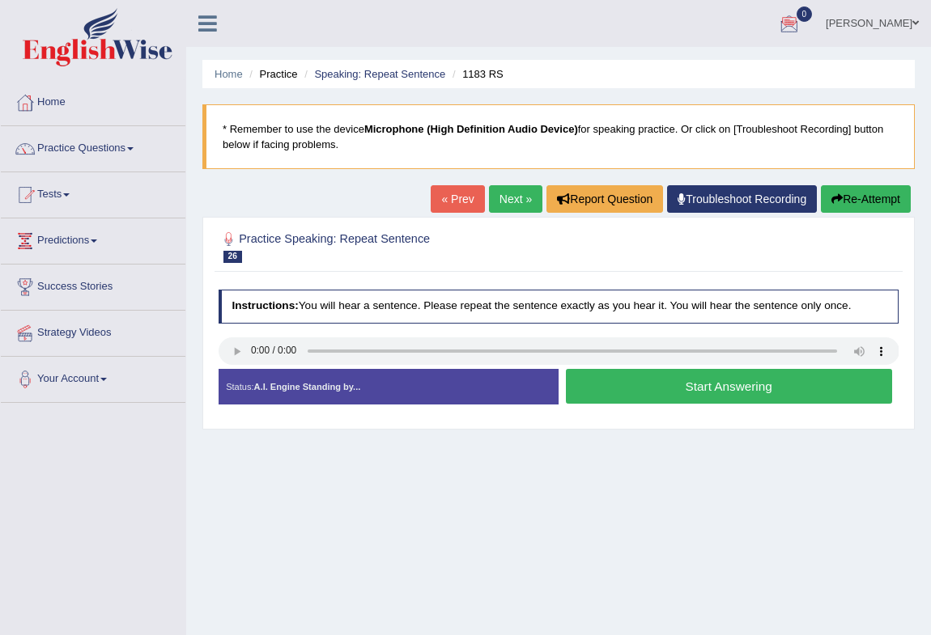
click at [719, 393] on button "Start Answering" at bounding box center [729, 386] width 326 height 35
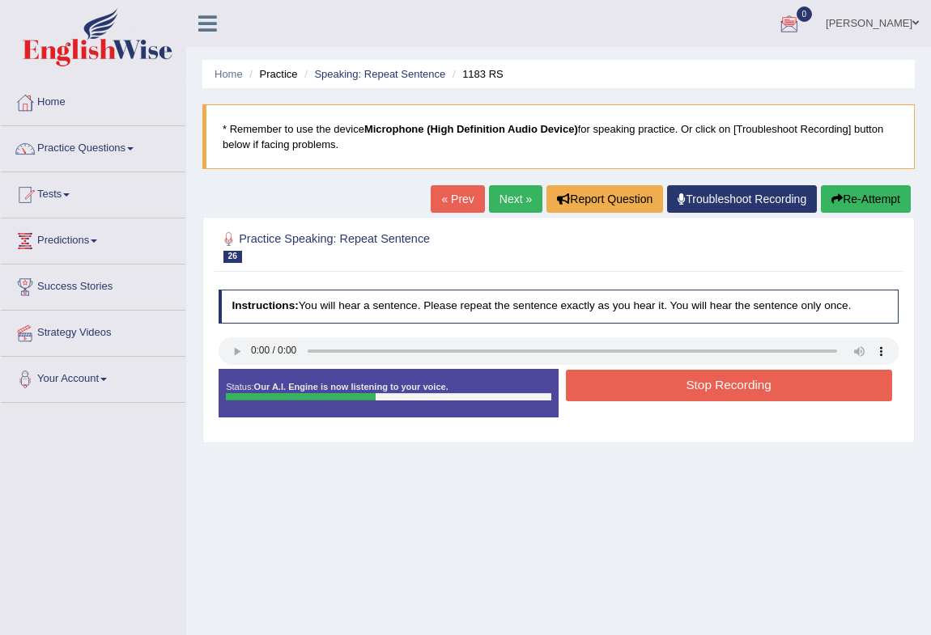
click at [719, 393] on button "Stop Recording" at bounding box center [729, 386] width 326 height 32
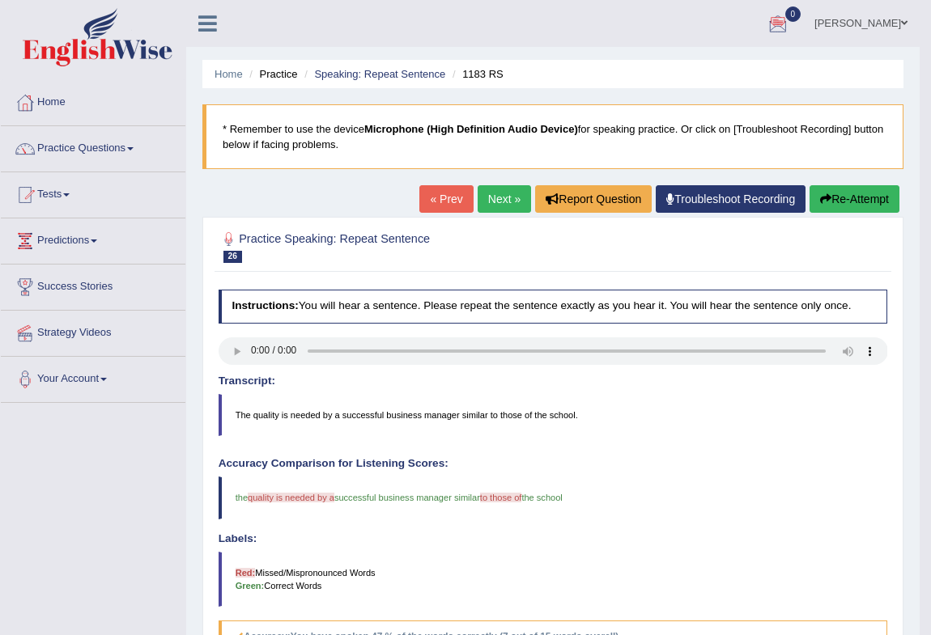
click at [494, 189] on link "Next »" at bounding box center [503, 199] width 53 height 28
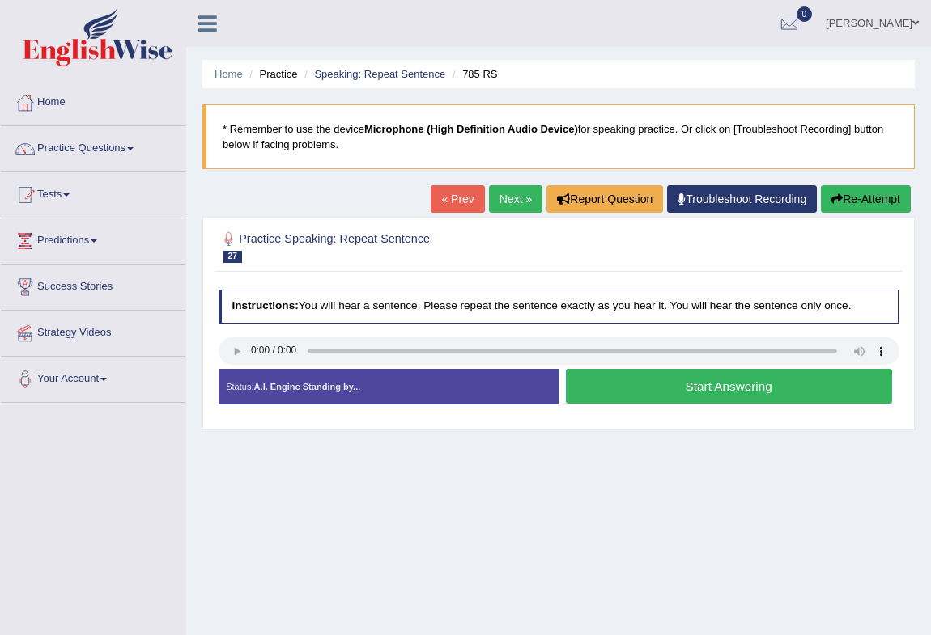
click at [647, 388] on button "Start Answering" at bounding box center [729, 386] width 326 height 35
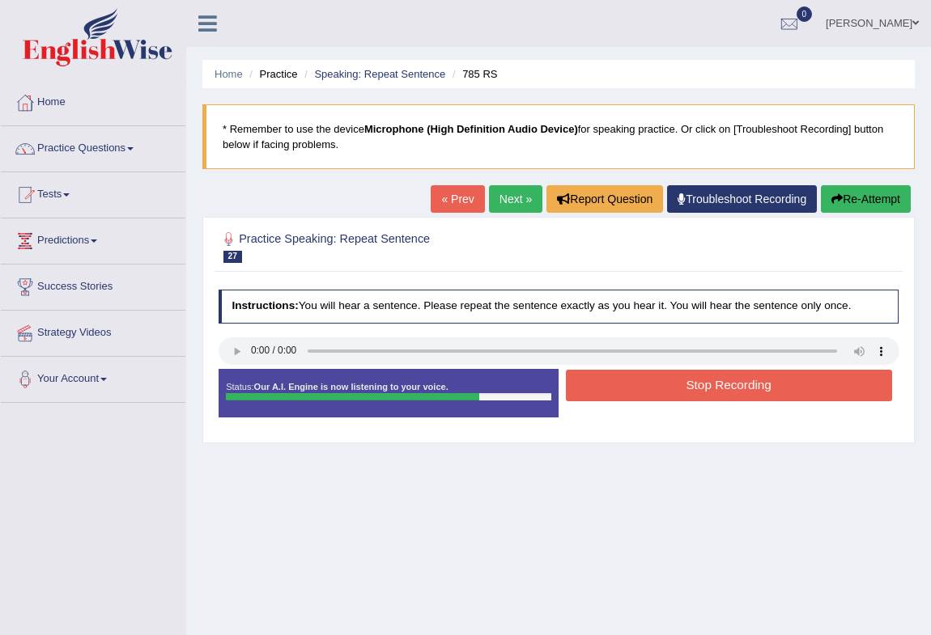
click at [647, 388] on button "Stop Recording" at bounding box center [729, 386] width 326 height 32
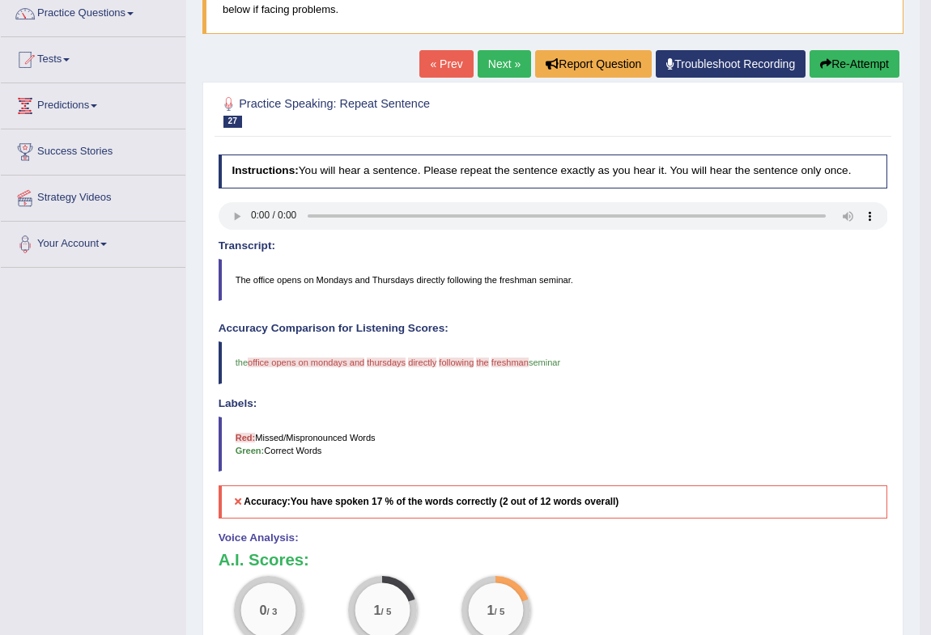
scroll to position [104, 0]
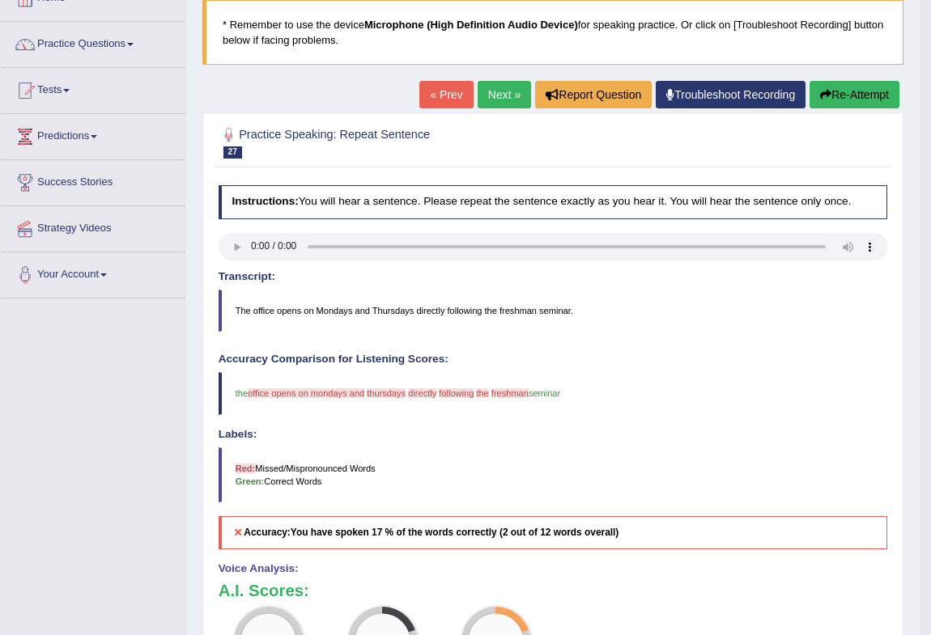
click at [876, 91] on button "Re-Attempt" at bounding box center [854, 95] width 90 height 28
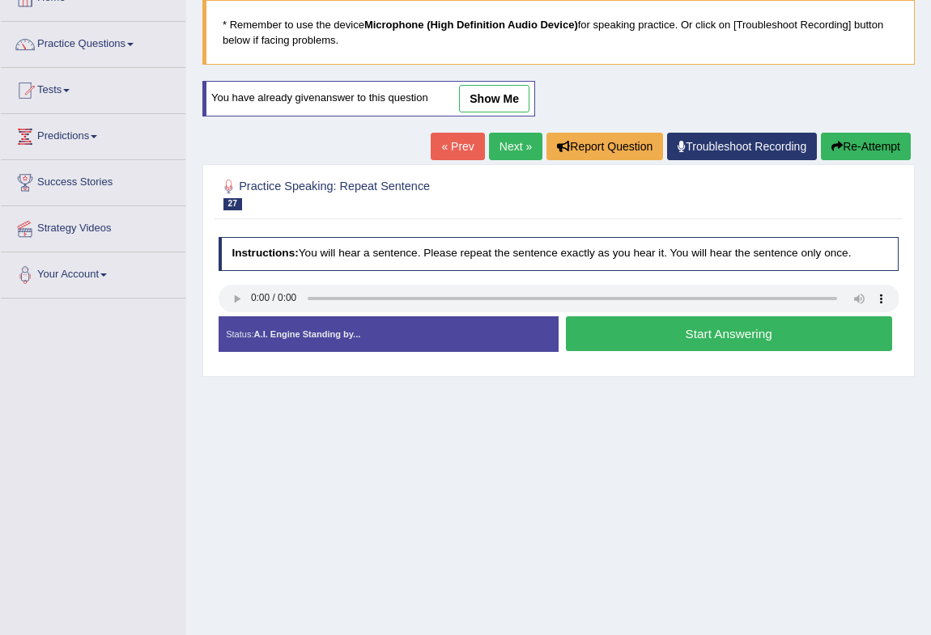
click at [637, 335] on button "Start Answering" at bounding box center [729, 333] width 326 height 35
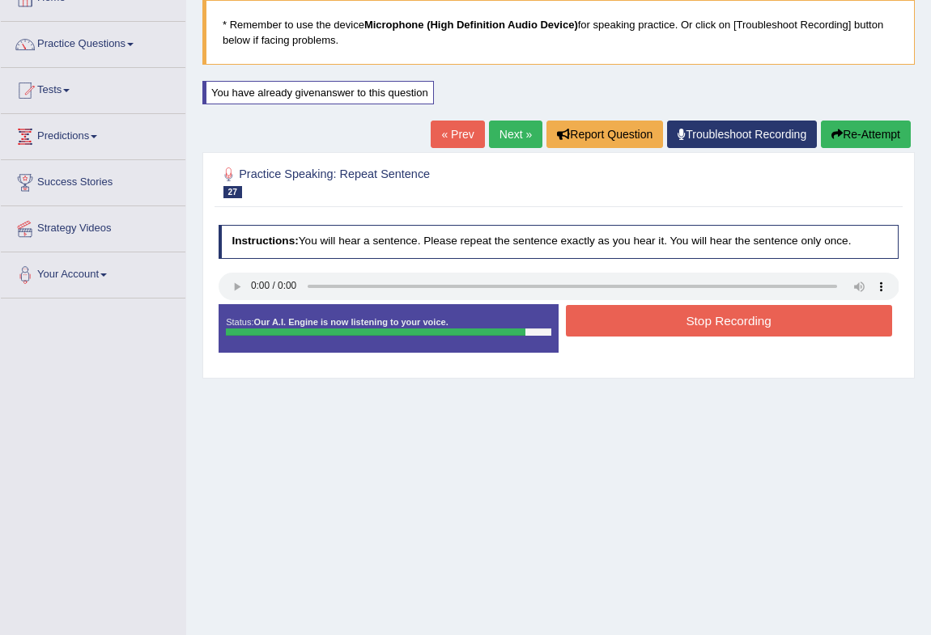
click at [625, 317] on button "Stop Recording" at bounding box center [729, 321] width 326 height 32
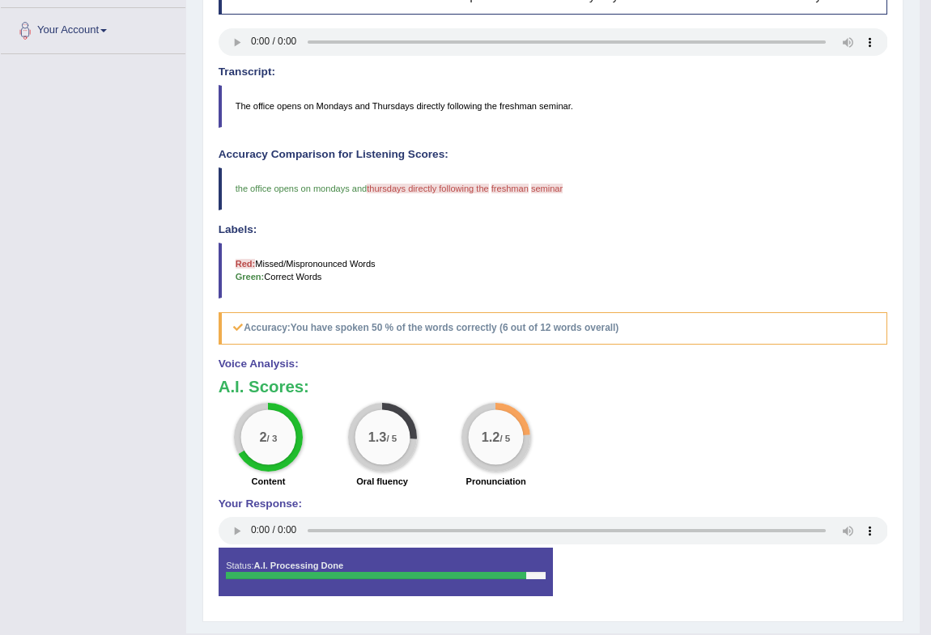
scroll to position [104, 0]
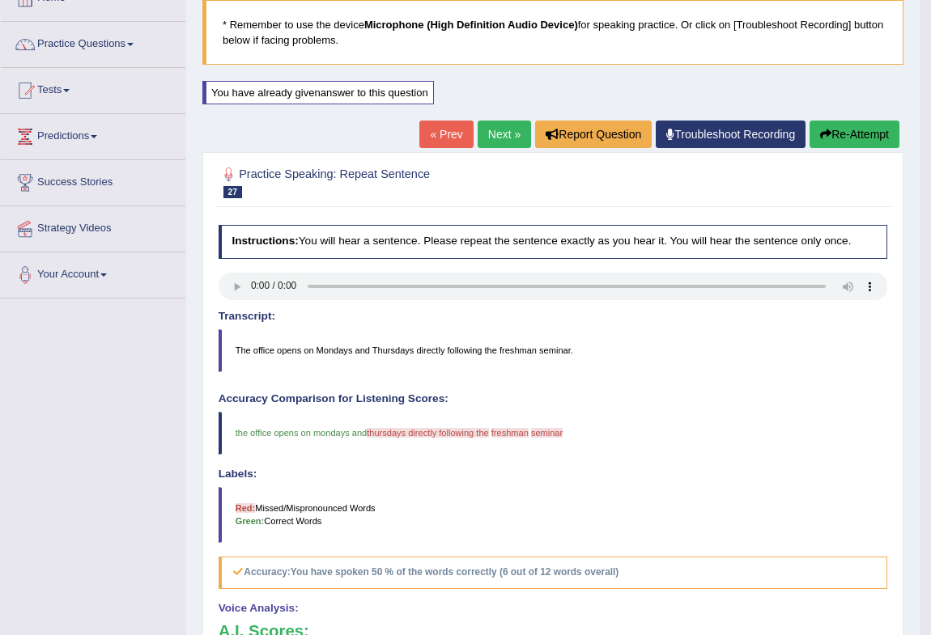
click at [841, 127] on button "Re-Attempt" at bounding box center [854, 135] width 90 height 28
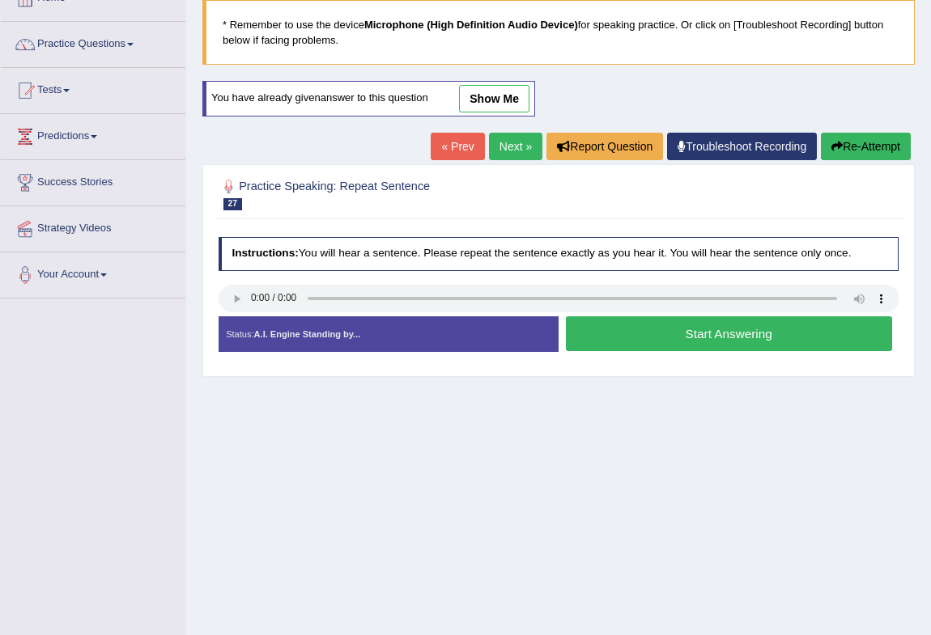
click at [681, 337] on button "Start Answering" at bounding box center [729, 333] width 326 height 35
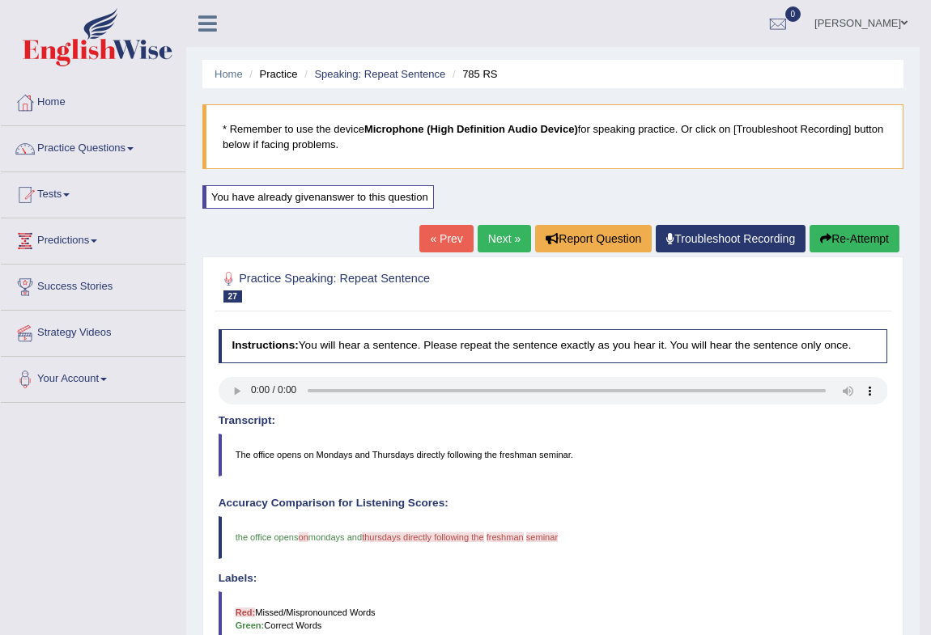
click at [500, 233] on link "Next »" at bounding box center [503, 239] width 53 height 28
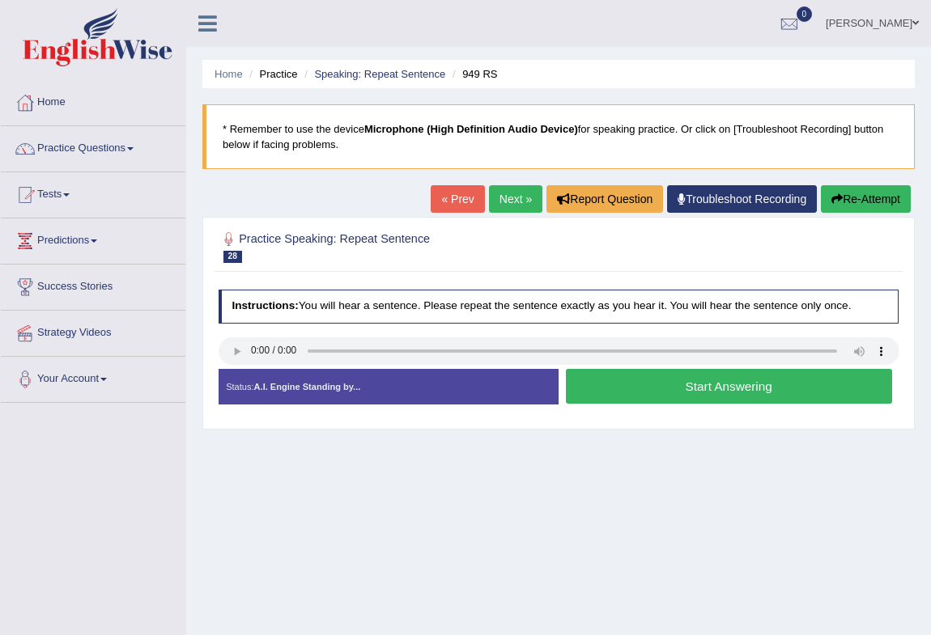
click at [623, 380] on button "Start Answering" at bounding box center [729, 386] width 326 height 35
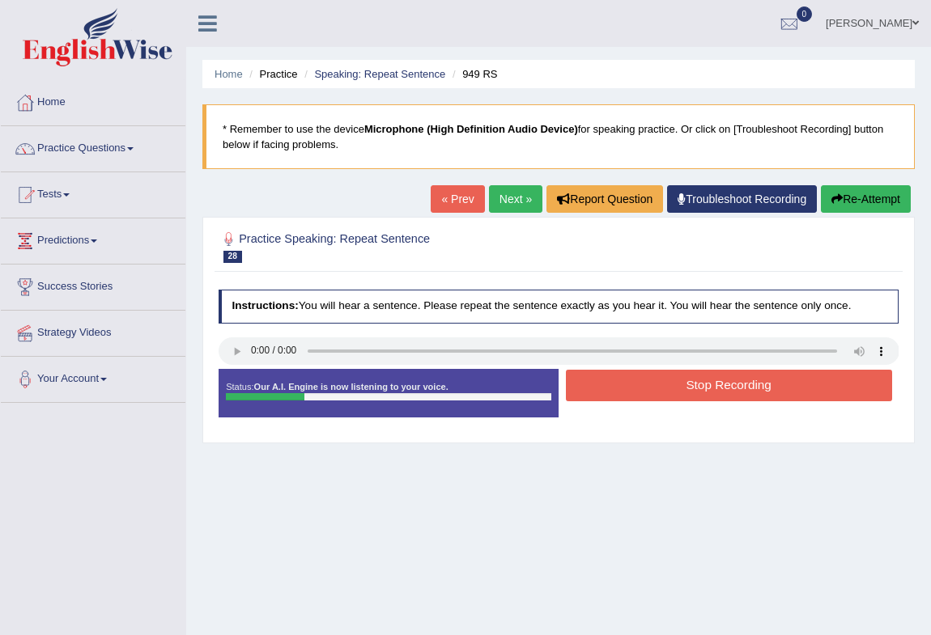
click at [661, 384] on button "Stop Recording" at bounding box center [729, 386] width 326 height 32
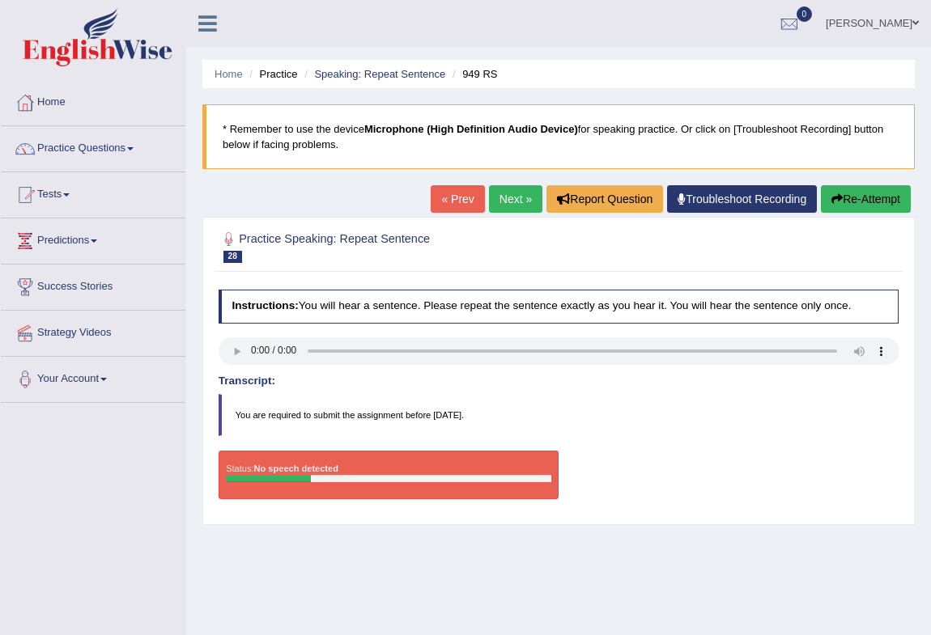
click at [863, 197] on button "Re-Attempt" at bounding box center [866, 199] width 90 height 28
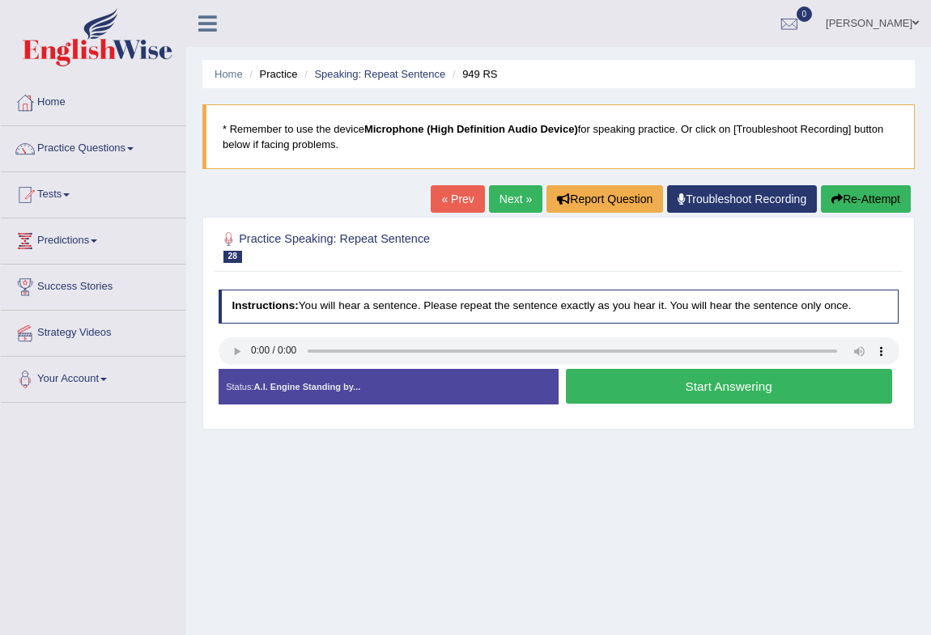
click at [652, 384] on button "Start Answering" at bounding box center [729, 386] width 326 height 35
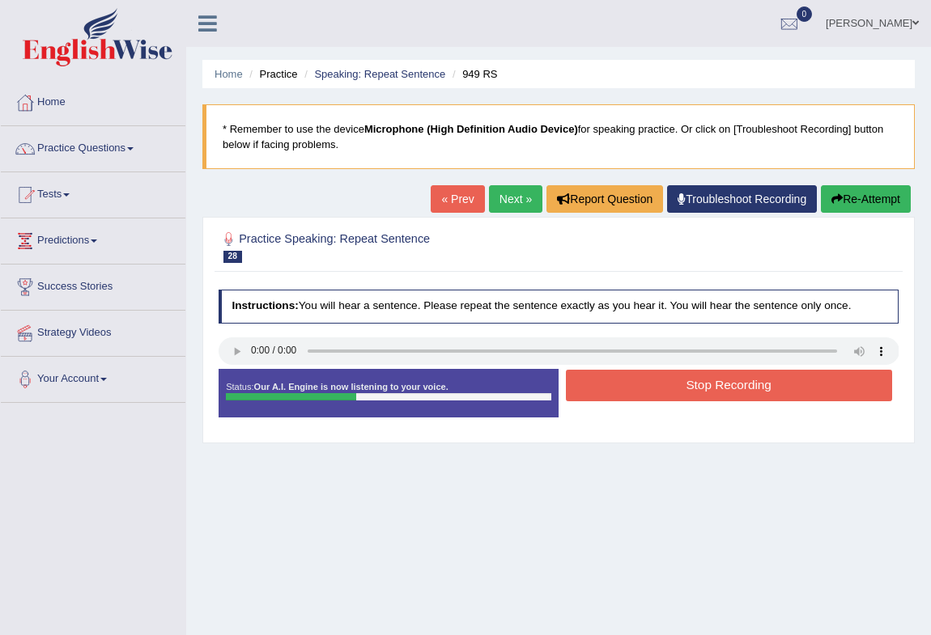
click at [648, 380] on button "Stop Recording" at bounding box center [729, 386] width 326 height 32
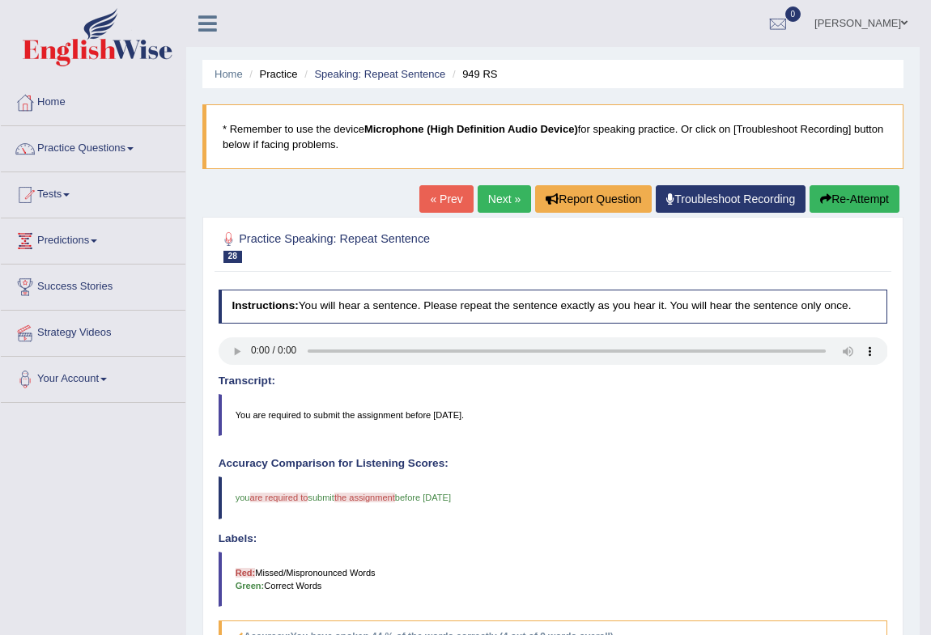
click at [507, 193] on link "Next »" at bounding box center [503, 199] width 53 height 28
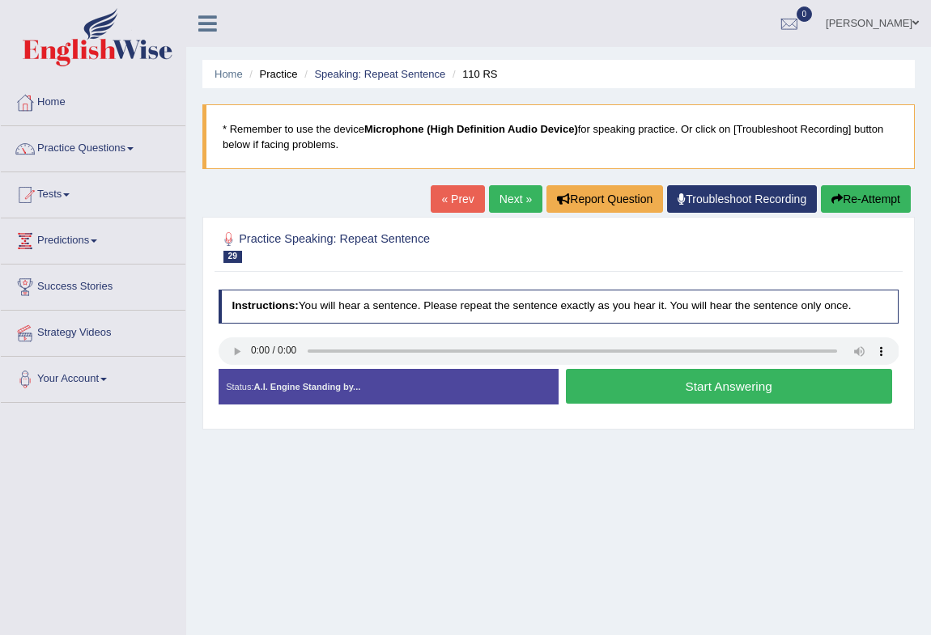
click at [702, 393] on button "Start Answering" at bounding box center [729, 386] width 326 height 35
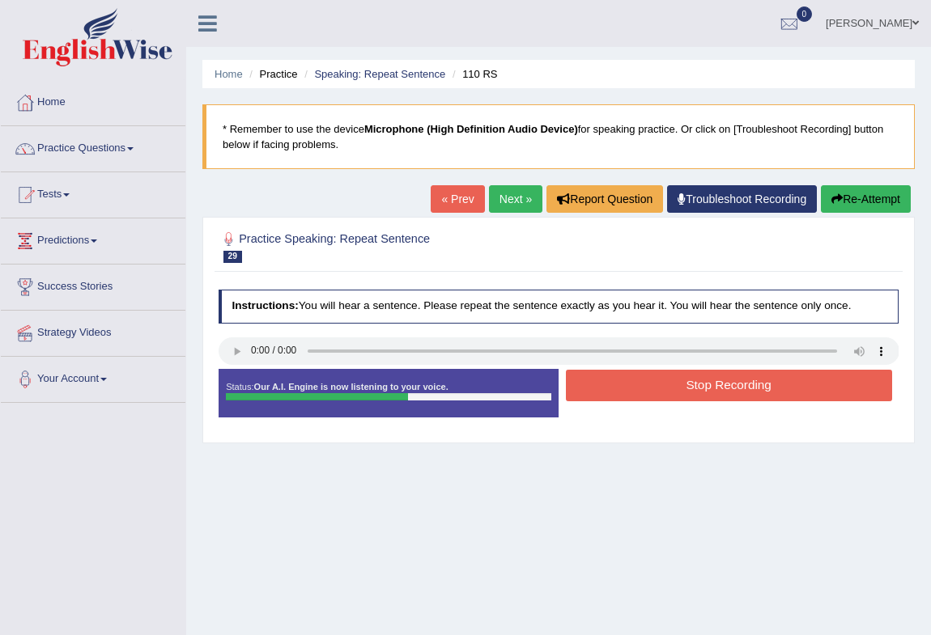
click at [702, 393] on button "Stop Recording" at bounding box center [729, 386] width 326 height 32
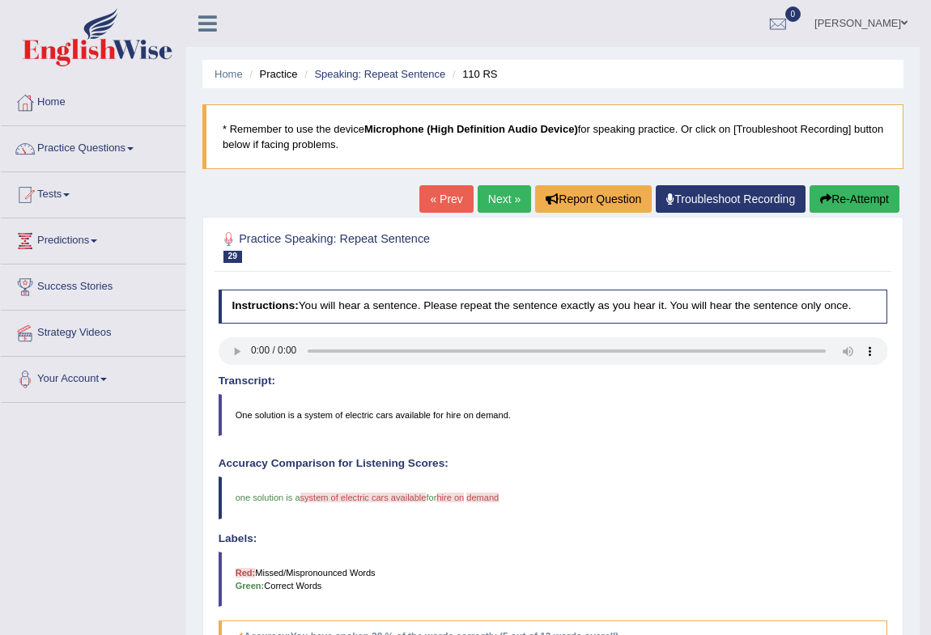
click at [847, 193] on button "Re-Attempt" at bounding box center [854, 199] width 90 height 28
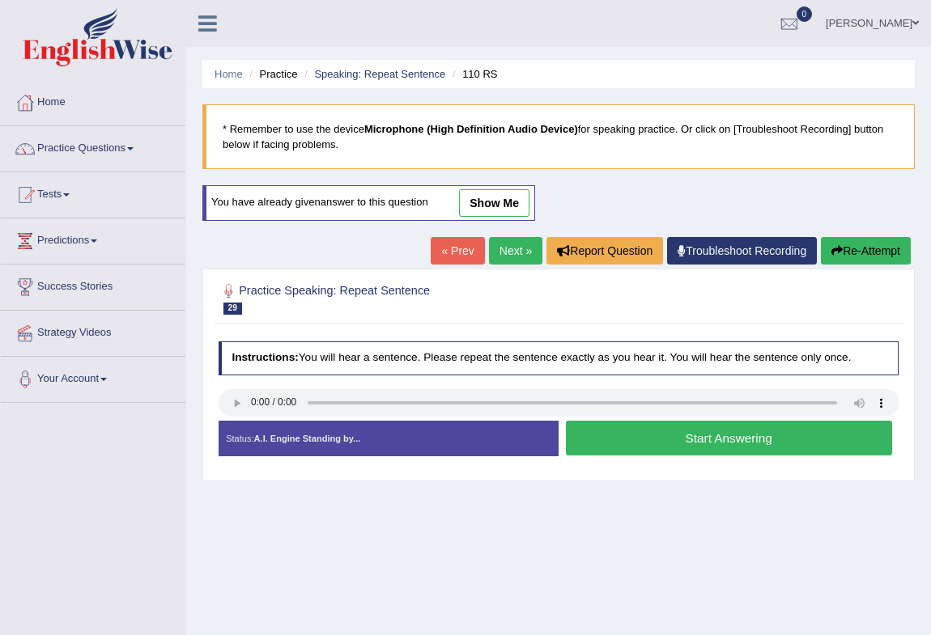
click at [775, 452] on button "Start Answering" at bounding box center [729, 438] width 326 height 35
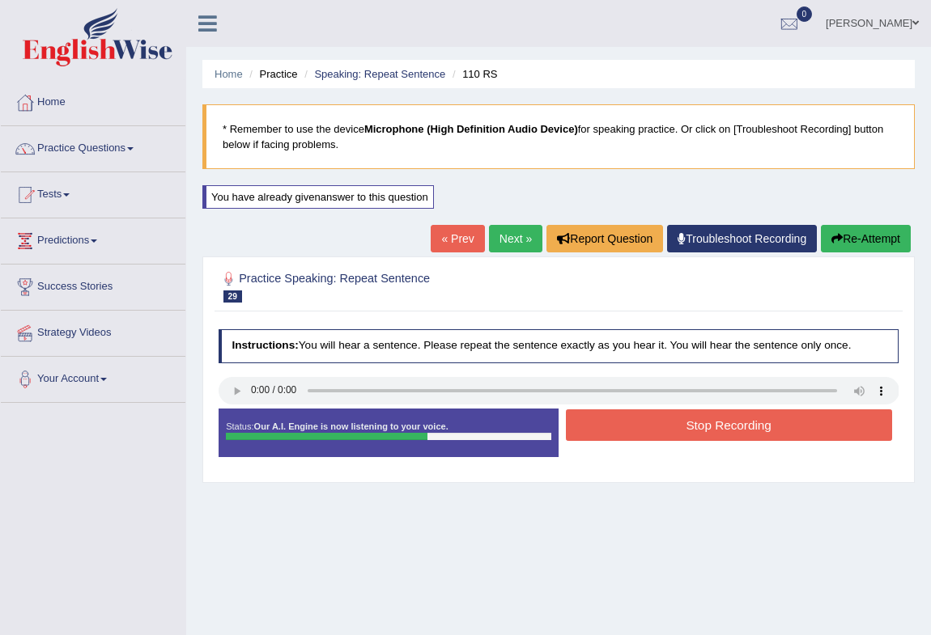
click at [740, 429] on button "Stop Recording" at bounding box center [729, 425] width 326 height 32
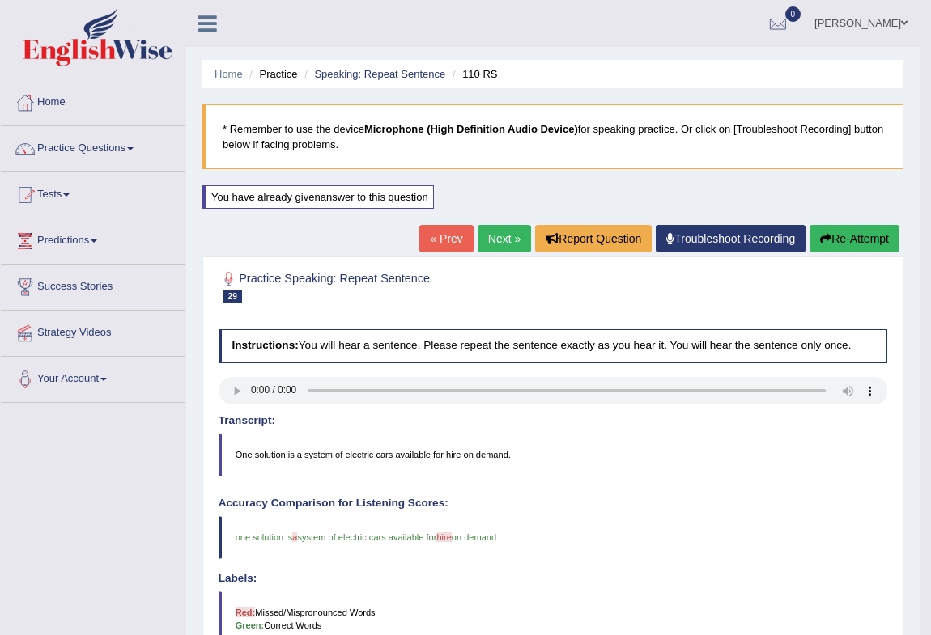
click at [829, 240] on button "Re-Attempt" at bounding box center [854, 239] width 90 height 28
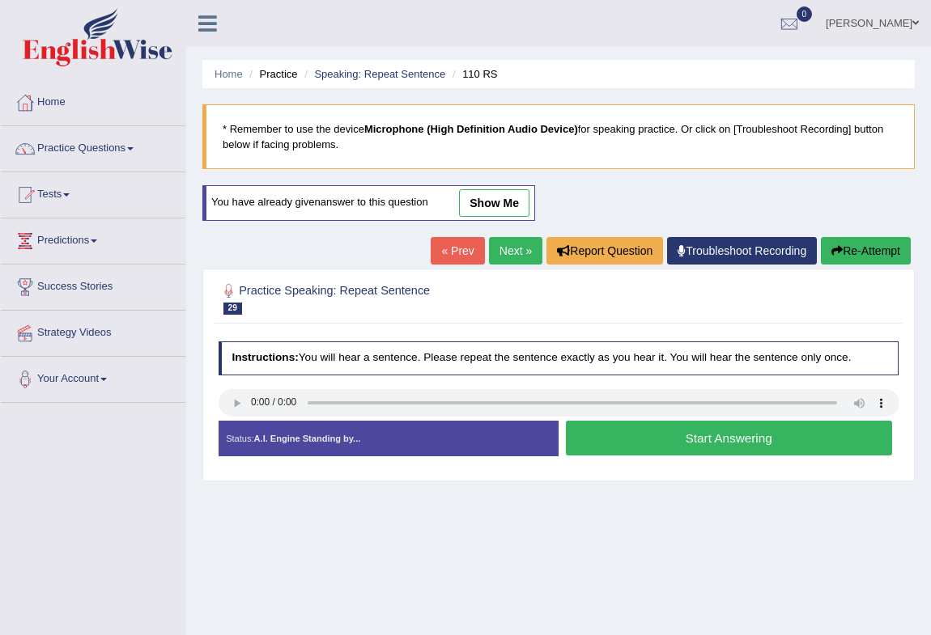
click at [702, 445] on button "Start Answering" at bounding box center [729, 438] width 326 height 35
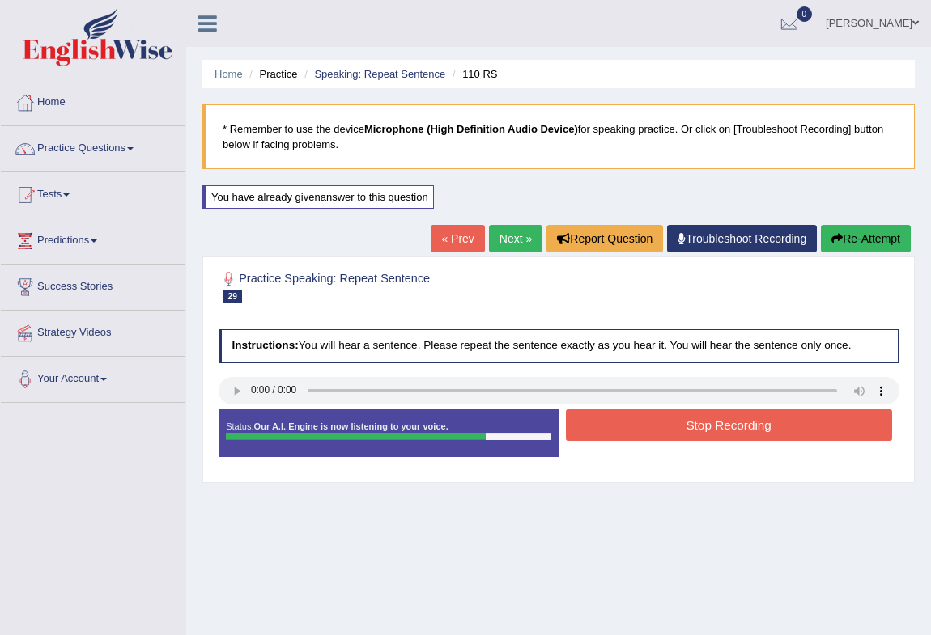
click at [709, 422] on button "Stop Recording" at bounding box center [729, 425] width 326 height 32
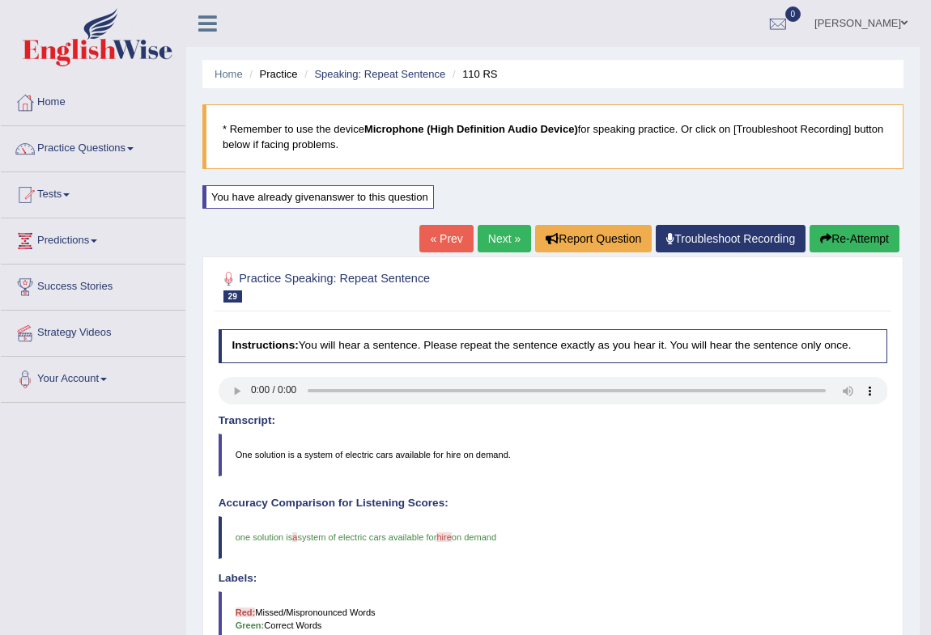
click at [853, 235] on button "Re-Attempt" at bounding box center [854, 239] width 90 height 28
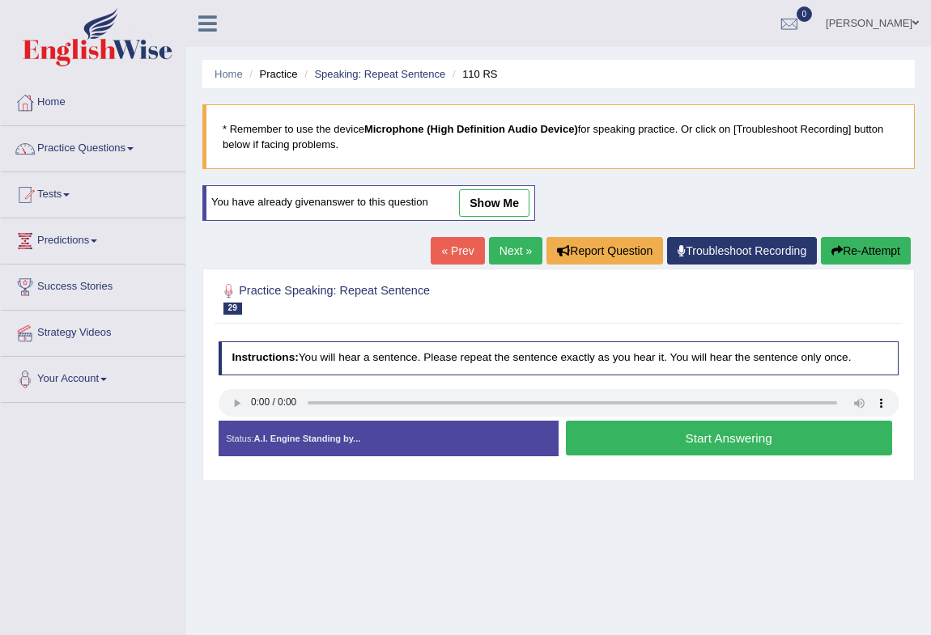
click at [657, 435] on button "Start Answering" at bounding box center [729, 438] width 326 height 35
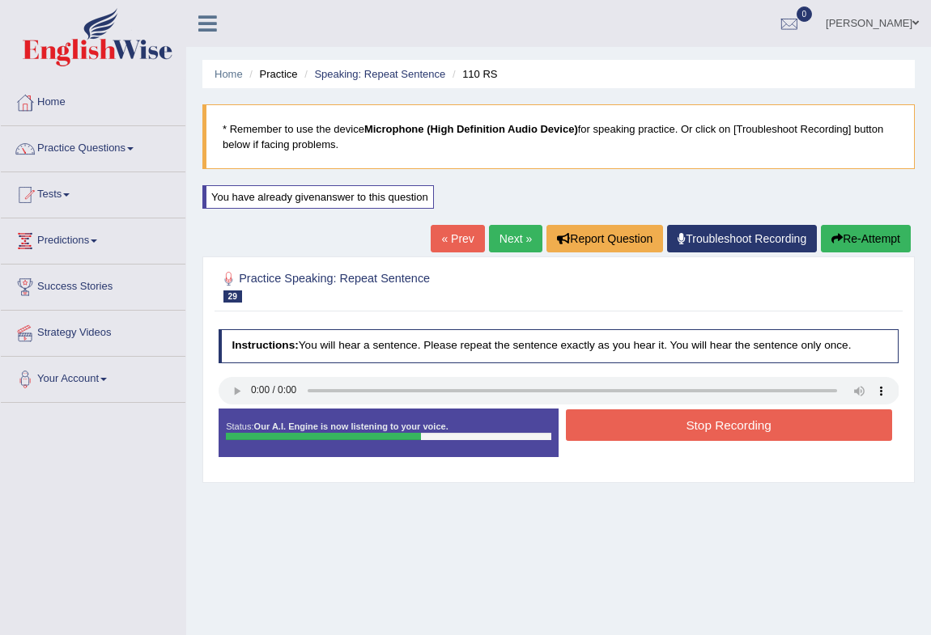
click at [689, 426] on button "Stop Recording" at bounding box center [729, 425] width 326 height 32
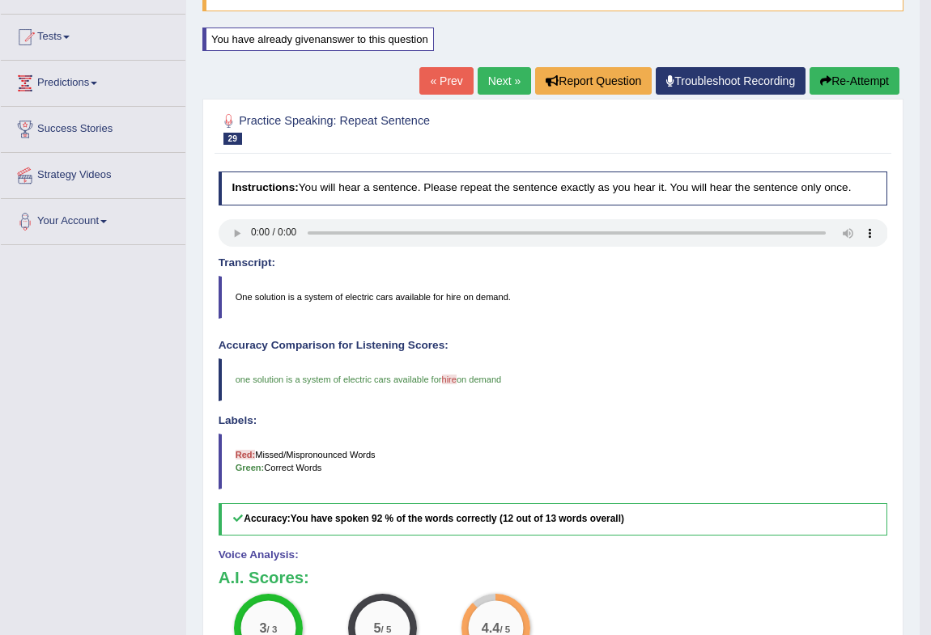
scroll to position [144, 0]
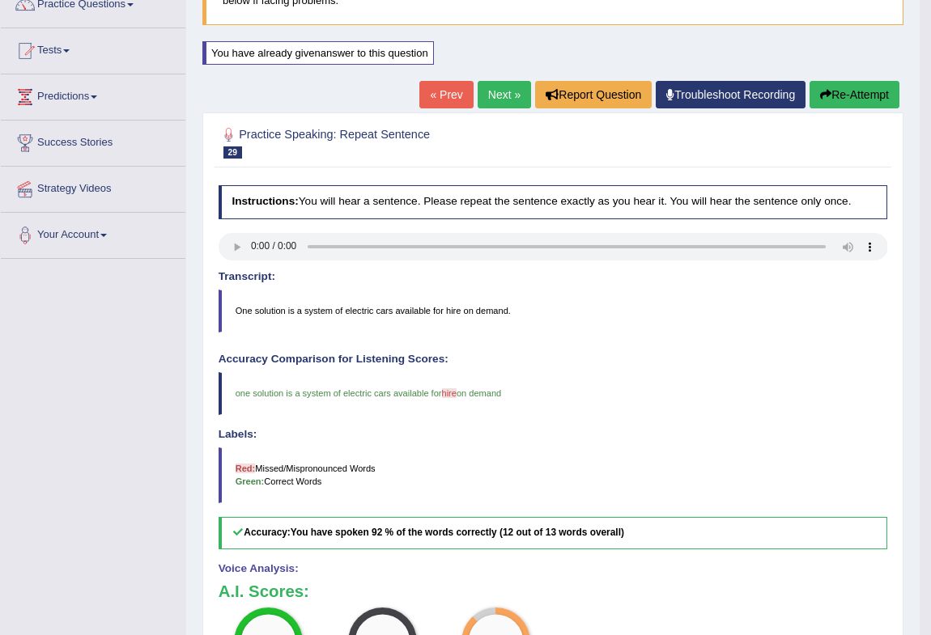
click at [492, 103] on link "Next »" at bounding box center [503, 95] width 53 height 28
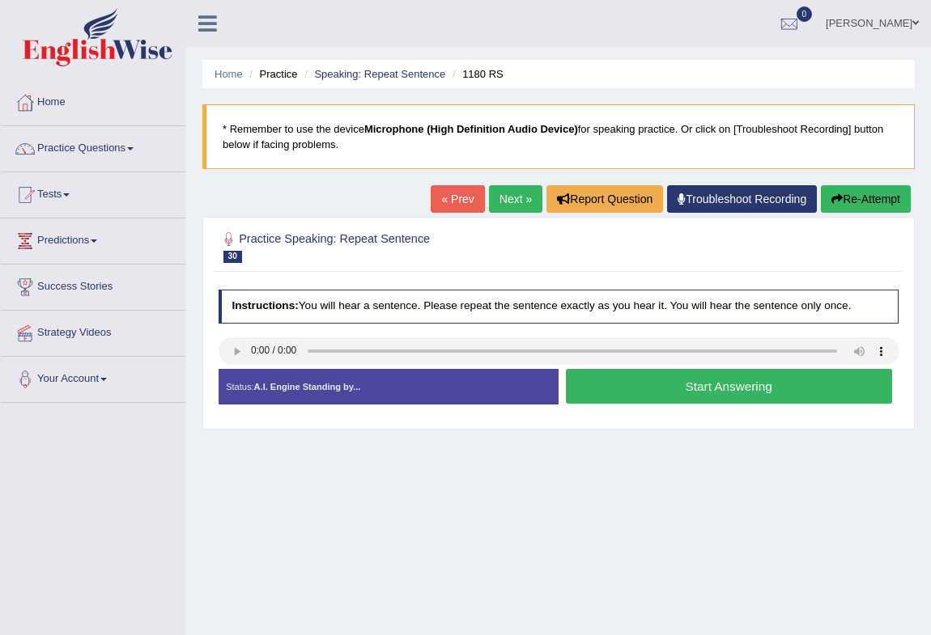
click at [698, 401] on button "Start Answering" at bounding box center [729, 386] width 326 height 35
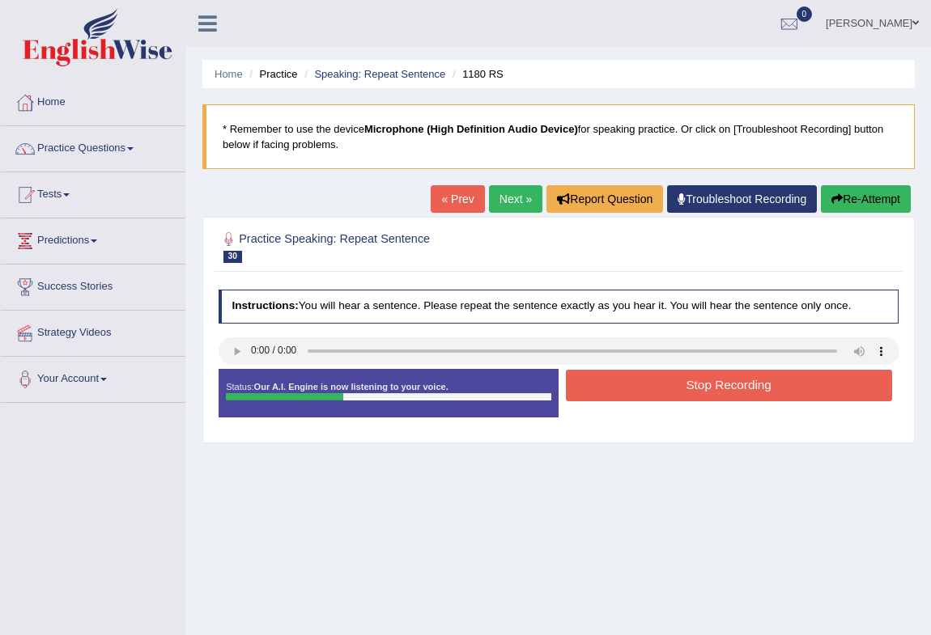
click at [700, 388] on button "Stop Recording" at bounding box center [729, 386] width 326 height 32
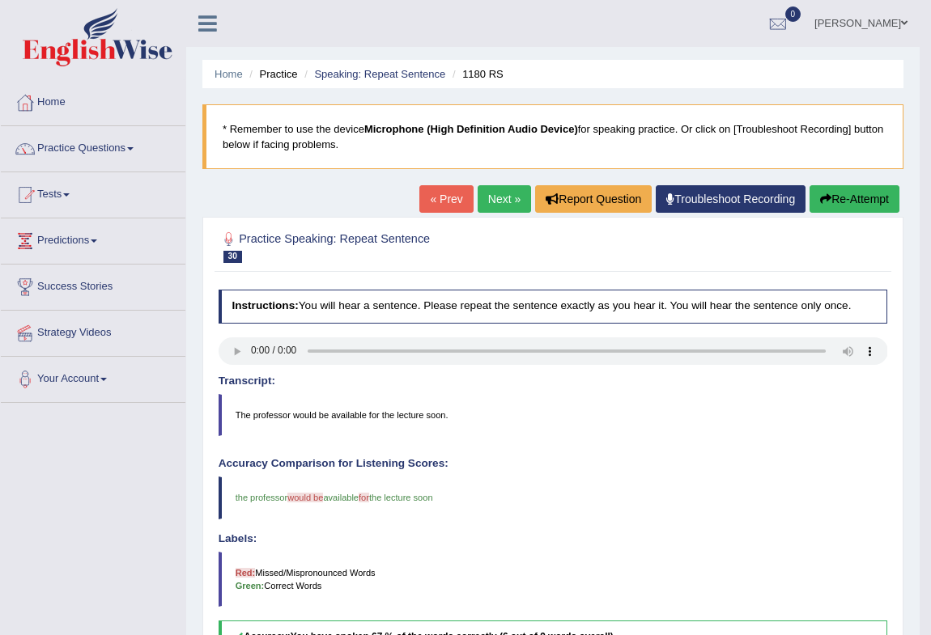
click at [492, 201] on link "Next »" at bounding box center [503, 199] width 53 height 28
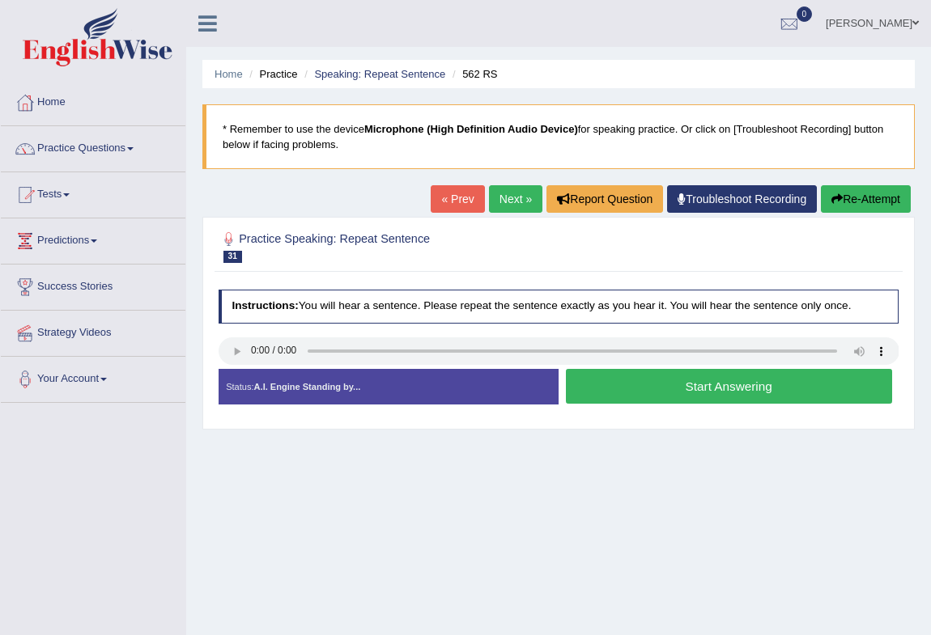
click at [695, 376] on button "Start Answering" at bounding box center [729, 386] width 326 height 35
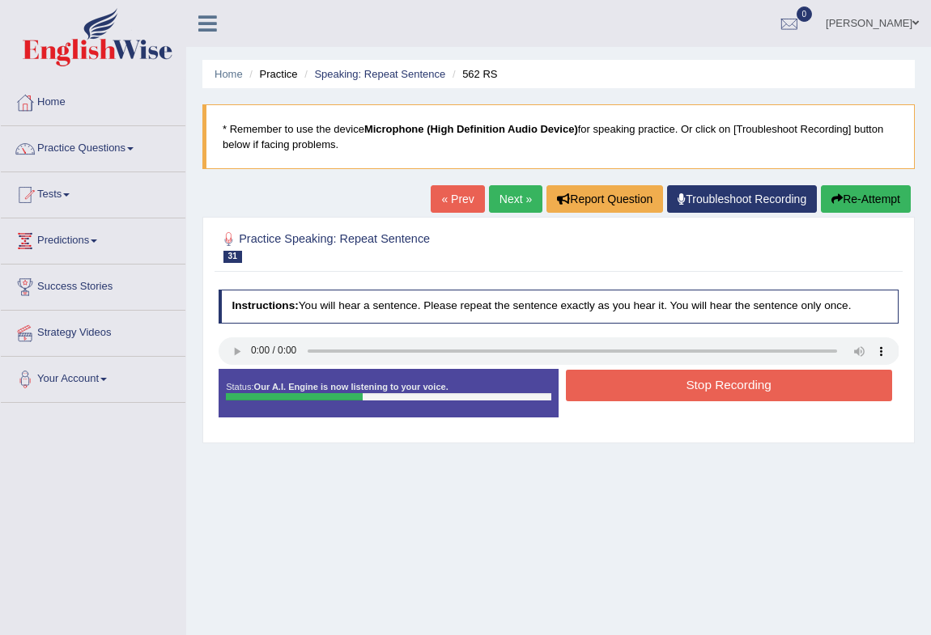
click at [845, 199] on button "Re-Attempt" at bounding box center [866, 199] width 90 height 28
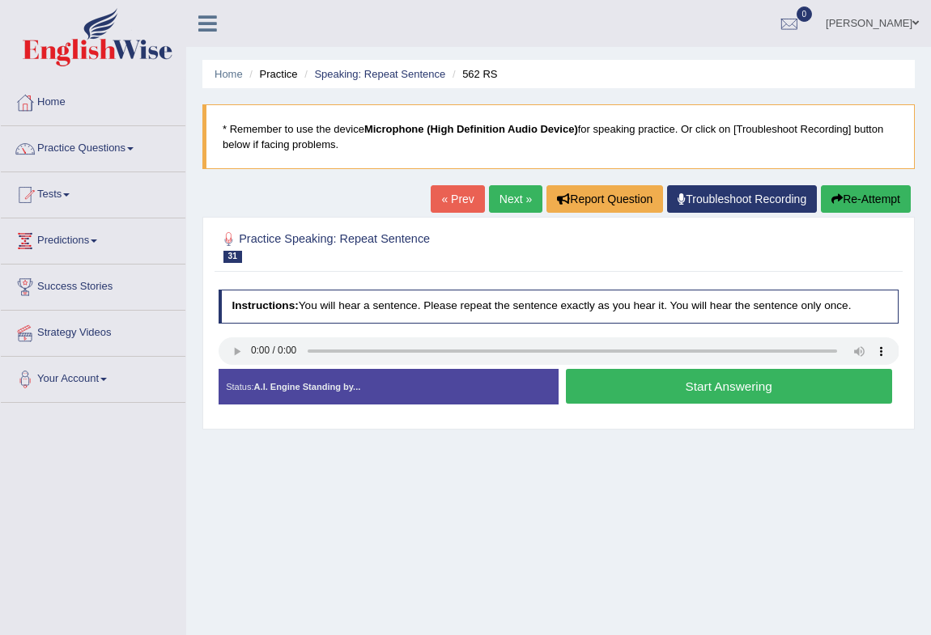
click at [695, 384] on button "Start Answering" at bounding box center [729, 386] width 326 height 35
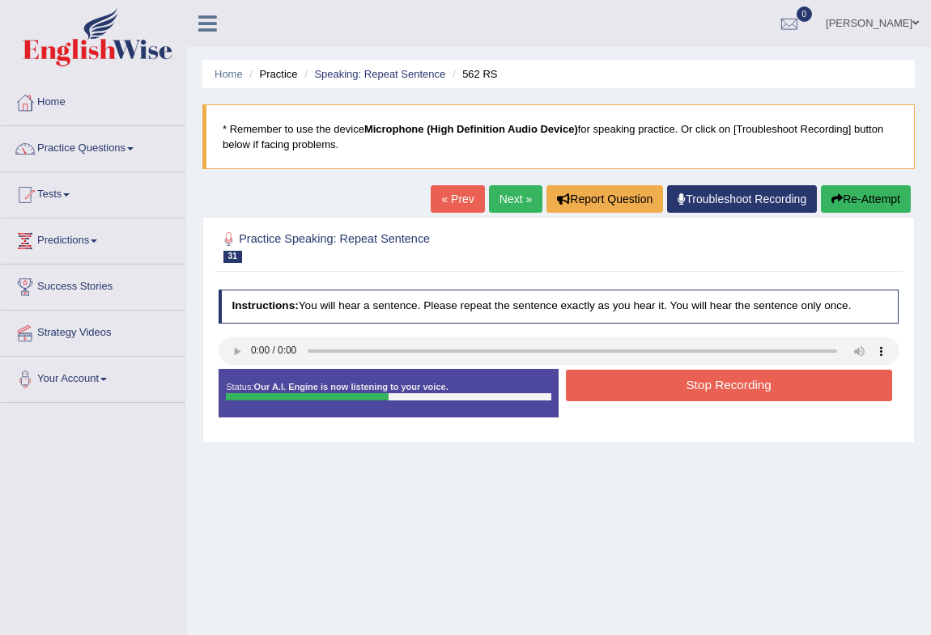
click at [701, 388] on button "Stop Recording" at bounding box center [729, 386] width 326 height 32
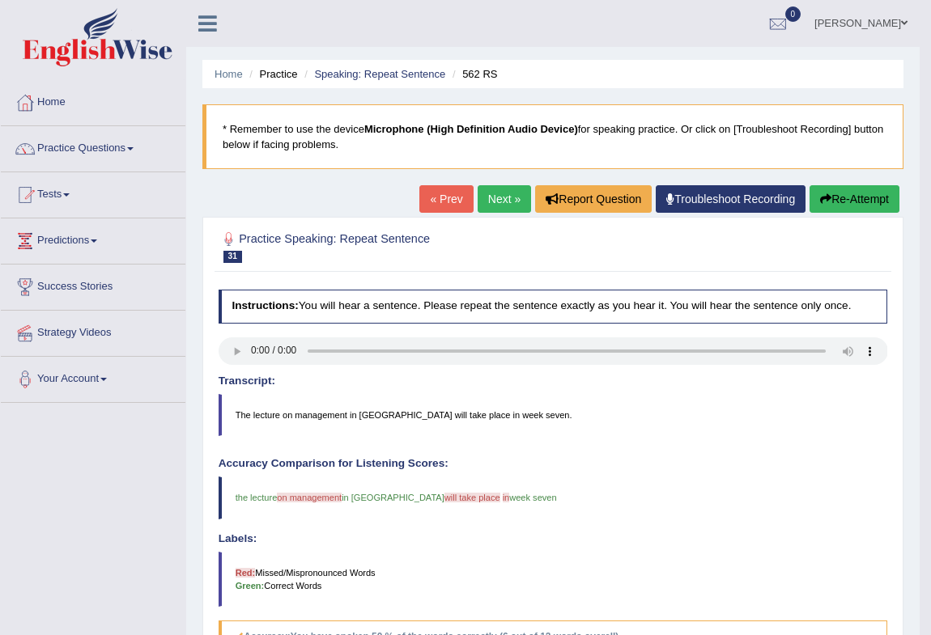
click at [857, 193] on button "Re-Attempt" at bounding box center [854, 199] width 90 height 28
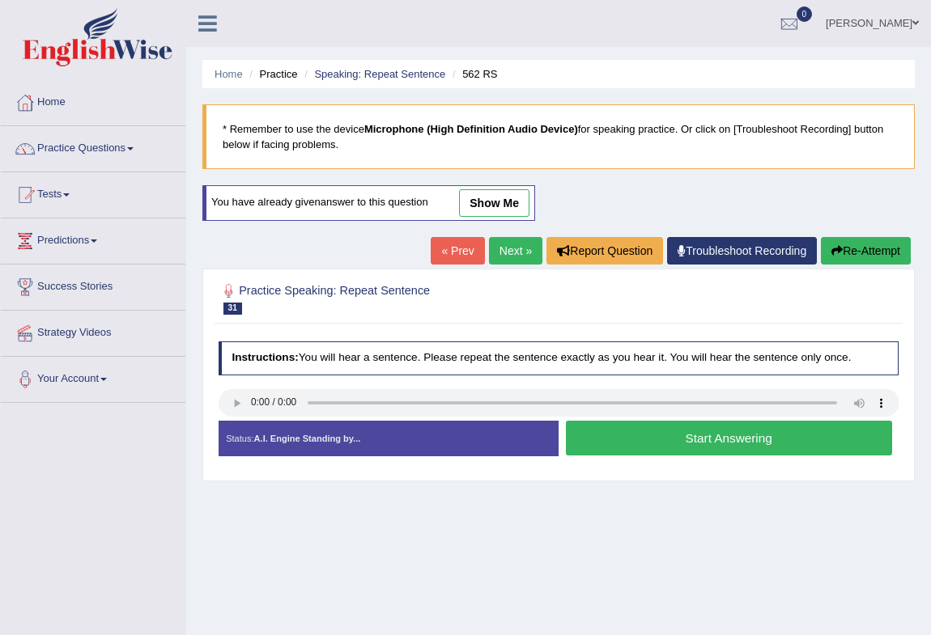
click at [610, 437] on button "Start Answering" at bounding box center [729, 438] width 326 height 35
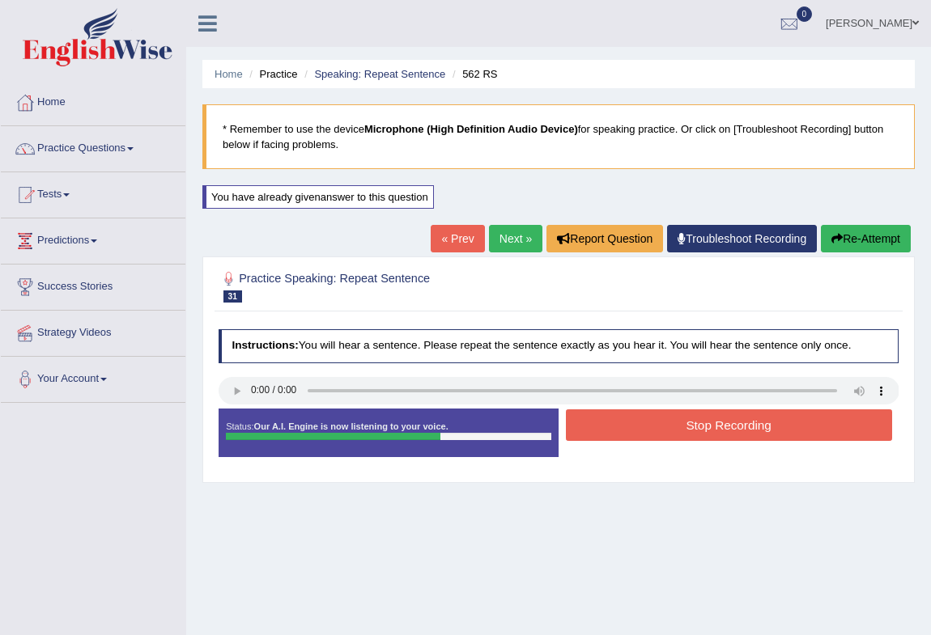
click at [843, 243] on button "Re-Attempt" at bounding box center [866, 239] width 90 height 28
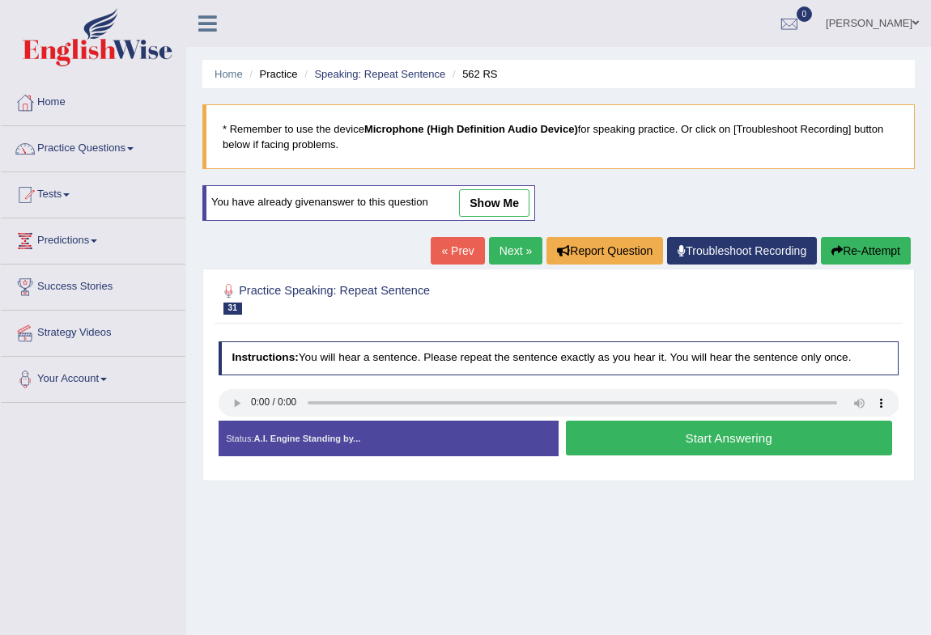
click at [613, 446] on button "Start Answering" at bounding box center [729, 438] width 326 height 35
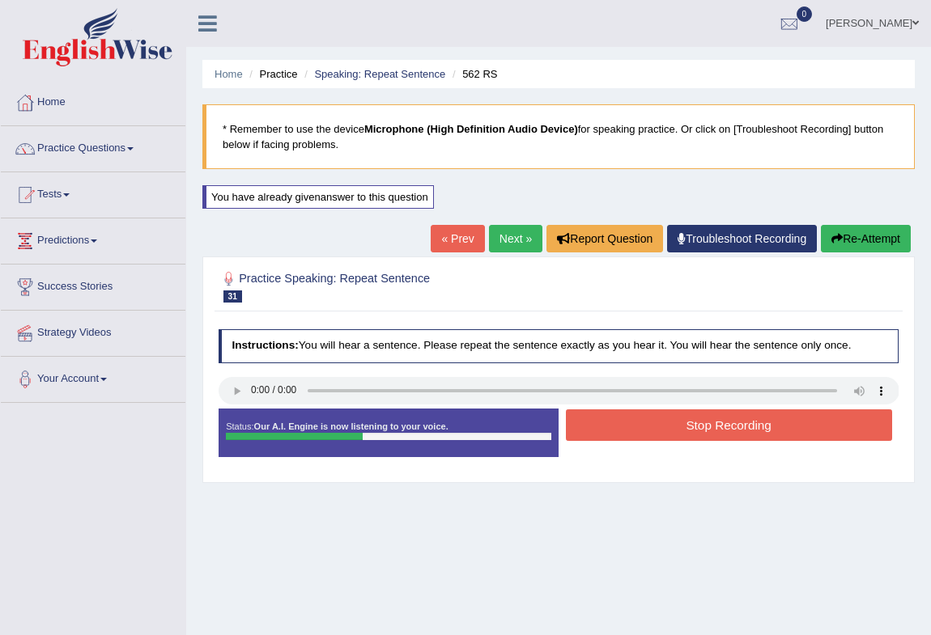
click at [866, 240] on button "Re-Attempt" at bounding box center [866, 239] width 90 height 28
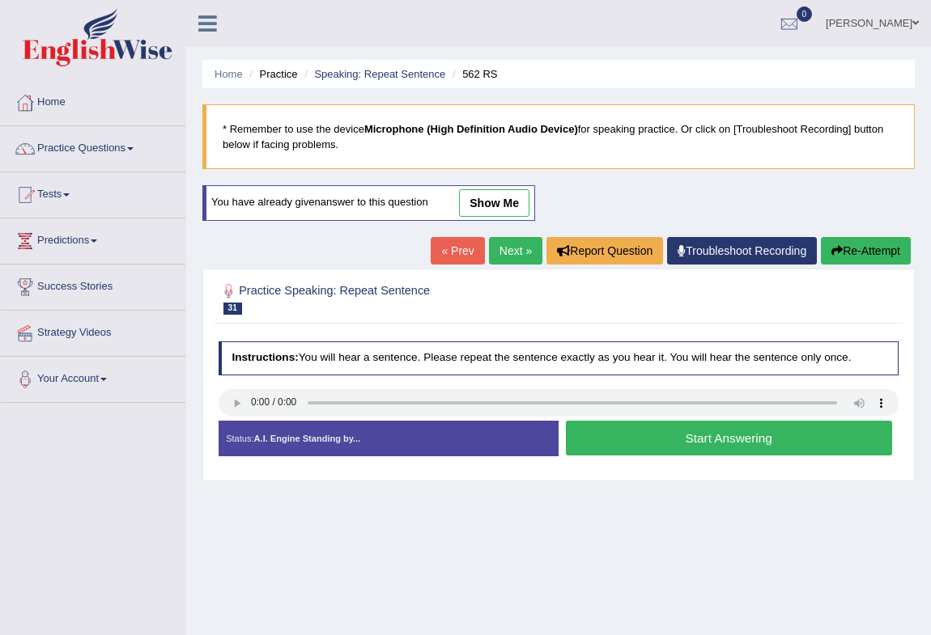
click at [699, 439] on button "Start Answering" at bounding box center [729, 438] width 326 height 35
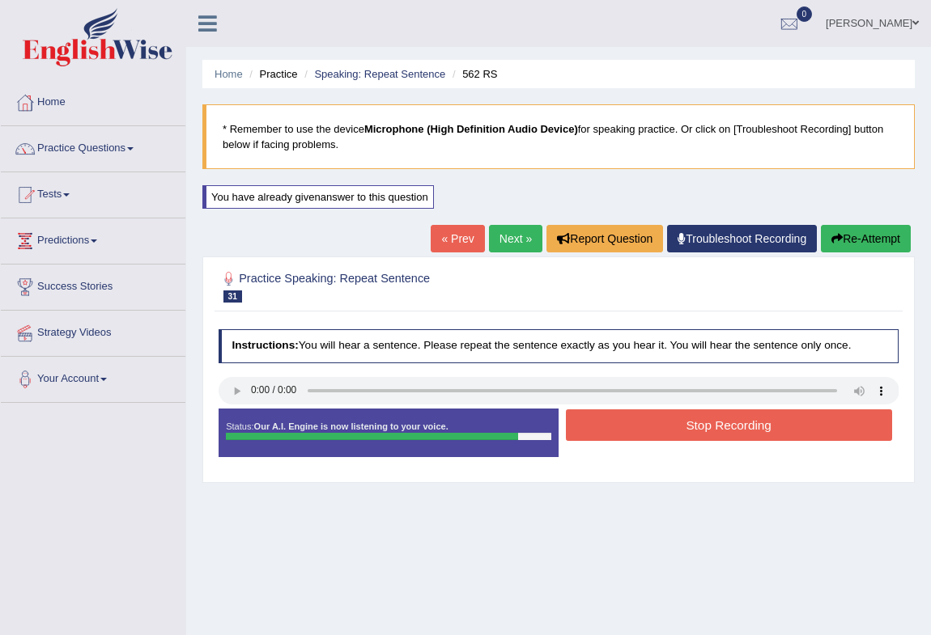
click at [851, 248] on button "Re-Attempt" at bounding box center [866, 239] width 90 height 28
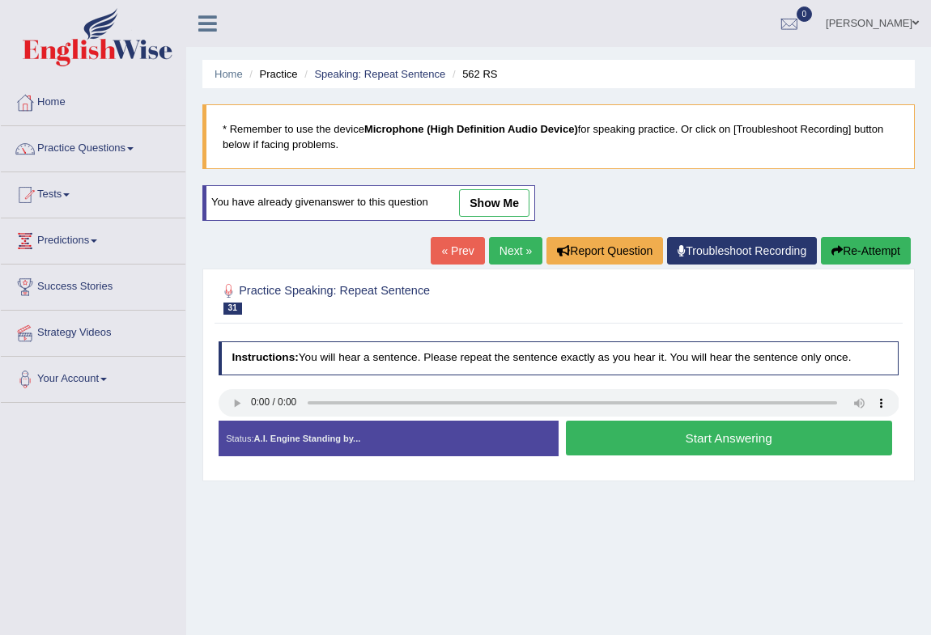
click at [618, 441] on button "Start Answering" at bounding box center [729, 438] width 326 height 35
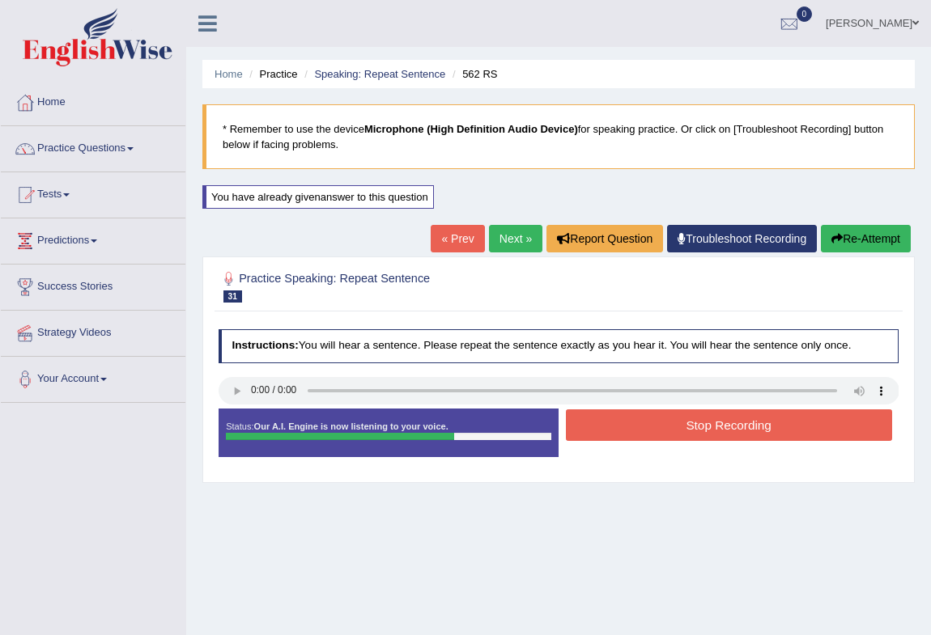
click at [623, 426] on button "Stop Recording" at bounding box center [729, 425] width 326 height 32
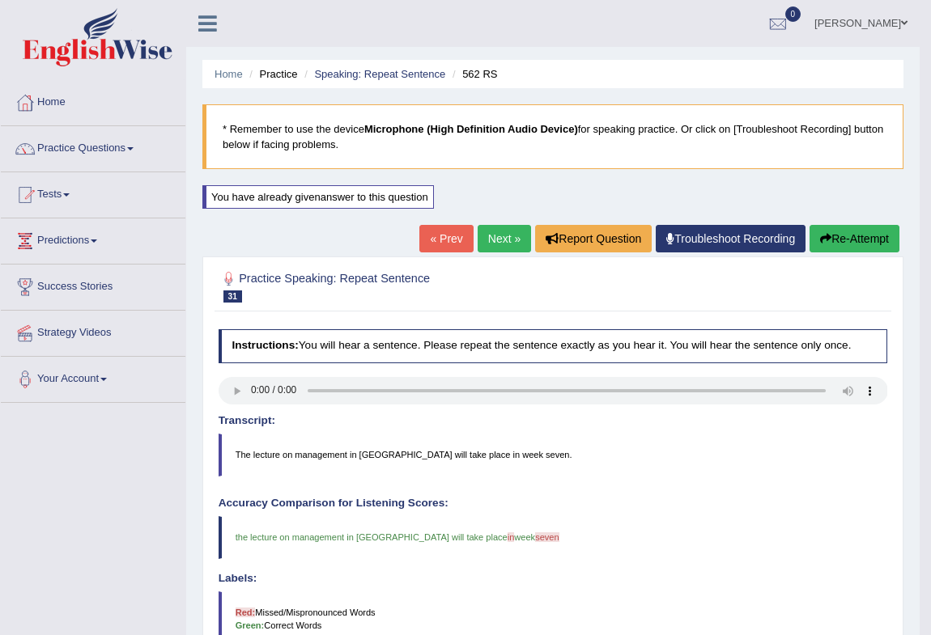
click at [850, 240] on button "Re-Attempt" at bounding box center [854, 239] width 90 height 28
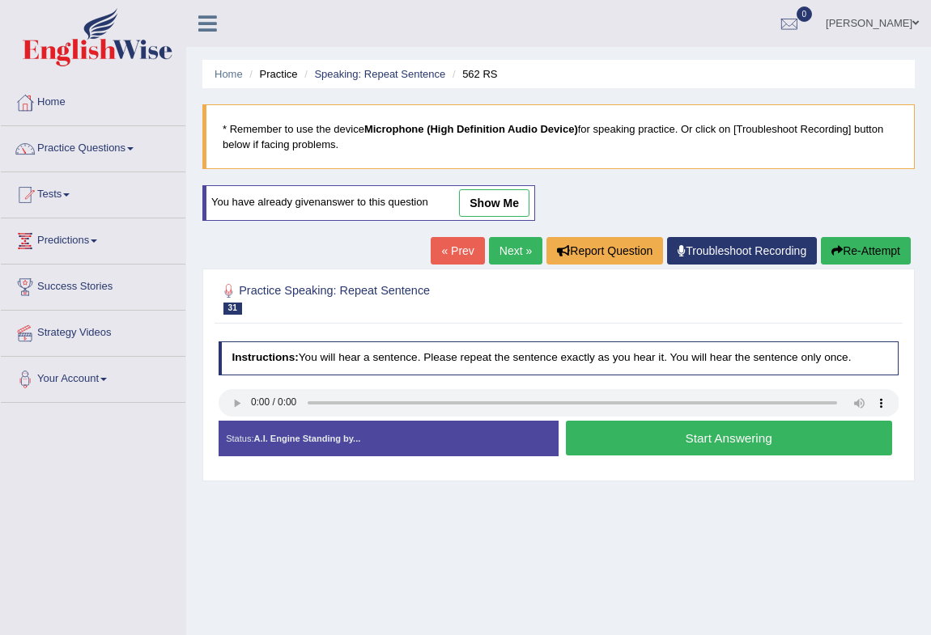
click at [640, 446] on button "Start Answering" at bounding box center [729, 438] width 326 height 35
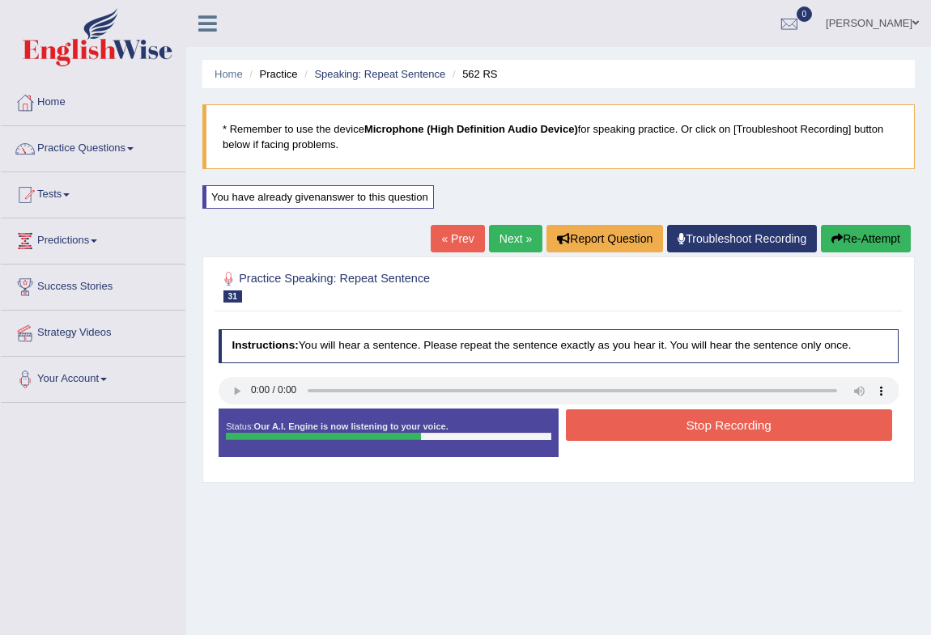
click at [644, 427] on button "Stop Recording" at bounding box center [729, 425] width 326 height 32
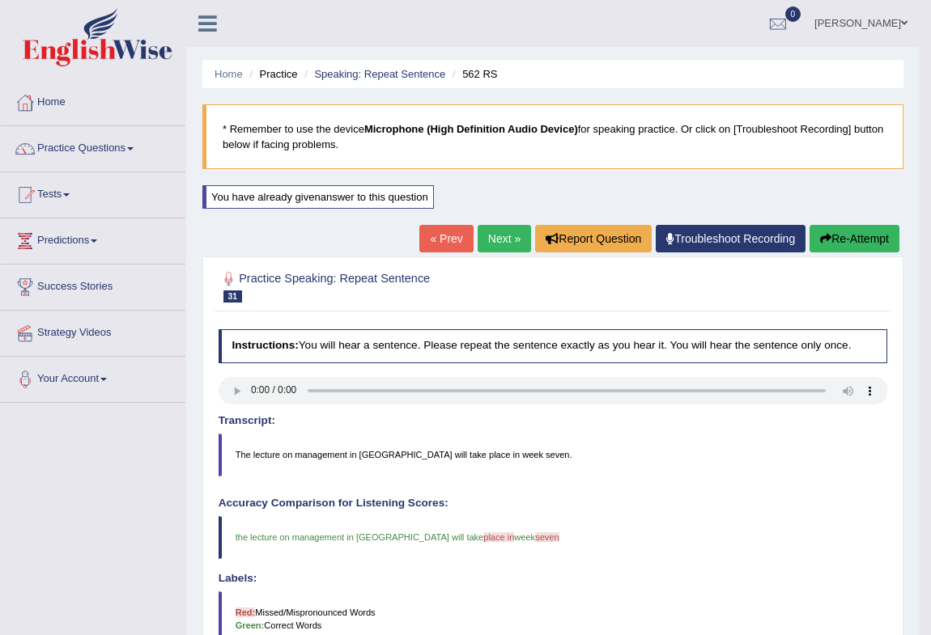
click at [830, 241] on button "Re-Attempt" at bounding box center [854, 239] width 90 height 28
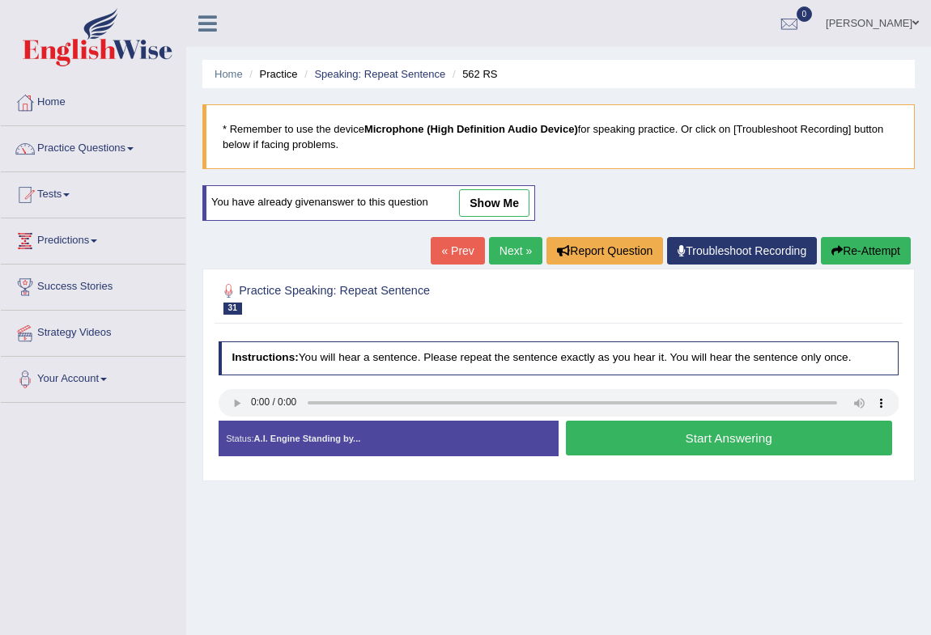
click at [659, 444] on button "Start Answering" at bounding box center [729, 438] width 326 height 35
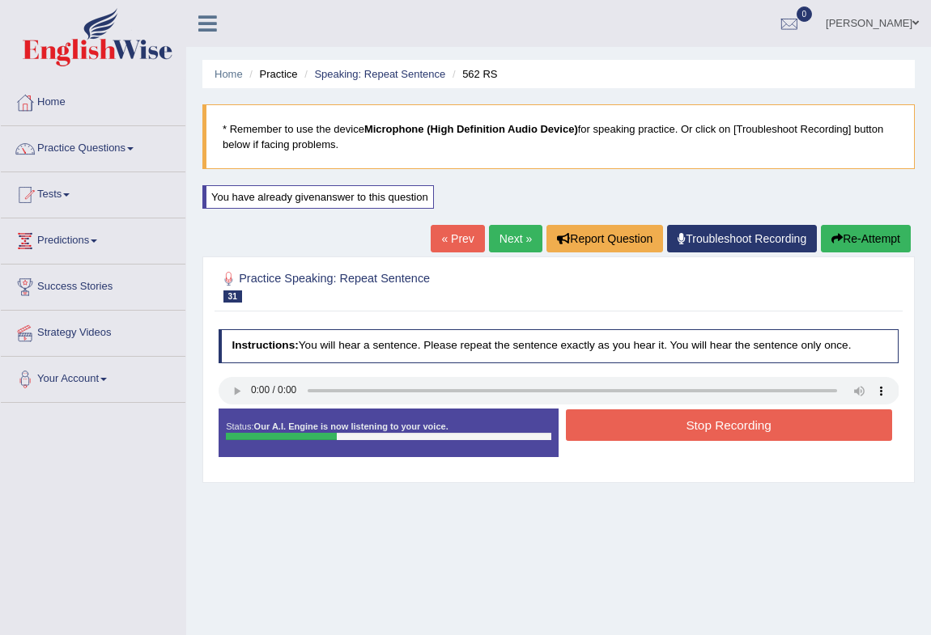
click at [867, 240] on button "Re-Attempt" at bounding box center [866, 239] width 90 height 28
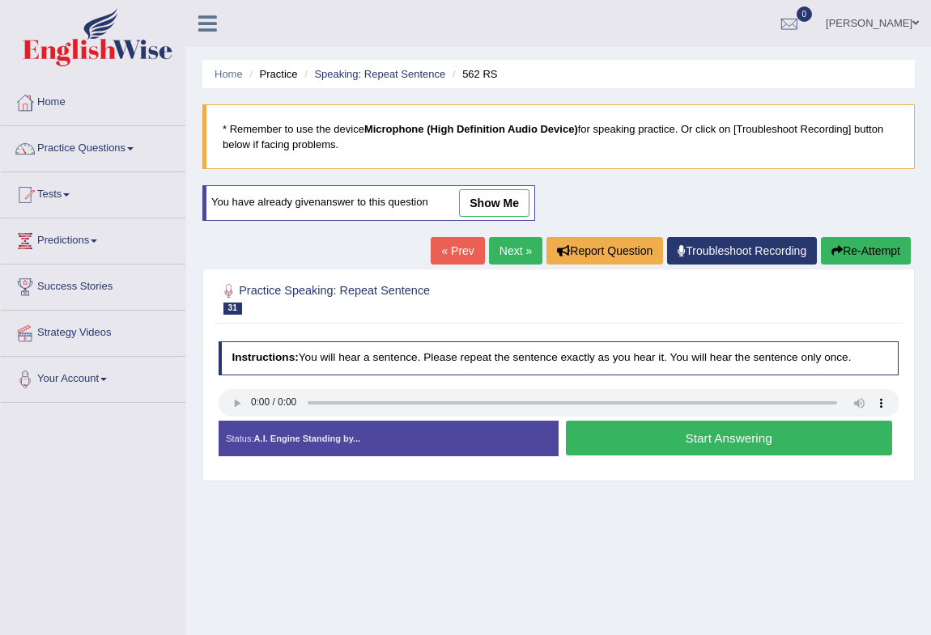
click at [744, 448] on button "Start Answering" at bounding box center [729, 438] width 326 height 35
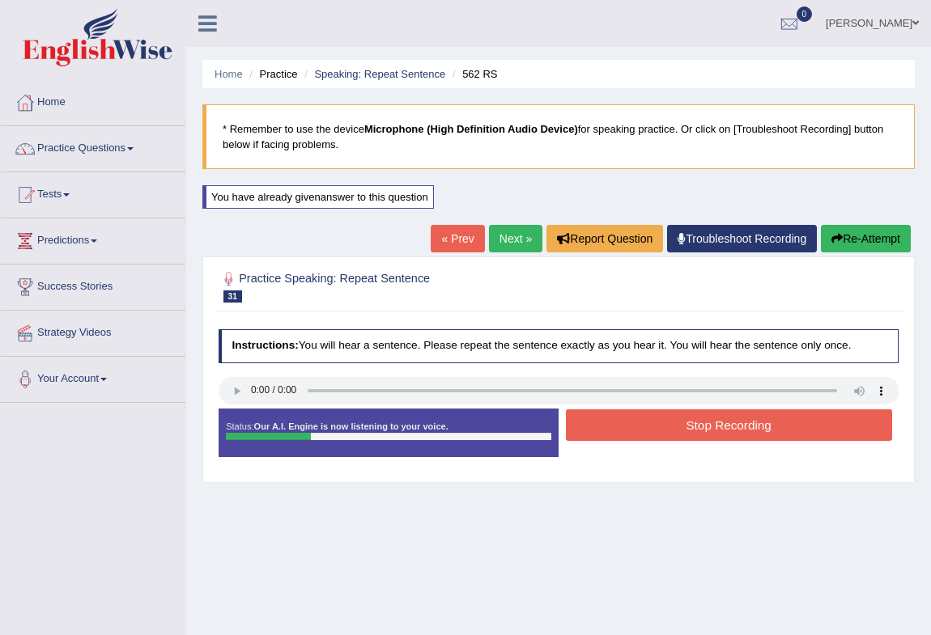
click at [829, 244] on button "Re-Attempt" at bounding box center [866, 239] width 90 height 28
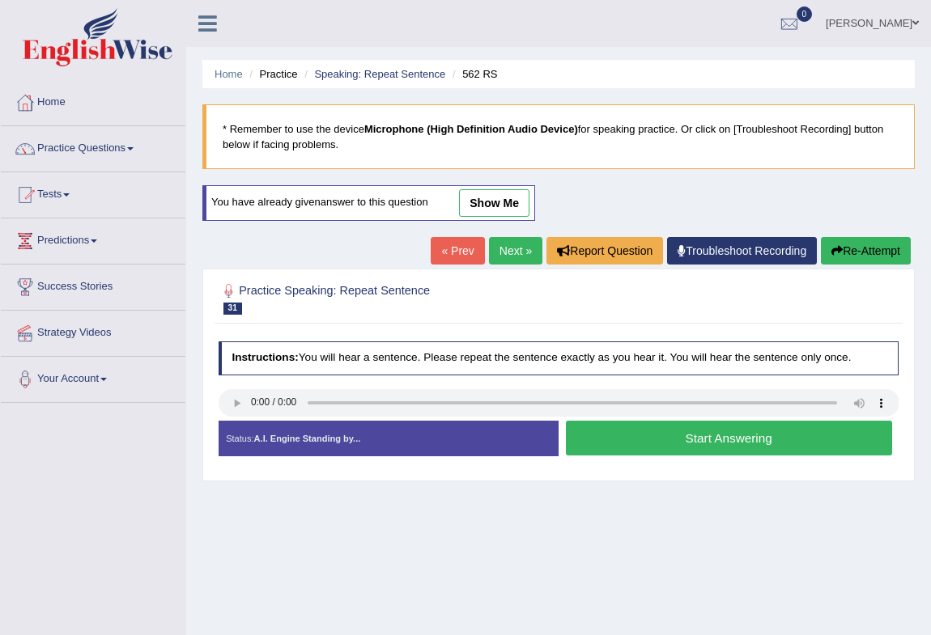
click at [677, 444] on button "Start Answering" at bounding box center [729, 438] width 326 height 35
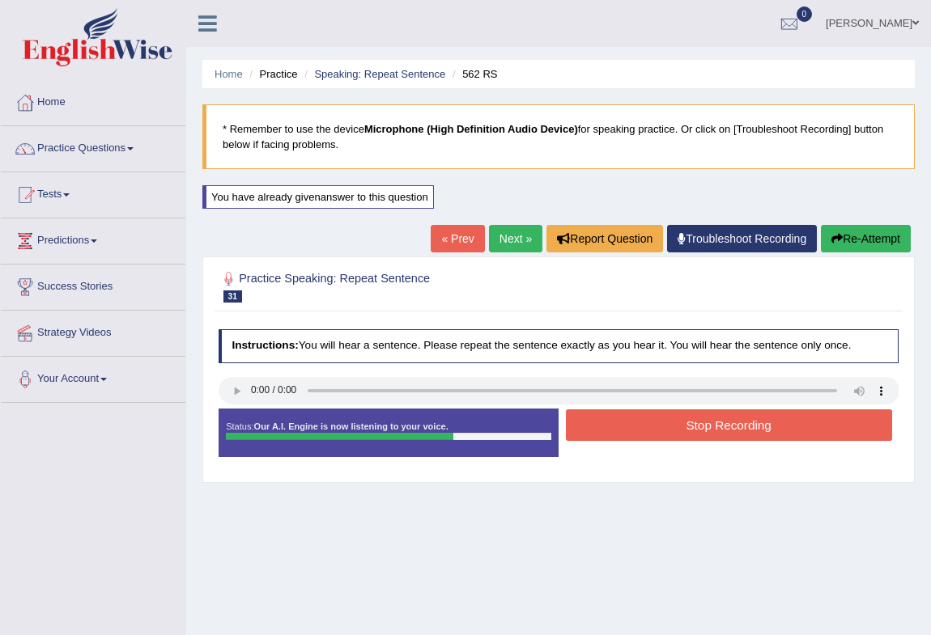
click at [723, 422] on button "Stop Recording" at bounding box center [729, 425] width 326 height 32
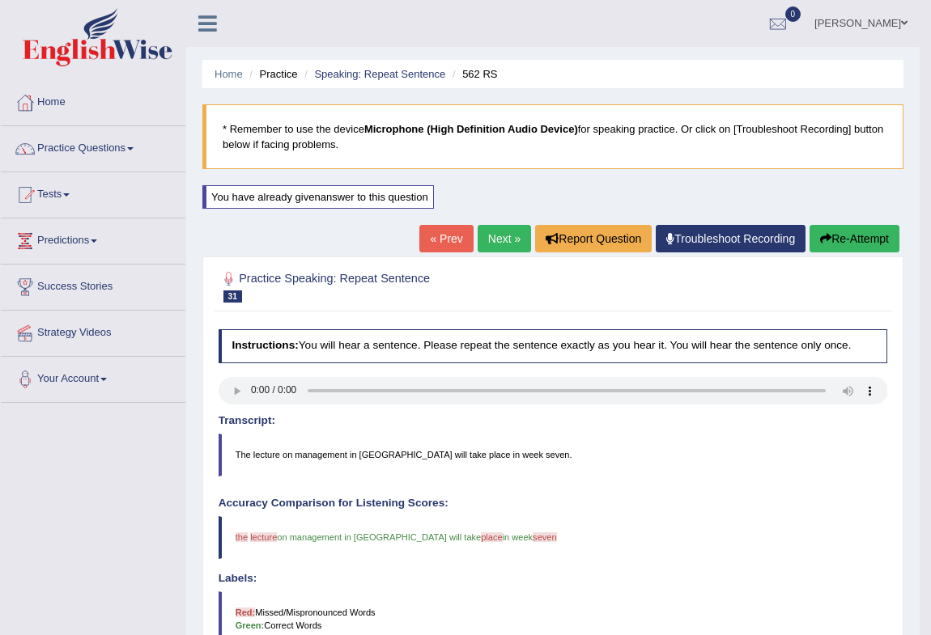
click at [498, 240] on link "Next »" at bounding box center [503, 239] width 53 height 28
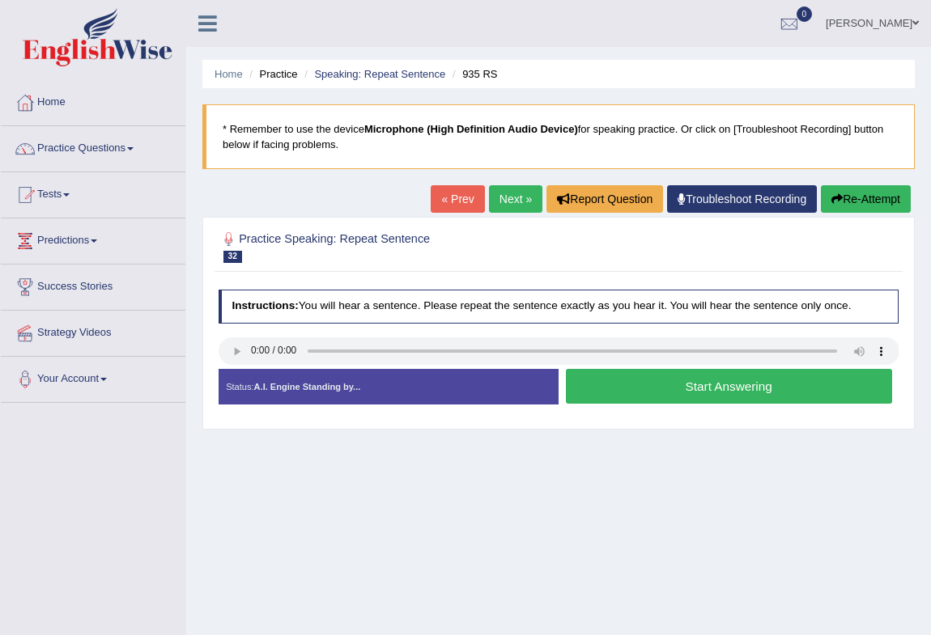
click at [740, 396] on button "Start Answering" at bounding box center [729, 386] width 326 height 35
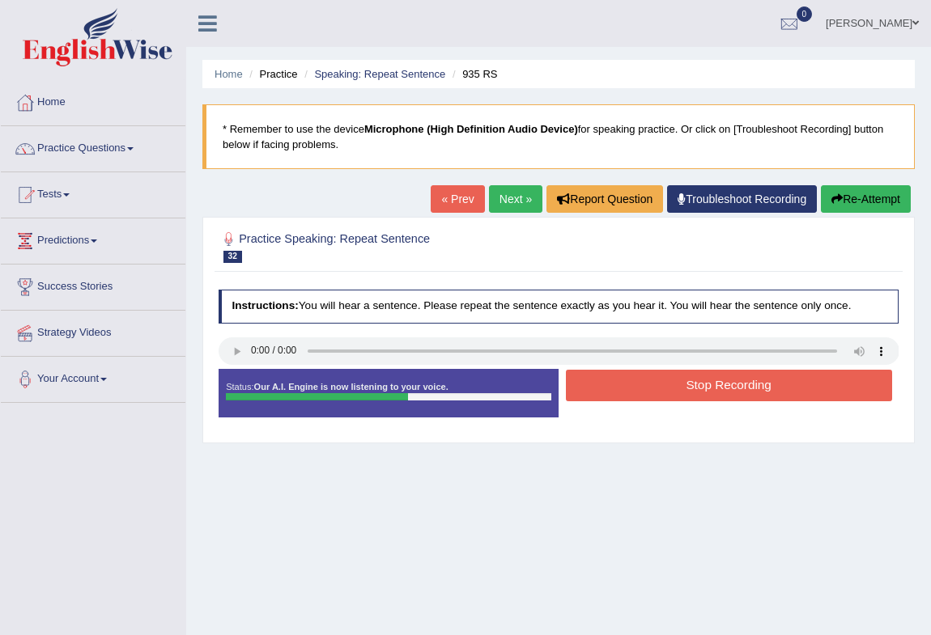
click at [739, 388] on button "Stop Recording" at bounding box center [729, 386] width 326 height 32
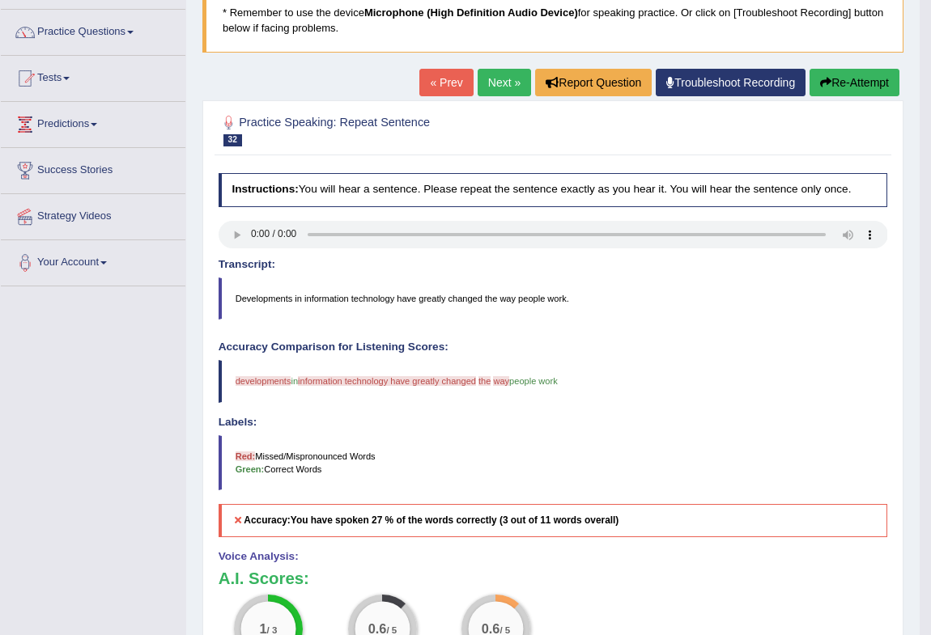
scroll to position [104, 0]
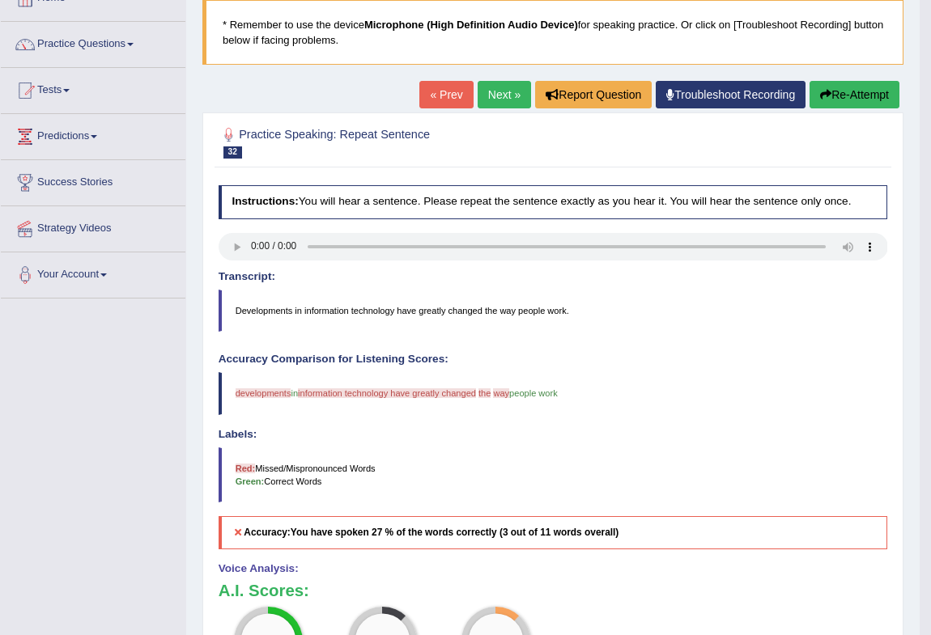
click at [829, 94] on button "Re-Attempt" at bounding box center [854, 95] width 90 height 28
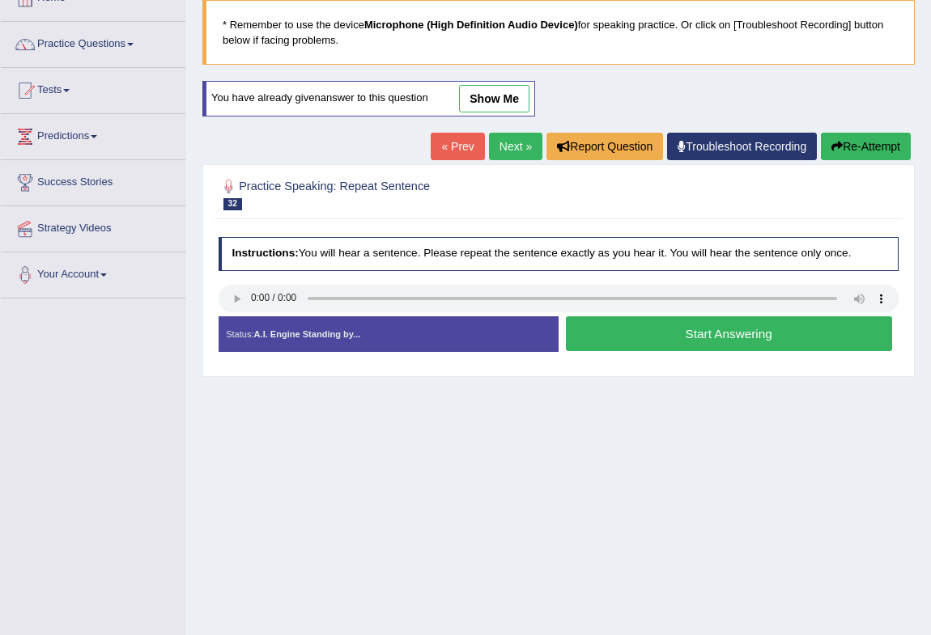
click at [710, 338] on button "Start Answering" at bounding box center [729, 333] width 326 height 35
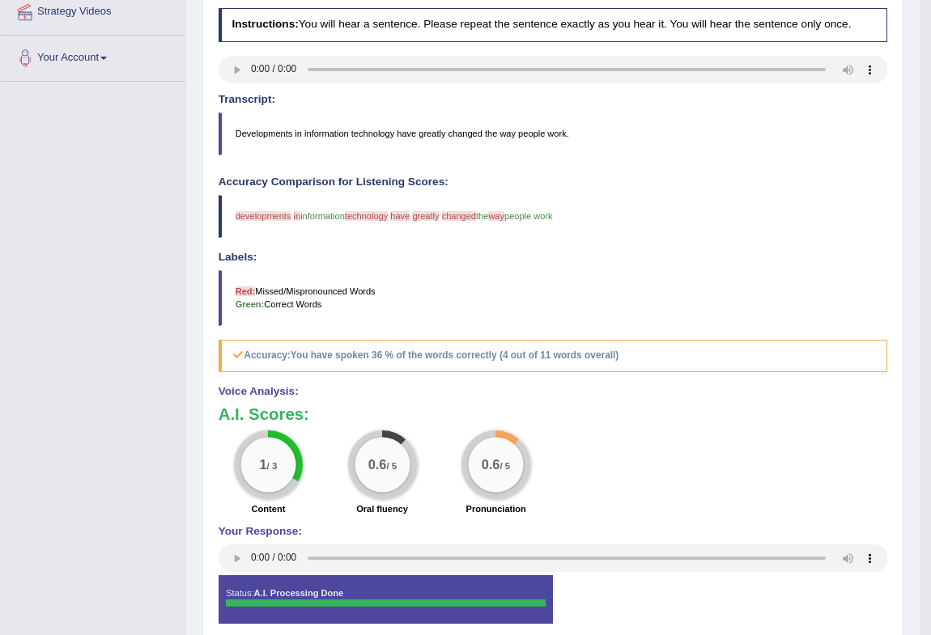
scroll to position [104, 0]
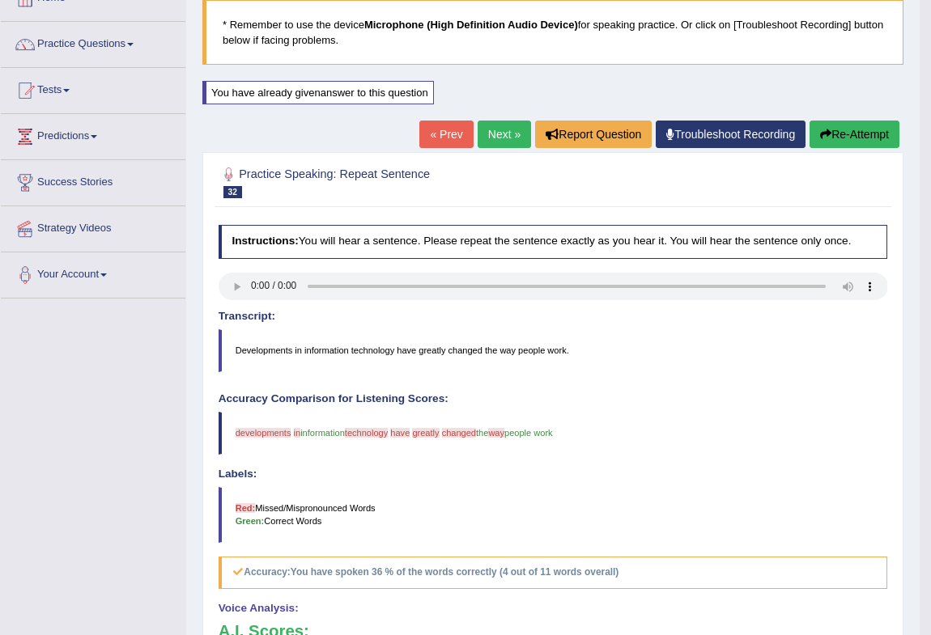
click at [837, 130] on button "Re-Attempt" at bounding box center [854, 135] width 90 height 28
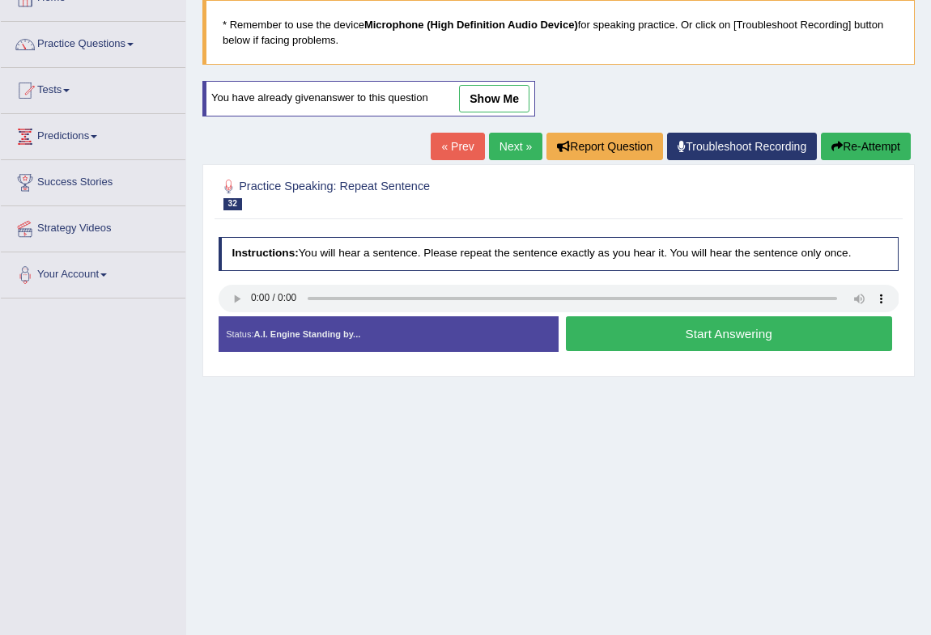
scroll to position [104, 0]
click at [664, 337] on button "Start Answering" at bounding box center [729, 333] width 326 height 35
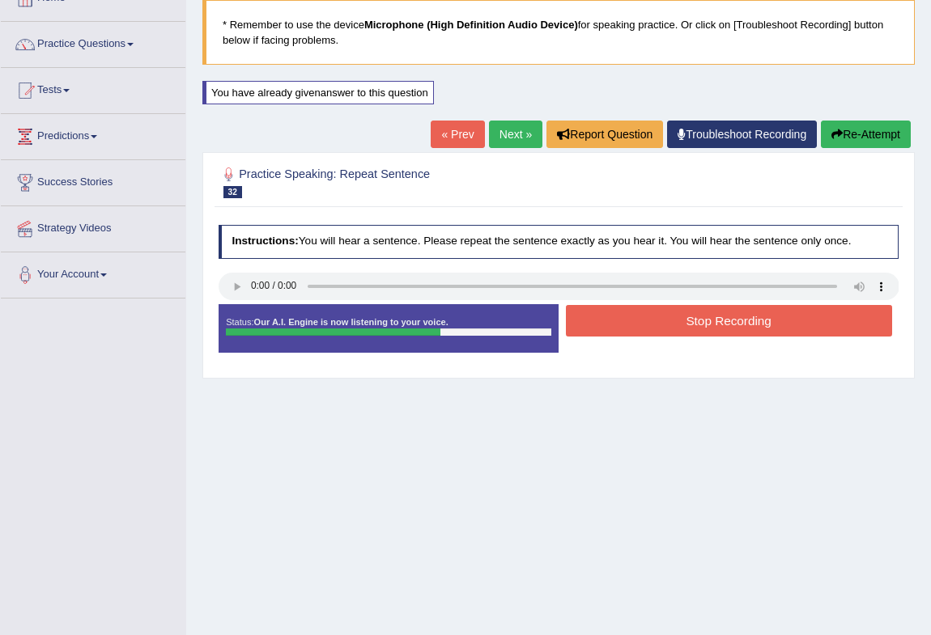
click at [664, 316] on button "Stop Recording" at bounding box center [729, 321] width 326 height 32
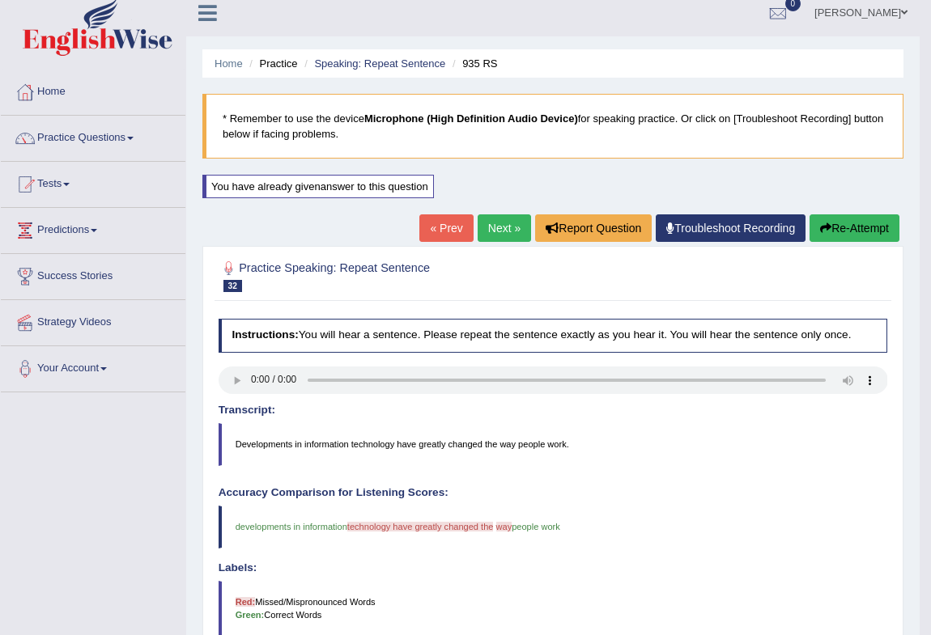
scroll to position [0, 0]
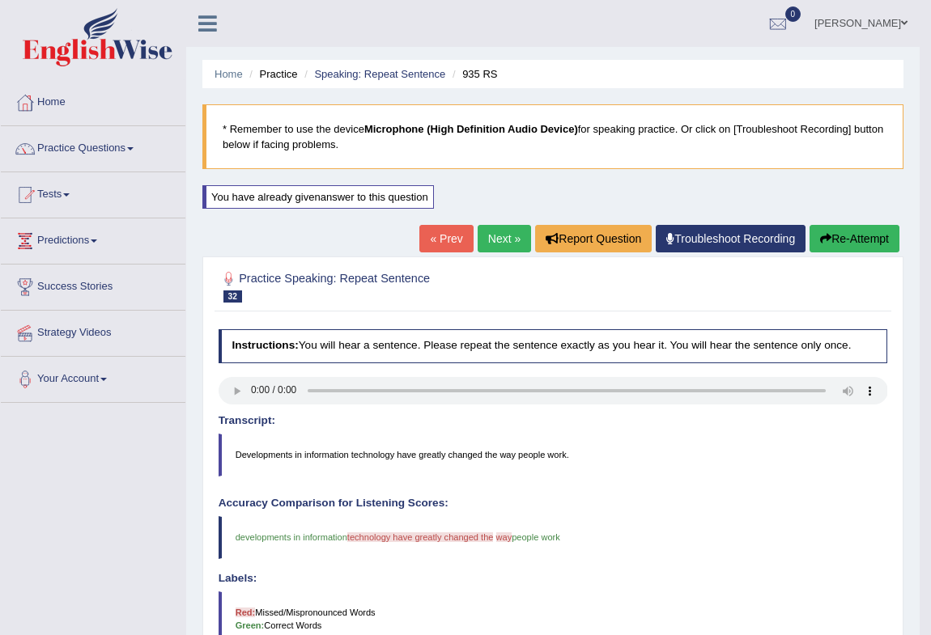
click at [490, 255] on div "« Prev Next » Report Question Troubleshoot Recording Re-Attempt" at bounding box center [661, 241] width 484 height 32
click at [498, 241] on link "Next »" at bounding box center [503, 239] width 53 height 28
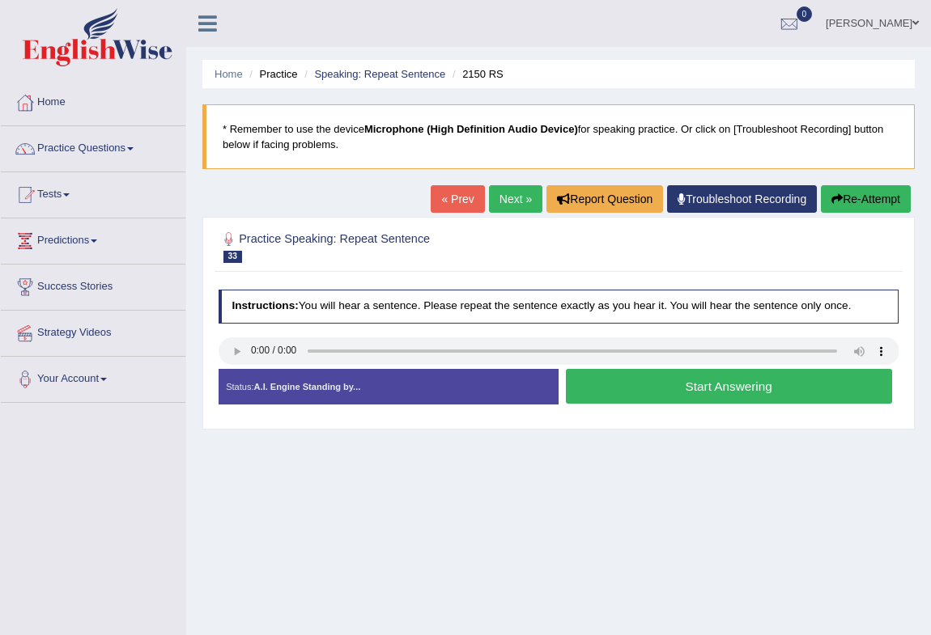
click at [765, 399] on button "Start Answering" at bounding box center [729, 386] width 326 height 35
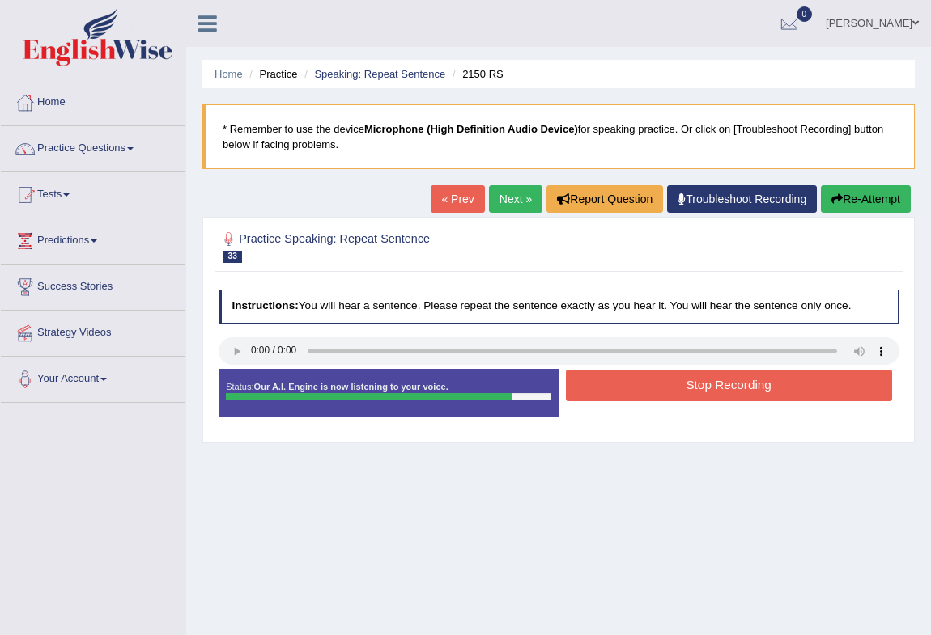
click at [769, 385] on button "Stop Recording" at bounding box center [729, 386] width 326 height 32
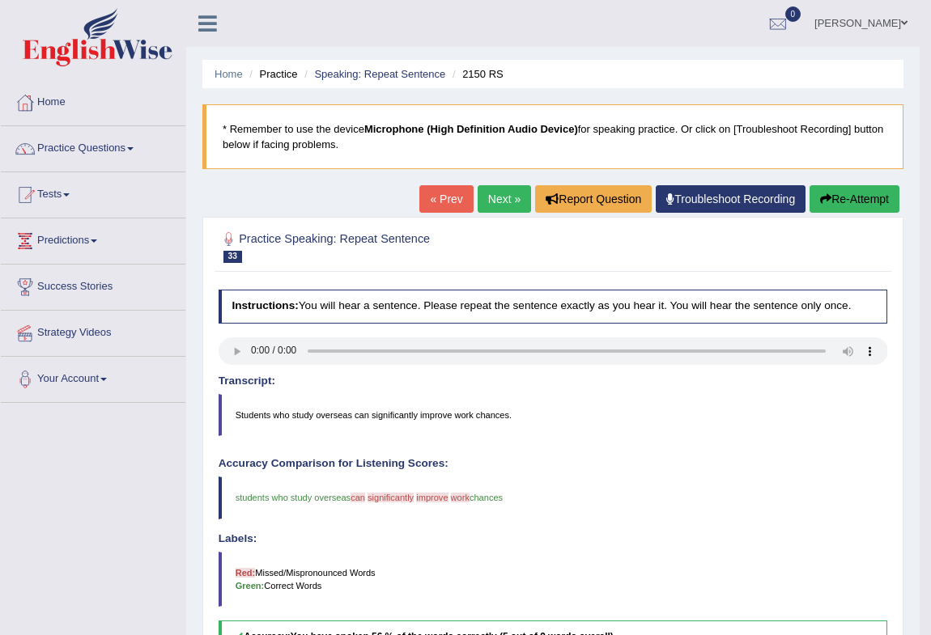
click at [833, 199] on button "Re-Attempt" at bounding box center [854, 199] width 90 height 28
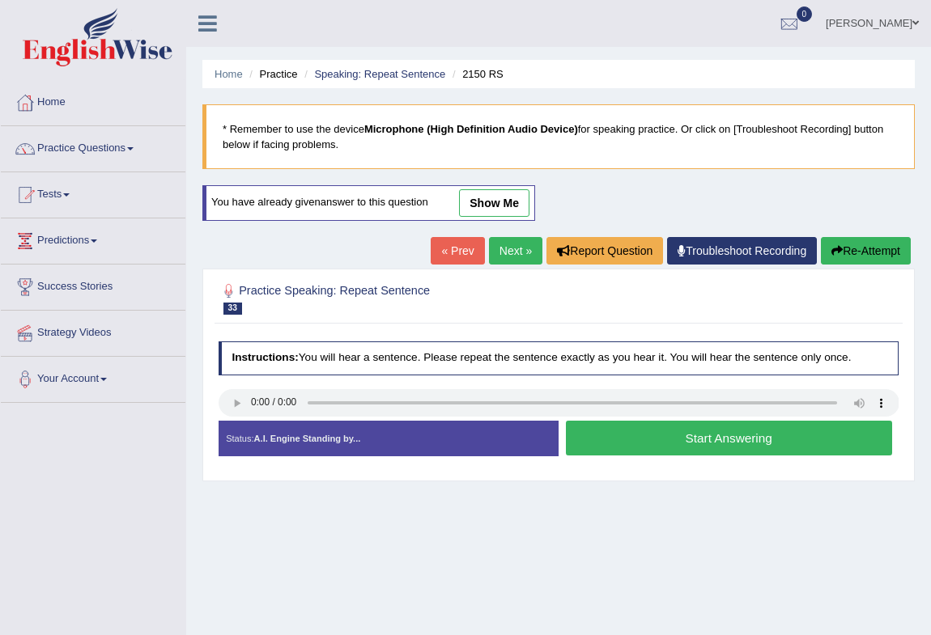
click at [673, 445] on button "Start Answering" at bounding box center [729, 438] width 326 height 35
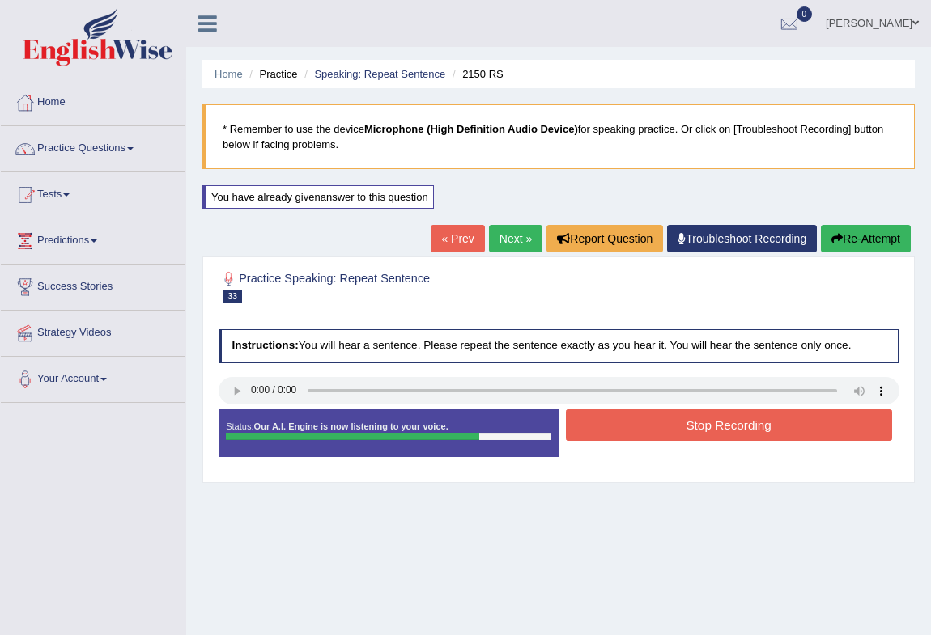
click at [858, 246] on button "Re-Attempt" at bounding box center [866, 239] width 90 height 28
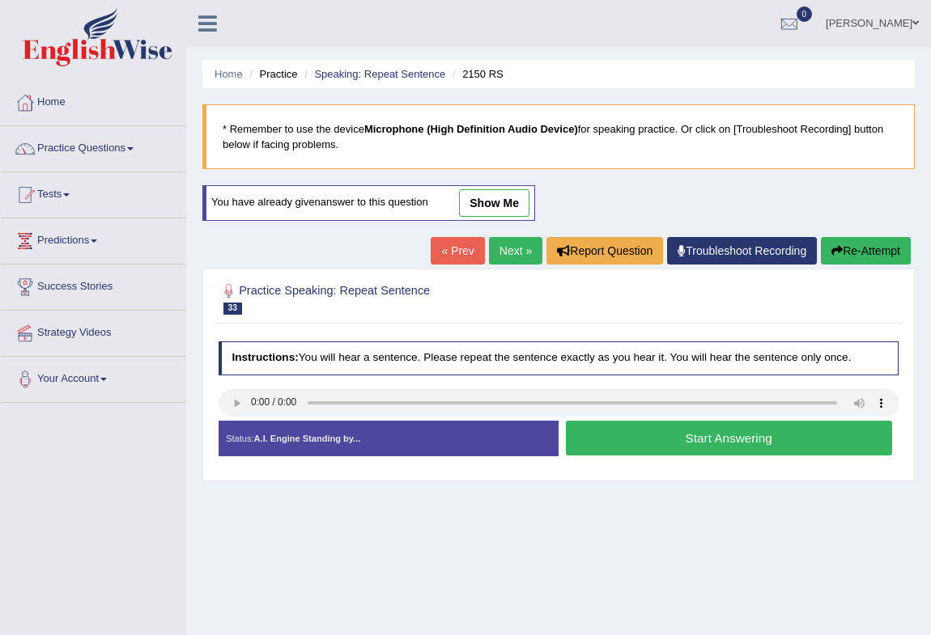
click at [720, 445] on button "Start Answering" at bounding box center [729, 438] width 326 height 35
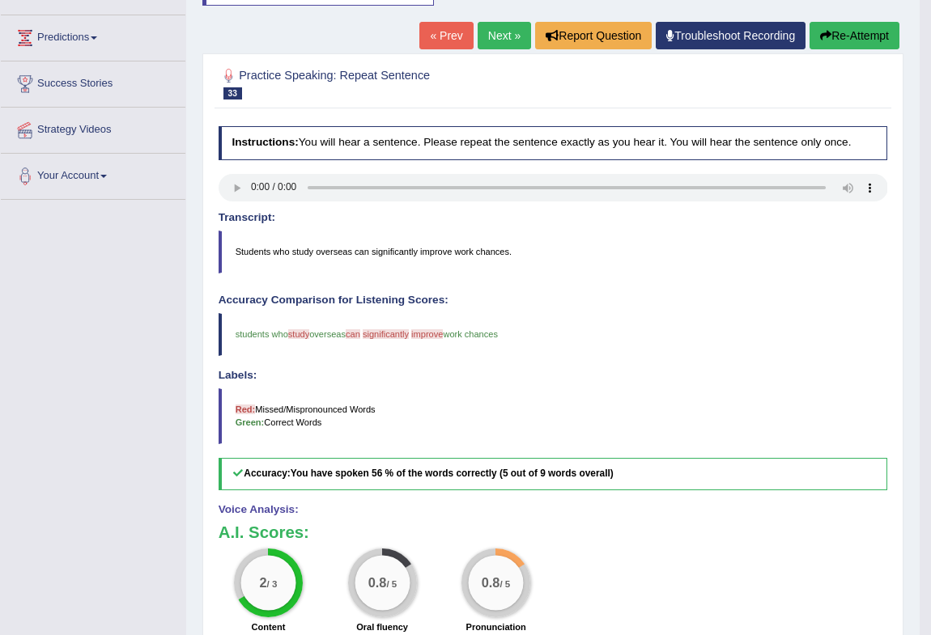
scroll to position [244, 0]
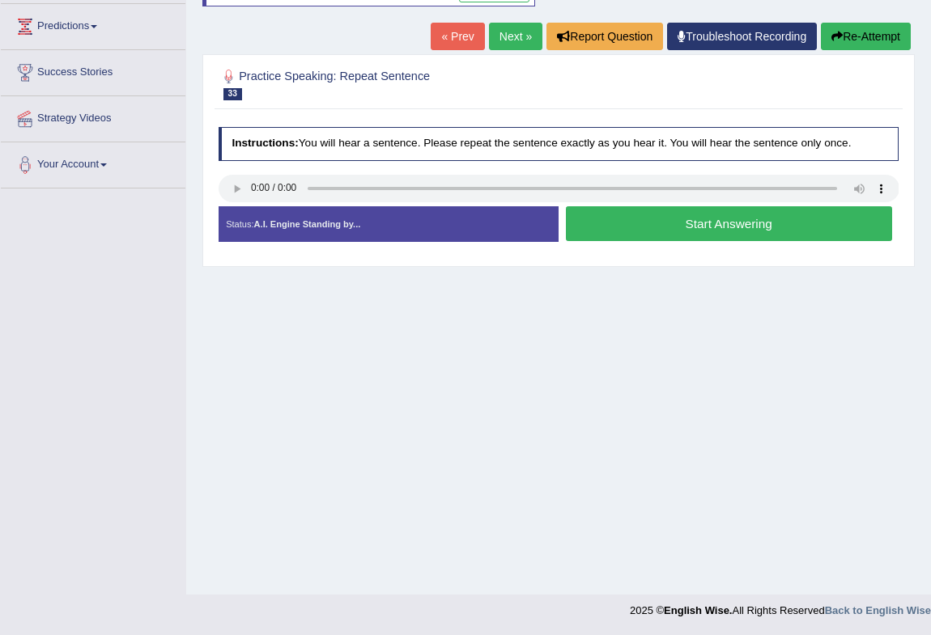
click at [694, 230] on button "Start Answering" at bounding box center [729, 223] width 326 height 35
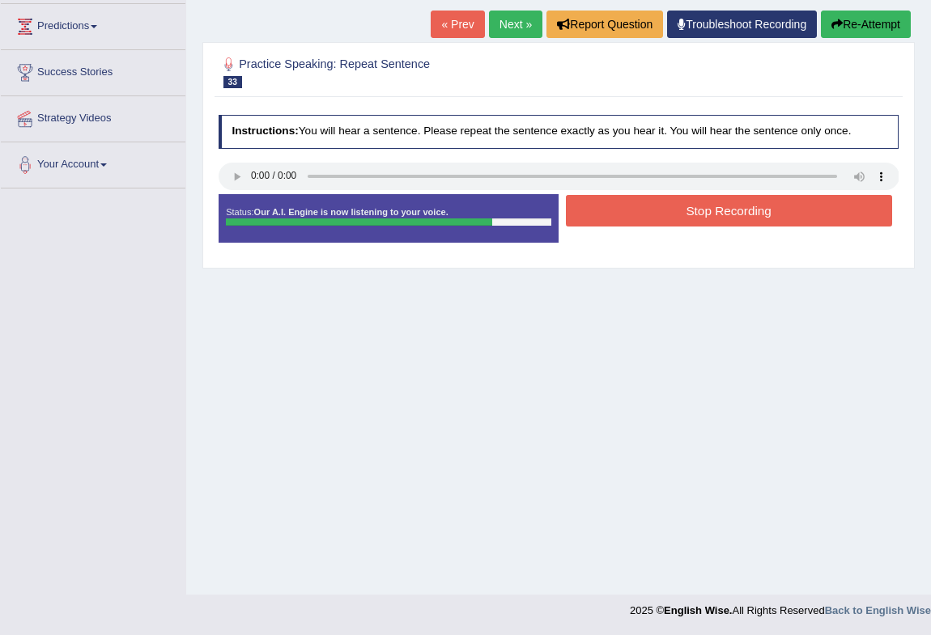
click at [664, 216] on button "Stop Recording" at bounding box center [729, 211] width 326 height 32
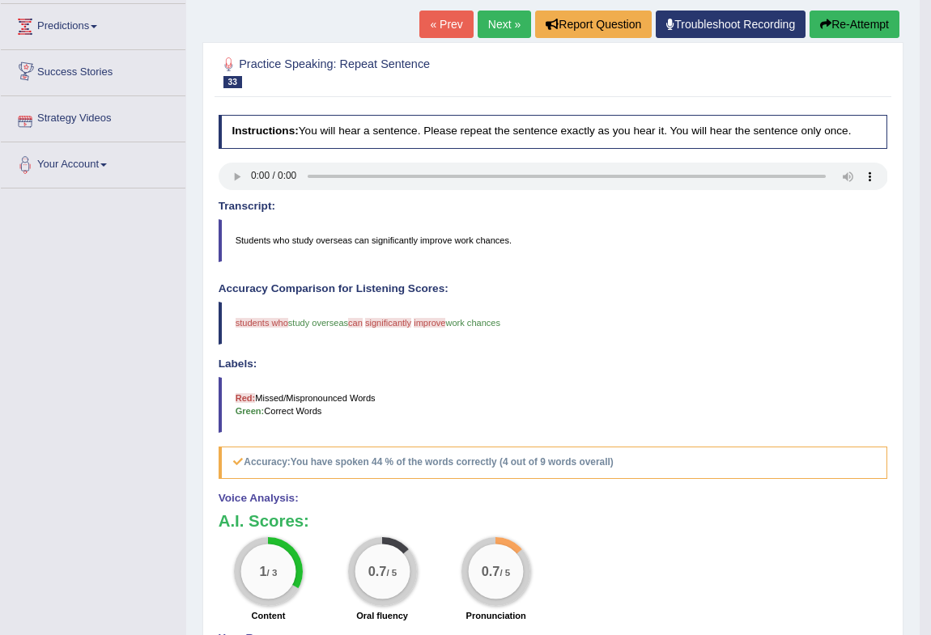
click at [505, 23] on link "Next »" at bounding box center [503, 25] width 53 height 28
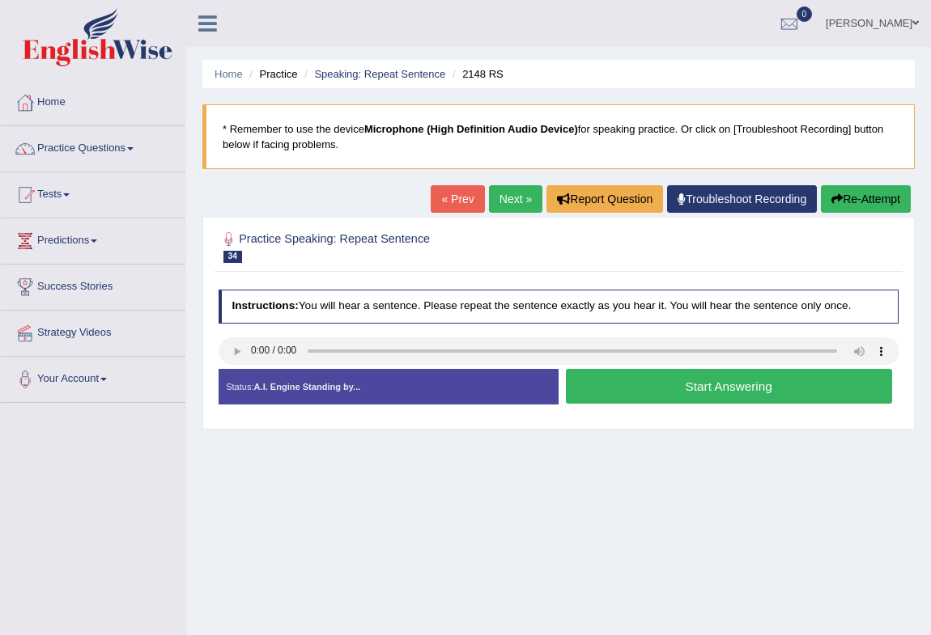
click at [664, 396] on button "Start Answering" at bounding box center [729, 386] width 326 height 35
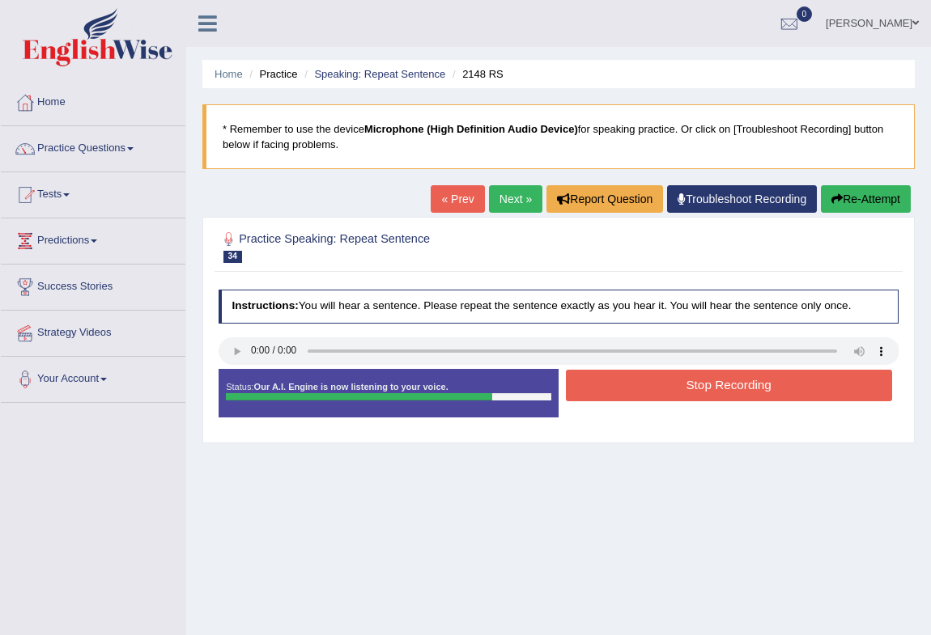
click at [685, 388] on button "Stop Recording" at bounding box center [729, 386] width 326 height 32
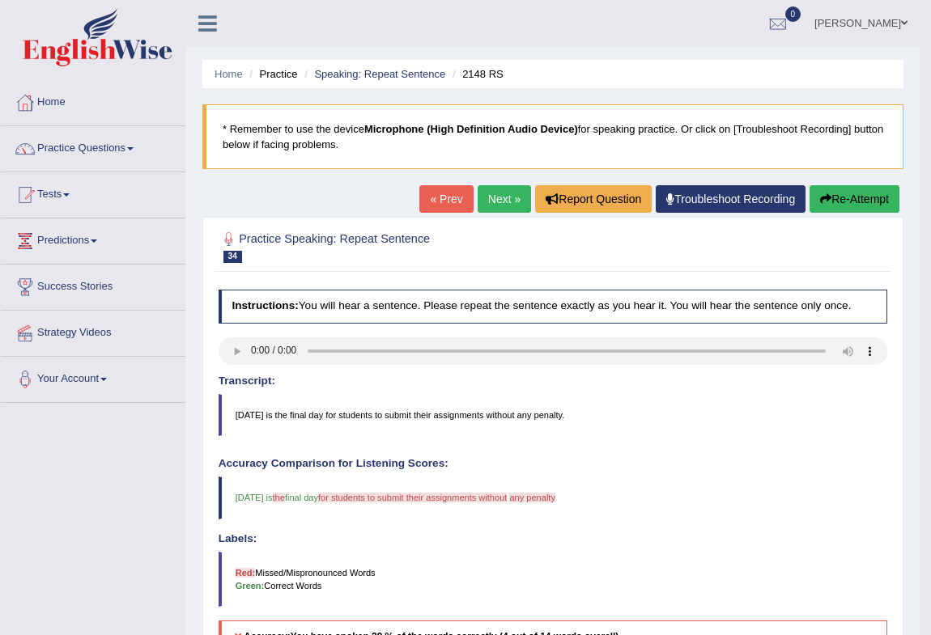
click at [865, 206] on button "Re-Attempt" at bounding box center [854, 199] width 90 height 28
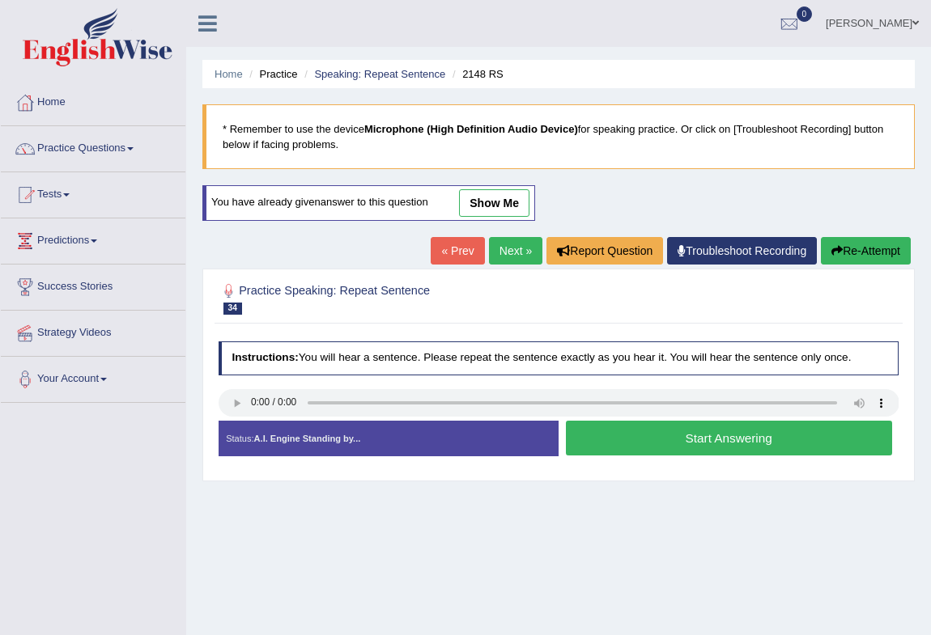
click at [646, 446] on button "Start Answering" at bounding box center [729, 438] width 326 height 35
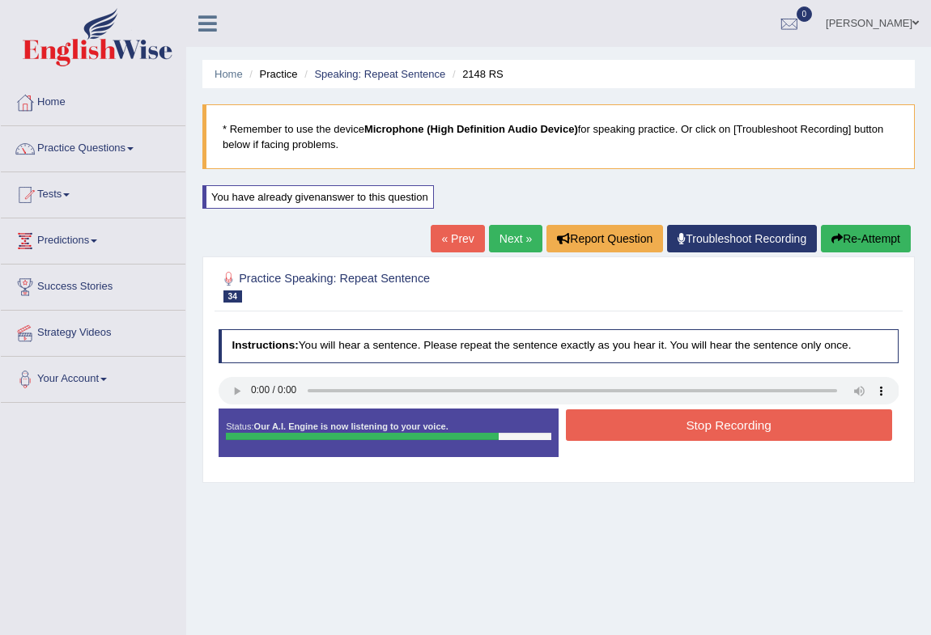
click at [638, 436] on button "Stop Recording" at bounding box center [729, 425] width 326 height 32
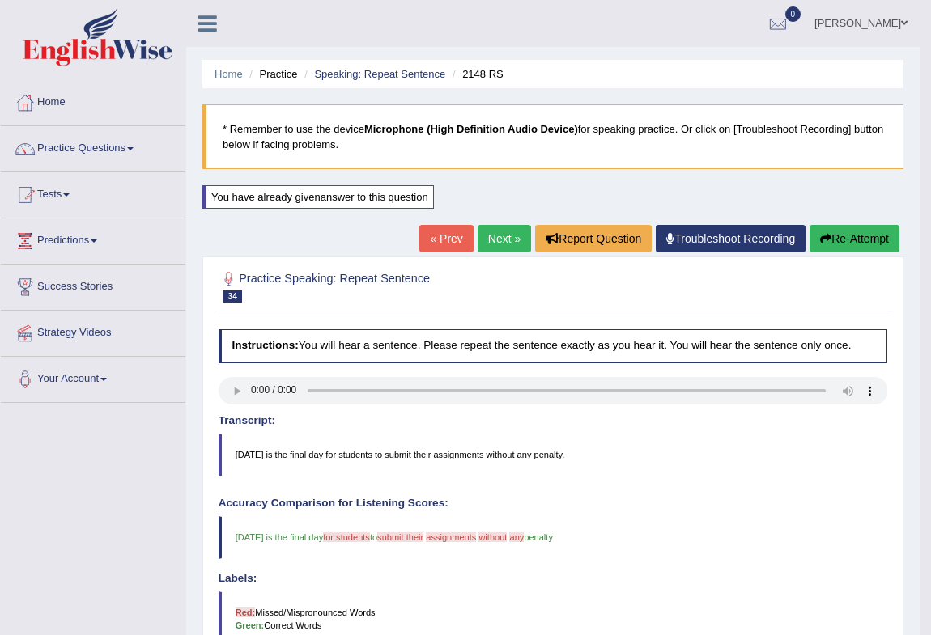
click at [504, 228] on link "Next »" at bounding box center [503, 239] width 53 height 28
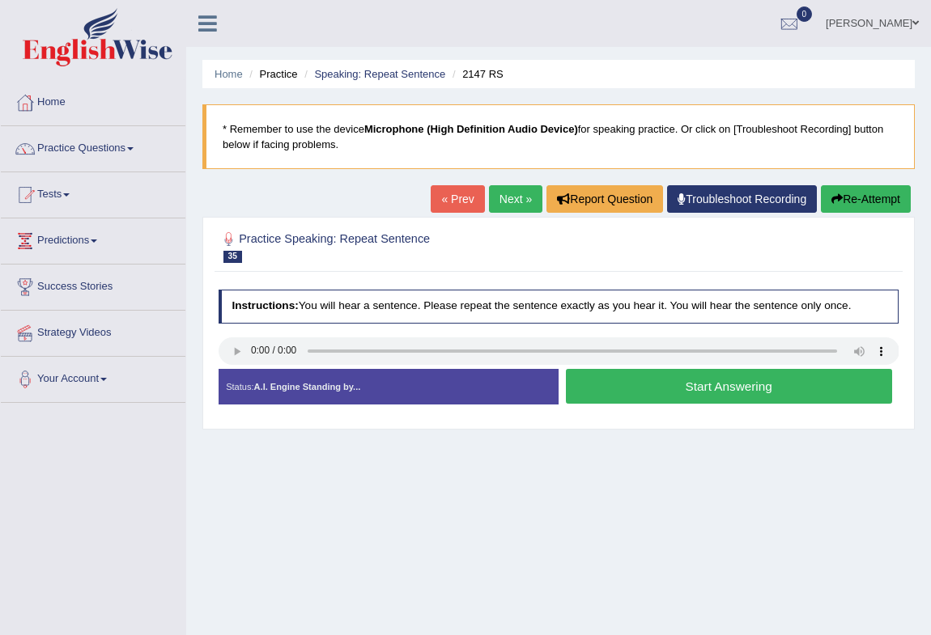
click at [706, 388] on button "Start Answering" at bounding box center [729, 386] width 326 height 35
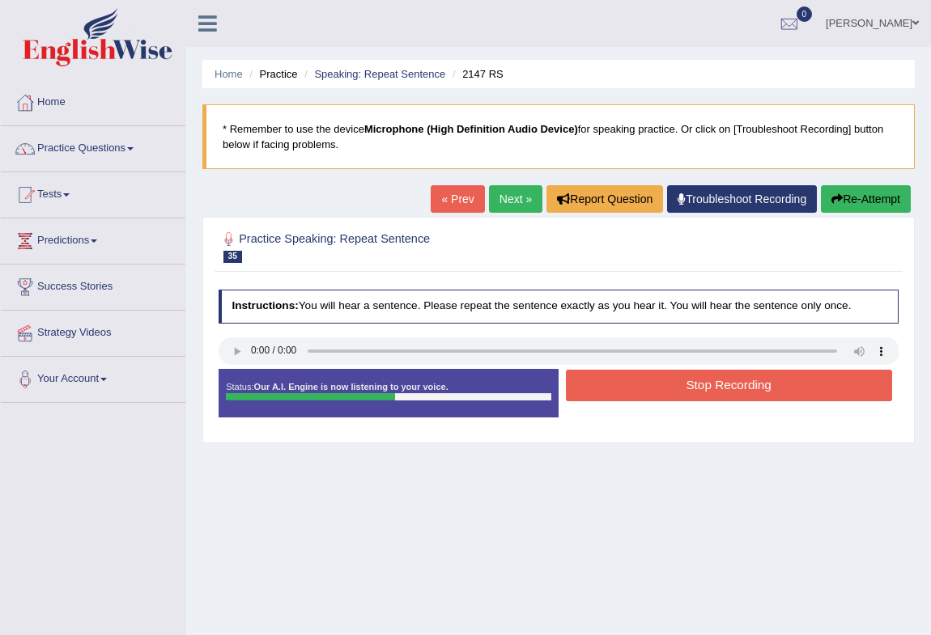
click at [771, 392] on button "Stop Recording" at bounding box center [729, 386] width 326 height 32
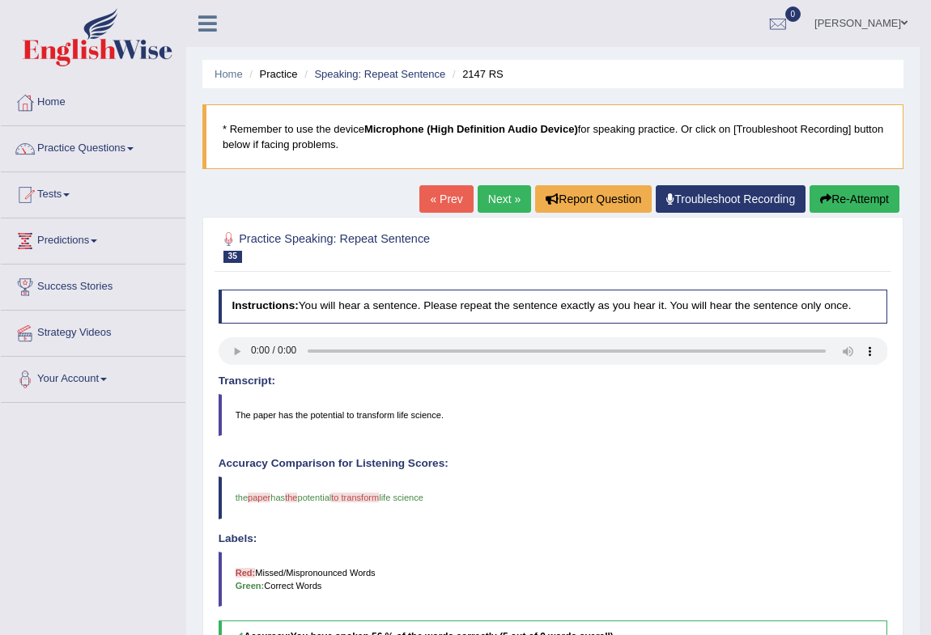
click at [844, 186] on button "Re-Attempt" at bounding box center [854, 199] width 90 height 28
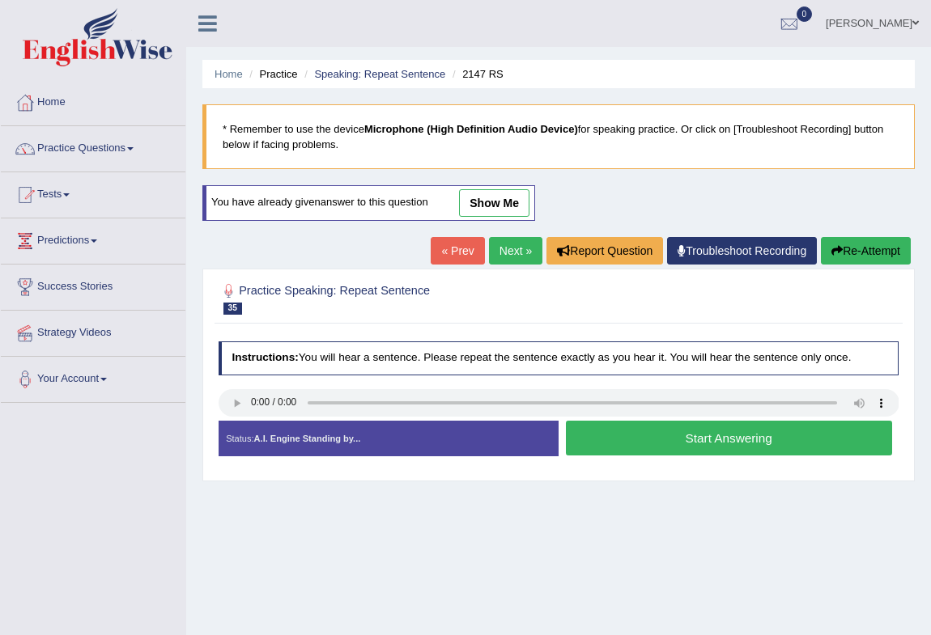
click at [686, 443] on button "Start Answering" at bounding box center [729, 438] width 326 height 35
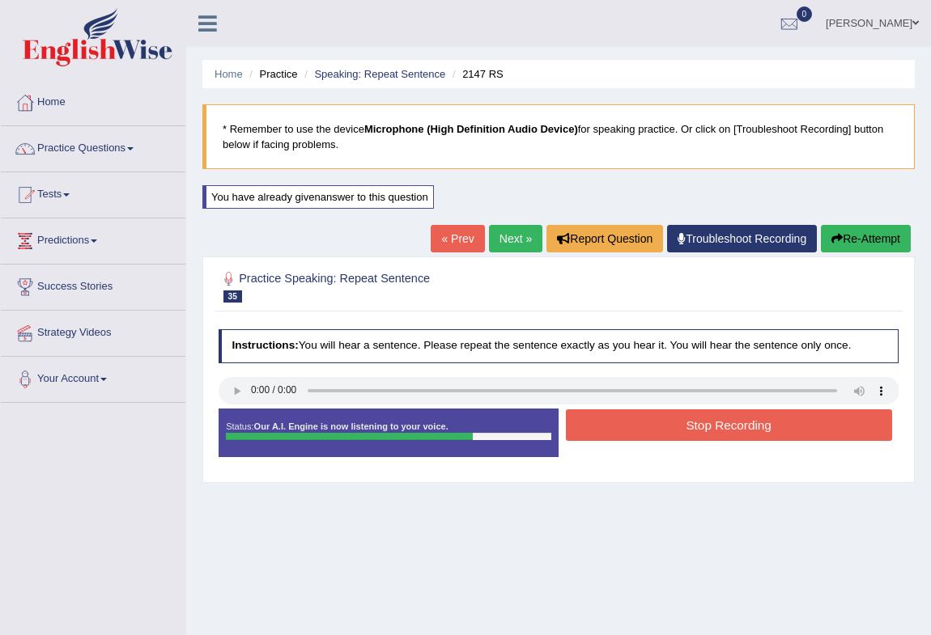
click at [711, 416] on button "Stop Recording" at bounding box center [729, 425] width 326 height 32
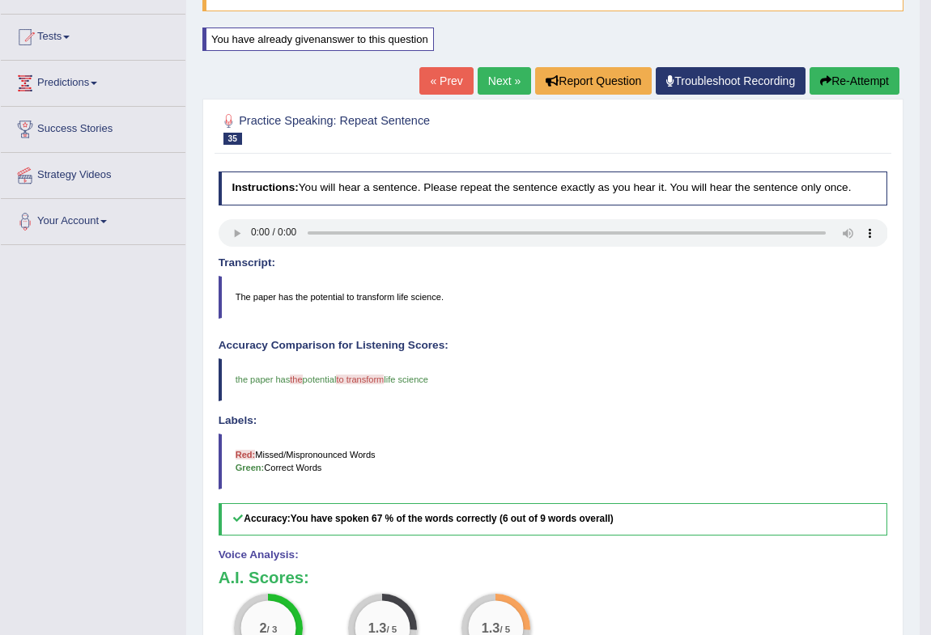
scroll to position [144, 0]
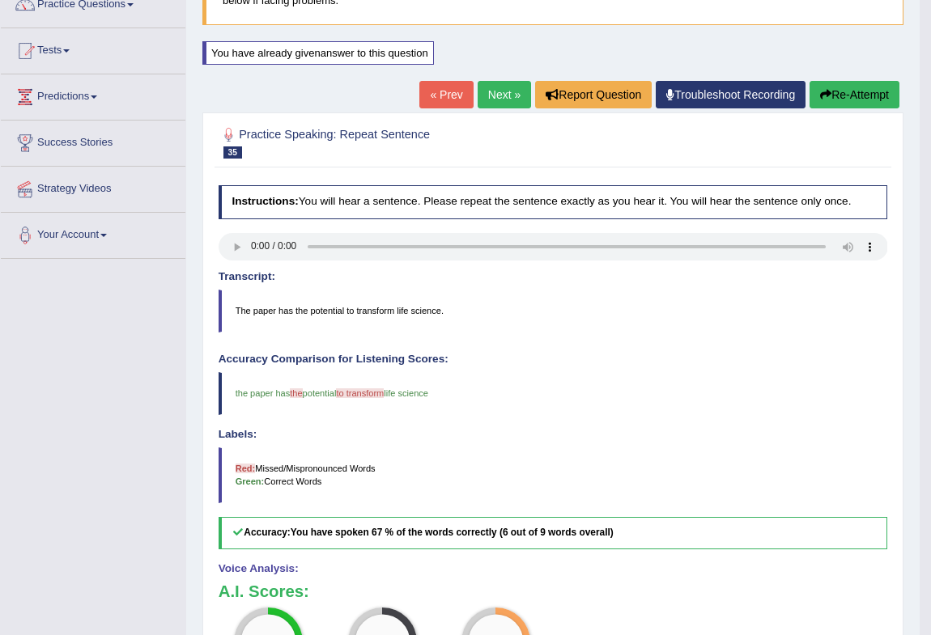
click at [859, 91] on button "Re-Attempt" at bounding box center [854, 95] width 90 height 28
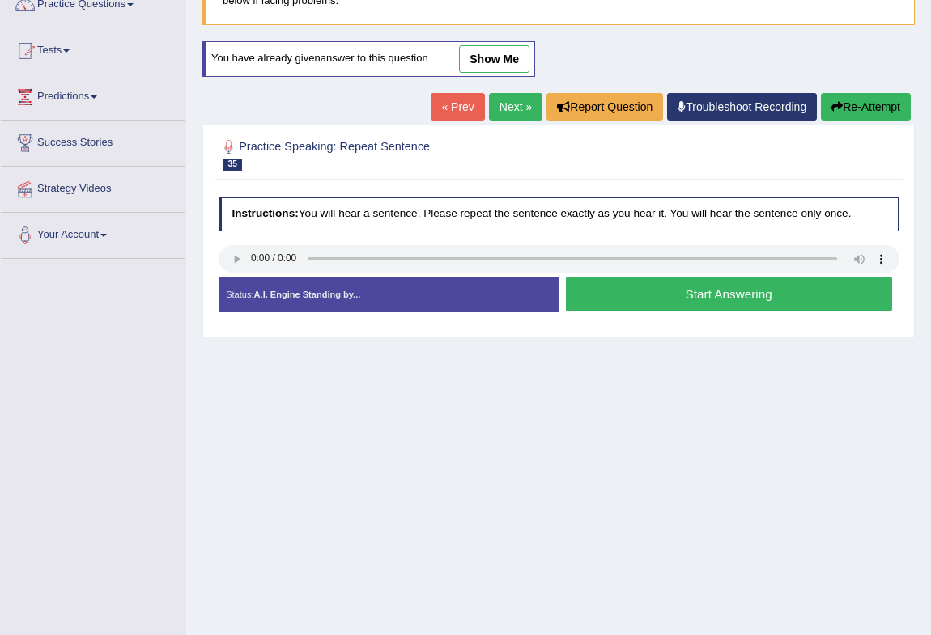
click at [695, 293] on button "Start Answering" at bounding box center [729, 294] width 326 height 35
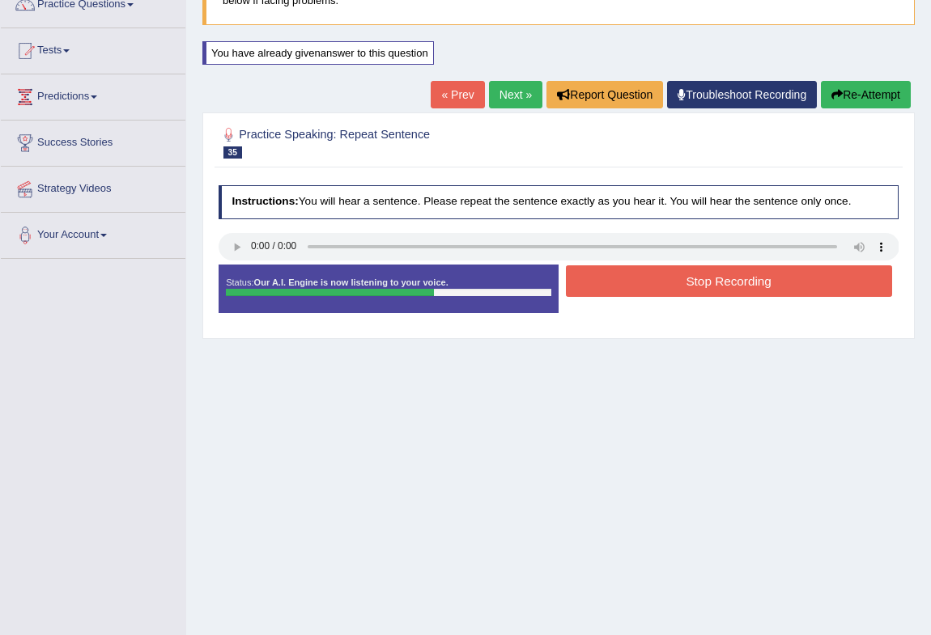
click at [706, 278] on button "Stop Recording" at bounding box center [729, 281] width 326 height 32
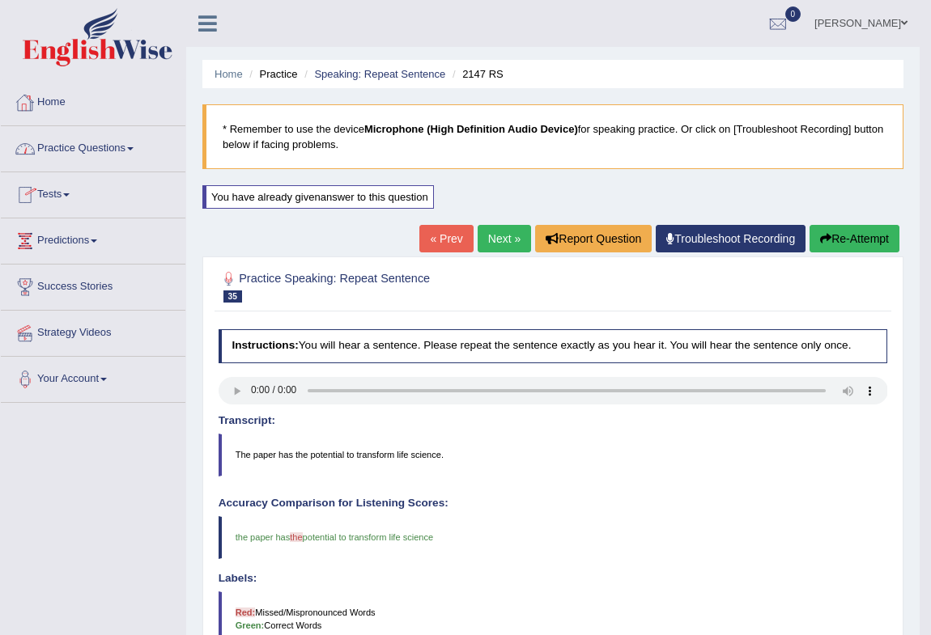
click at [83, 142] on link "Practice Questions" at bounding box center [93, 146] width 184 height 40
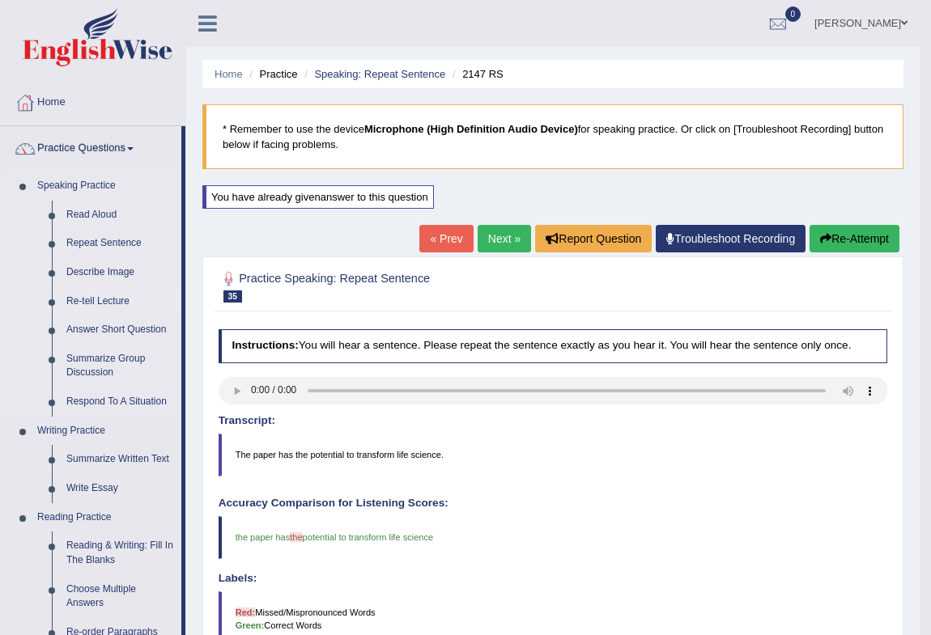
click at [83, 299] on link "Re-tell Lecture" at bounding box center [120, 301] width 122 height 29
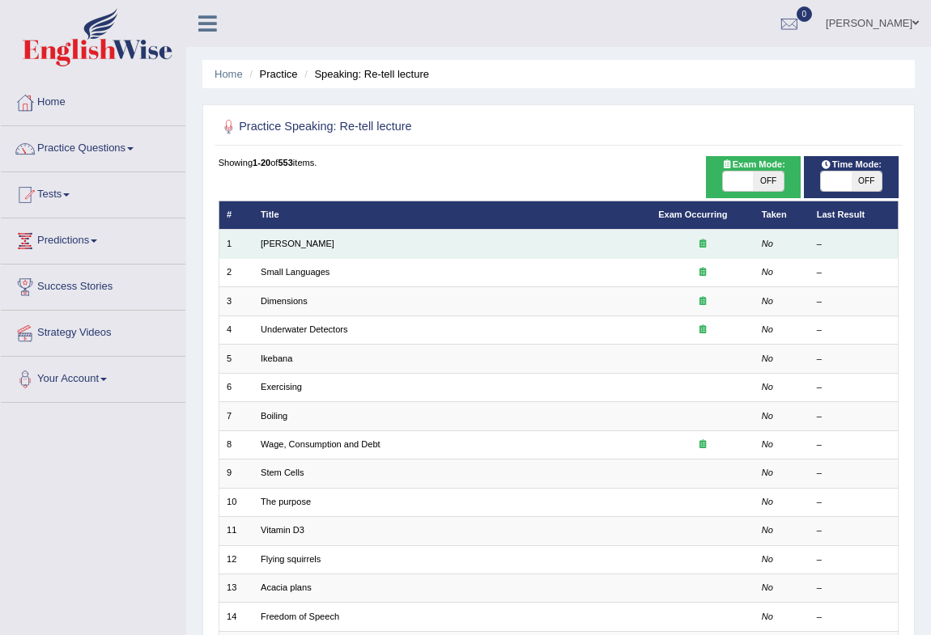
click at [341, 243] on td "[PERSON_NAME]" at bounding box center [451, 244] width 397 height 28
click at [284, 243] on link "[PERSON_NAME]" at bounding box center [298, 244] width 74 height 10
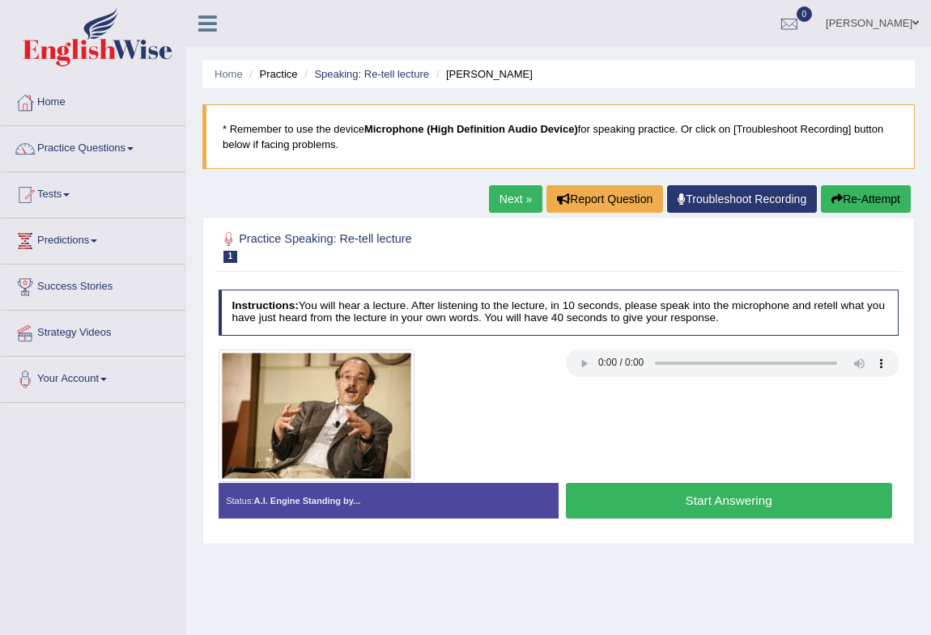
click at [649, 491] on button "Start Answering" at bounding box center [729, 500] width 326 height 35
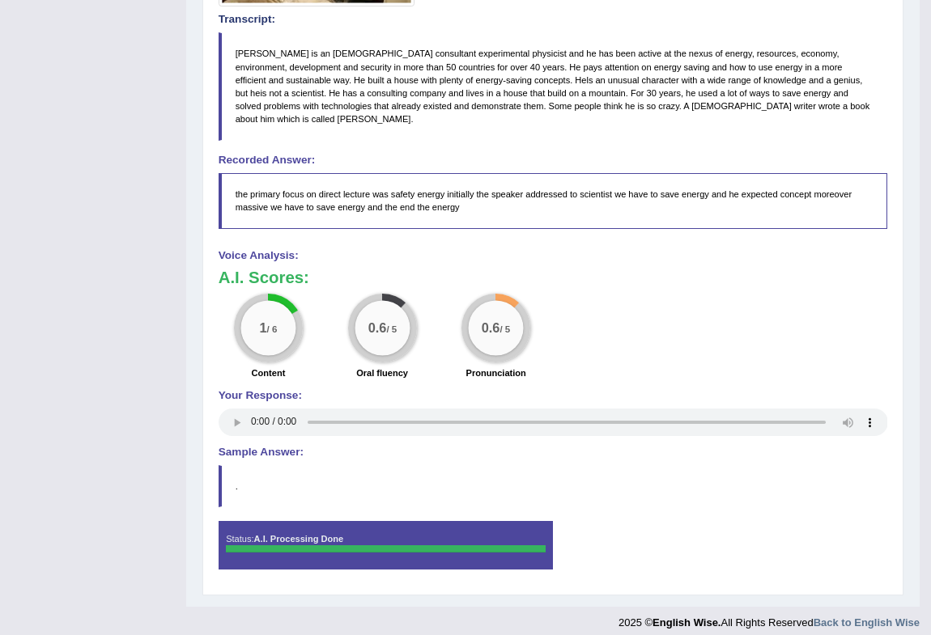
scroll to position [231, 0]
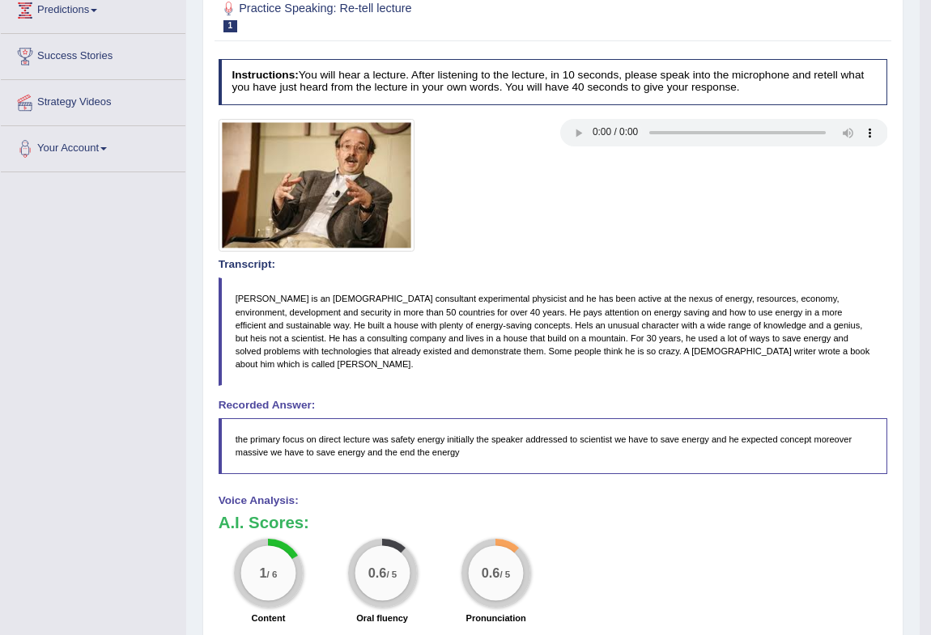
drag, startPoint x: 415, startPoint y: 299, endPoint x: 433, endPoint y: 293, distance: 18.9
click at [507, 299] on blockquote "[PERSON_NAME] is an [DEMOGRAPHIC_DATA] consultant experimental physicist and he…" at bounding box center [552, 332] width 669 height 108
drag, startPoint x: 433, startPoint y: 293, endPoint x: 536, endPoint y: 293, distance: 102.8
click at [536, 293] on blockquote "[PERSON_NAME] is an [DEMOGRAPHIC_DATA] consultant experimental physicist and he…" at bounding box center [552, 332] width 669 height 108
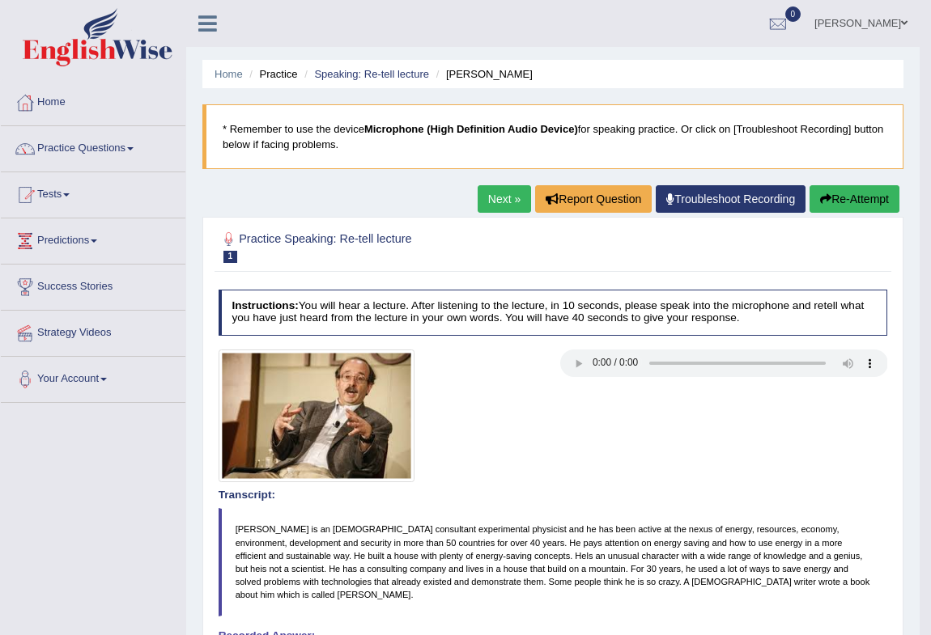
click at [876, 197] on button "Re-Attempt" at bounding box center [854, 199] width 90 height 28
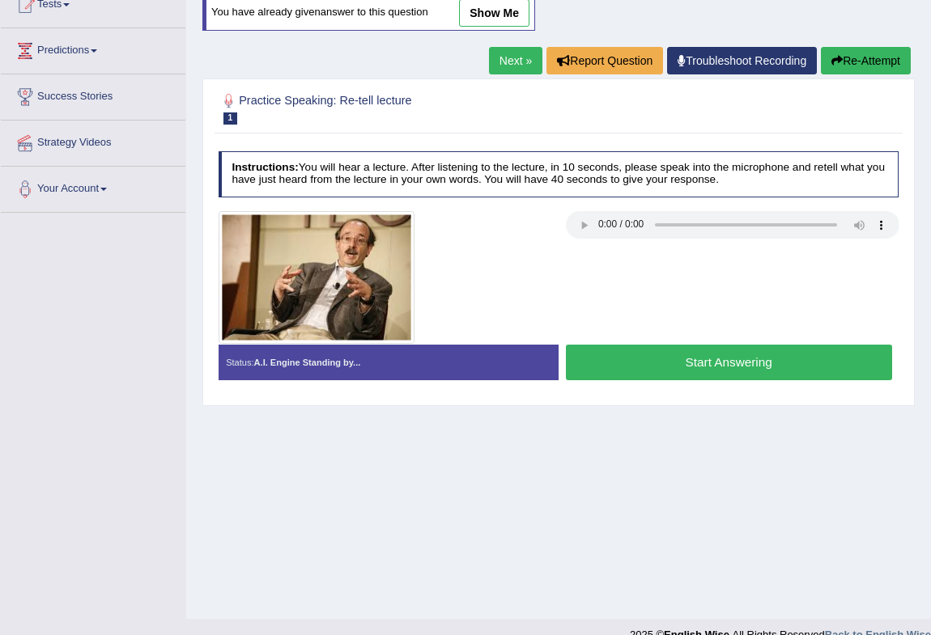
scroll to position [214, 0]
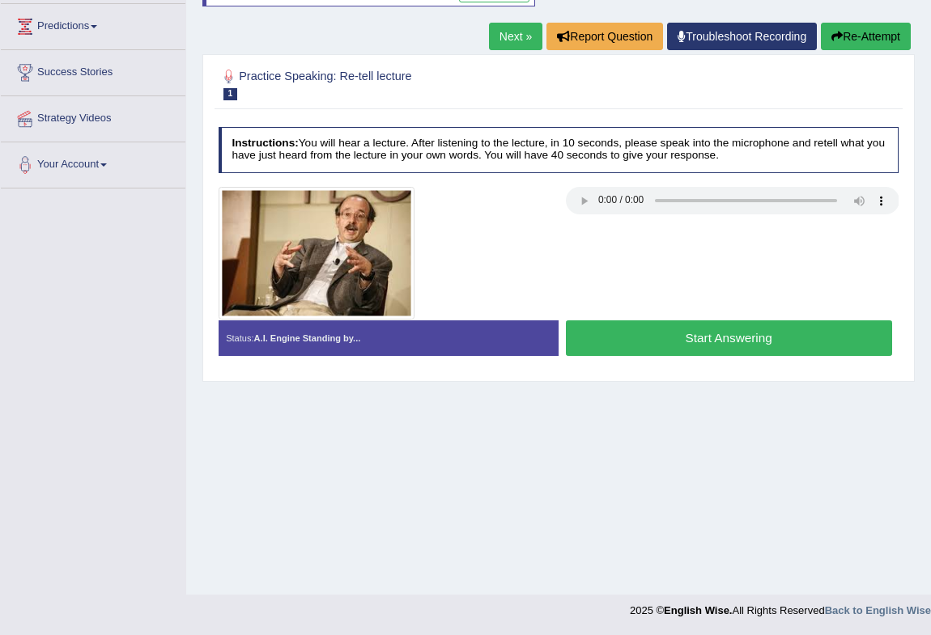
click at [757, 337] on button "Start Answering" at bounding box center [729, 337] width 326 height 35
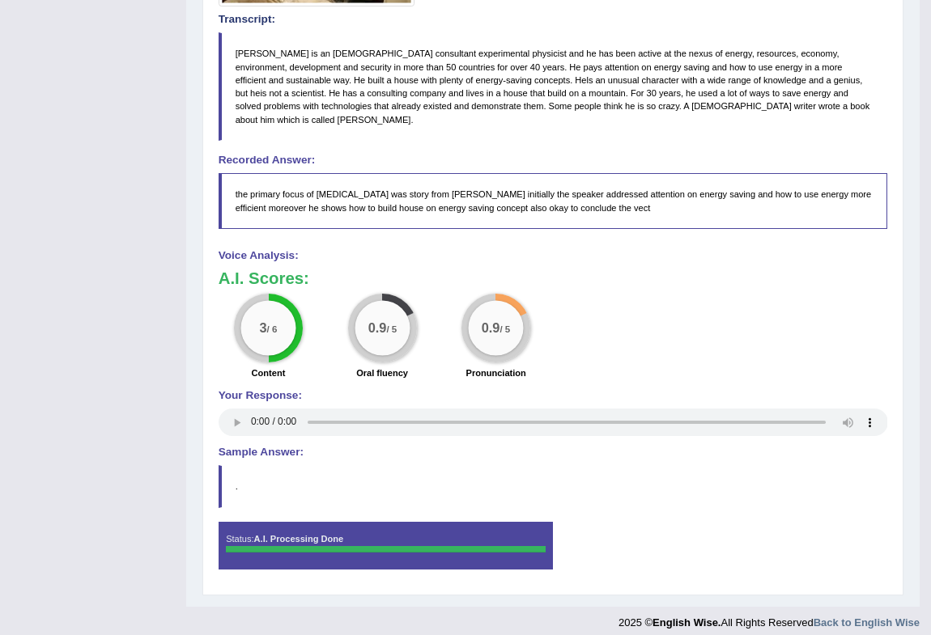
scroll to position [0, 0]
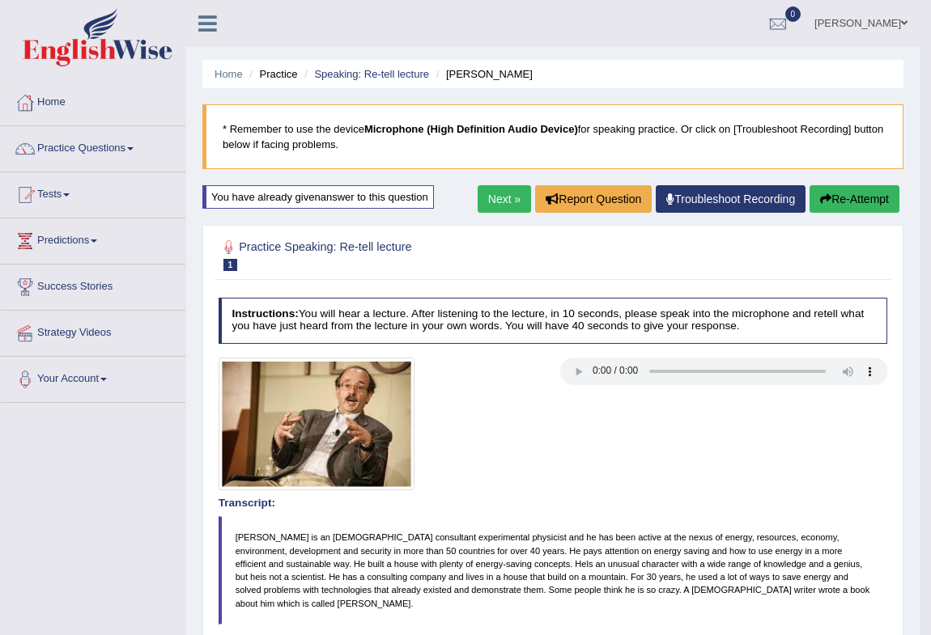
click at [858, 198] on button "Re-Attempt" at bounding box center [854, 199] width 90 height 28
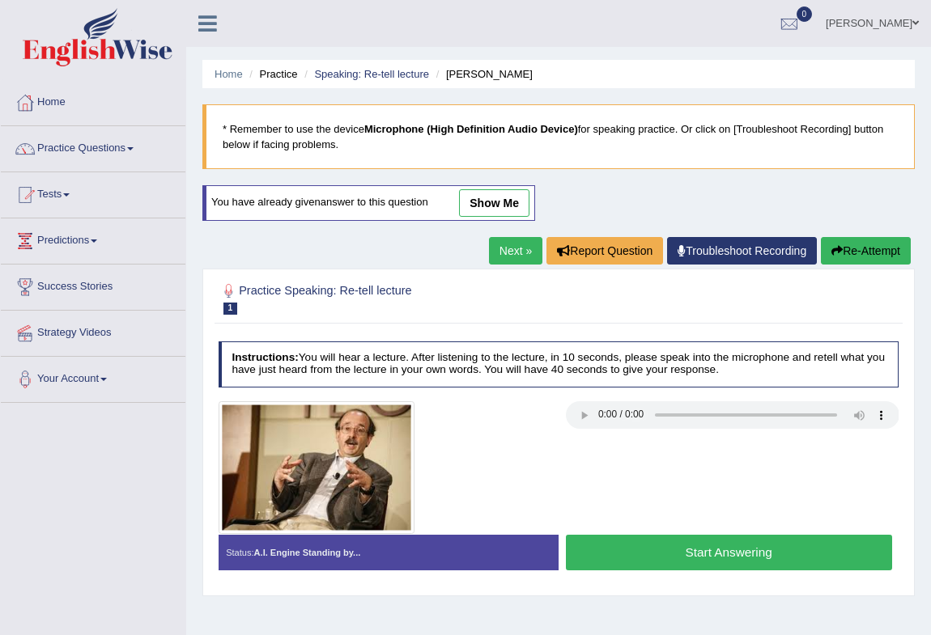
click at [642, 547] on button "Start Answering" at bounding box center [729, 552] width 326 height 35
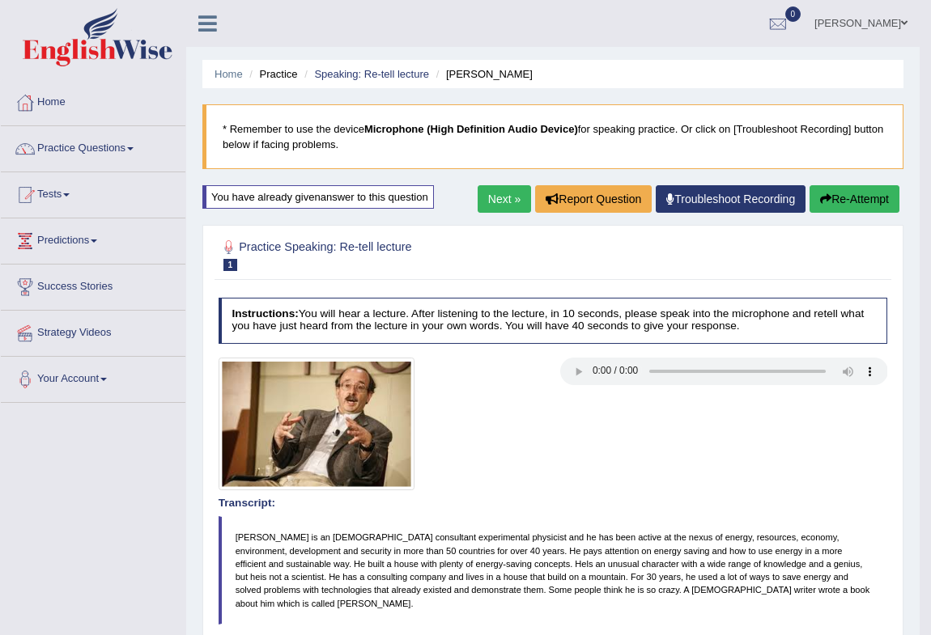
click at [833, 200] on button "Re-Attempt" at bounding box center [854, 199] width 90 height 28
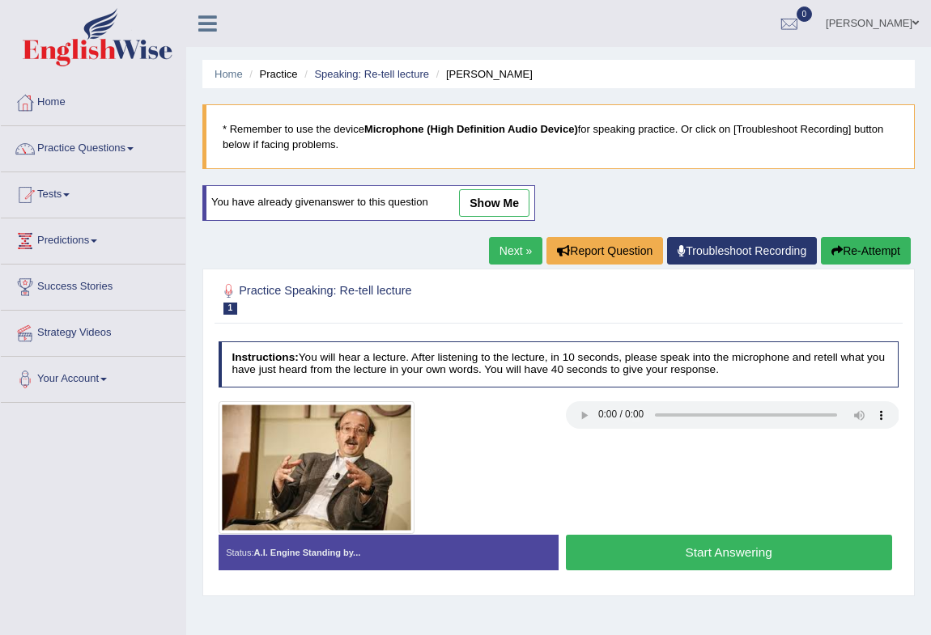
click at [698, 544] on button "Start Answering" at bounding box center [729, 552] width 326 height 35
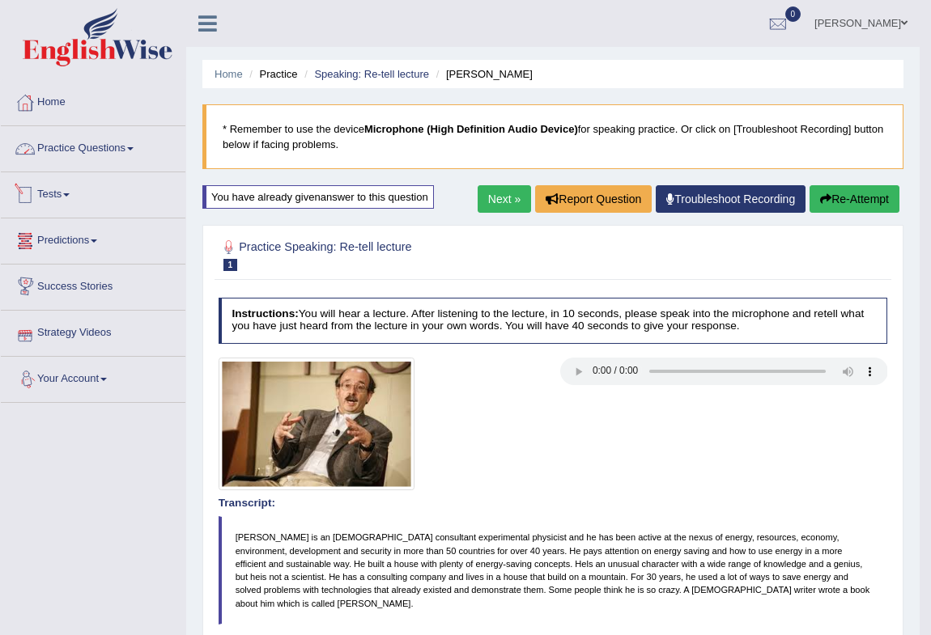
click at [69, 151] on link "Practice Questions" at bounding box center [93, 146] width 184 height 40
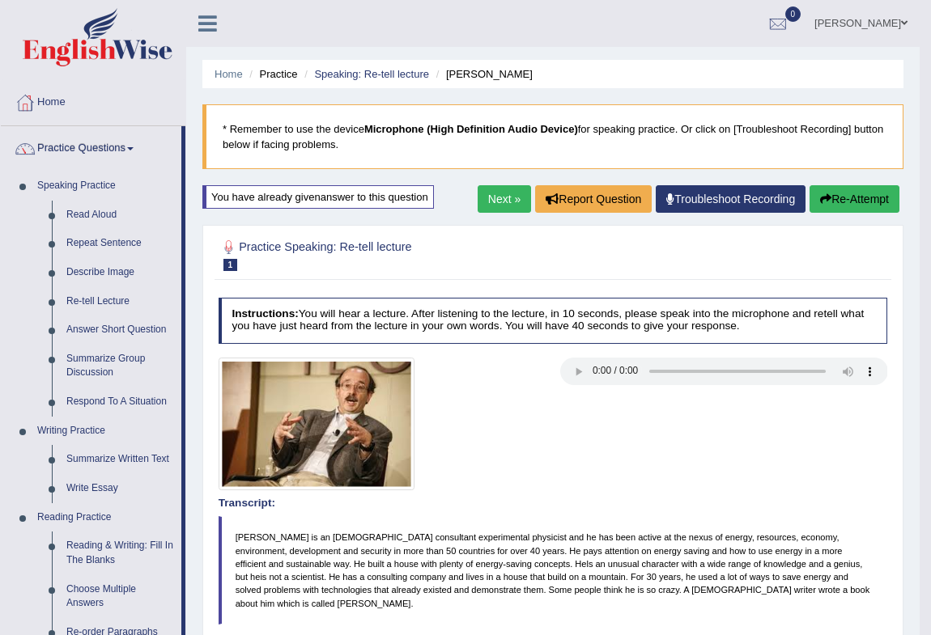
click at [862, 19] on link "Denis Bondarenko" at bounding box center [860, 21] width 117 height 42
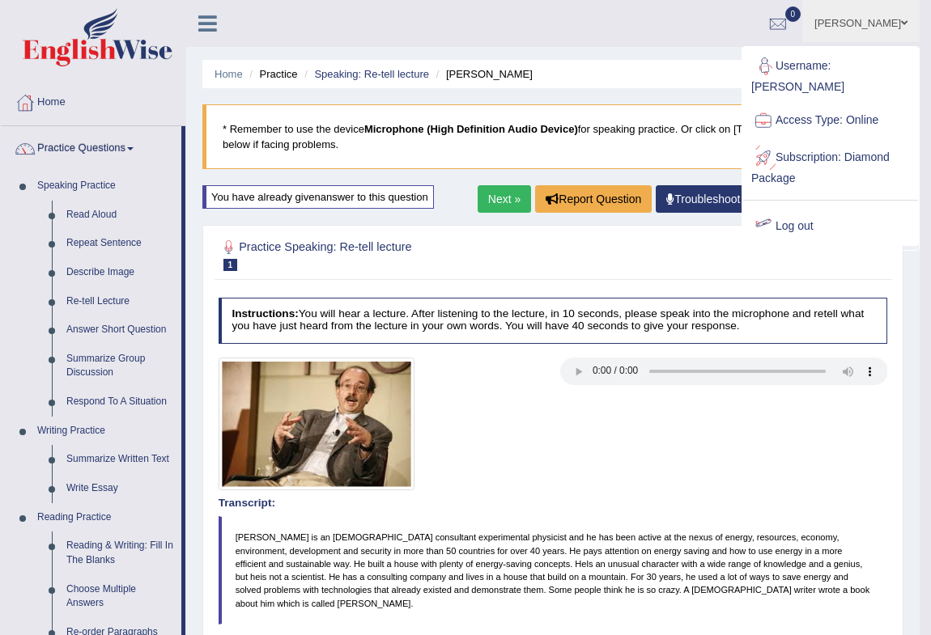
click at [802, 208] on link "Log out" at bounding box center [830, 226] width 175 height 37
